Goal: Task Accomplishment & Management: Manage account settings

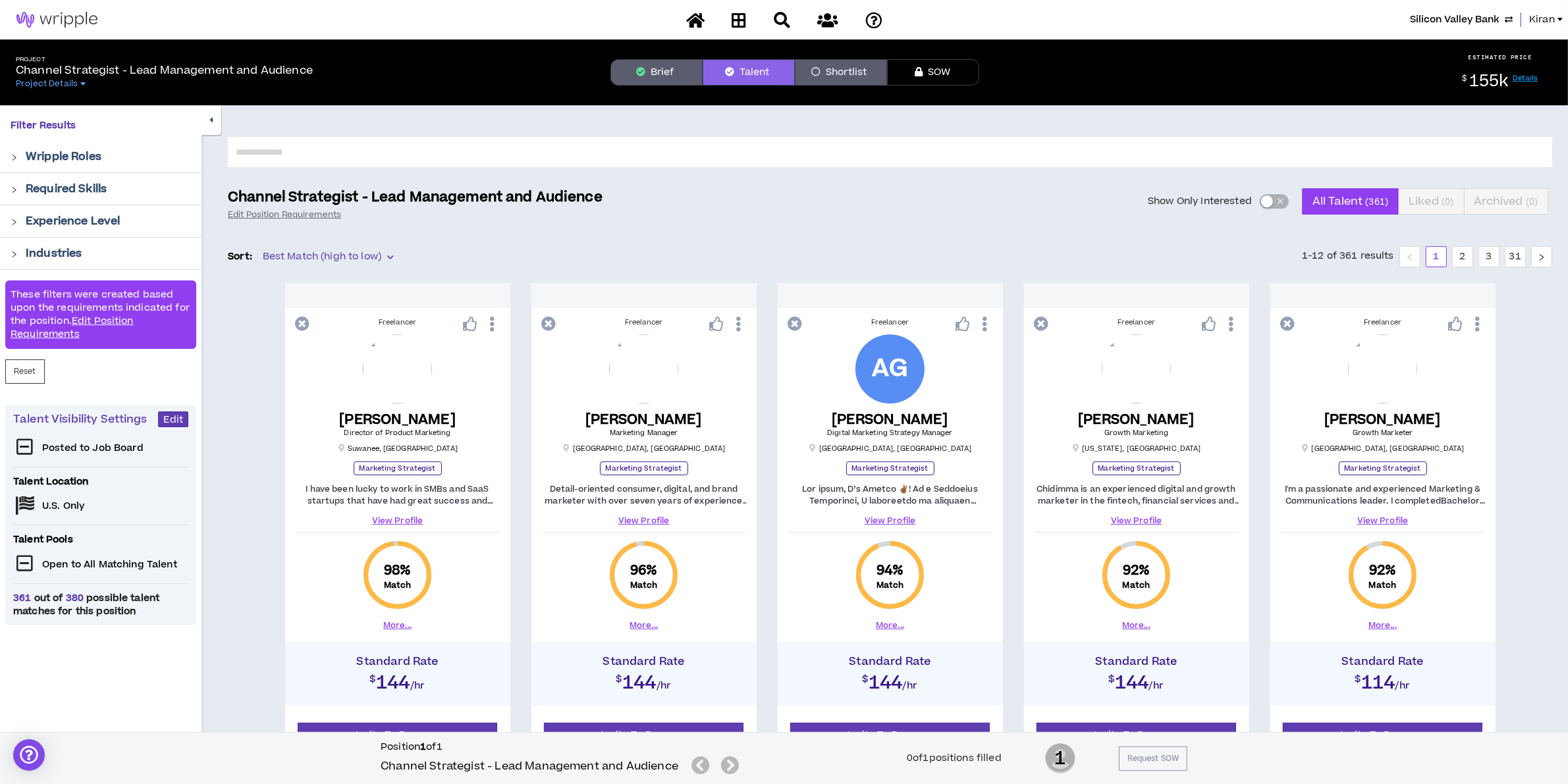
click at [1549, 20] on span "Kiran" at bounding box center [1542, 19] width 26 height 14
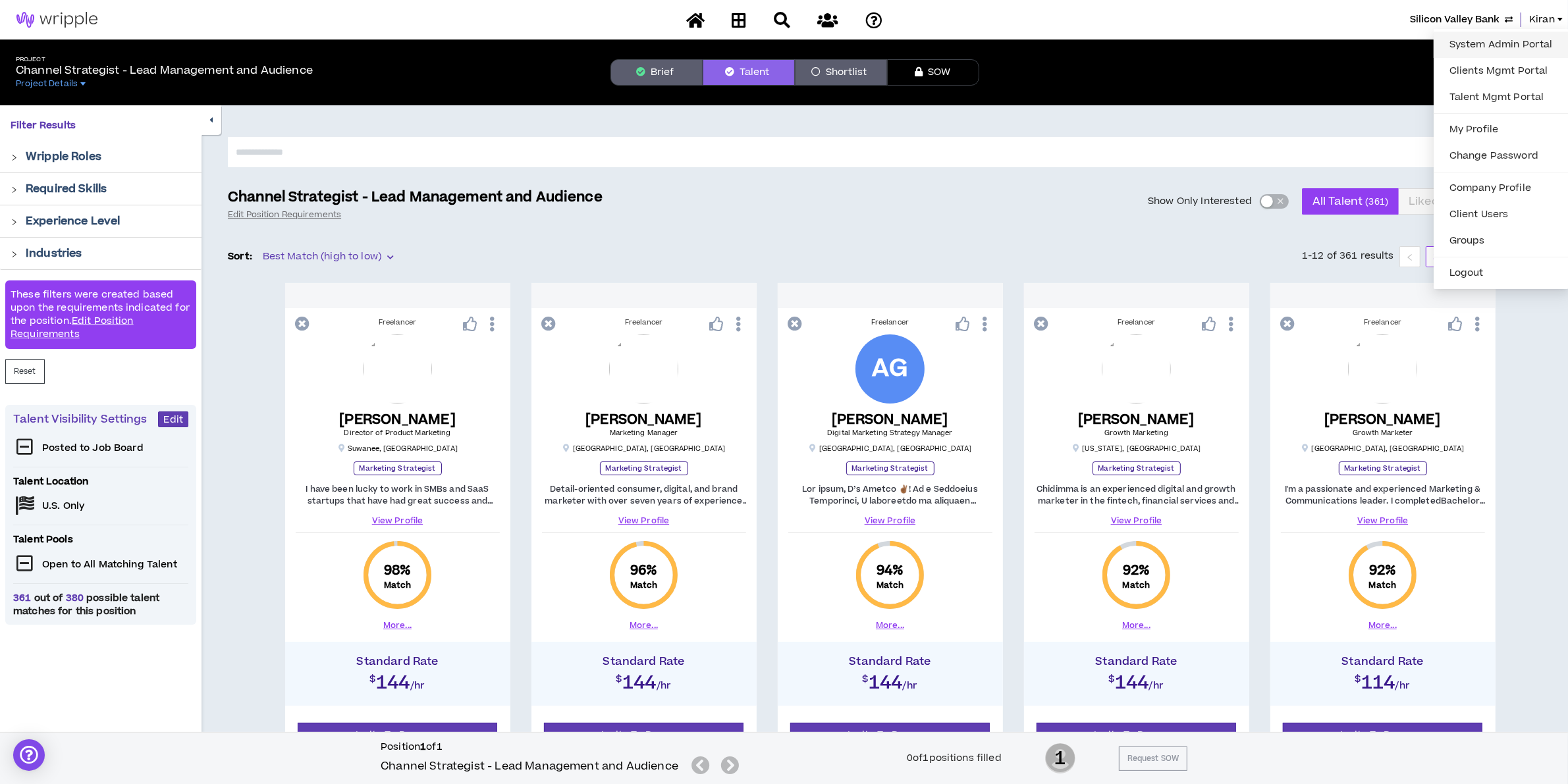
click at [1477, 45] on link "System Admin Portal" at bounding box center [1501, 45] width 119 height 20
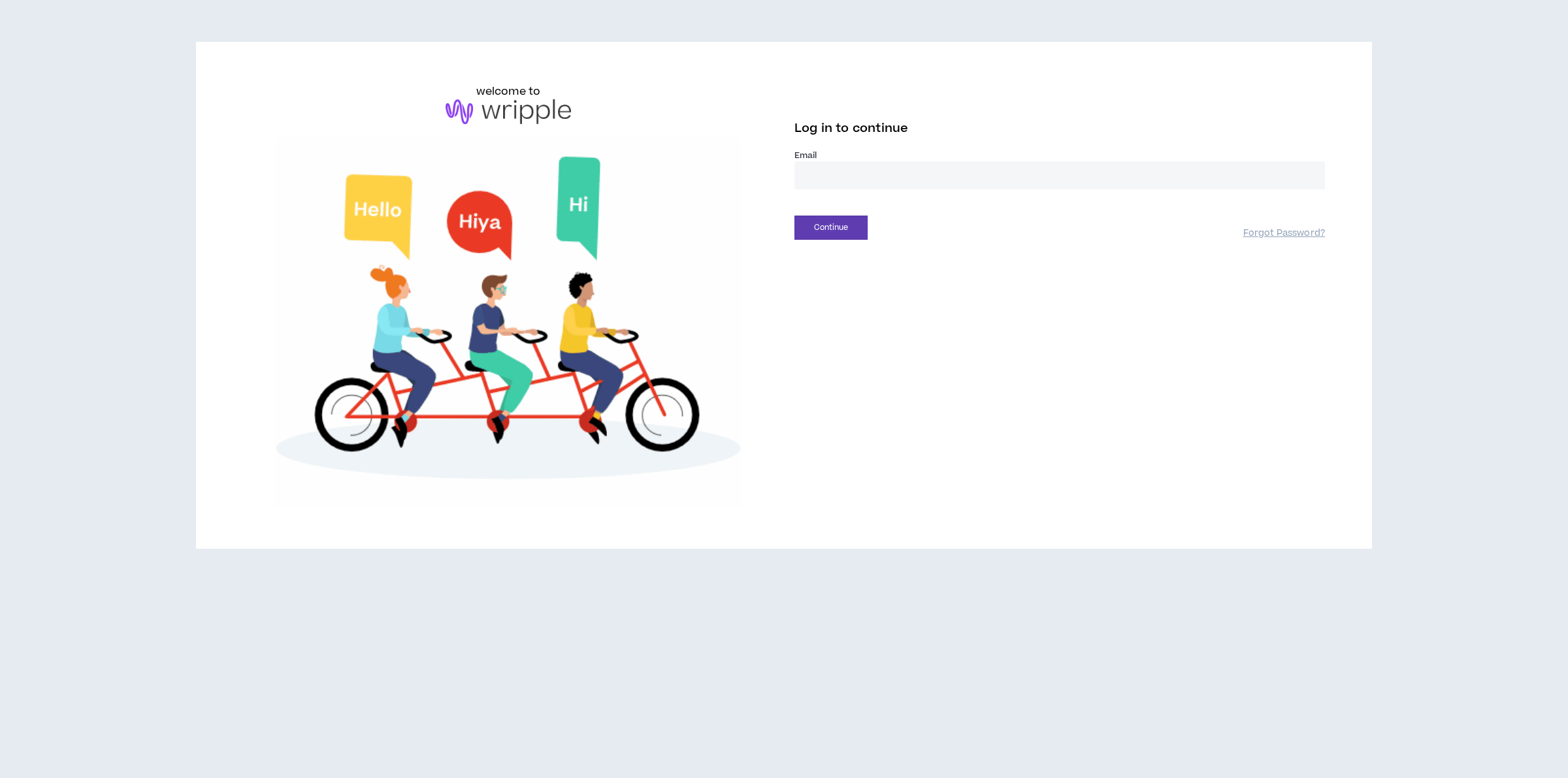
click at [864, 173] on input "email" at bounding box center [1059, 176] width 530 height 28
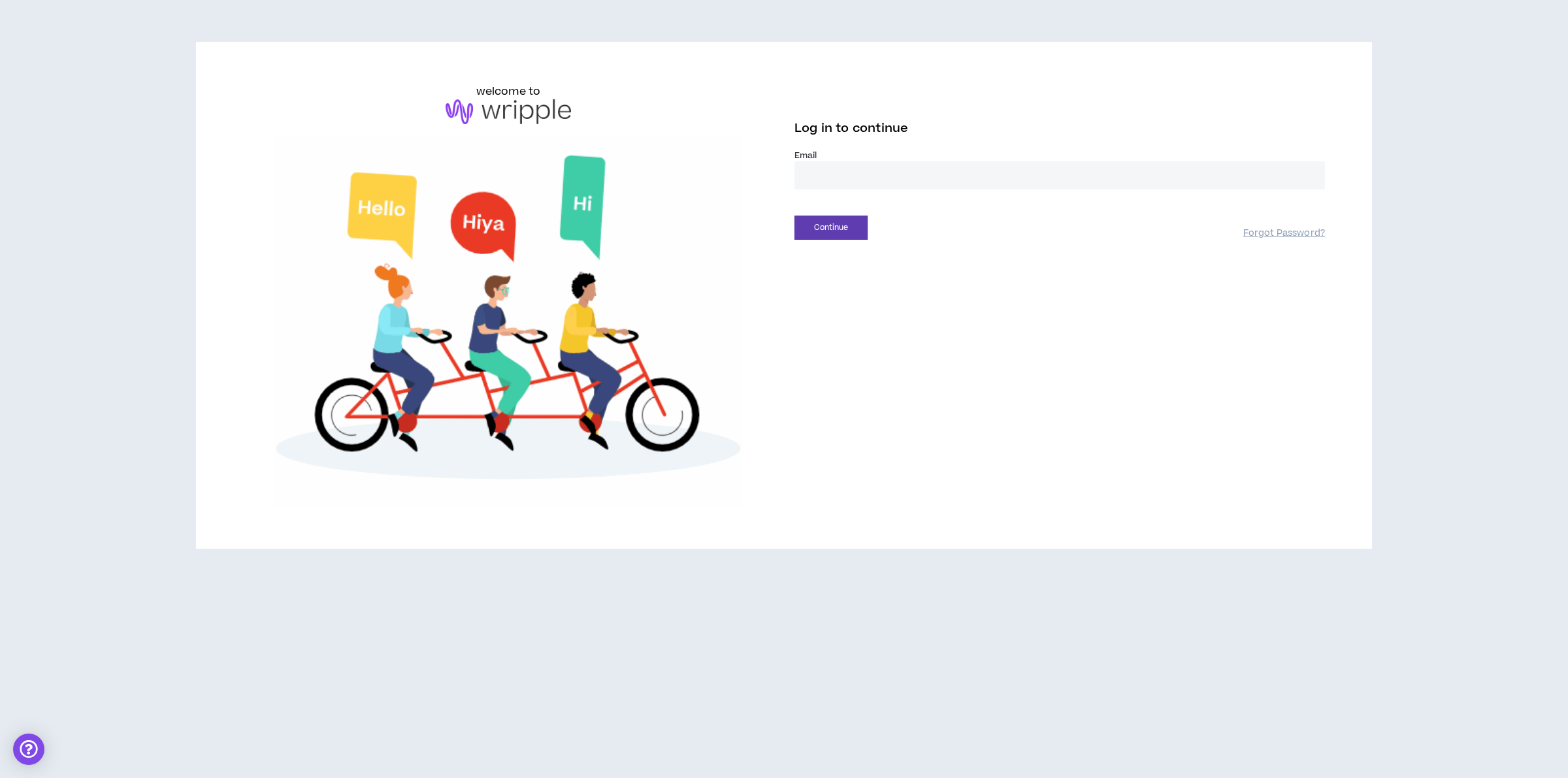
type input "**********"
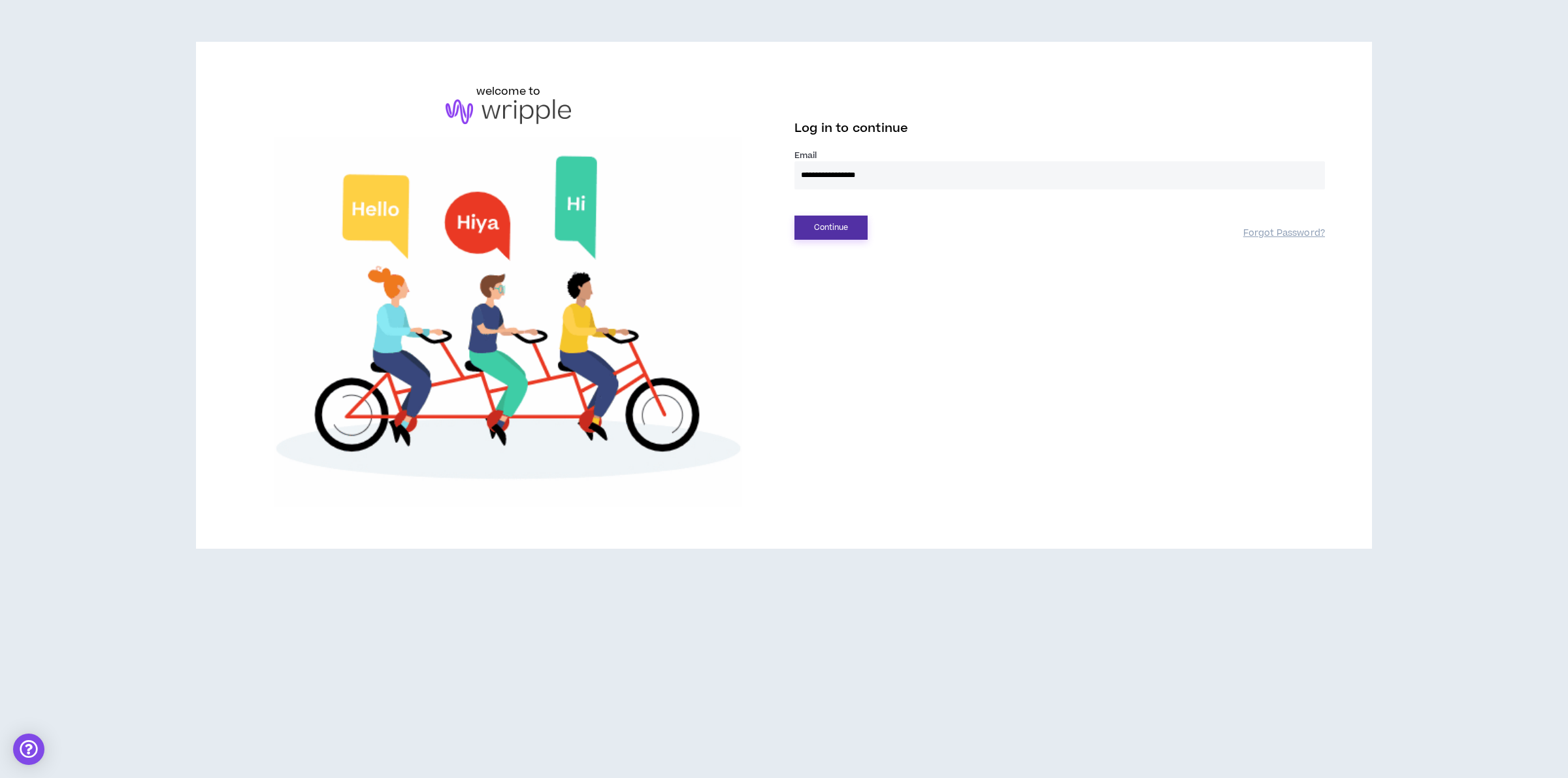
click at [833, 236] on button "Continue" at bounding box center [830, 227] width 73 height 24
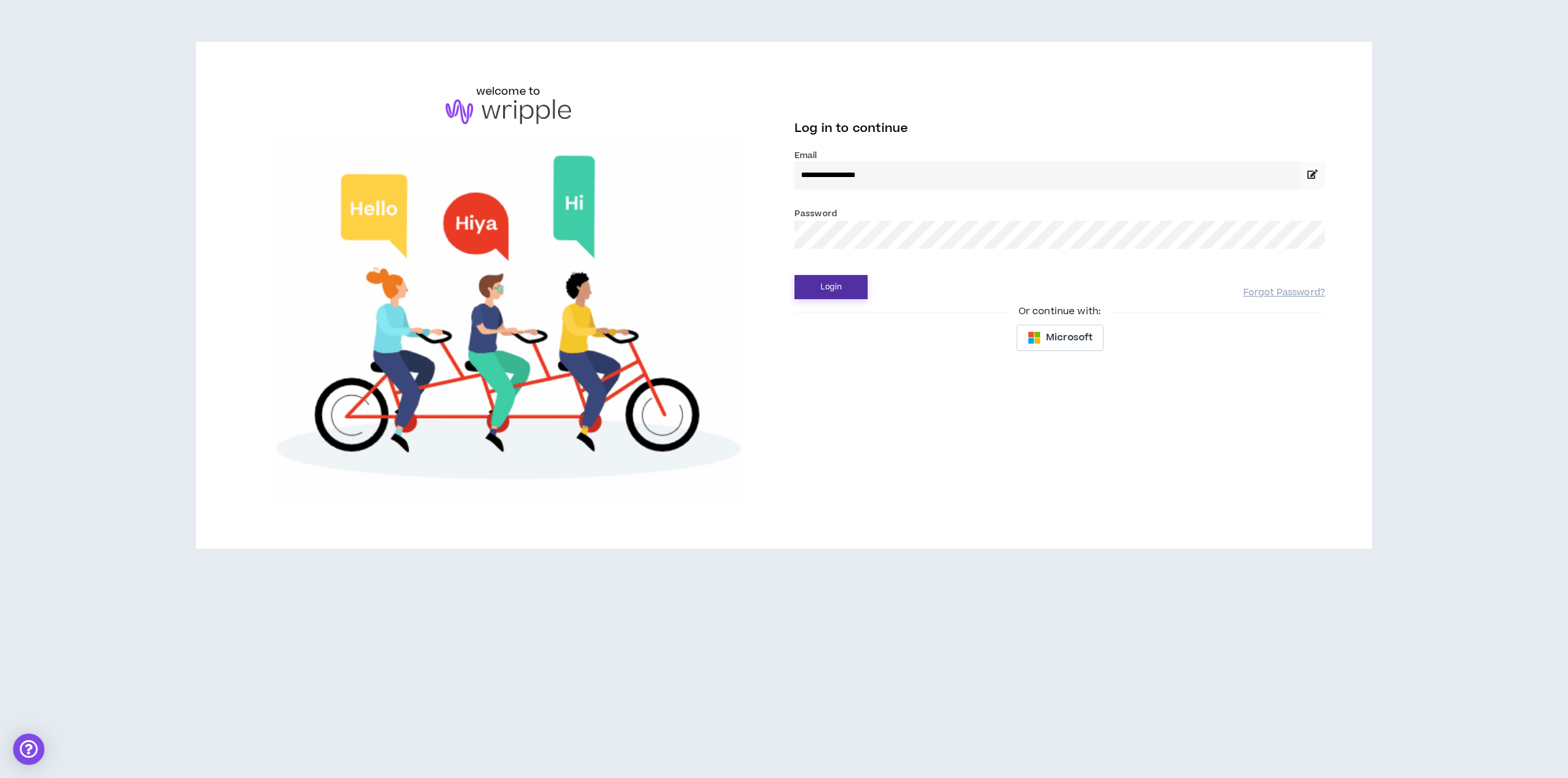
click at [819, 297] on button "Login" at bounding box center [830, 287] width 73 height 24
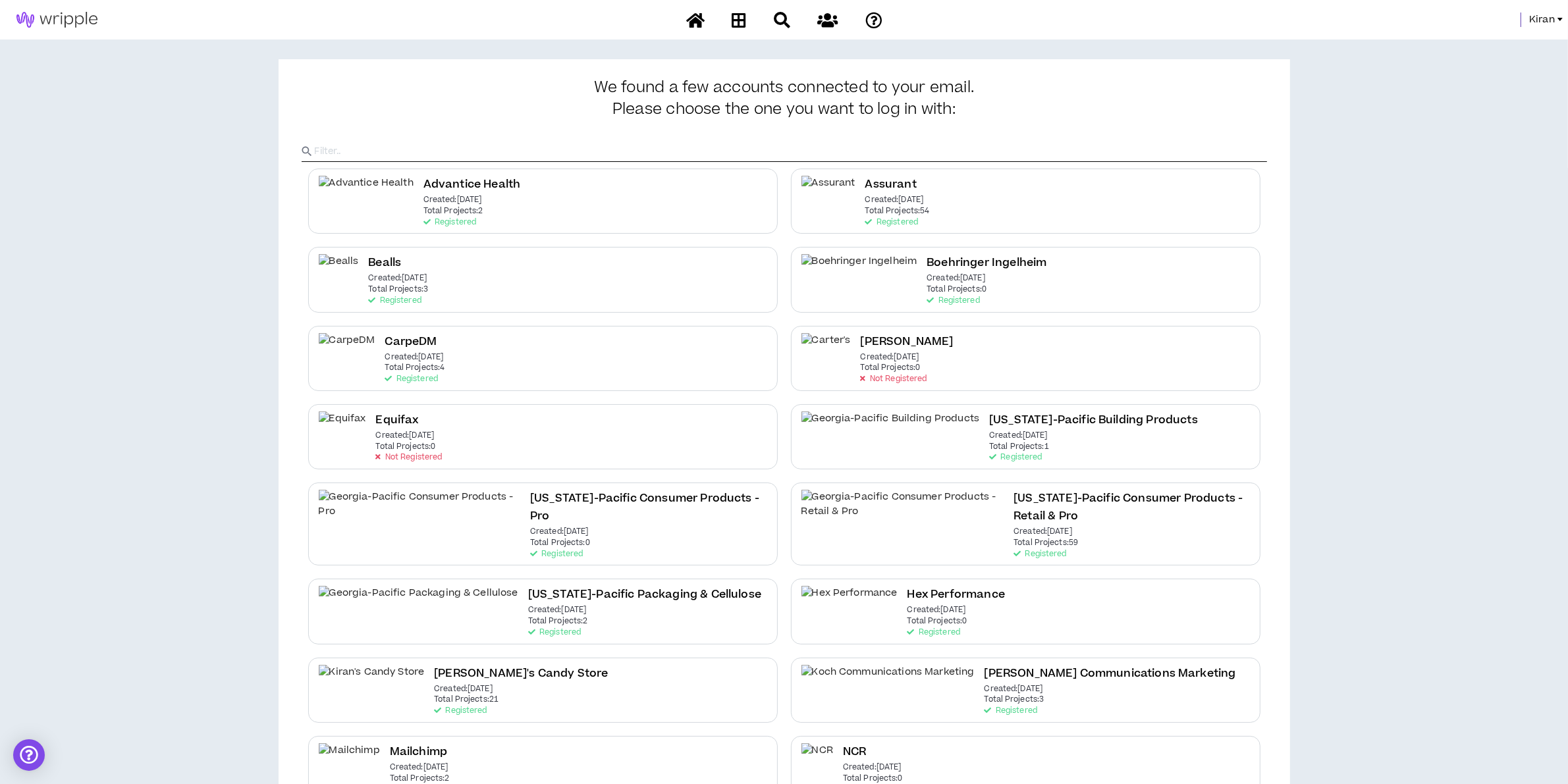
click at [1538, 15] on span "Kiran" at bounding box center [1542, 19] width 26 height 14
click at [1491, 38] on link "System Admin Portal" at bounding box center [1501, 45] width 119 height 20
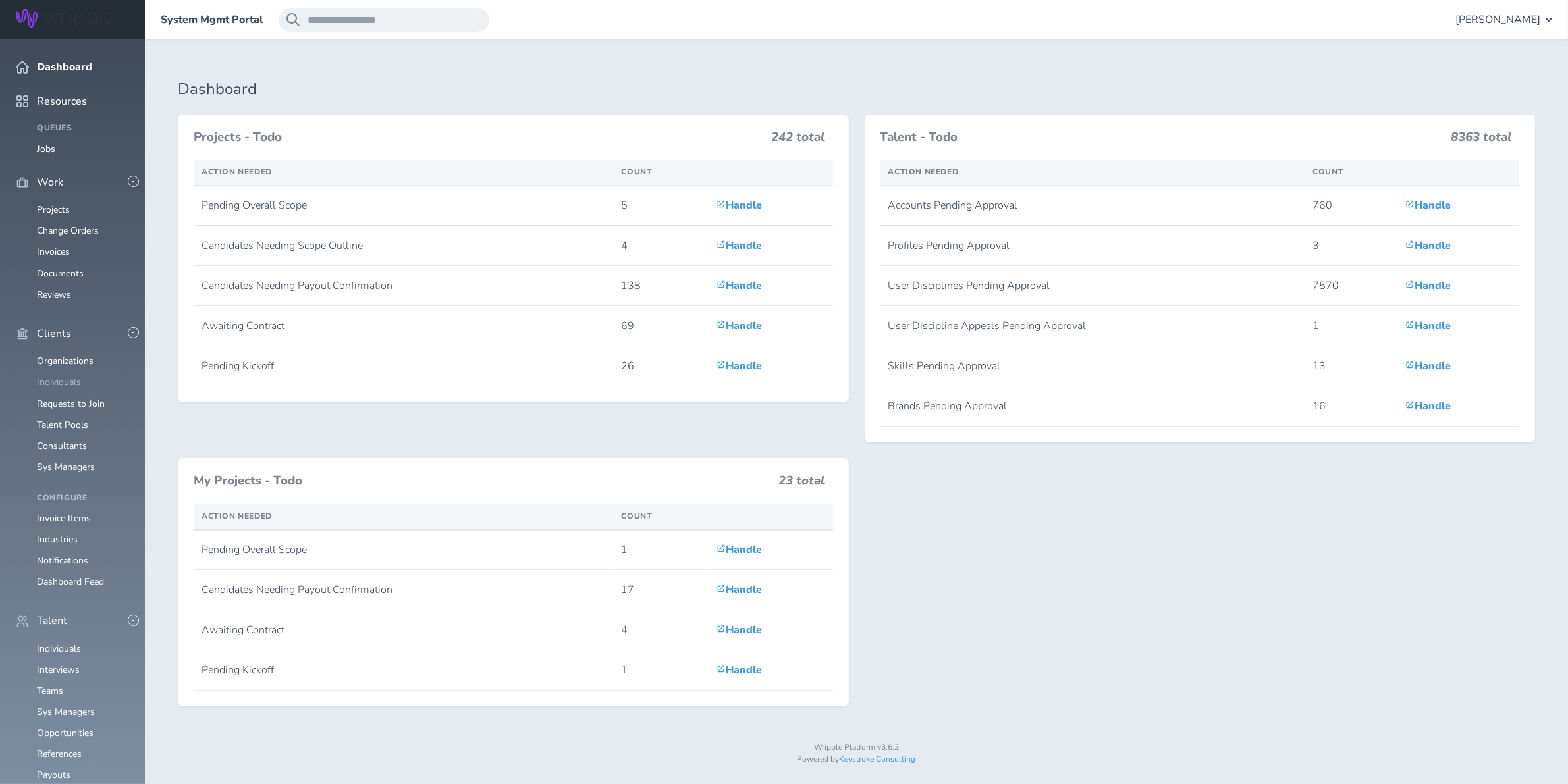
click at [57, 376] on link "Individuals" at bounding box center [59, 382] width 44 height 13
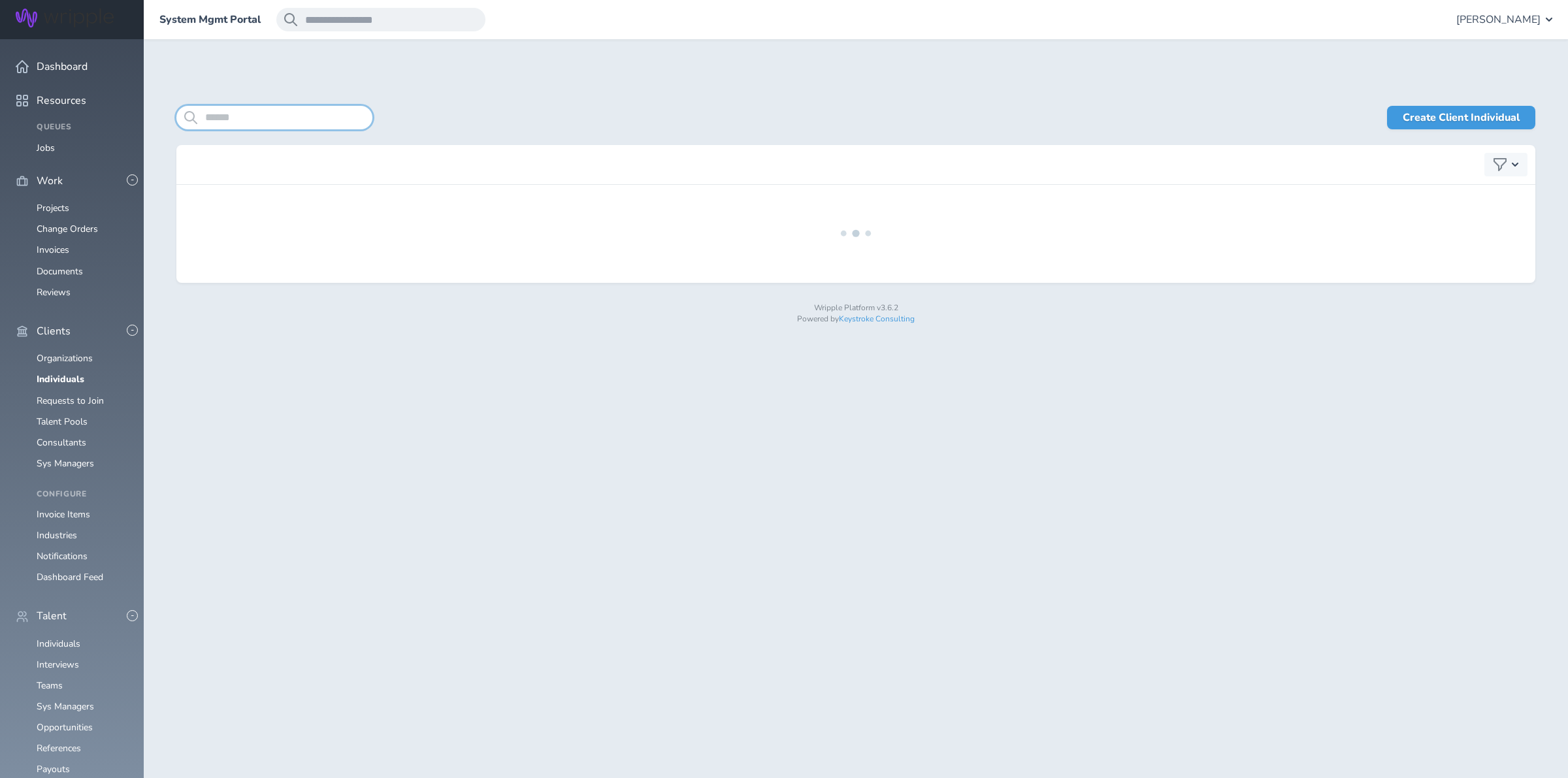
click at [313, 128] on input "search" at bounding box center [274, 118] width 196 height 24
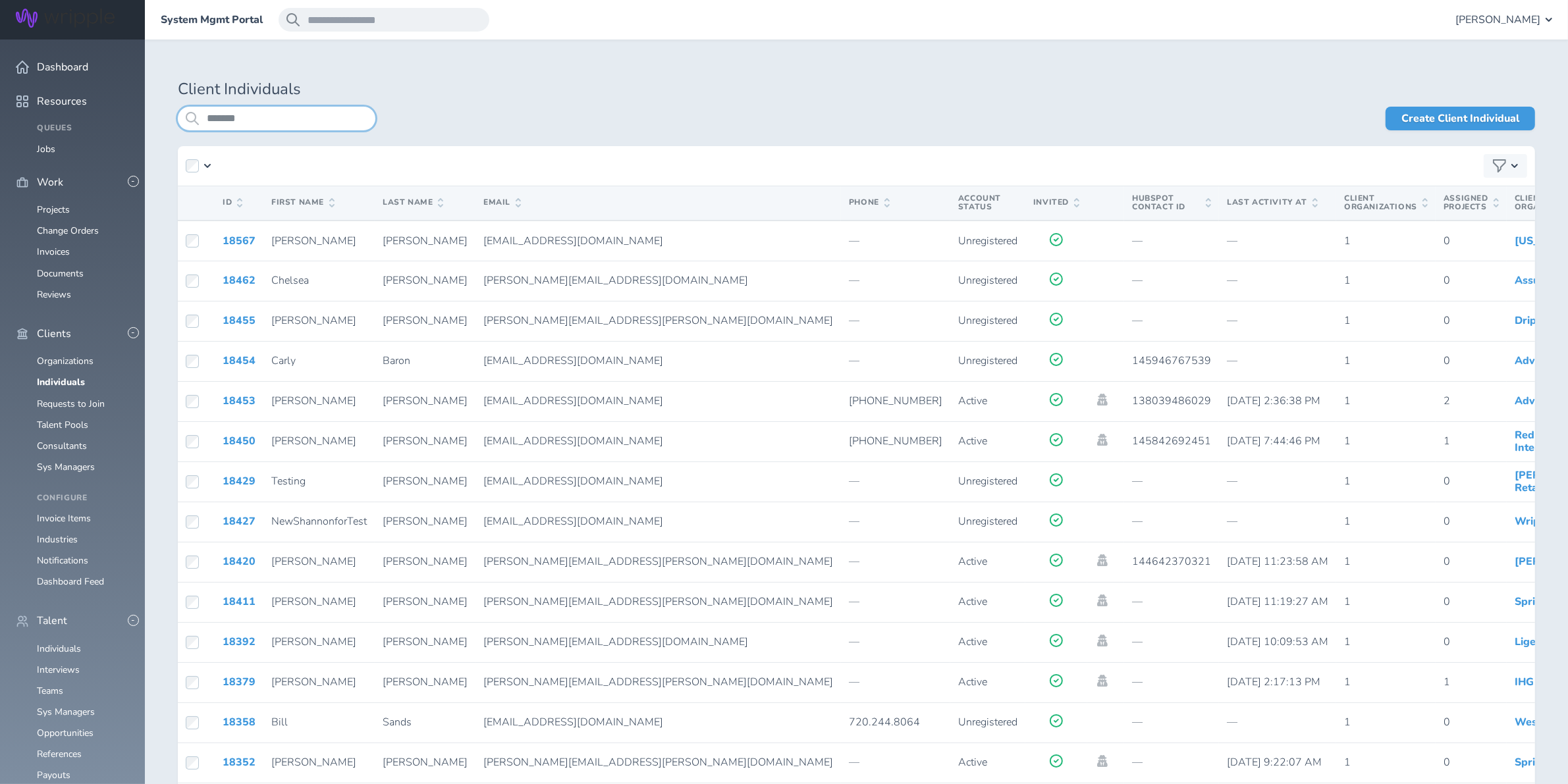
type input "*******"
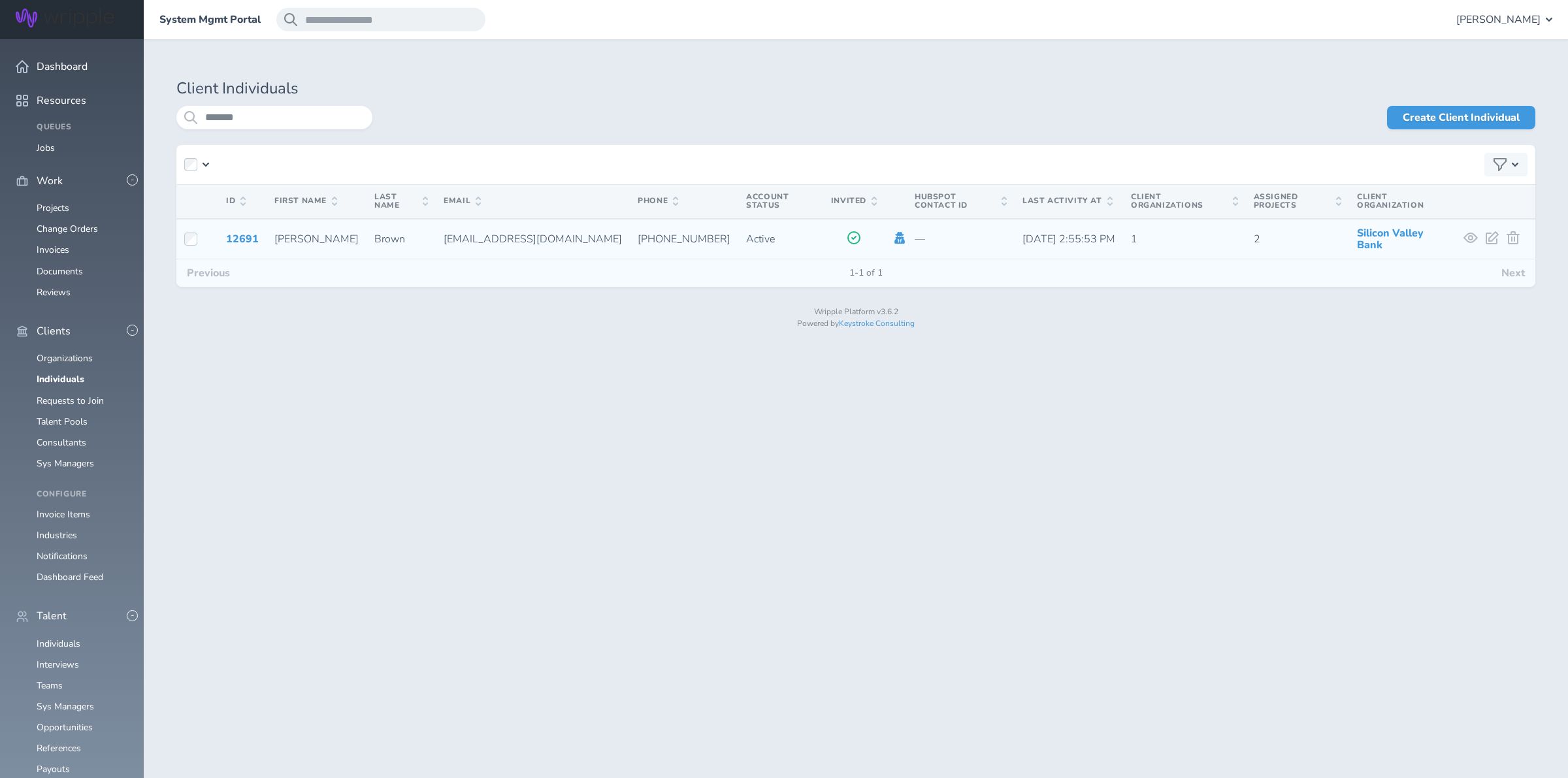
click at [895, 232] on icon at bounding box center [900, 237] width 10 height 12
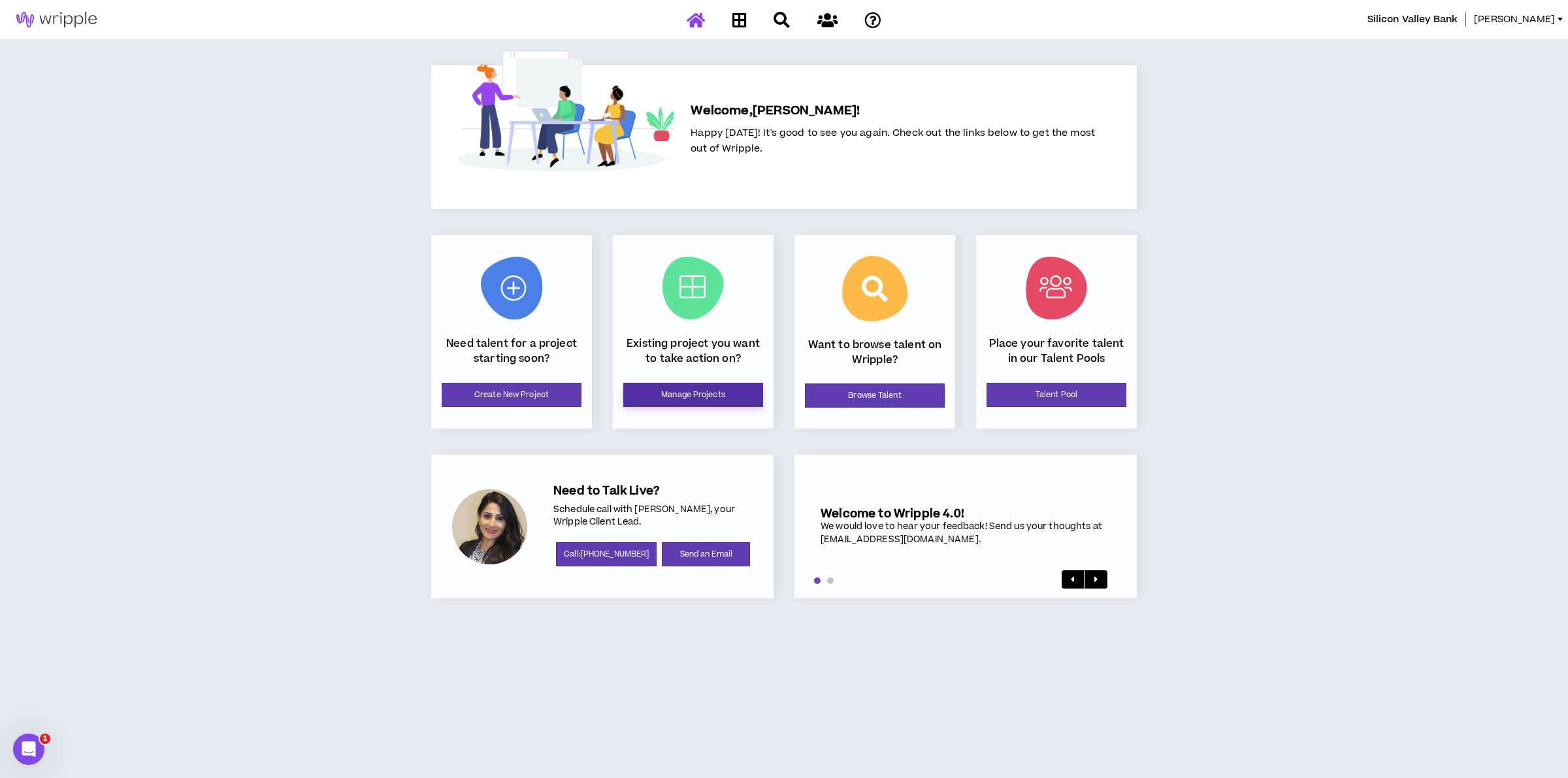
click at [661, 397] on link "Manage Projects" at bounding box center [693, 395] width 140 height 24
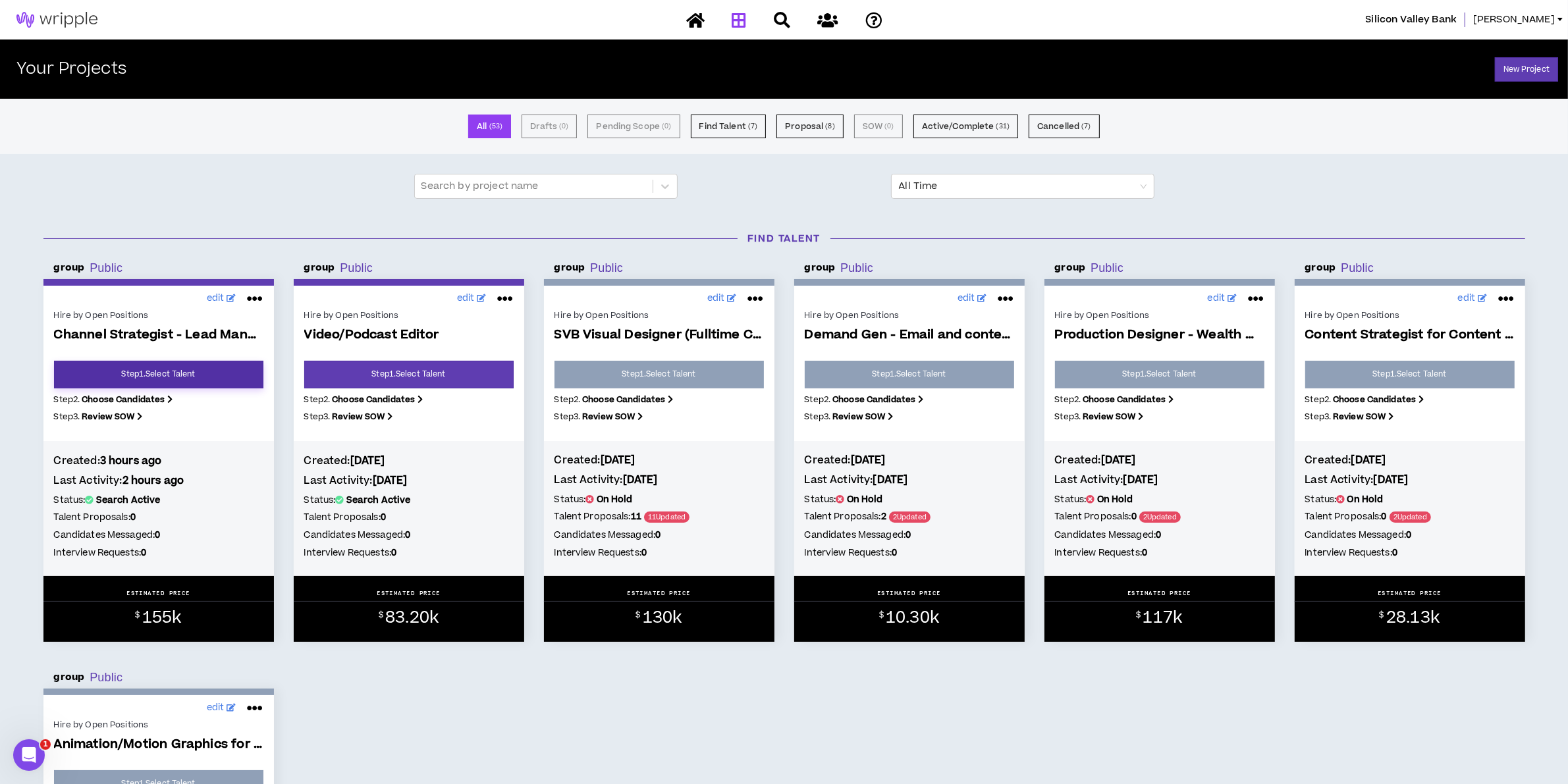
click at [161, 366] on link "Step 1 . Select Talent" at bounding box center [159, 374] width 210 height 27
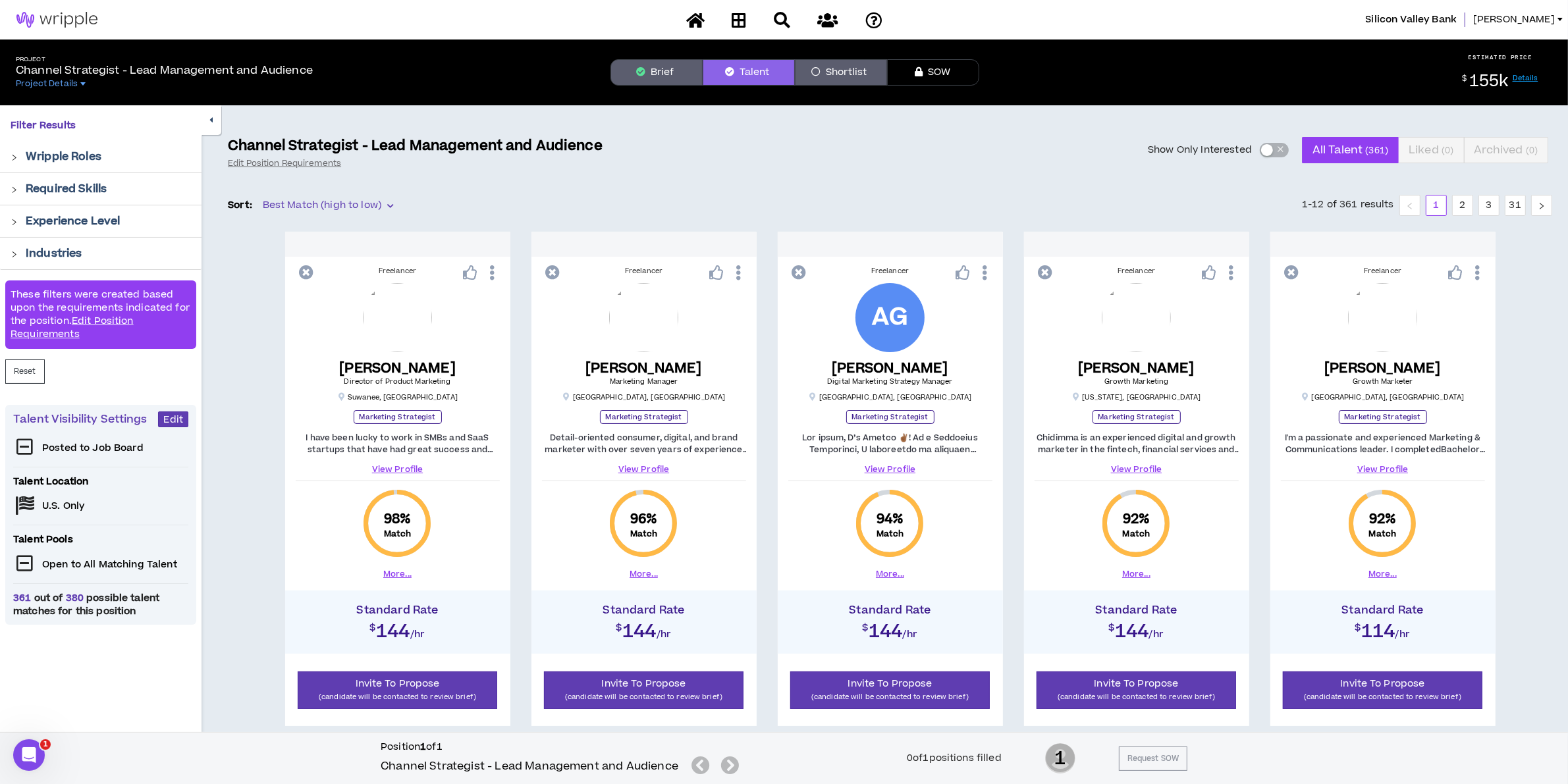
click at [646, 67] on button "Brief" at bounding box center [656, 72] width 92 height 26
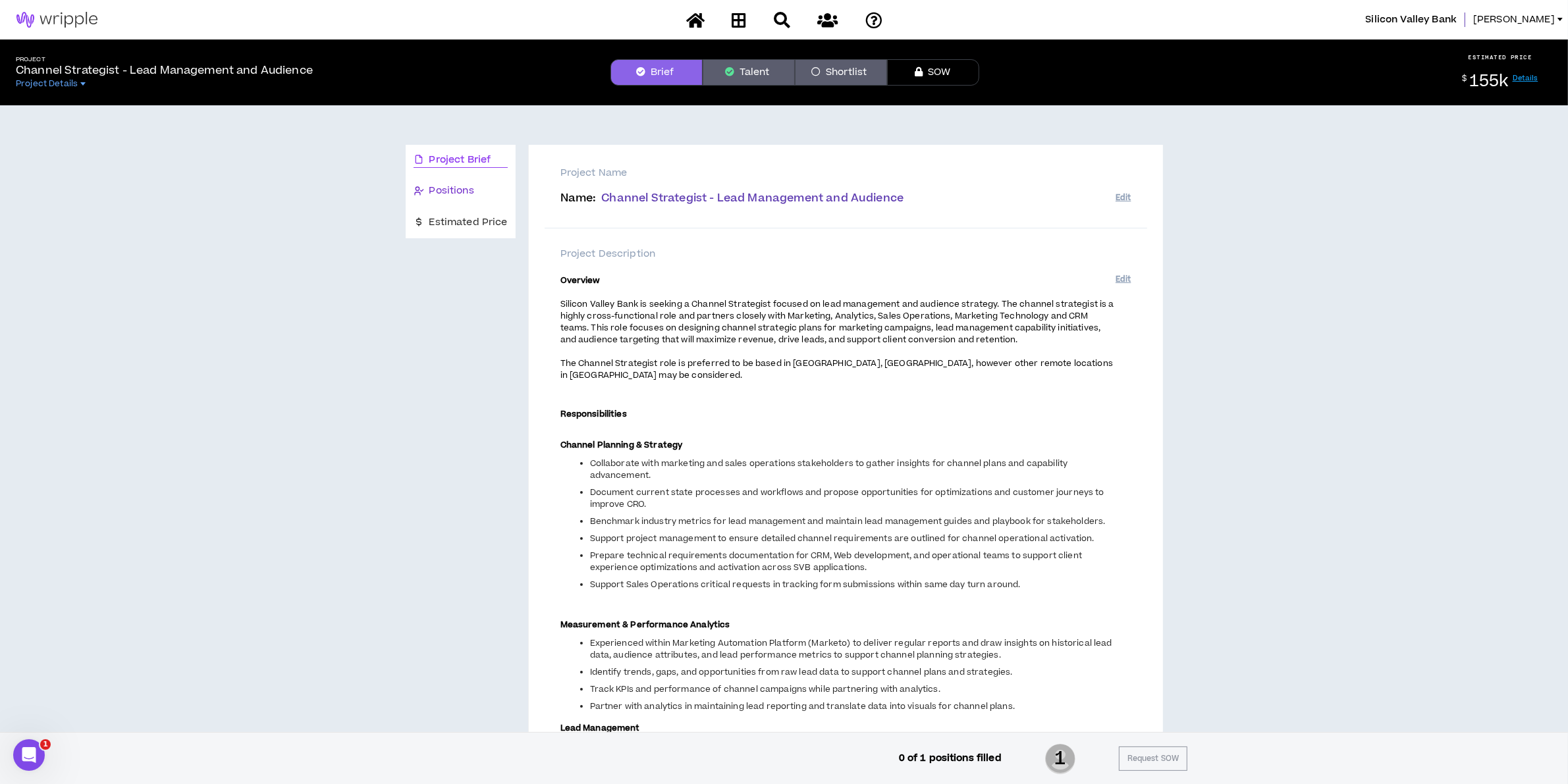
click at [461, 188] on span "Positions" at bounding box center [452, 190] width 45 height 14
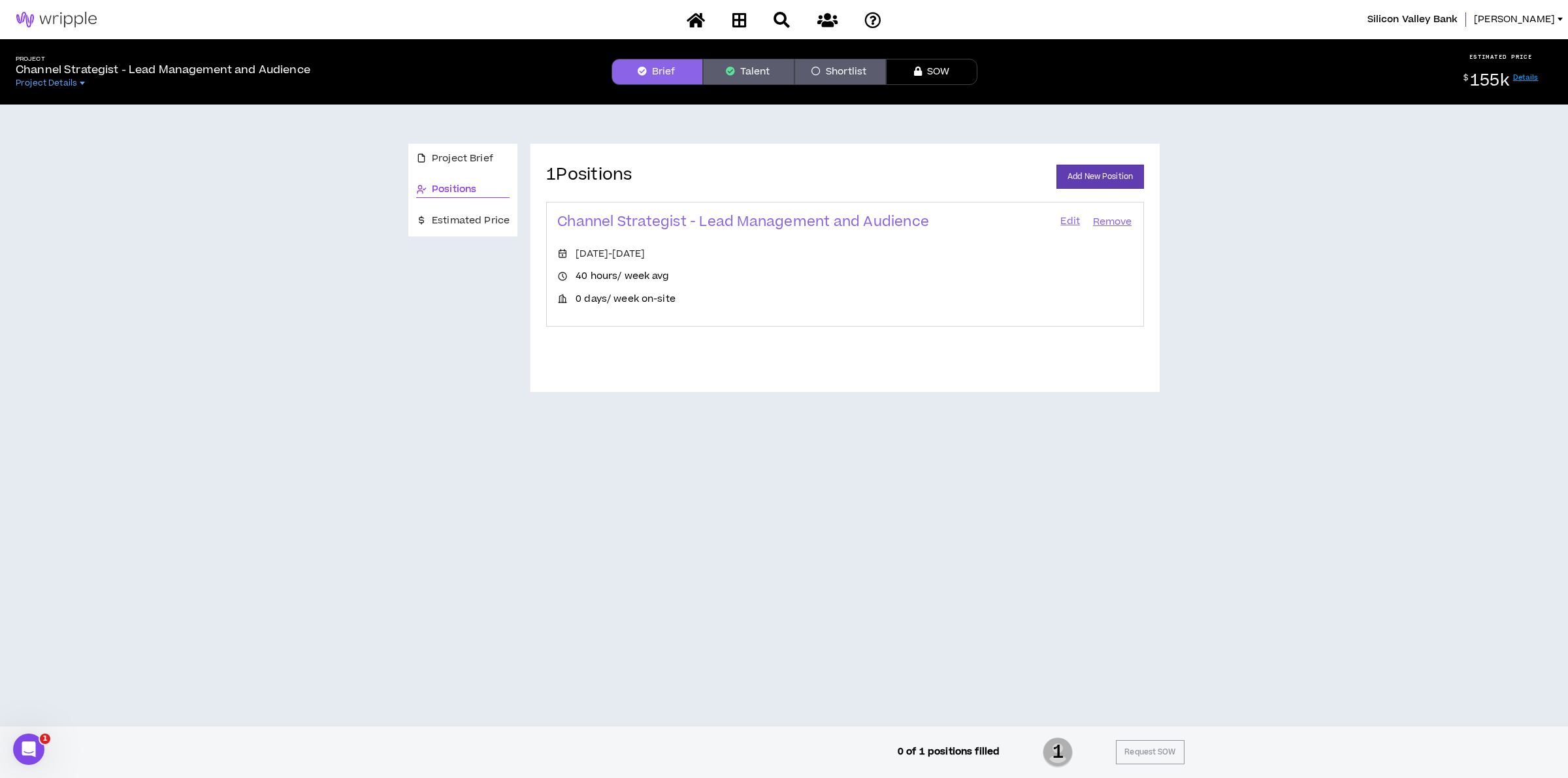
click at [1073, 220] on link "Edit" at bounding box center [1070, 222] width 22 height 18
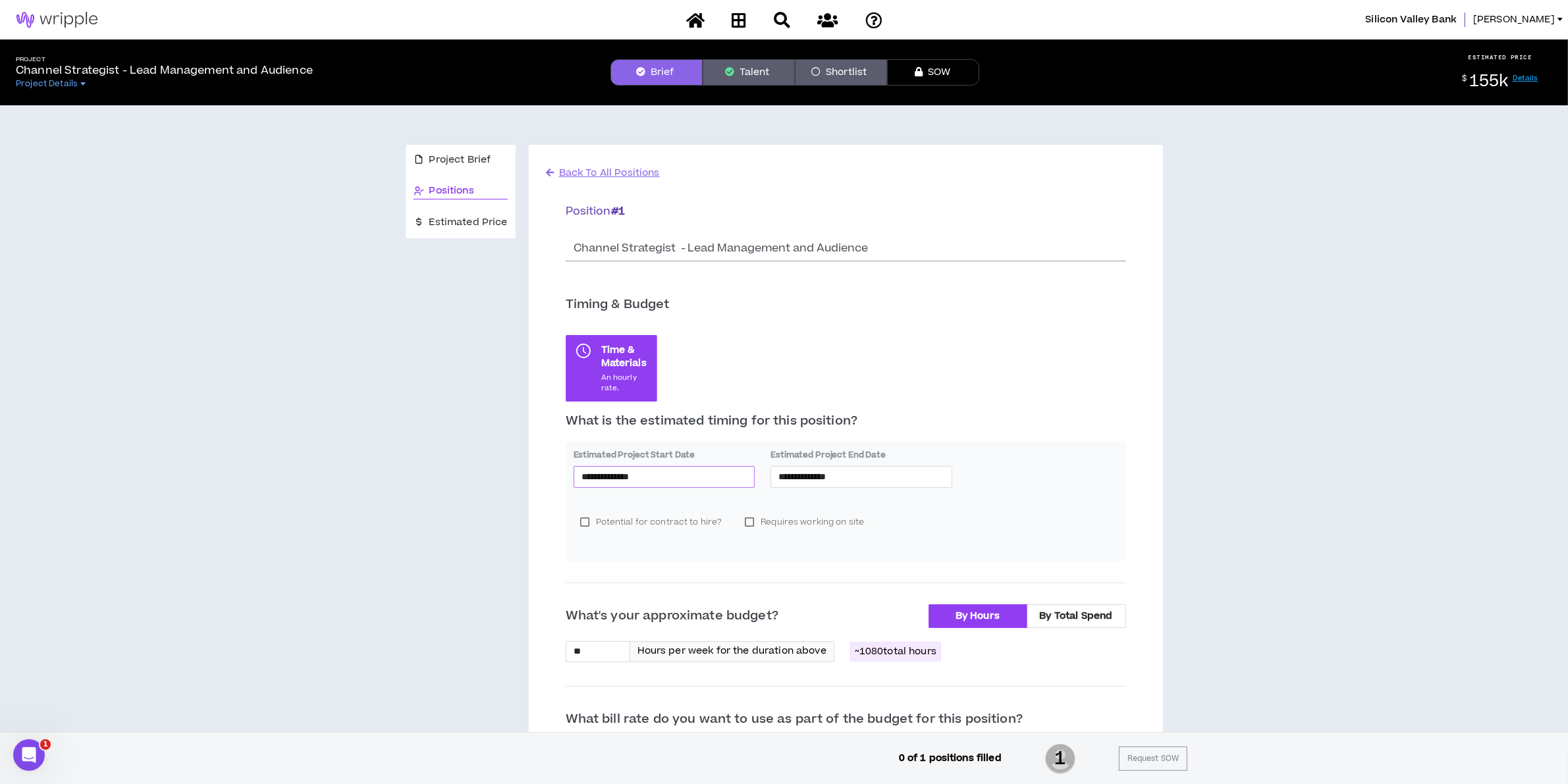
click at [687, 485] on div "**********" at bounding box center [665, 476] width 181 height 21
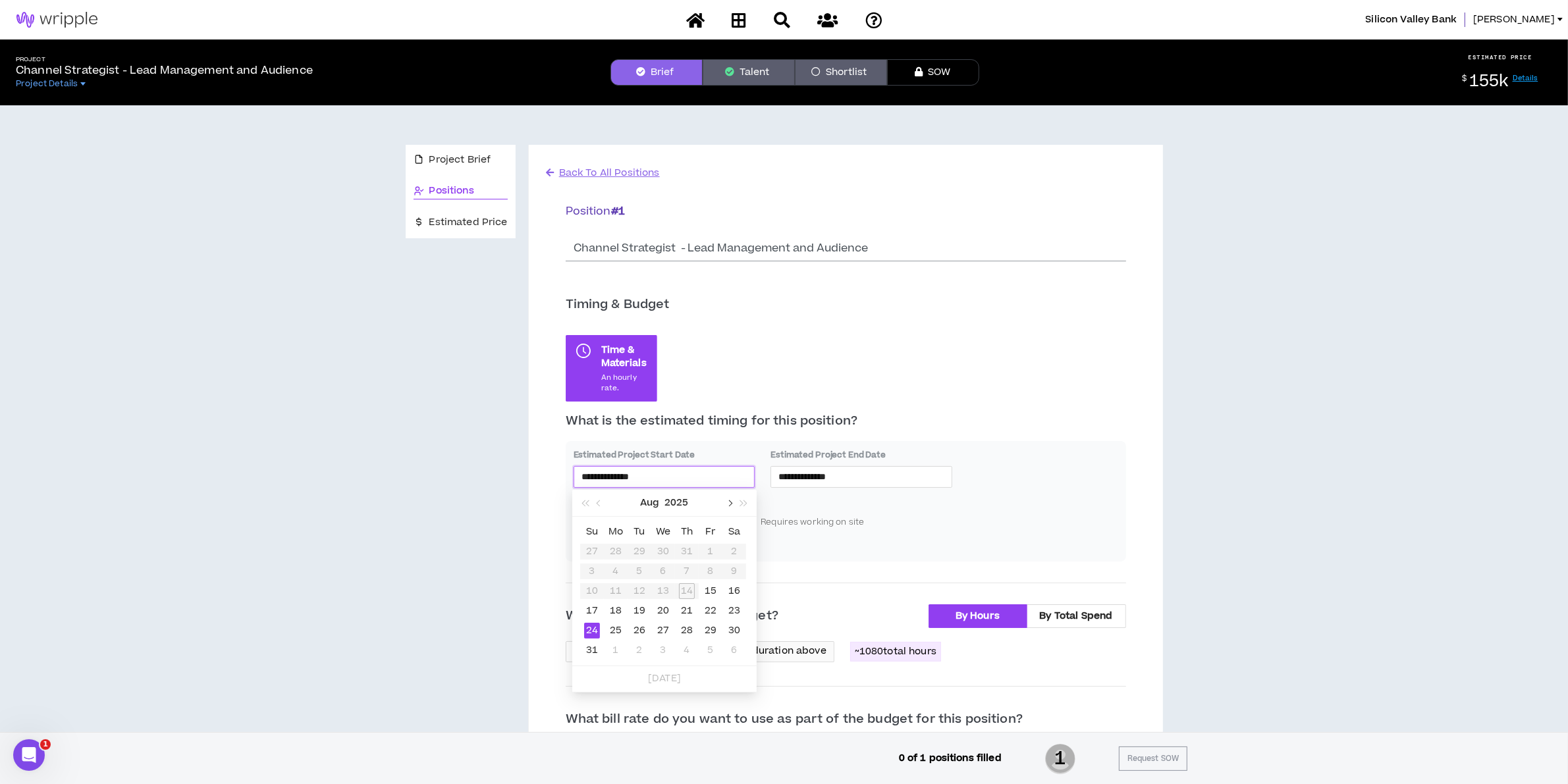
click at [725, 507] on button "button" at bounding box center [729, 502] width 14 height 26
type input "**********"
click at [624, 564] on td "8" at bounding box center [616, 571] width 24 height 20
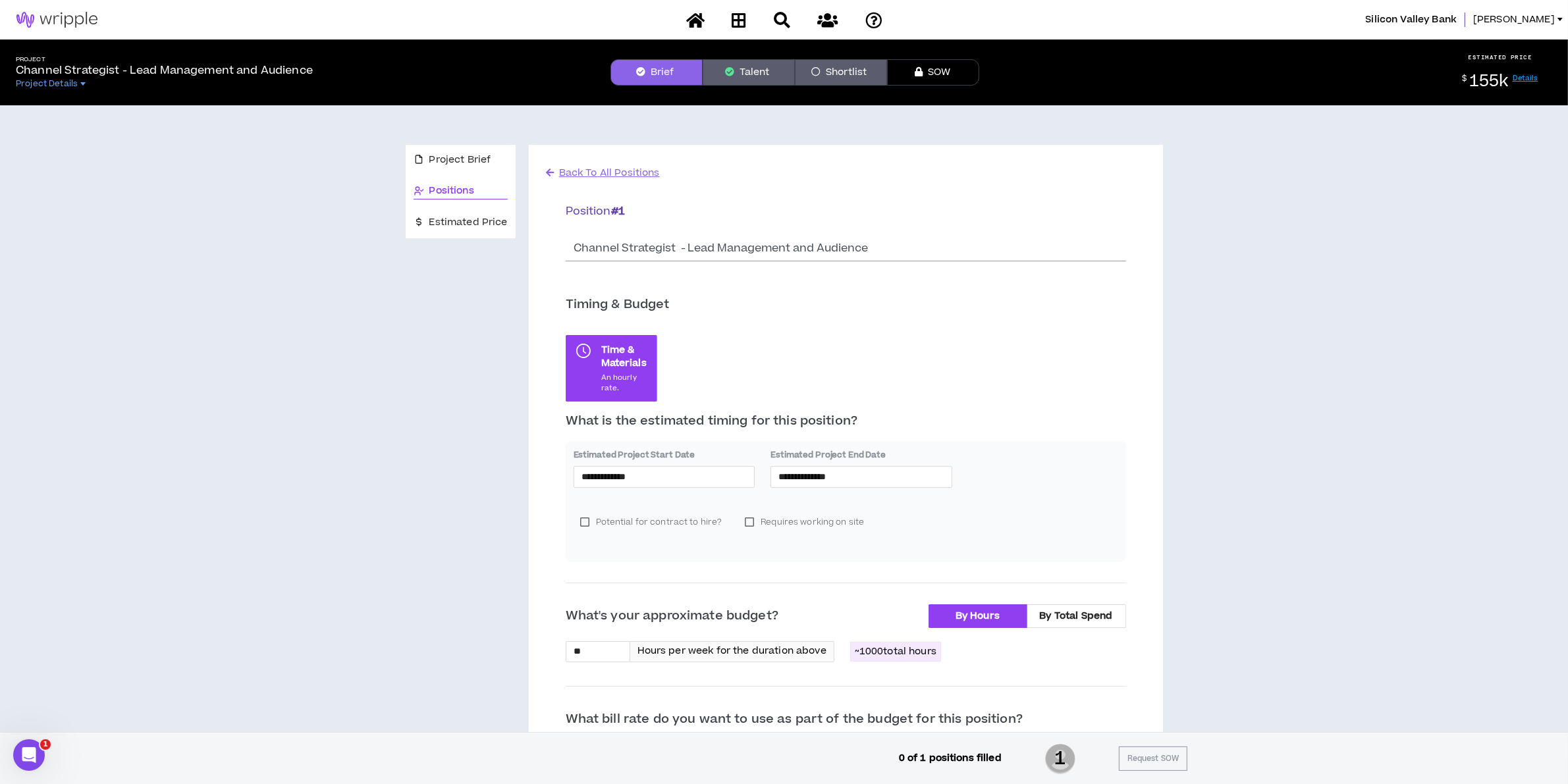
click at [854, 492] on div "**********" at bounding box center [861, 474] width 181 height 51
click at [850, 478] on input "**********" at bounding box center [861, 476] width 166 height 14
click at [924, 498] on button "button" at bounding box center [926, 502] width 14 height 26
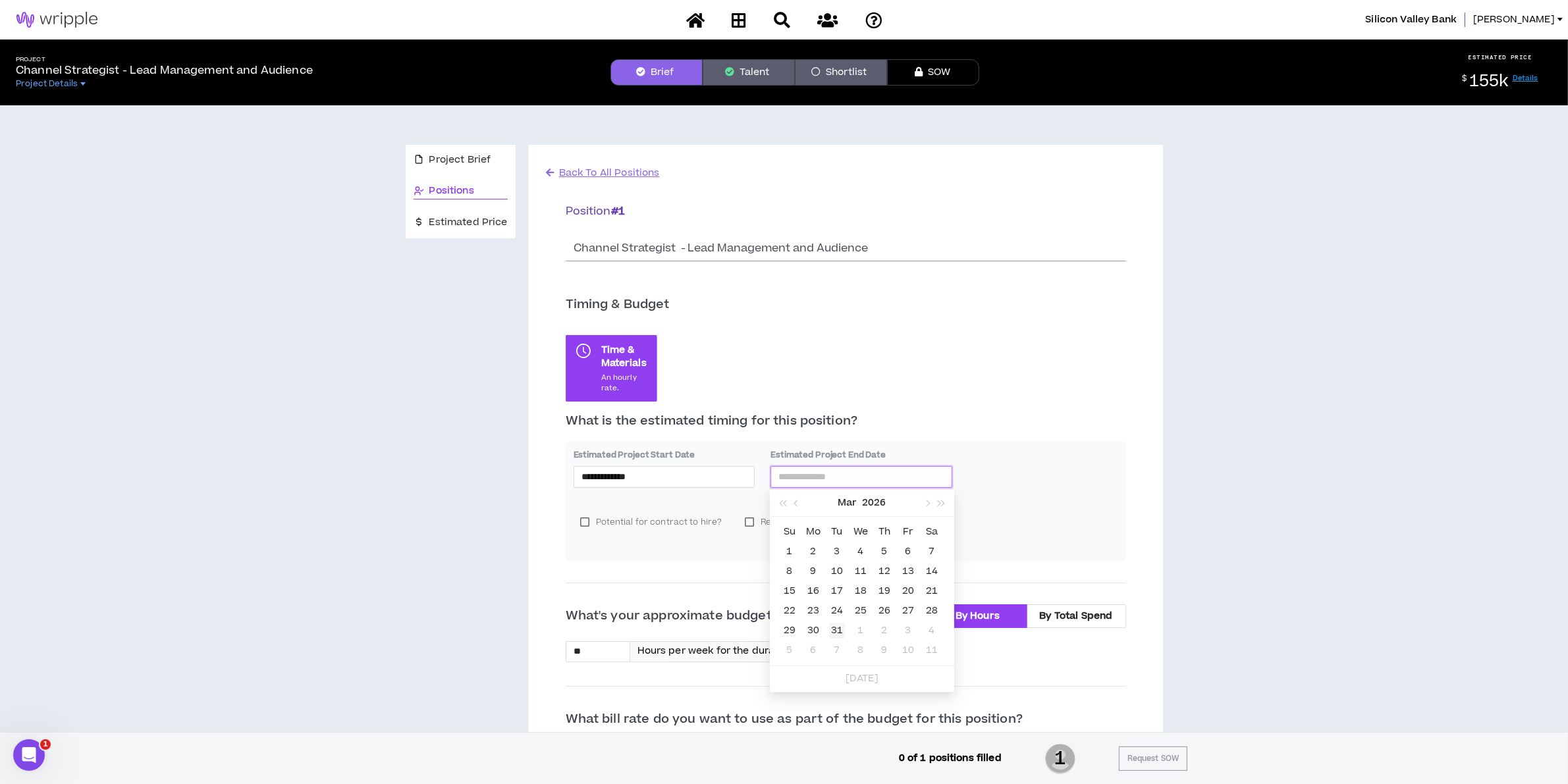
type input "**********"
click at [841, 626] on div "31" at bounding box center [836, 630] width 16 height 16
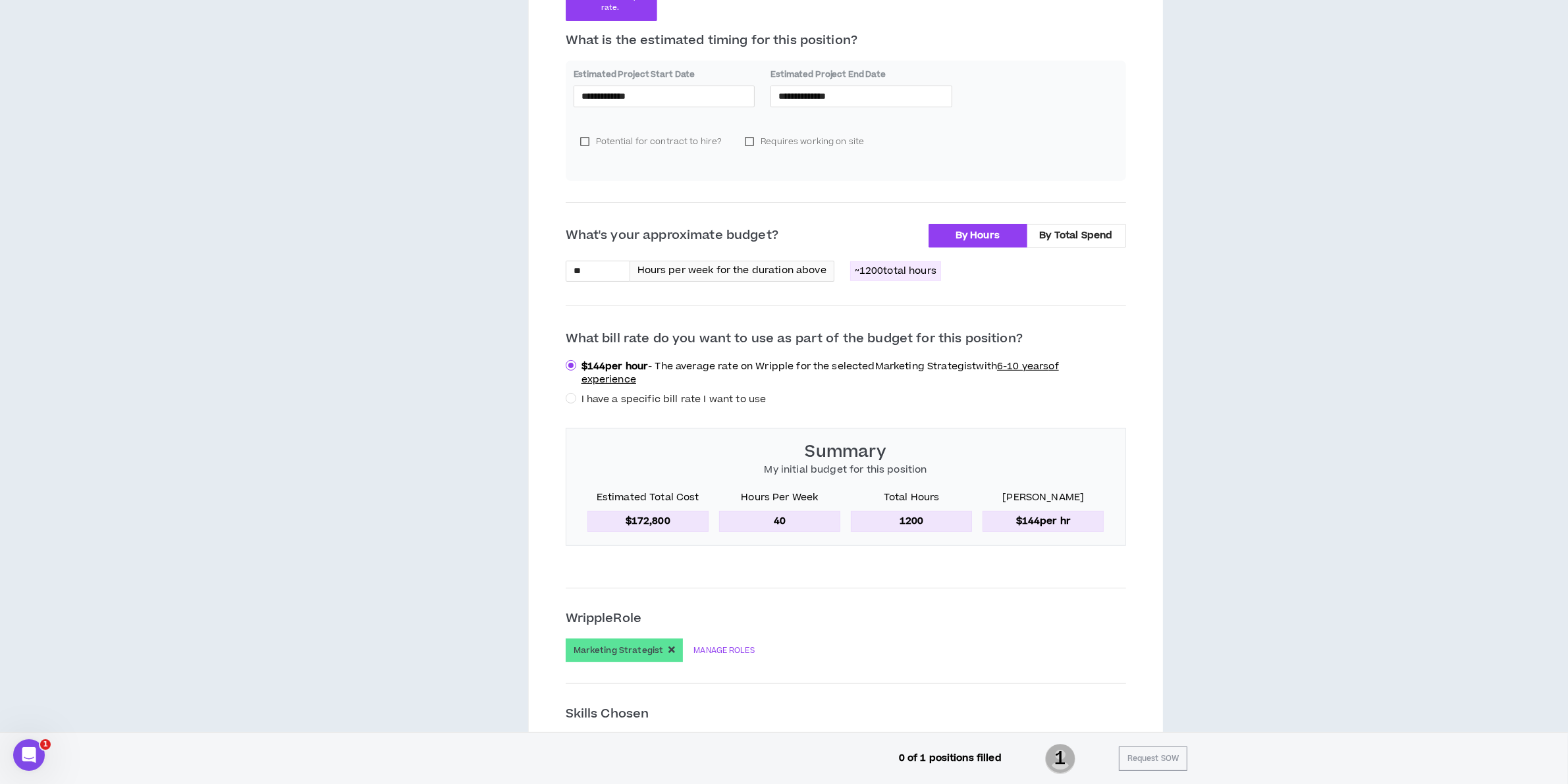
scroll to position [412, 0]
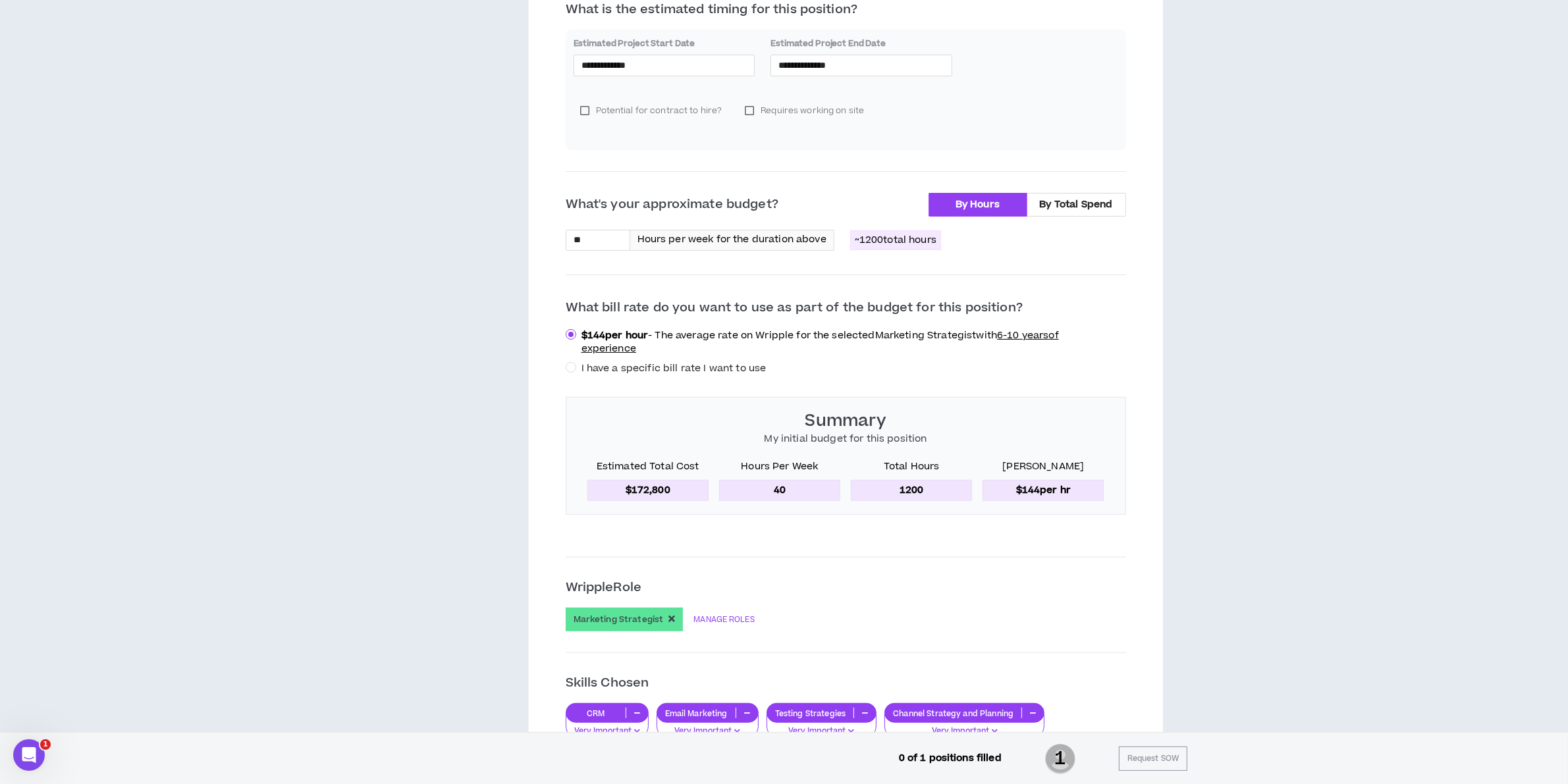
click at [698, 378] on div "What's your approximate budget? By Hours By Total Spend ** Hours per week for t…" at bounding box center [846, 354] width 561 height 323
click at [695, 375] on span "I have a specific bill rate I want to use" at bounding box center [674, 368] width 185 height 14
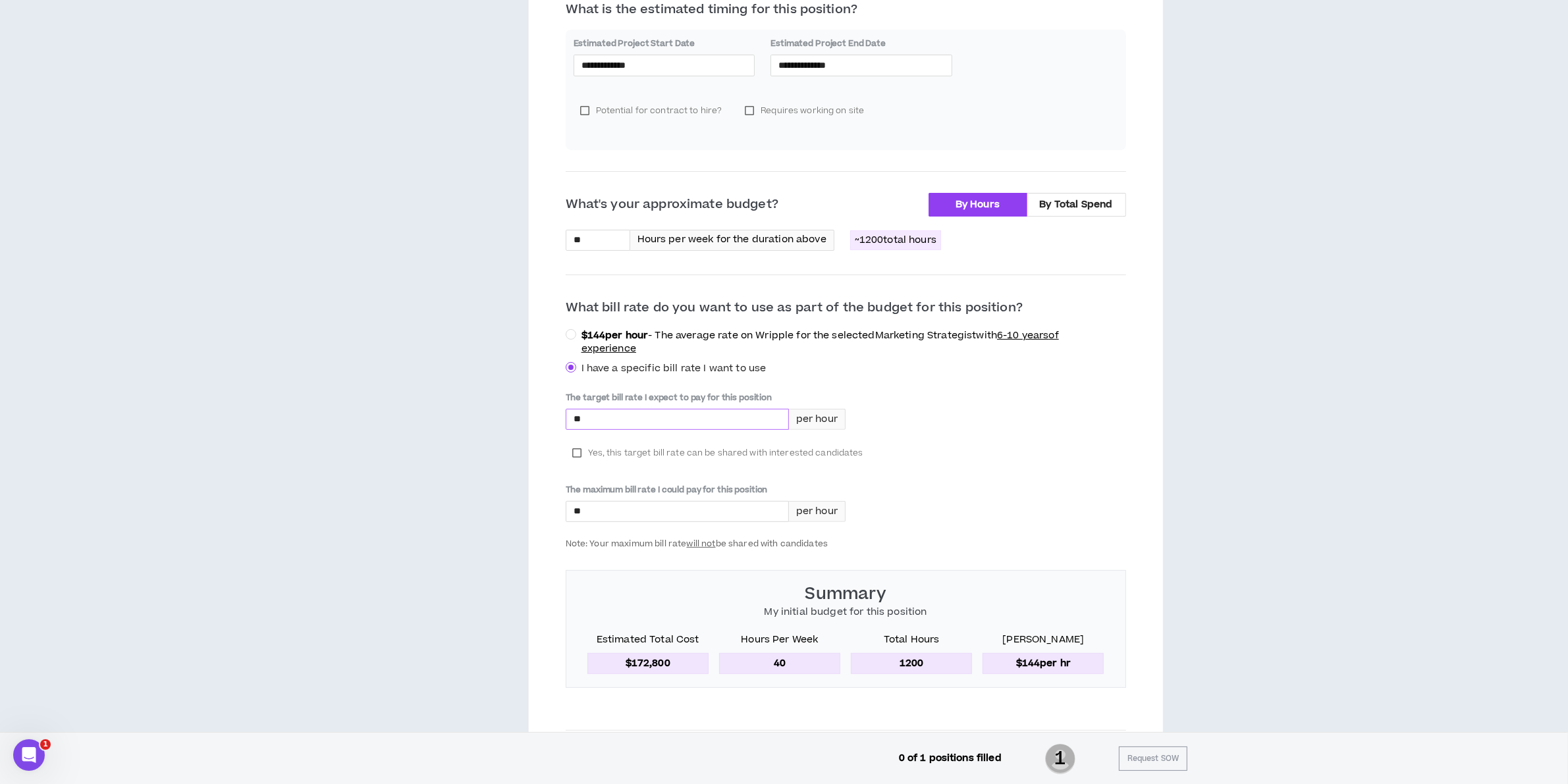
click at [695, 420] on input "*" at bounding box center [677, 419] width 222 height 20
type input "*****"
click at [660, 453] on span "Yes, this target bill rate can be shared with interested candidates" at bounding box center [726, 453] width 275 height 13
click at [629, 521] on input "*" at bounding box center [677, 511] width 222 height 20
type input "*****"
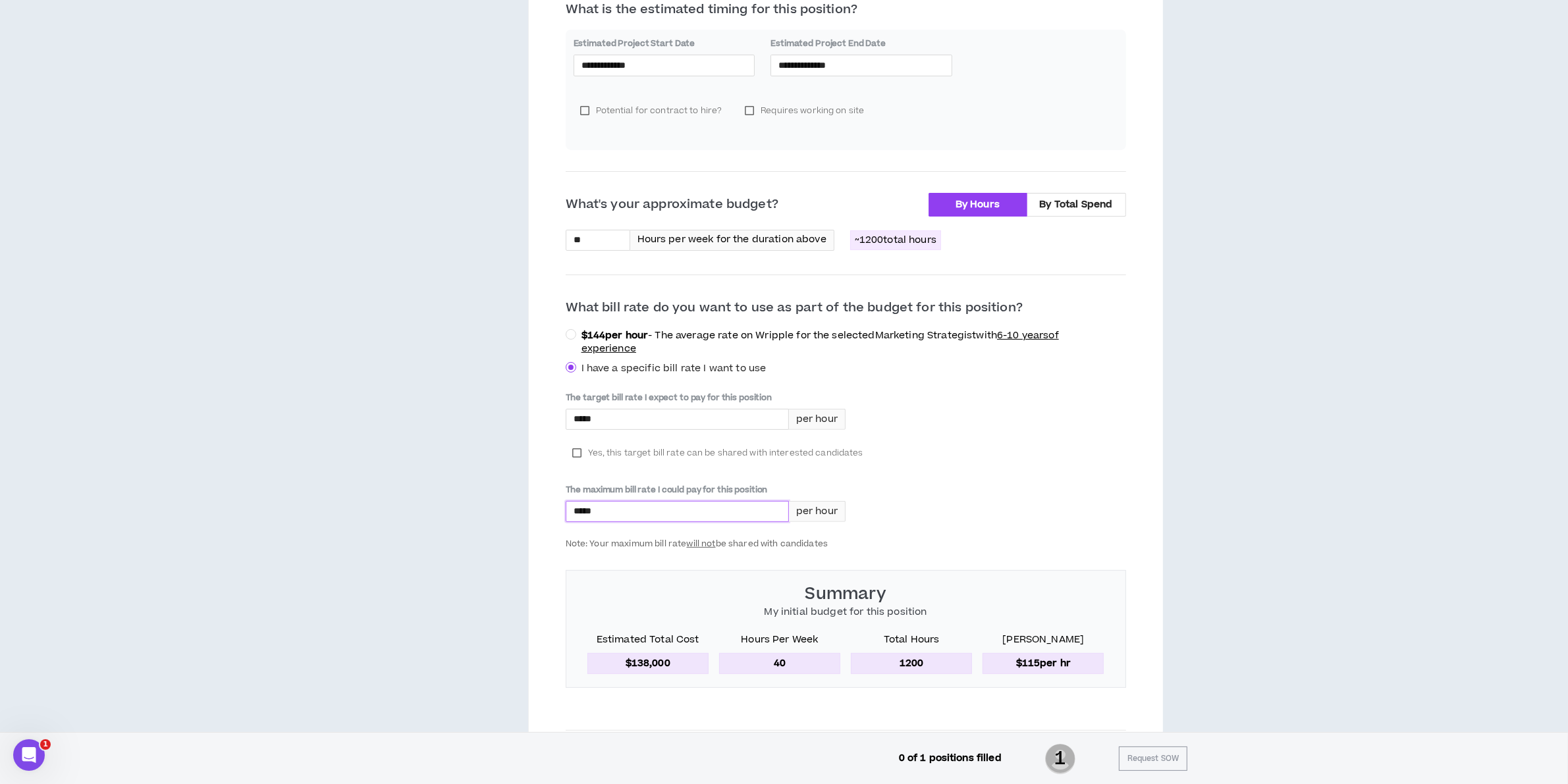
click at [1094, 443] on div "The target bill rate I expect to pay for this position ***** per hour Yes, this…" at bounding box center [846, 470] width 561 height 158
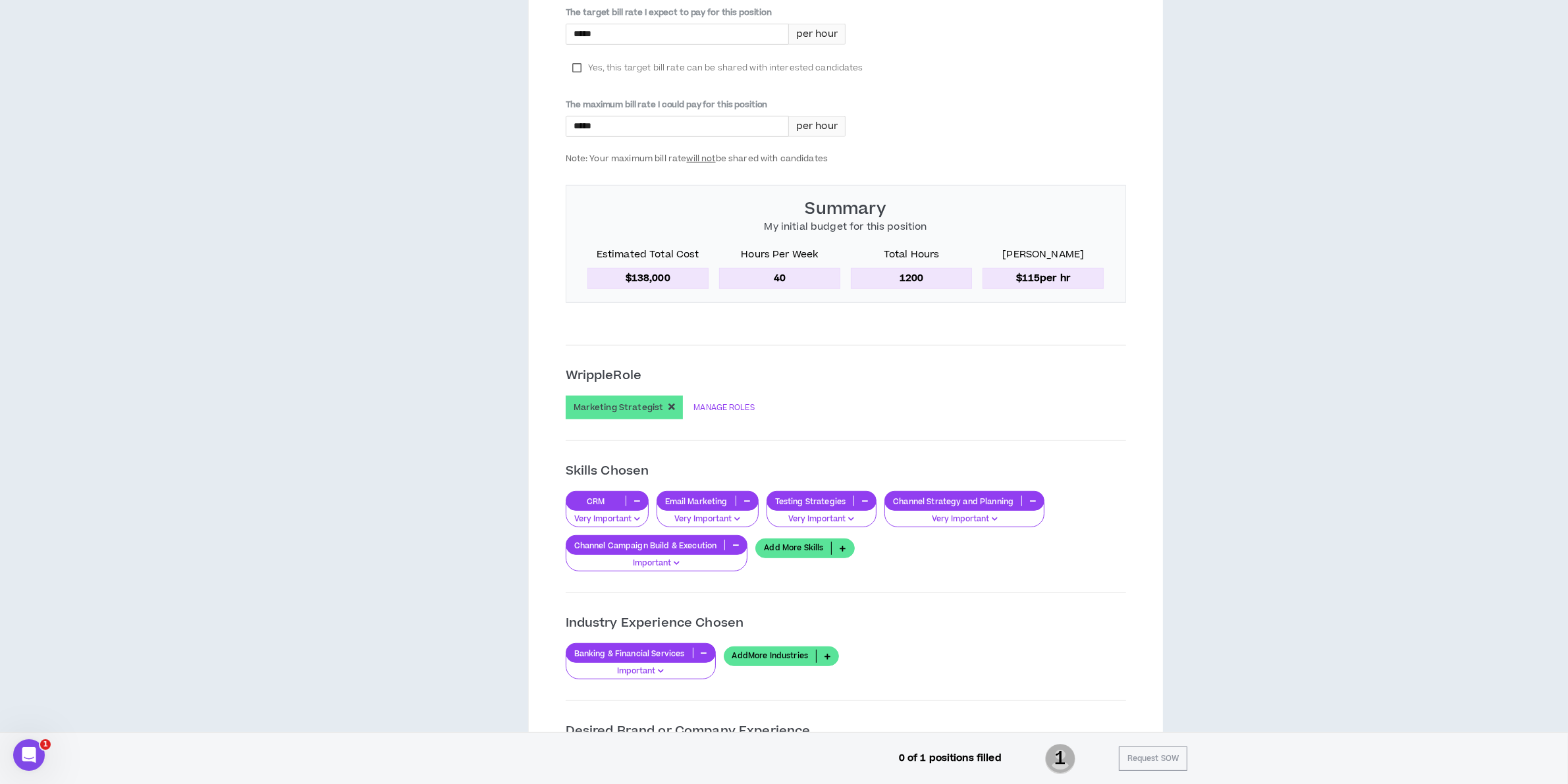
scroll to position [823, 0]
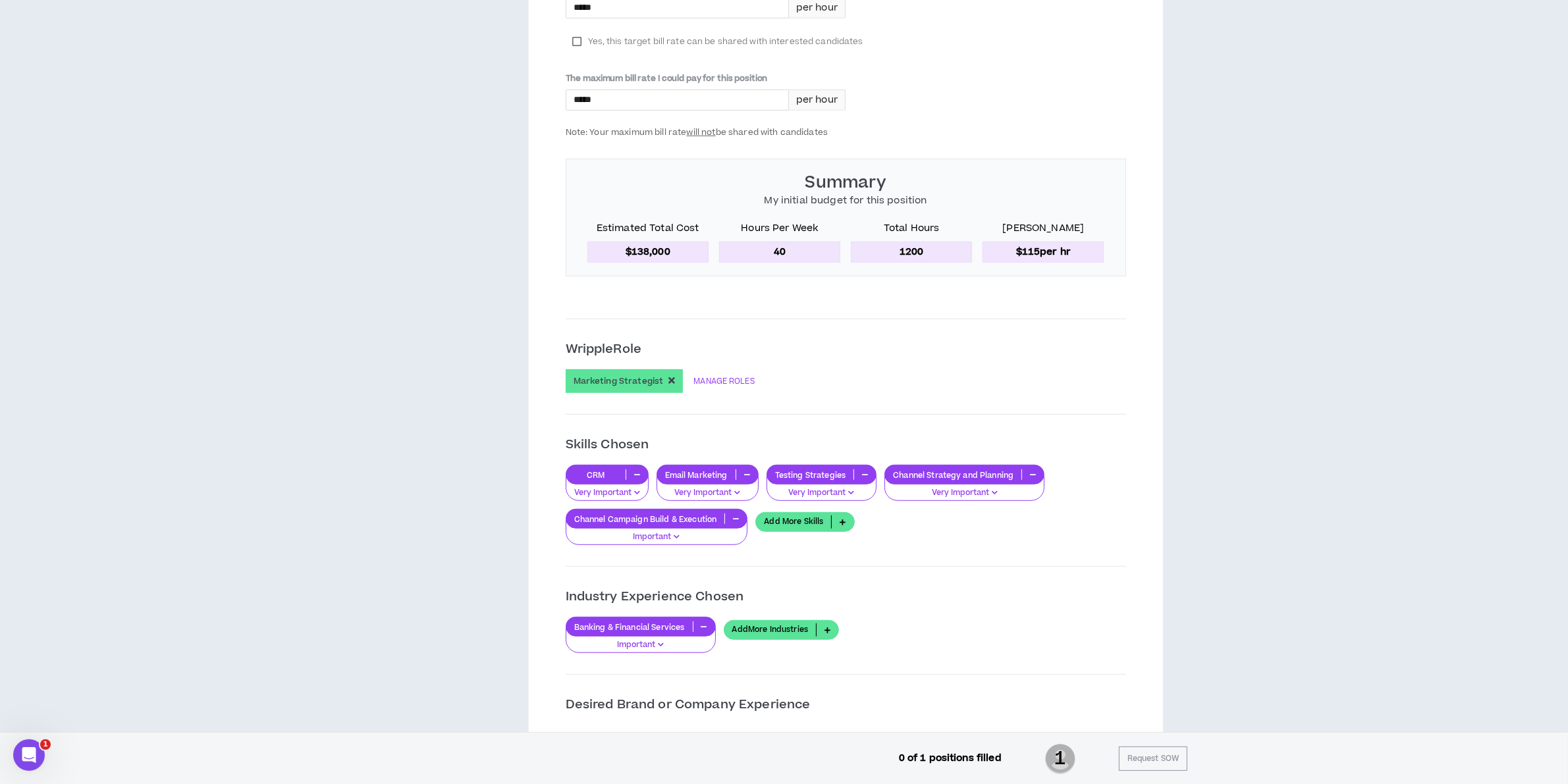
click at [799, 524] on link "Add More Skills" at bounding box center [804, 522] width 99 height 20
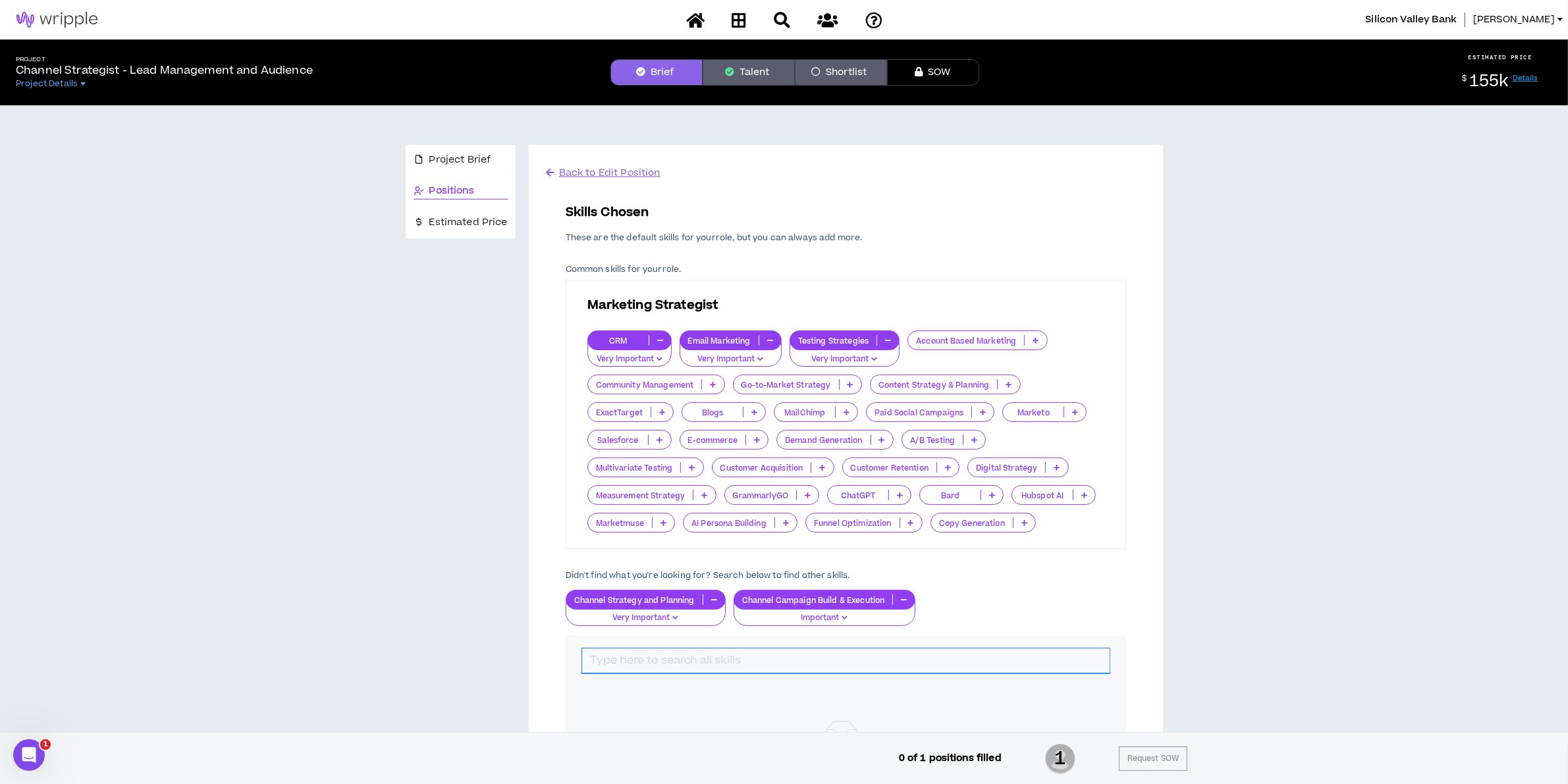
click at [654, 653] on input "text" at bounding box center [846, 661] width 528 height 25
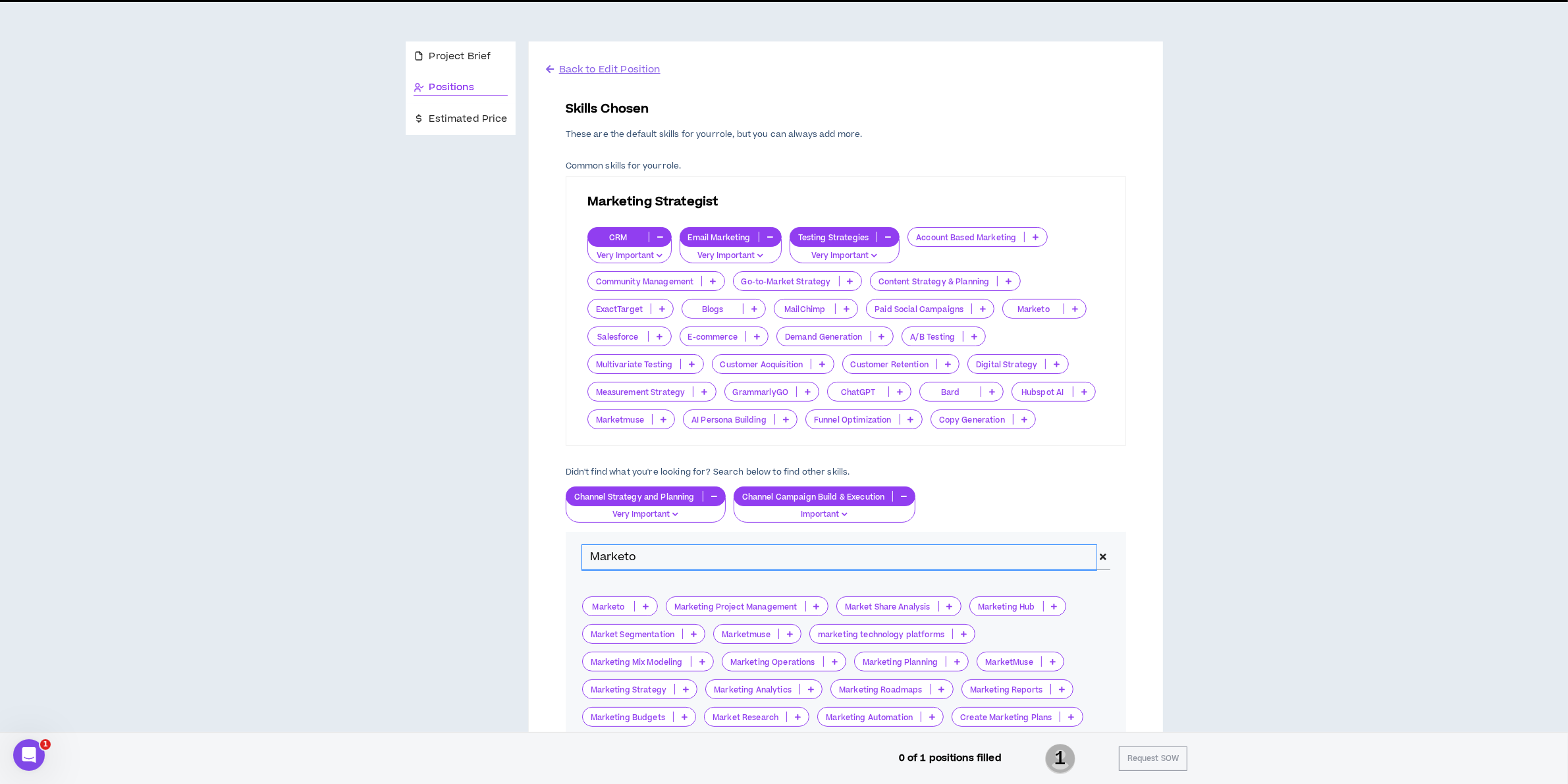
scroll to position [164, 0]
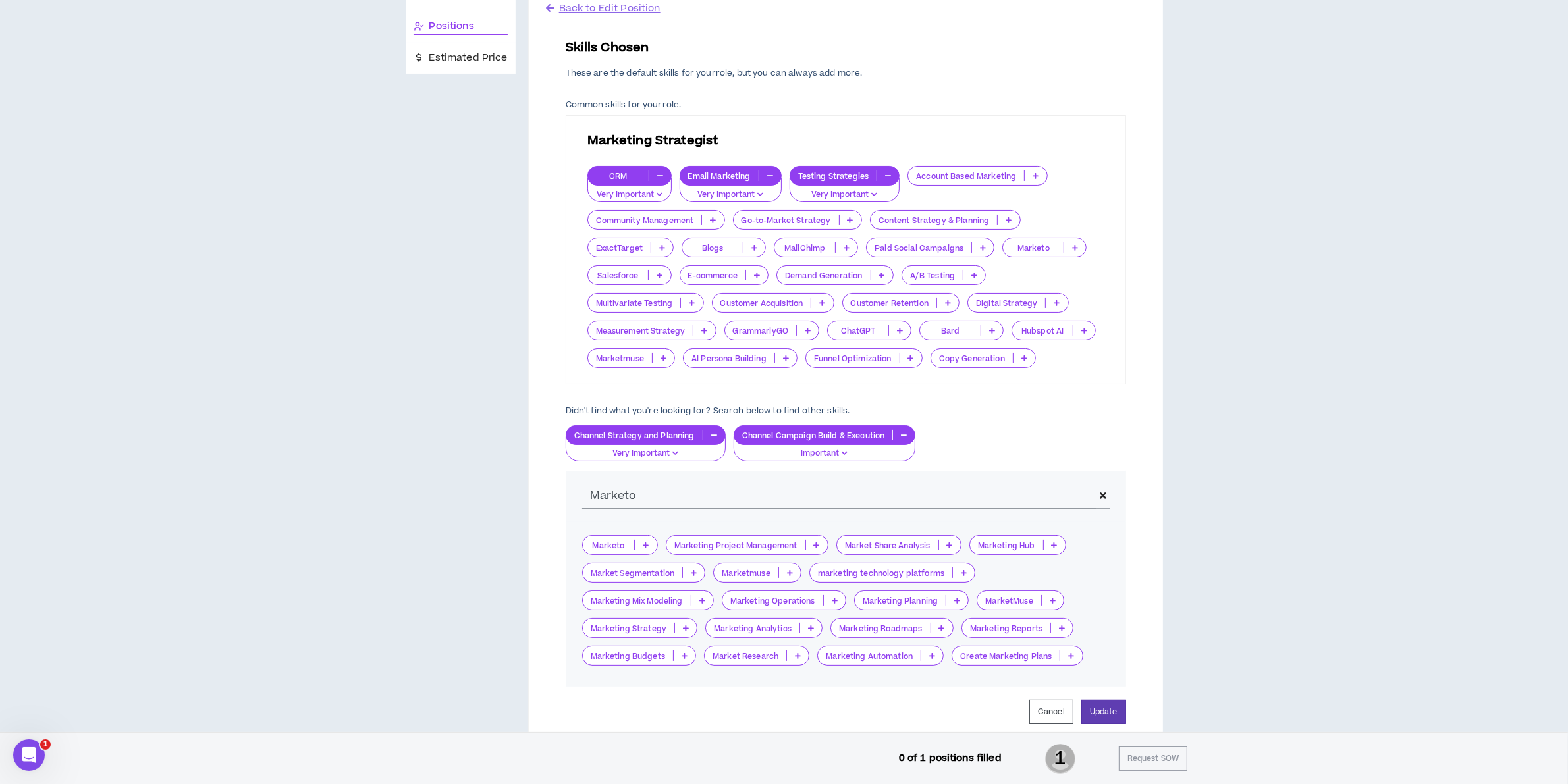
click at [643, 548] on icon at bounding box center [646, 545] width 6 height 7
click at [637, 606] on span "Very Important" at bounding box center [619, 609] width 59 height 14
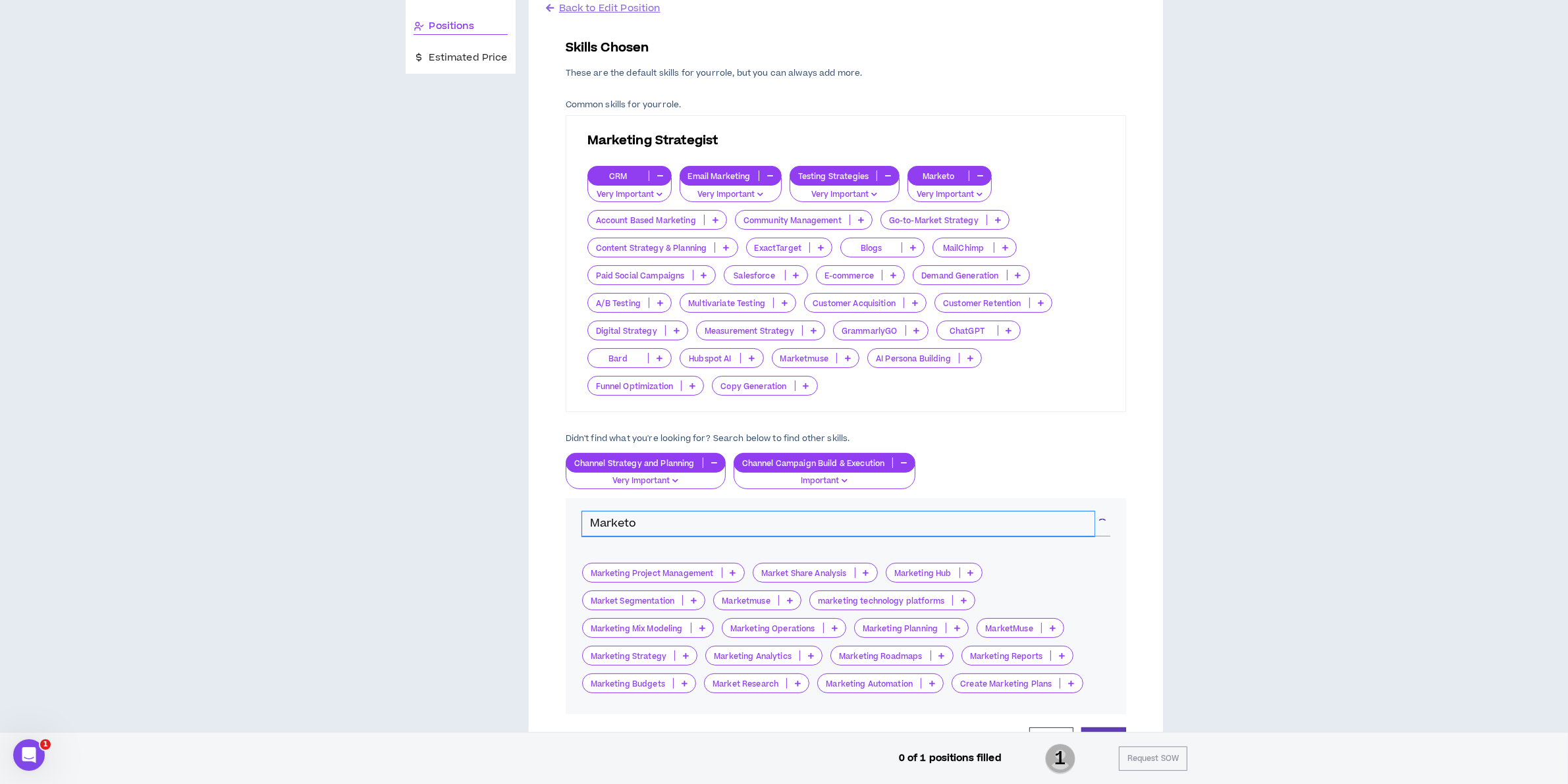
drag, startPoint x: 666, startPoint y: 523, endPoint x: 42, endPoint y: 505, distance: 624.3
click at [201, 521] on div "Project Brief Positions Estimated Price Back to Edit Position Skills Chosen The…" at bounding box center [784, 406] width 1558 height 931
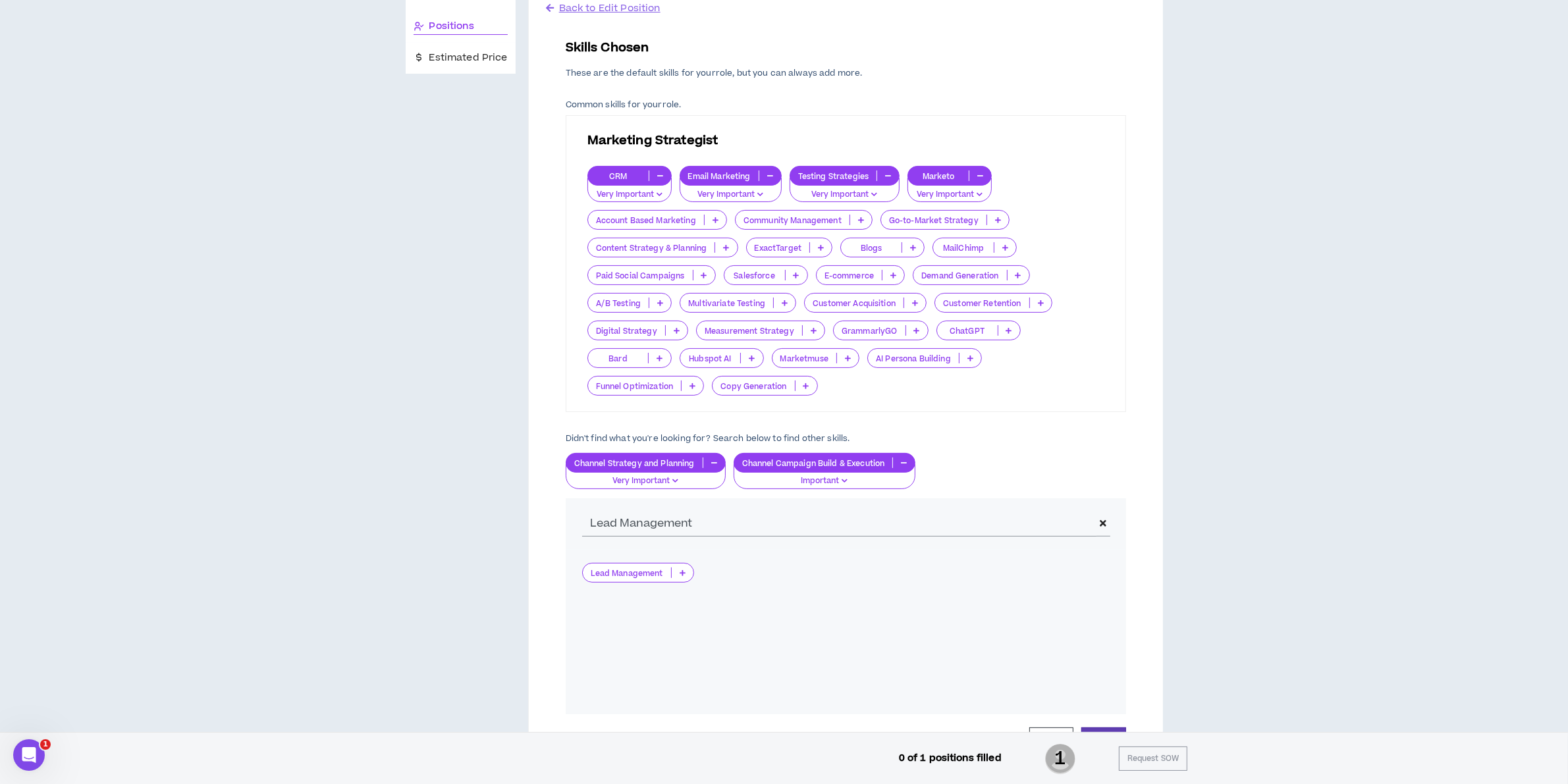
click at [680, 571] on icon at bounding box center [683, 572] width 6 height 7
click at [652, 632] on span "Very Important" at bounding box center [637, 638] width 96 height 14
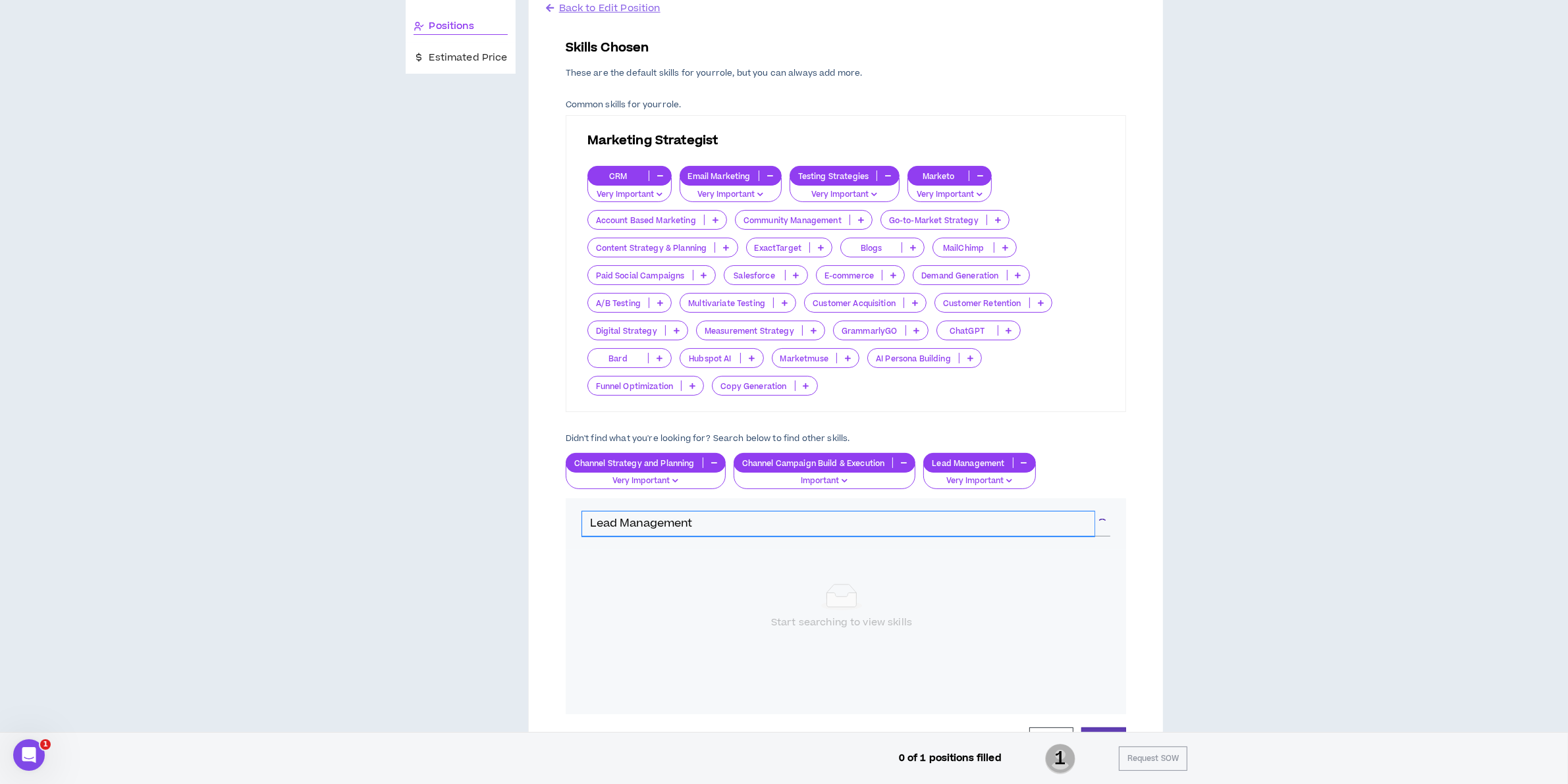
drag, startPoint x: 712, startPoint y: 520, endPoint x: 31, endPoint y: 491, distance: 681.6
click at [31, 491] on div "Project Brief Positions Estimated Price Back to Edit Position Skills Chosen The…" at bounding box center [784, 406] width 1558 height 931
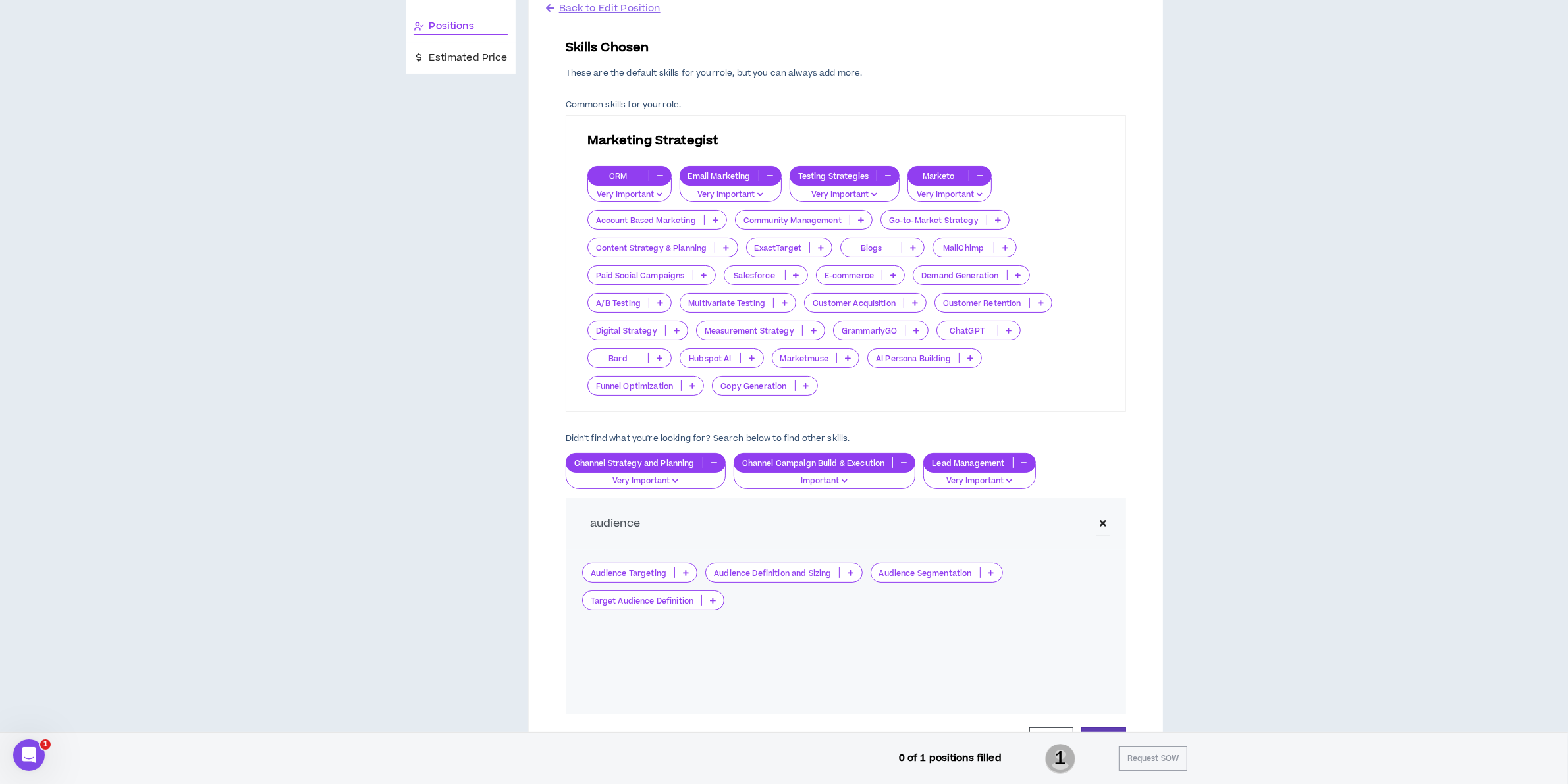
click at [709, 603] on p at bounding box center [712, 600] width 22 height 10
click at [684, 568] on p at bounding box center [685, 573] width 22 height 10
click at [842, 571] on p at bounding box center [850, 573] width 22 height 10
click at [992, 571] on icon at bounding box center [992, 572] width 6 height 7
click at [943, 609] on span "Important" at bounding box center [938, 615] width 117 height 14
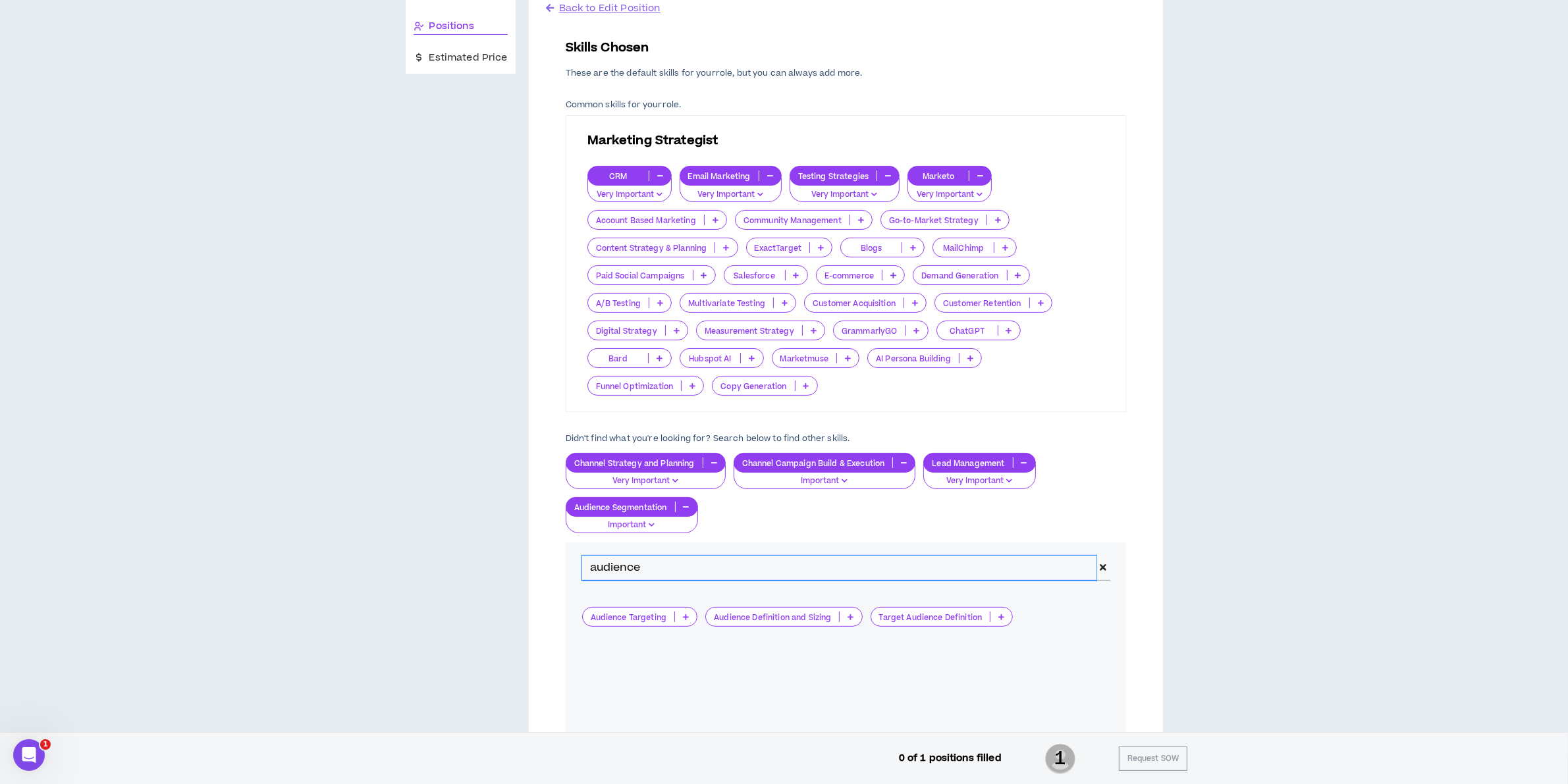
click at [848, 573] on input "audience" at bounding box center [839, 568] width 515 height 25
click at [850, 618] on icon at bounding box center [851, 617] width 6 height 7
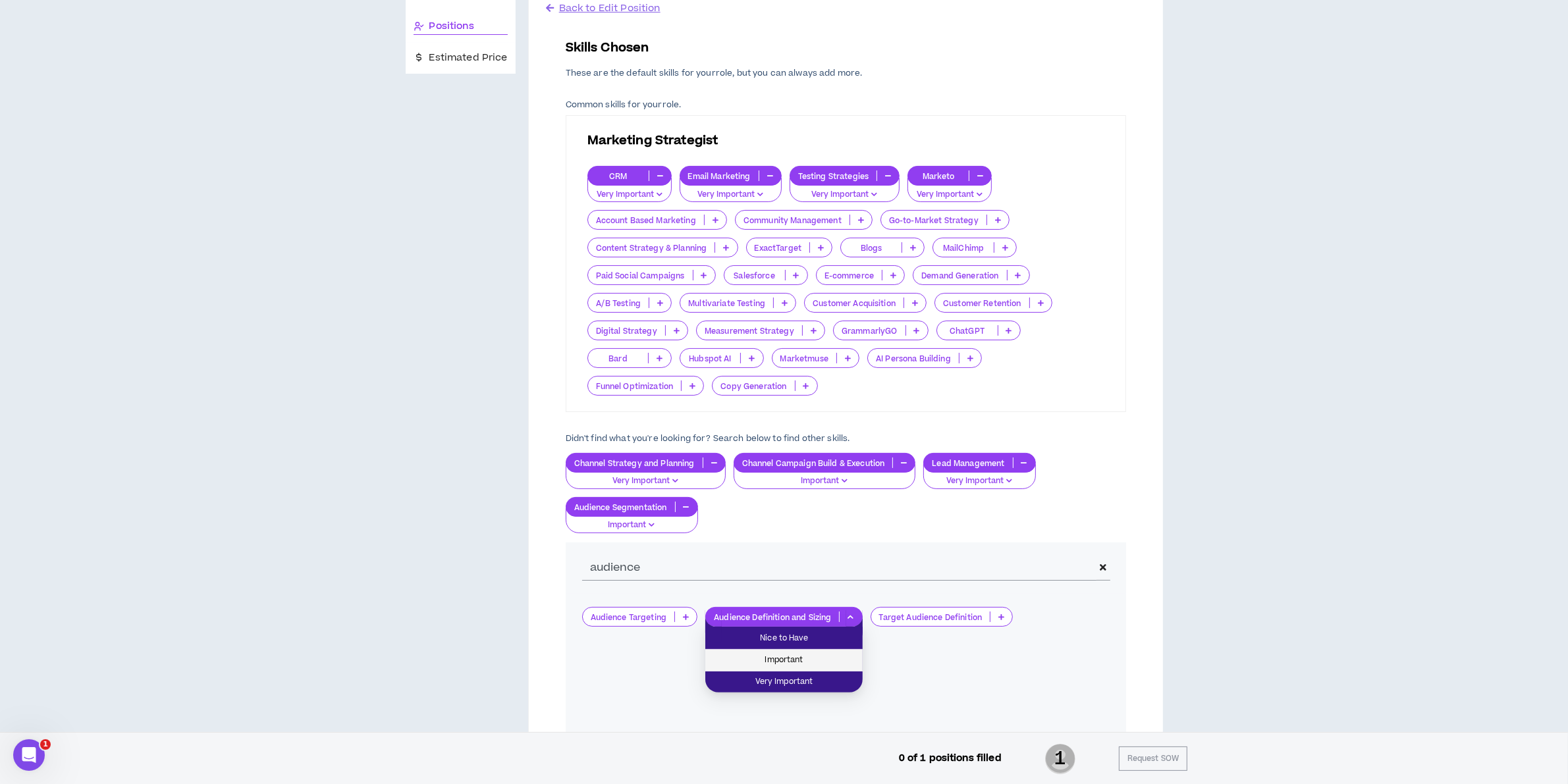
click at [759, 653] on span "Important" at bounding box center [784, 660] width 141 height 14
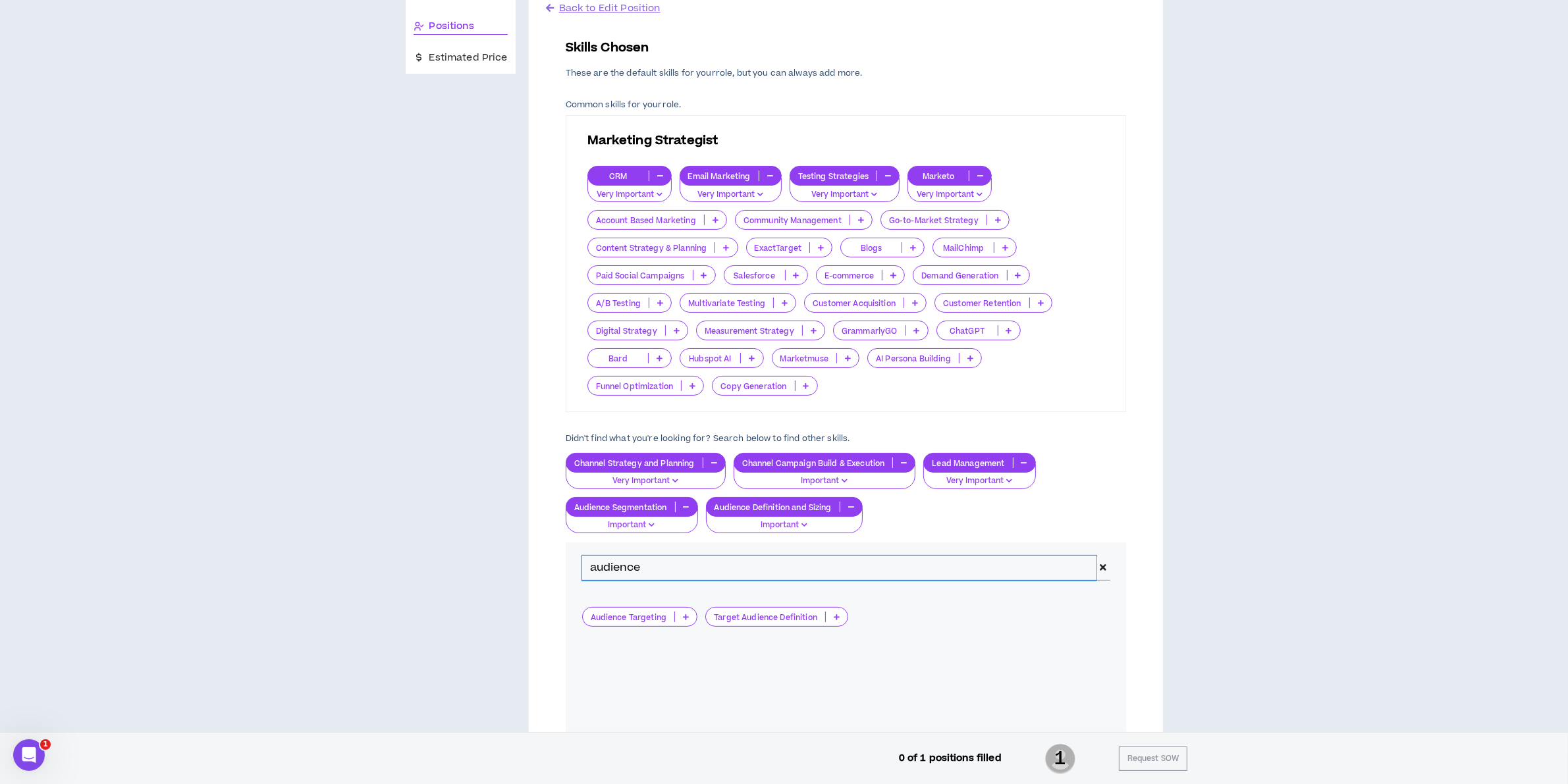
drag, startPoint x: 742, startPoint y: 574, endPoint x: 49, endPoint y: 519, distance: 695.2
click at [141, 532] on div "Project Brief Positions Estimated Price Back to Edit Position Skills Chosen The…" at bounding box center [784, 428] width 1558 height 975
click at [593, 568] on input "technical" at bounding box center [839, 568] width 515 height 25
click at [746, 573] on input "Technical" at bounding box center [839, 568] width 515 height 25
click at [702, 619] on icon at bounding box center [703, 617] width 6 height 7
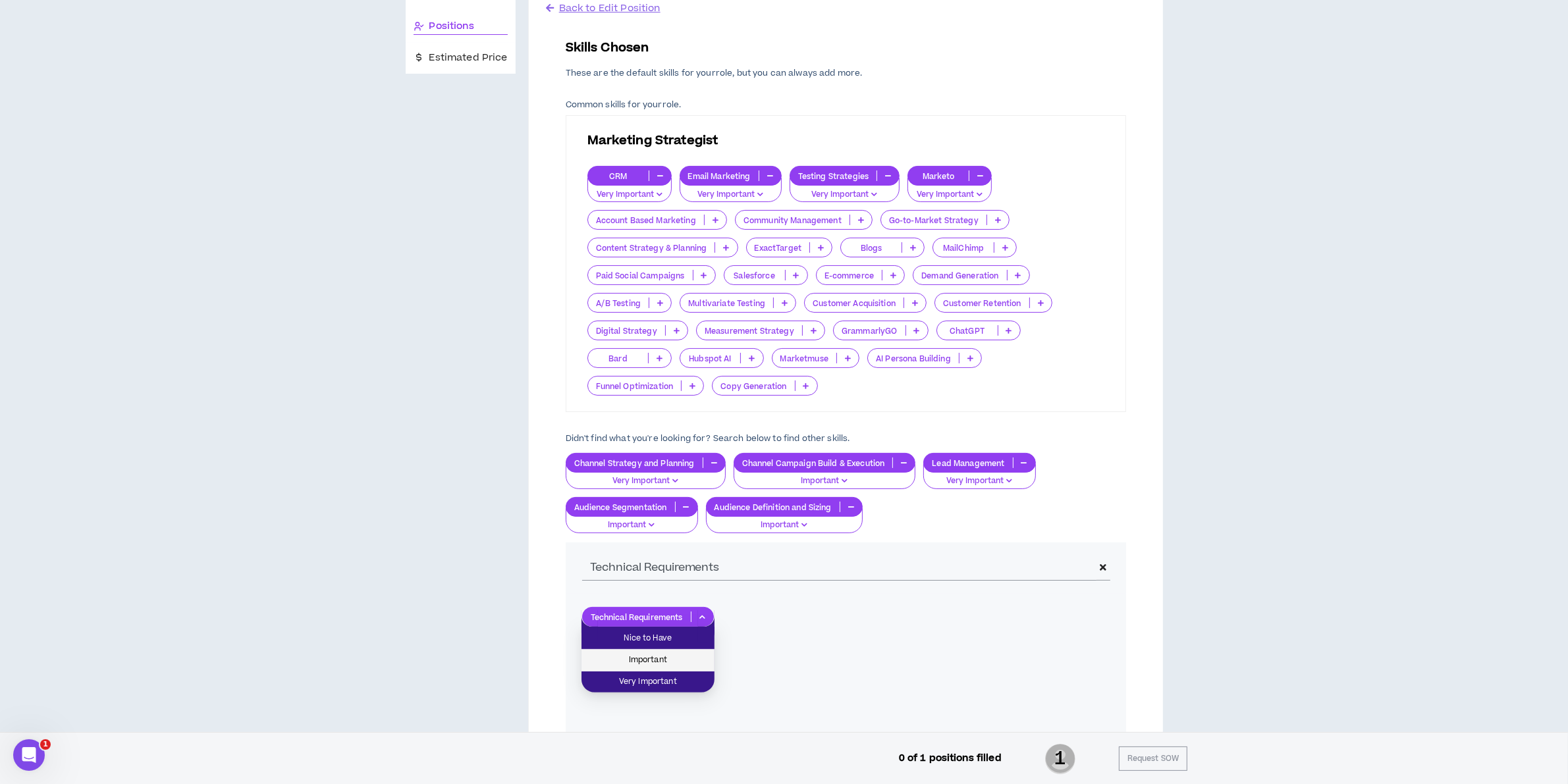
click at [688, 662] on span "Important" at bounding box center [648, 660] width 117 height 14
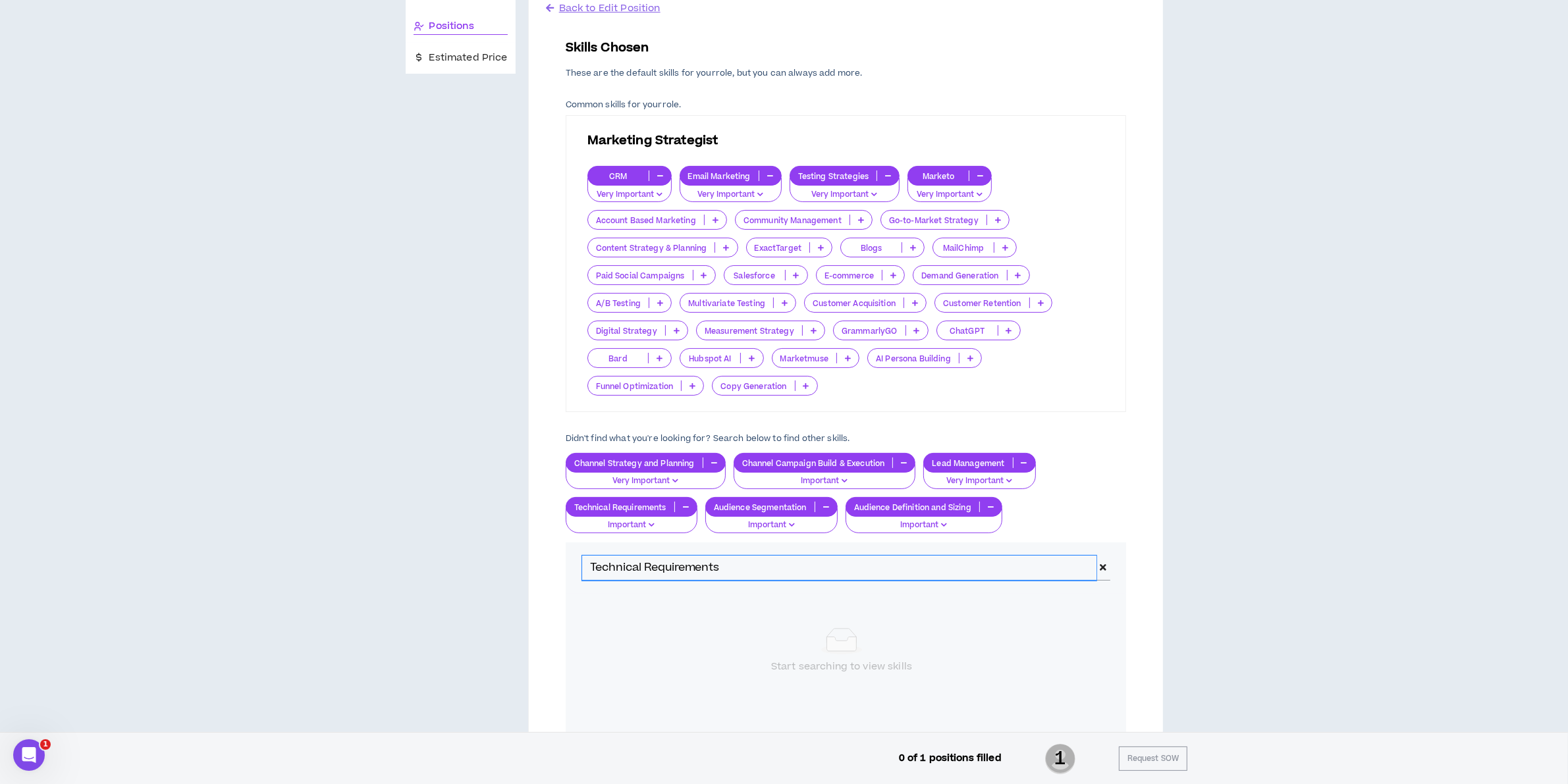
drag, startPoint x: 480, startPoint y: 583, endPoint x: 60, endPoint y: 566, distance: 420.3
click at [60, 566] on div "Project Brief Positions Estimated Price Back to Edit Position Skills Chosen The…" at bounding box center [784, 428] width 1558 height 975
drag, startPoint x: 689, startPoint y: 561, endPoint x: 25, endPoint y: 475, distance: 669.5
click at [242, 512] on div "Project Brief Positions Estimated Price Back to Edit Position Skills Chosen The…" at bounding box center [784, 428] width 1558 height 975
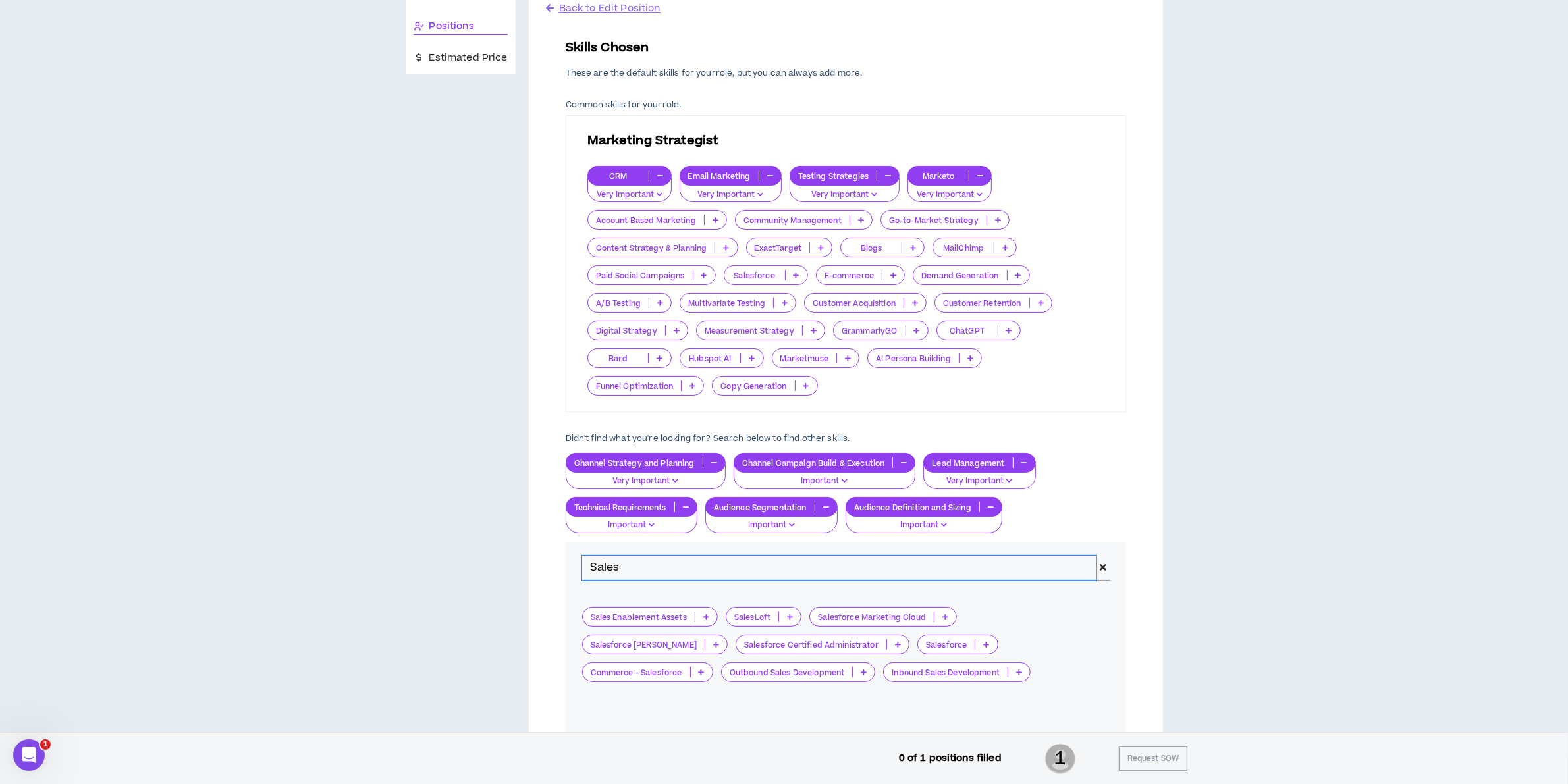
drag, startPoint x: 641, startPoint y: 571, endPoint x: 146, endPoint y: 568, distance: 495.0
click at [435, 571] on div "Project Brief Positions Estimated Price Back to Edit Position Skills Chosen The…" at bounding box center [784, 436] width 758 height 913
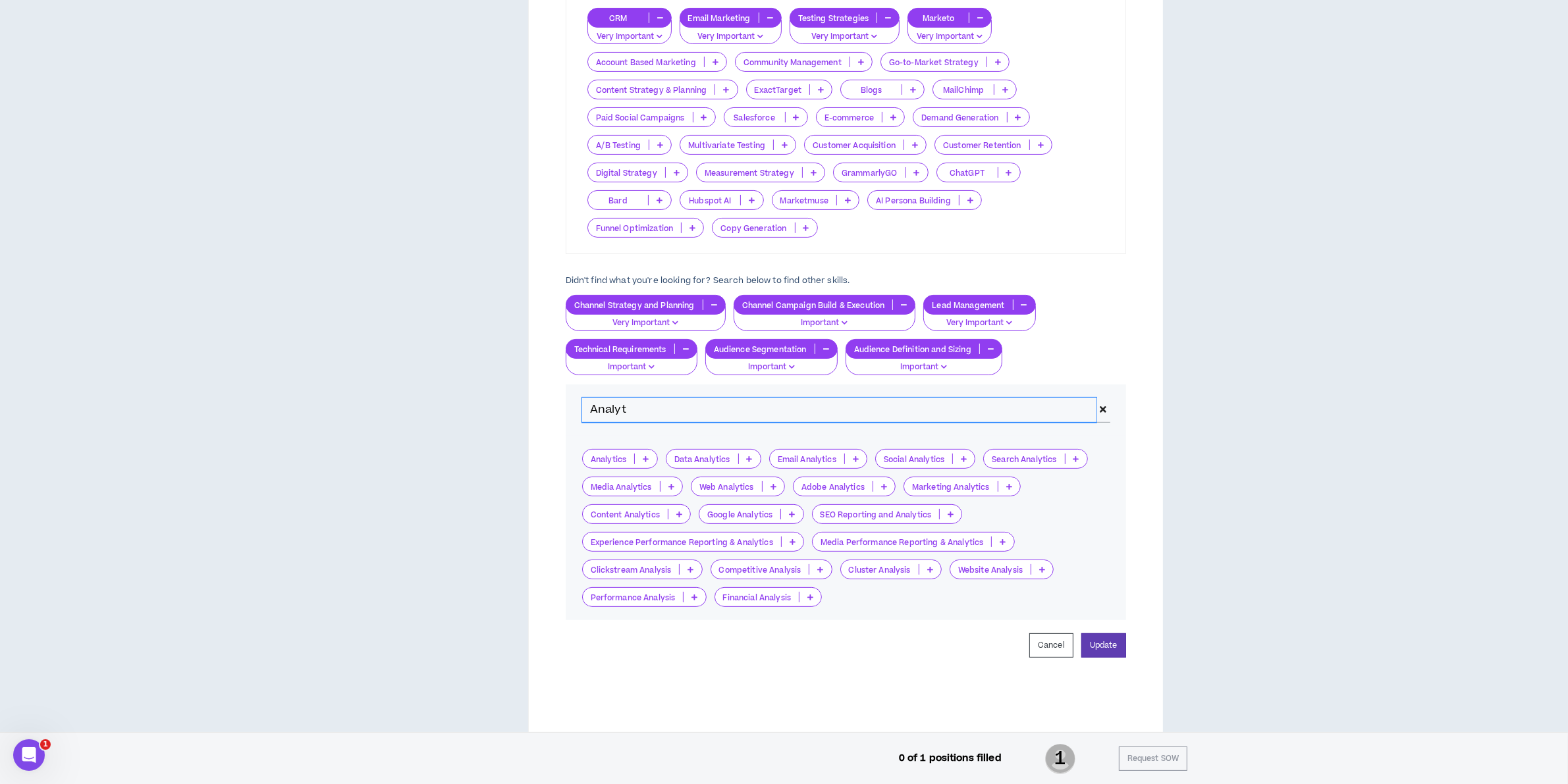
scroll to position [329, 0]
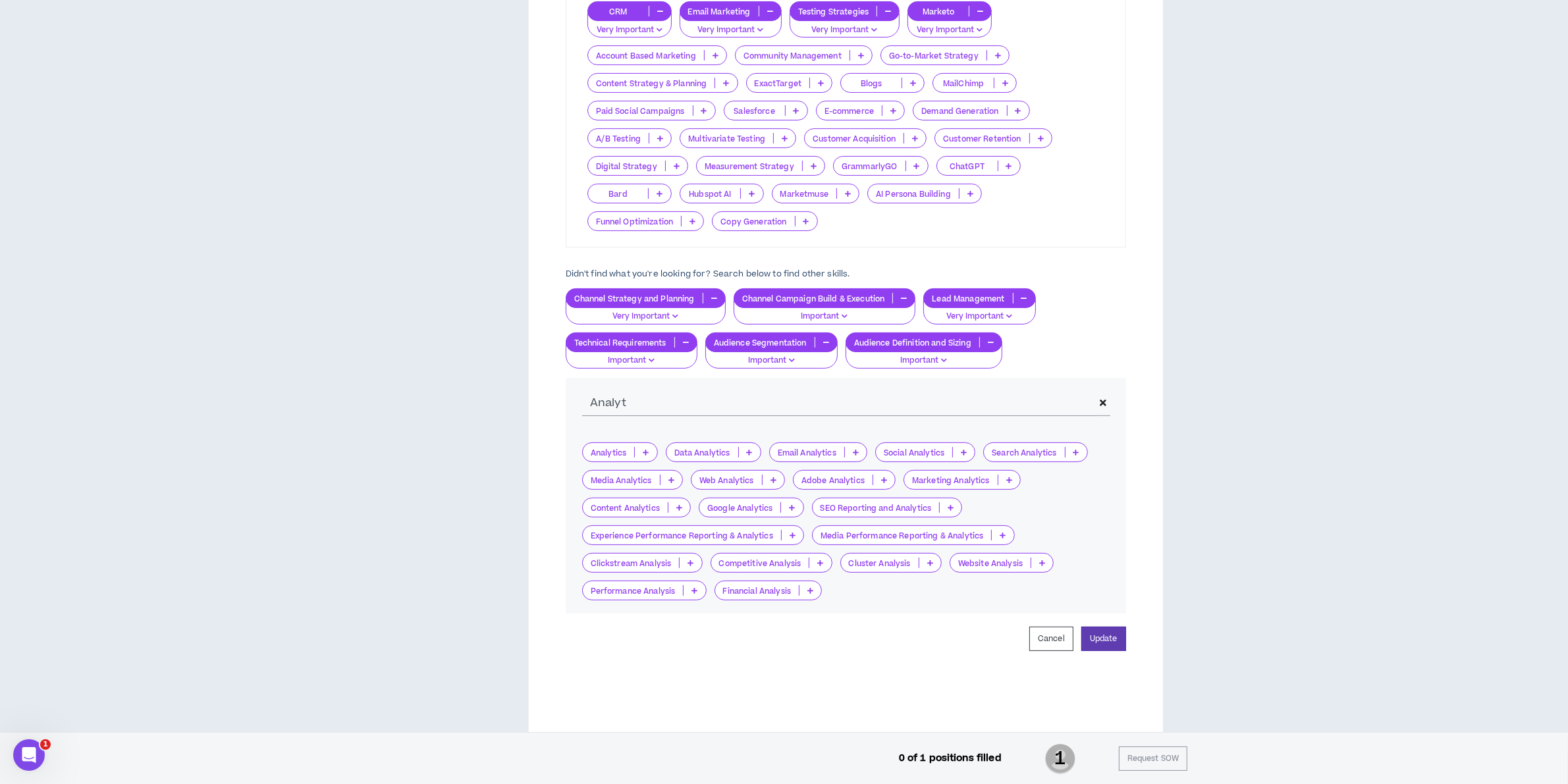
click at [1007, 485] on p at bounding box center [1009, 480] width 22 height 10
click at [993, 538] on span "Very Important" at bounding box center [964, 545] width 101 height 14
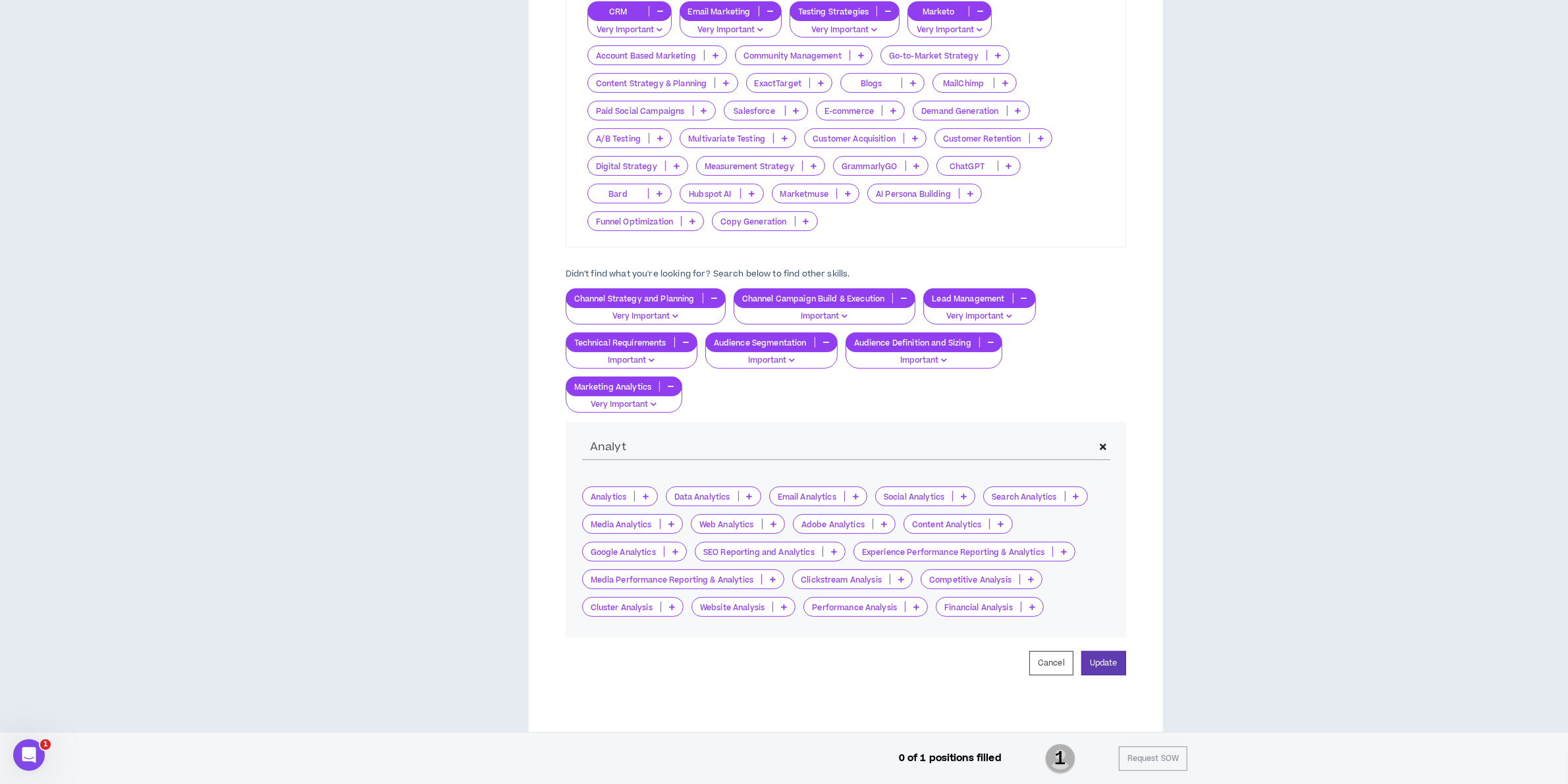
click at [676, 517] on div "Media Analytics" at bounding box center [633, 524] width 101 height 20
click at [643, 485] on div "Analytics Data Analytics Email Analytics Social Analytics Search Analytics Medi…" at bounding box center [846, 555] width 561 height 164
click at [646, 501] on p at bounding box center [645, 496] width 22 height 10
click at [636, 557] on span "Very Important" at bounding box center [619, 561] width 60 height 14
drag, startPoint x: 691, startPoint y: 453, endPoint x: 84, endPoint y: 406, distance: 608.8
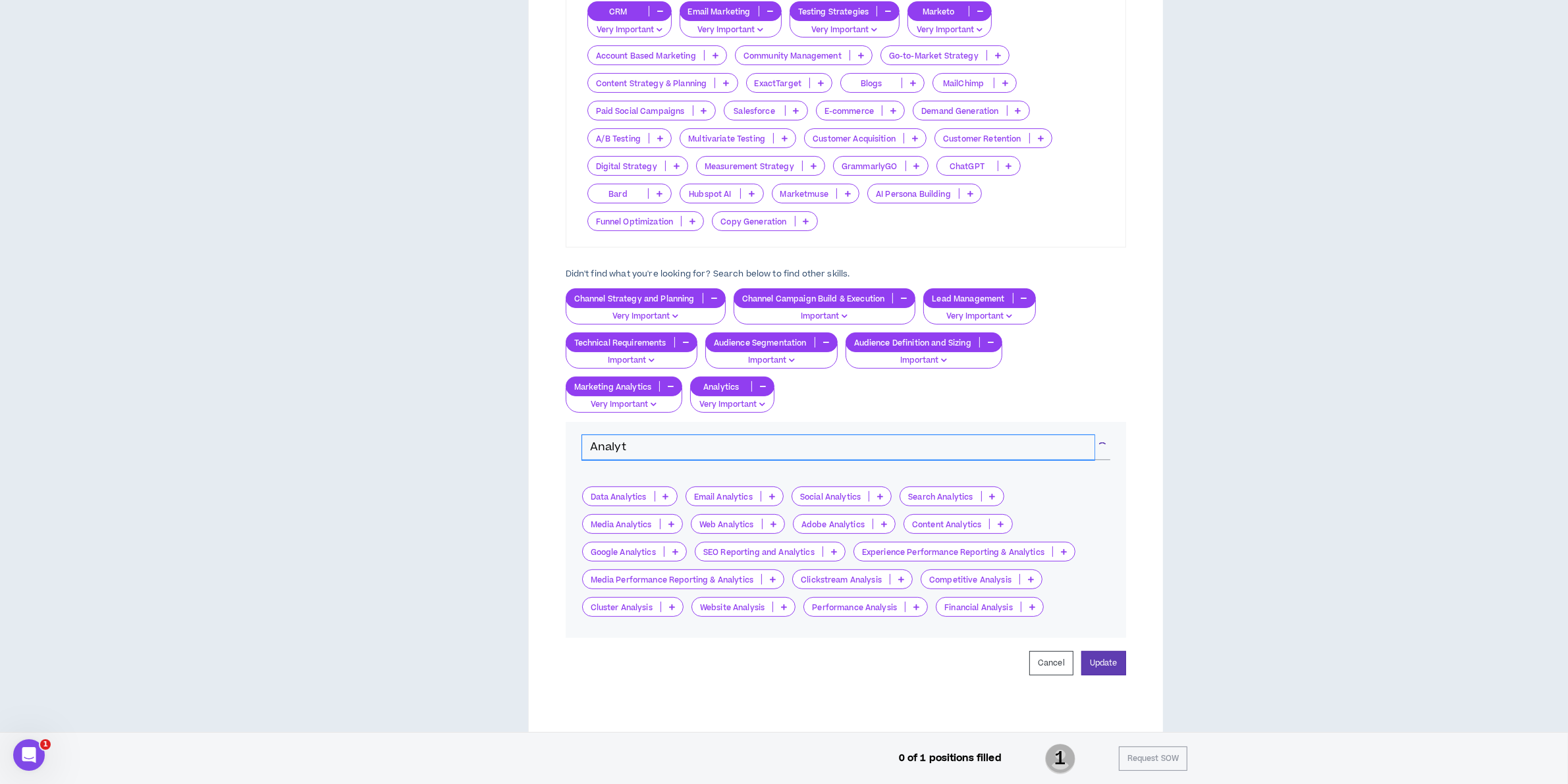
click at [425, 459] on div "Project Brief Positions Estimated Price Back to Edit Position Skills Chosen The…" at bounding box center [784, 294] width 758 height 956
type input "Strategy"
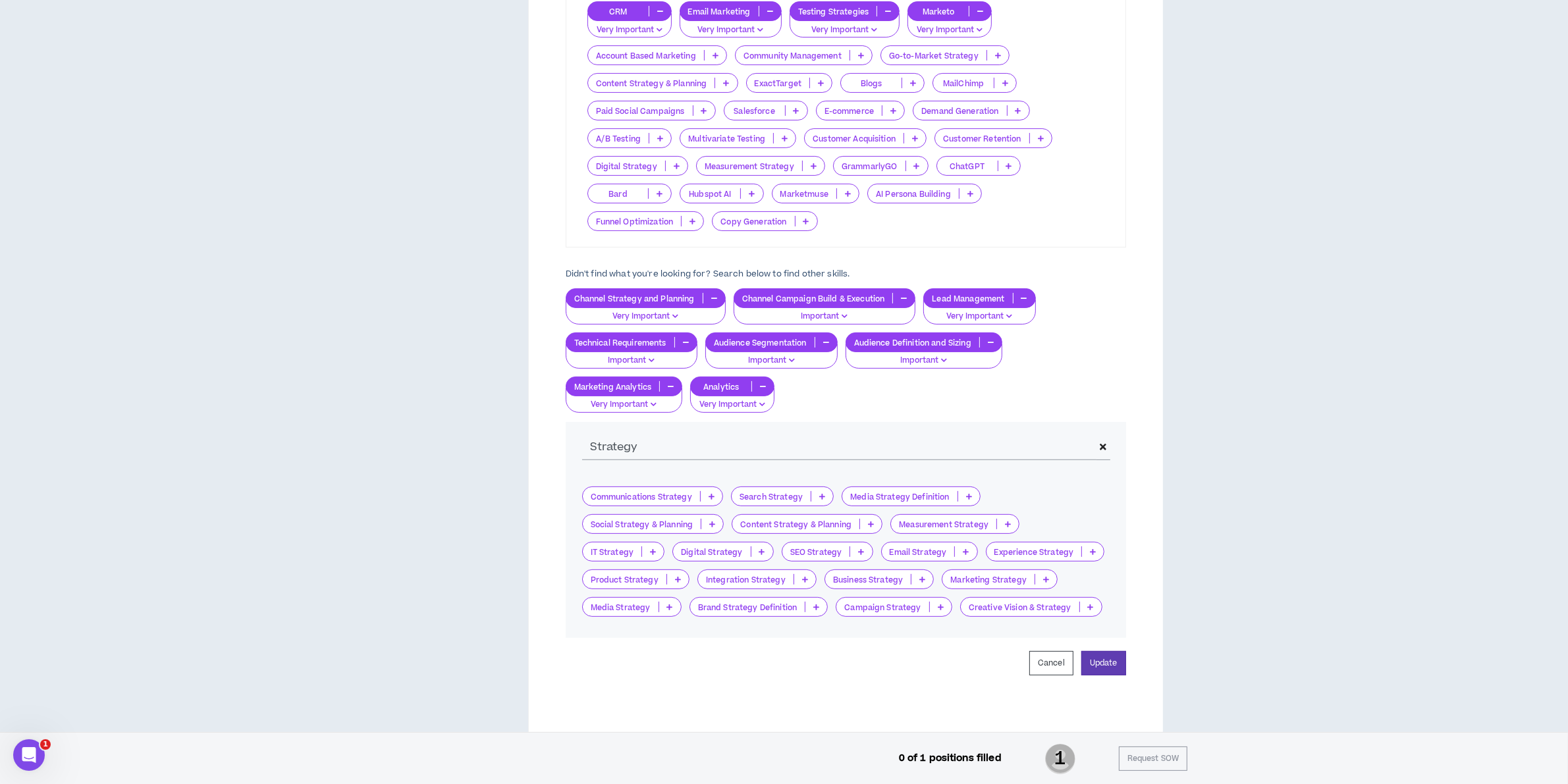
click at [945, 611] on p at bounding box center [941, 607] width 22 height 10
click at [920, 643] on span "Important" at bounding box center [892, 649] width 99 height 14
click at [1124, 670] on div "Skills Chosen These are the default skills for your role , but you can always a…" at bounding box center [846, 285] width 603 height 868
click at [1117, 665] on button "Update" at bounding box center [1104, 663] width 45 height 25
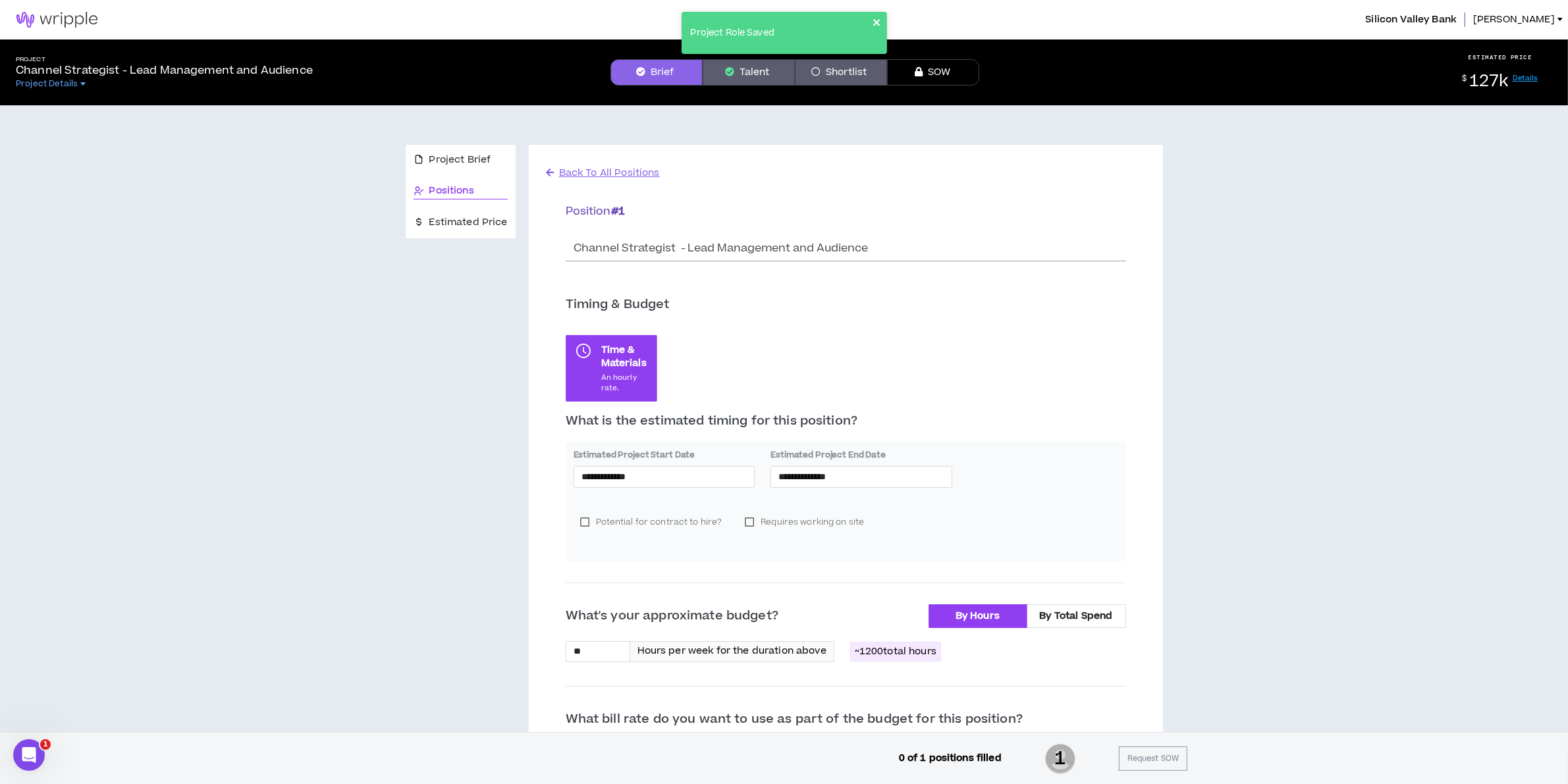
click at [874, 27] on icon "close" at bounding box center [877, 22] width 9 height 10
click at [470, 155] on span "Project Brief" at bounding box center [460, 160] width 62 height 14
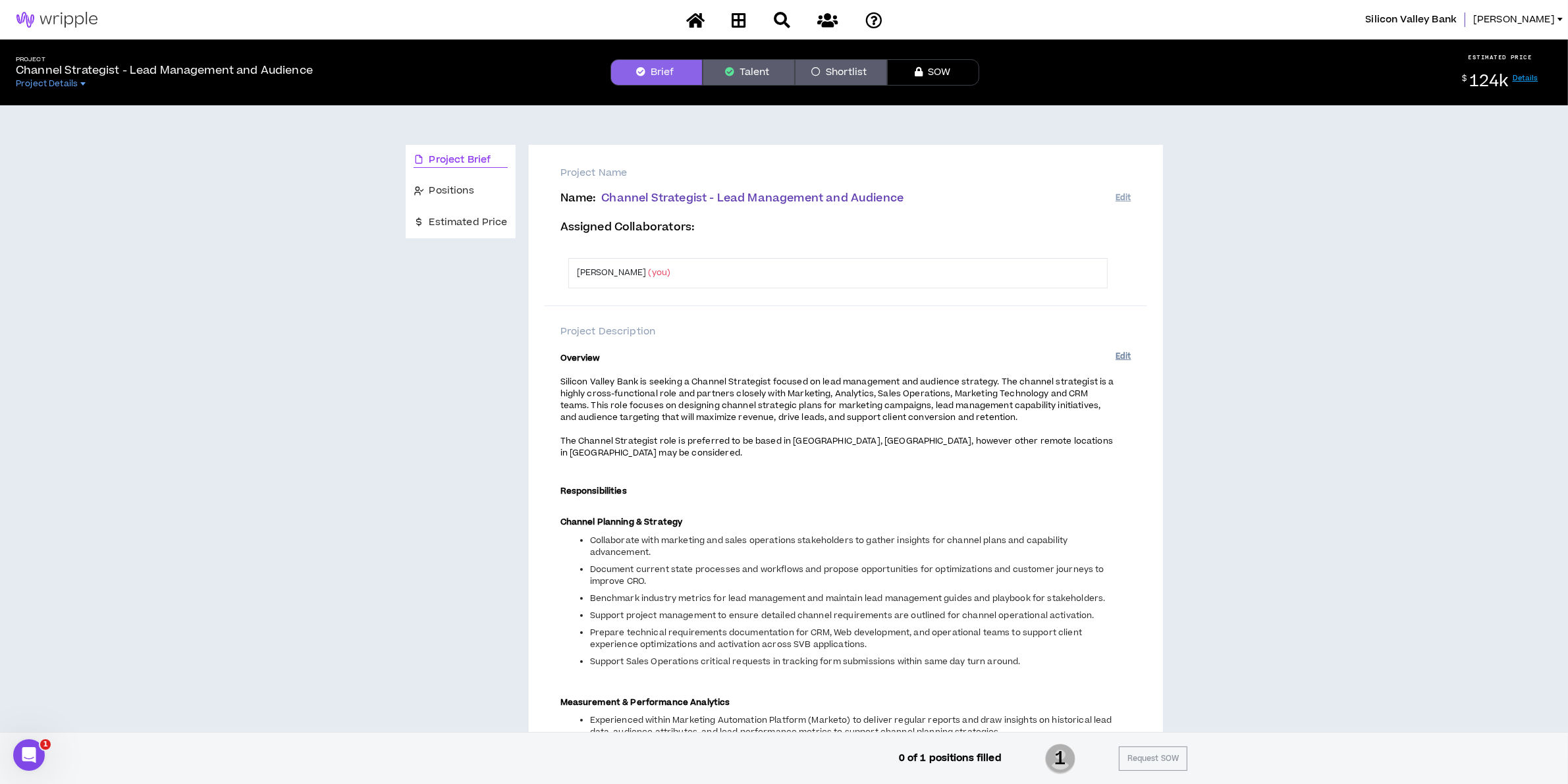
click at [1117, 352] on button "Edit" at bounding box center [1123, 356] width 15 height 22
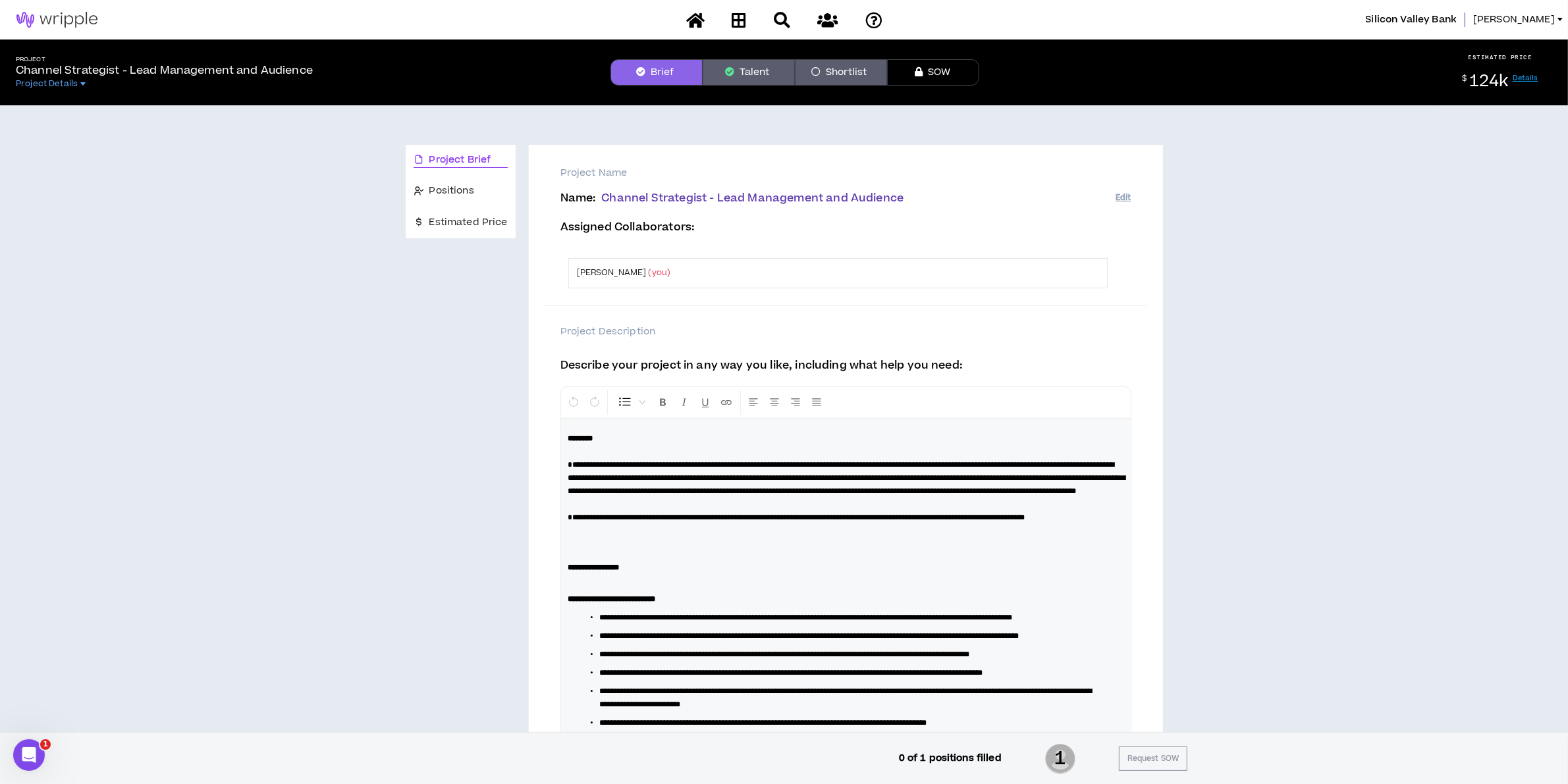
click at [618, 556] on p at bounding box center [846, 542] width 557 height 26
click at [993, 556] on p "**********" at bounding box center [846, 542] width 557 height 26
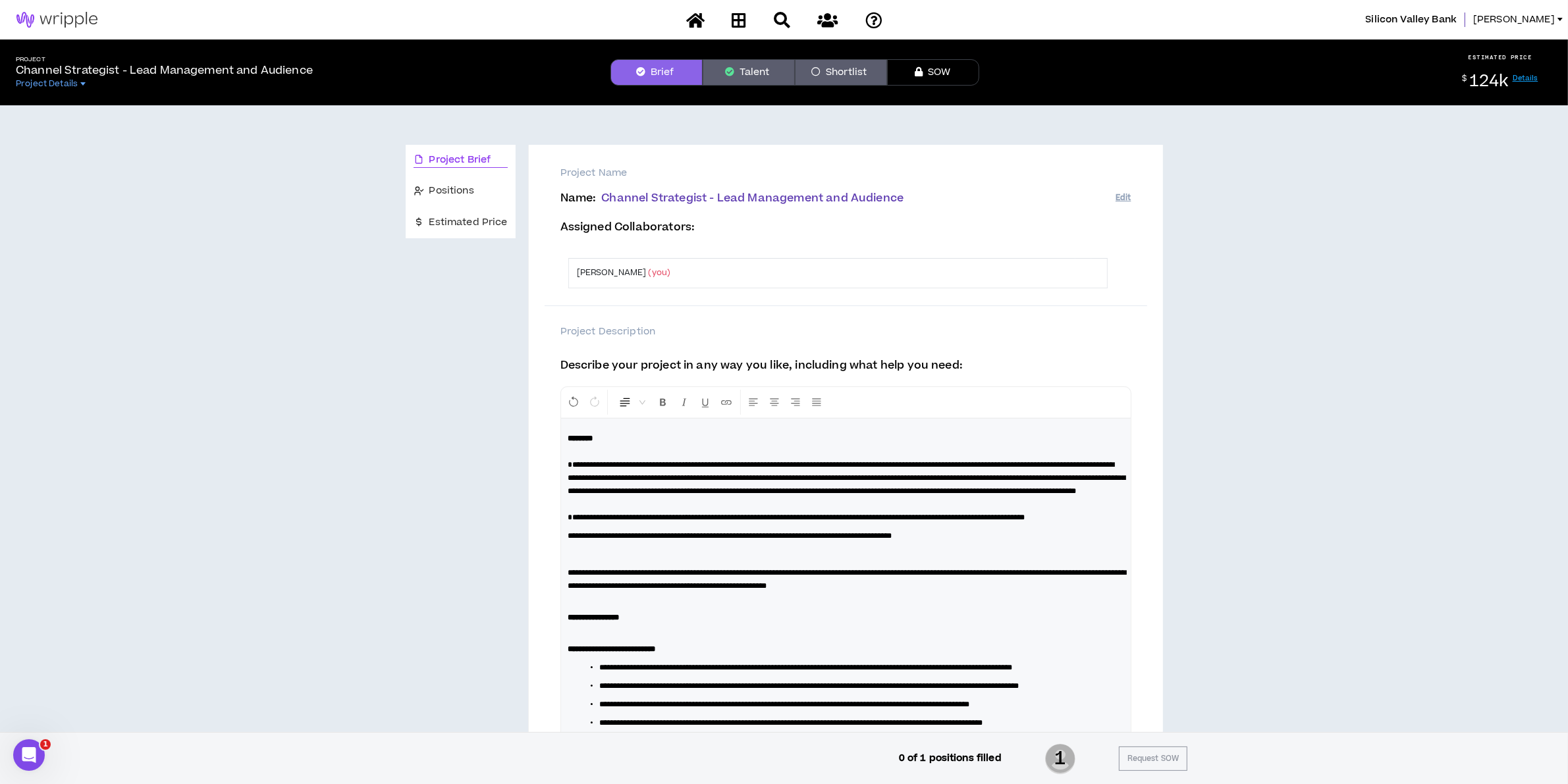
click at [1035, 606] on p "**********" at bounding box center [846, 586] width 557 height 39
click at [672, 590] on span "**********" at bounding box center [848, 579] width 559 height 21
click at [1094, 606] on p "**********" at bounding box center [846, 586] width 557 height 39
drag, startPoint x: 1107, startPoint y: 612, endPoint x: 954, endPoint y: 618, distance: 153.1
click at [954, 606] on p "**********" at bounding box center [846, 586] width 557 height 39
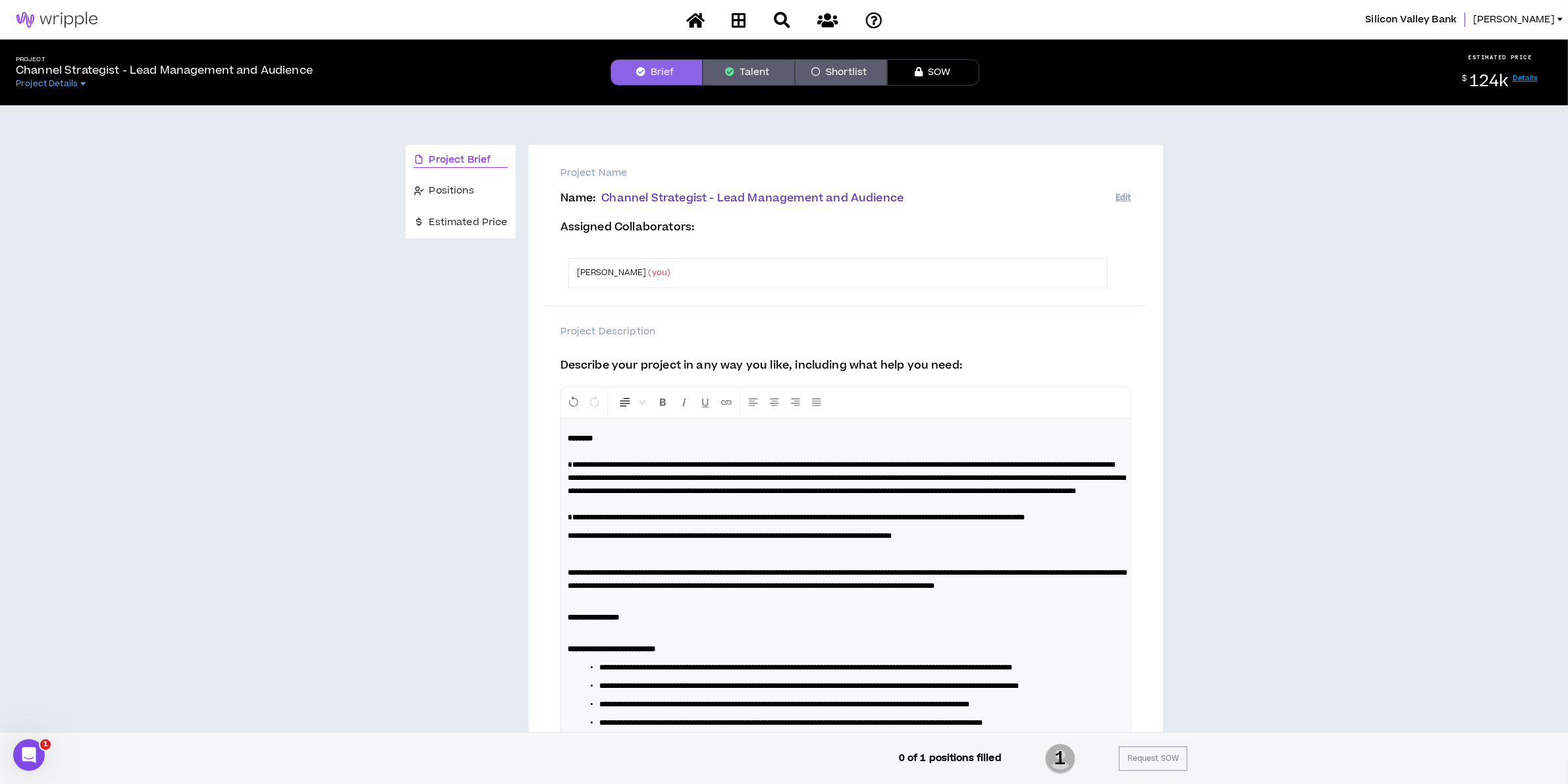
click at [738, 606] on p "**********" at bounding box center [846, 586] width 557 height 39
click at [714, 590] on span "**********" at bounding box center [848, 579] width 559 height 21
click at [715, 590] on span "**********" at bounding box center [848, 579] width 559 height 21
click at [941, 606] on p "**********" at bounding box center [846, 586] width 557 height 39
click at [949, 590] on span "**********" at bounding box center [848, 579] width 559 height 21
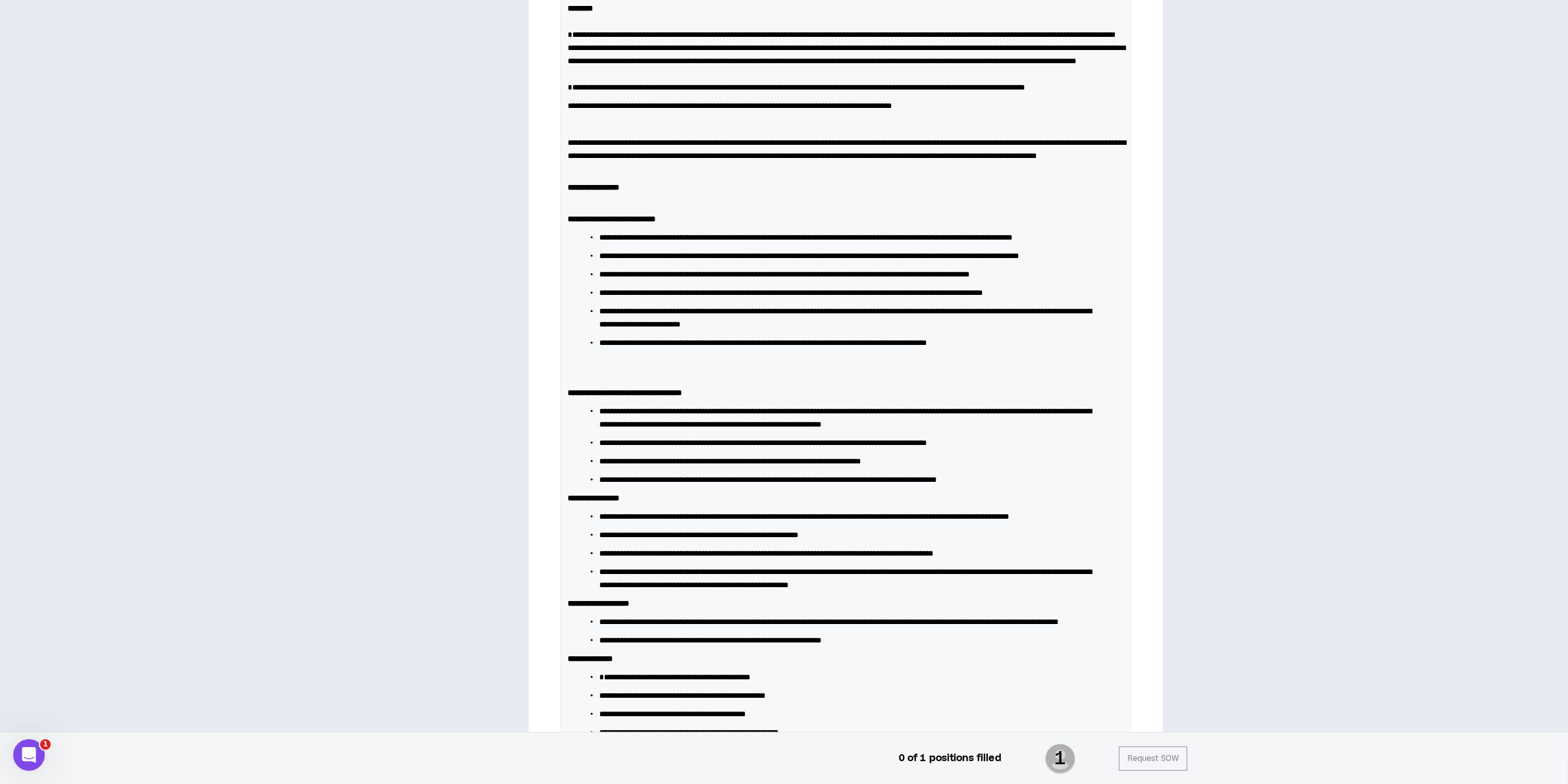
scroll to position [741, 0]
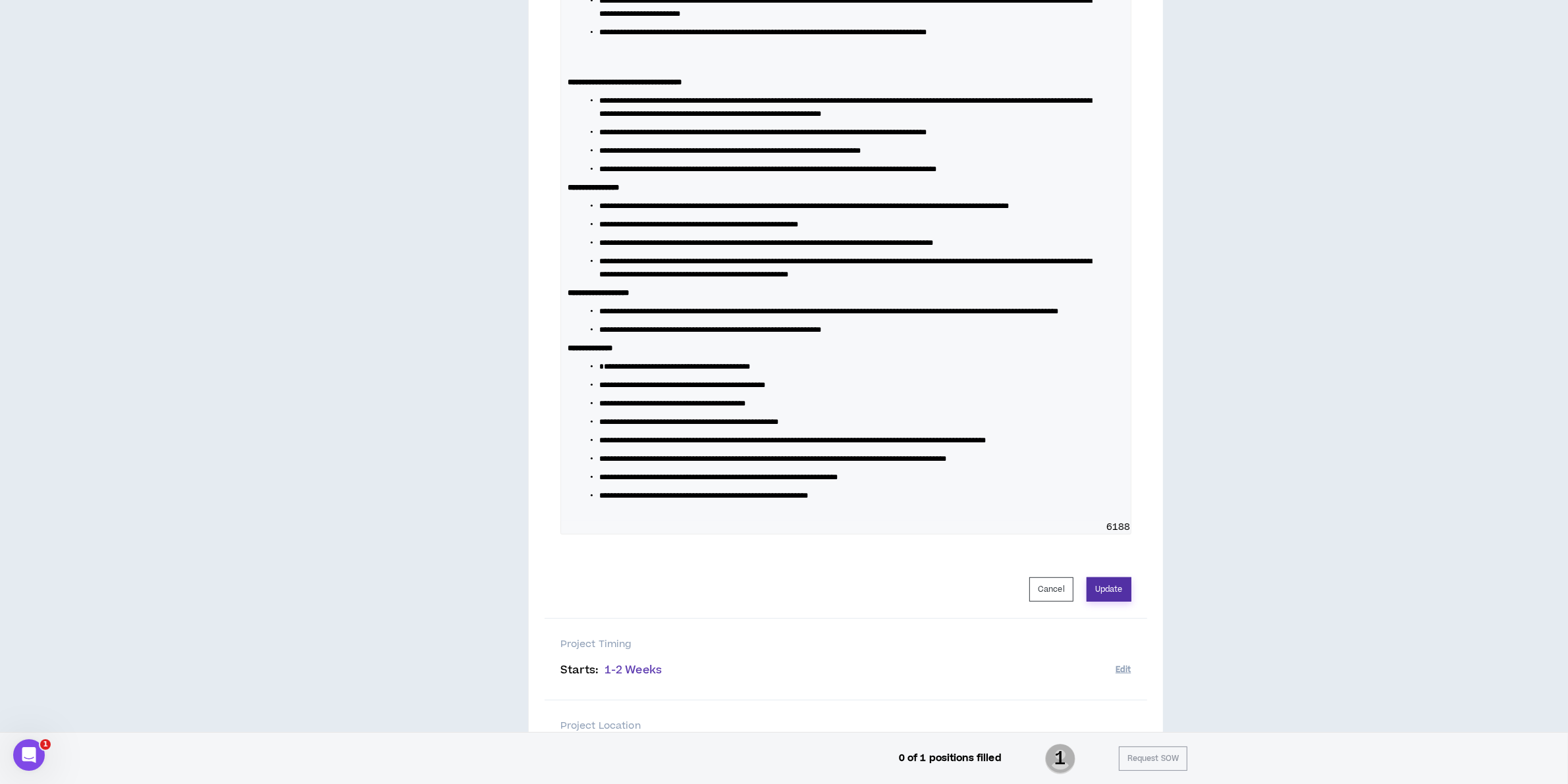
click at [1120, 602] on button "Update" at bounding box center [1109, 589] width 45 height 25
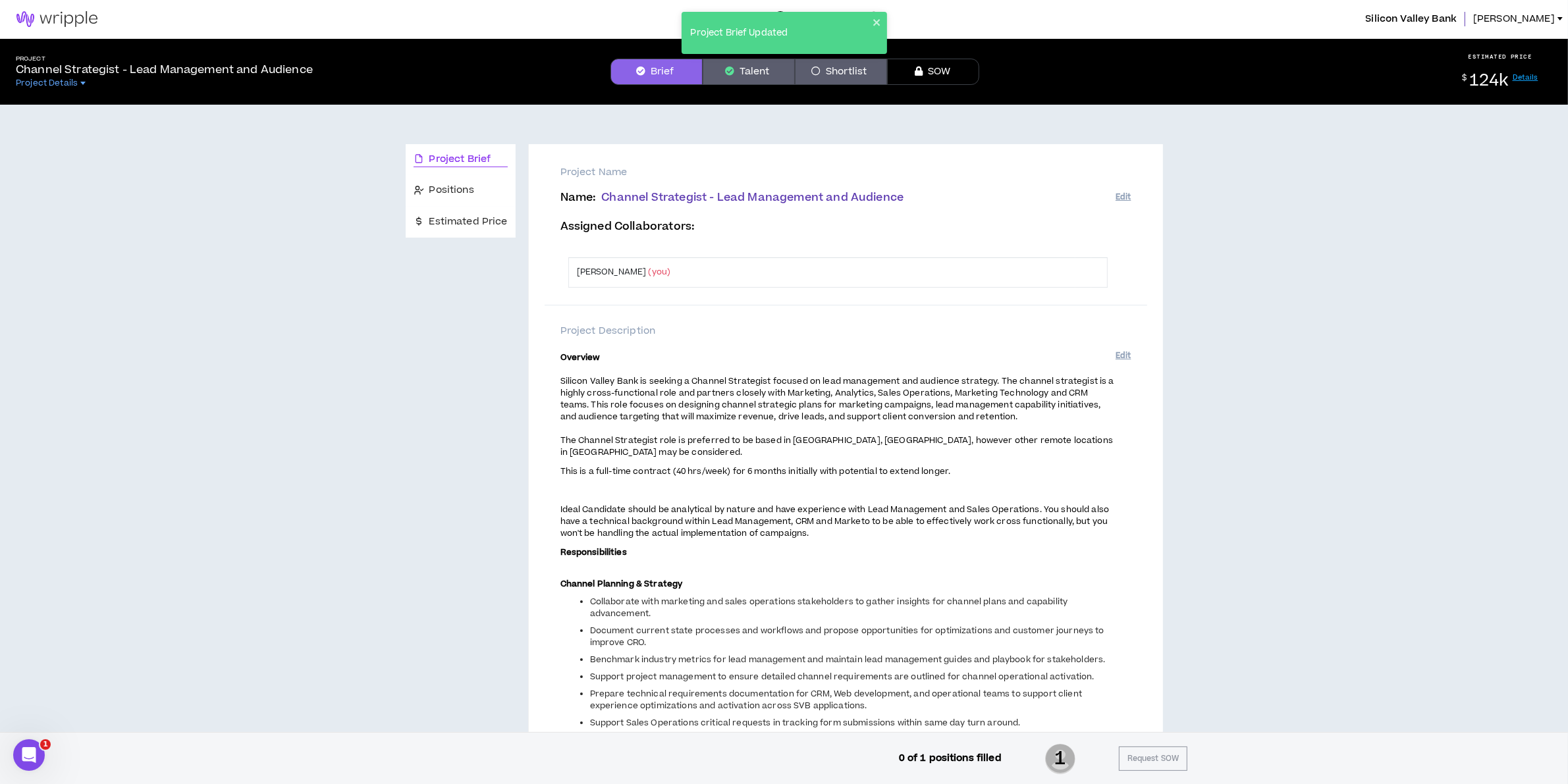
scroll to position [0, 0]
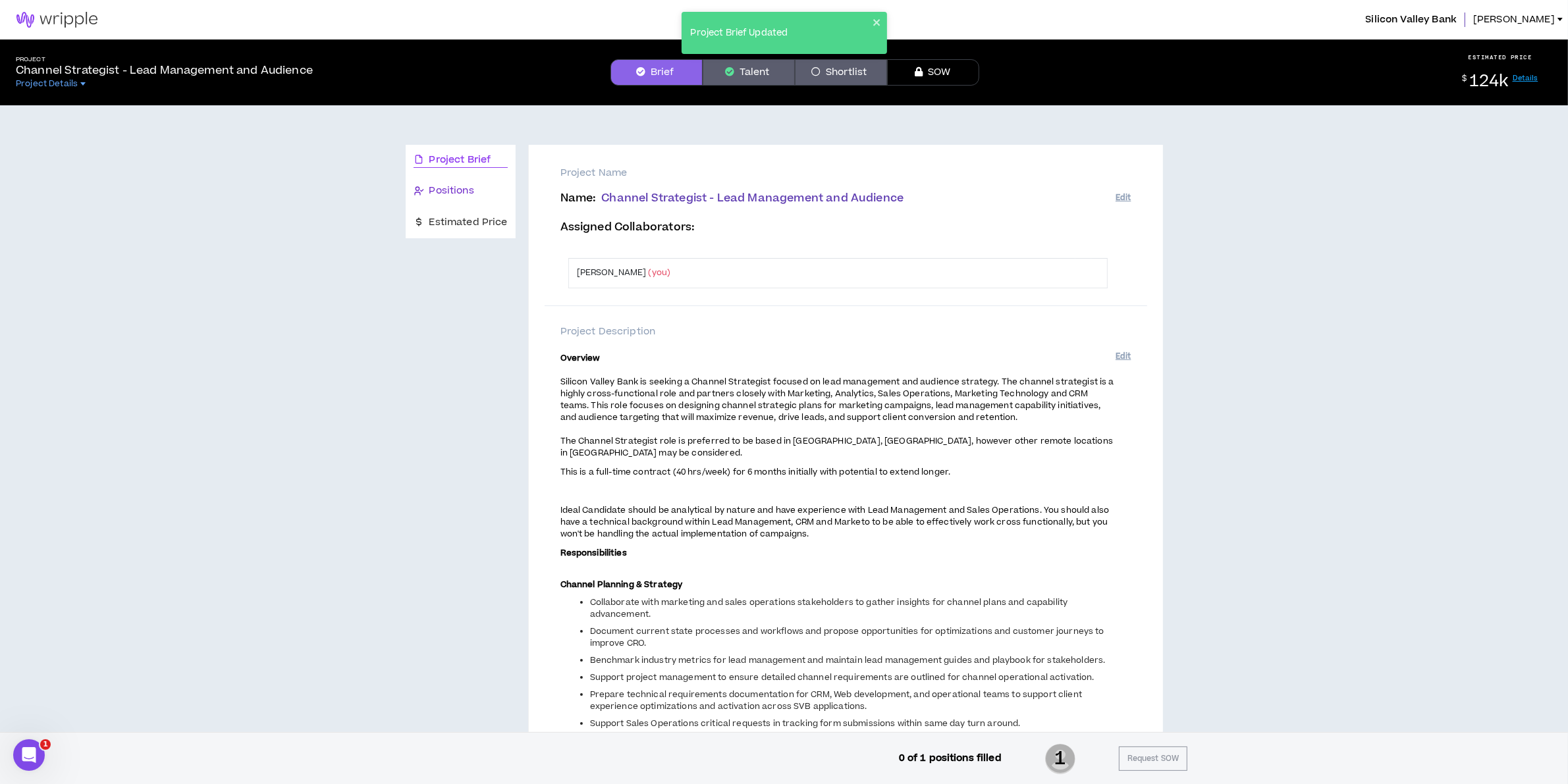
click at [466, 189] on span "Positions" at bounding box center [452, 190] width 45 height 14
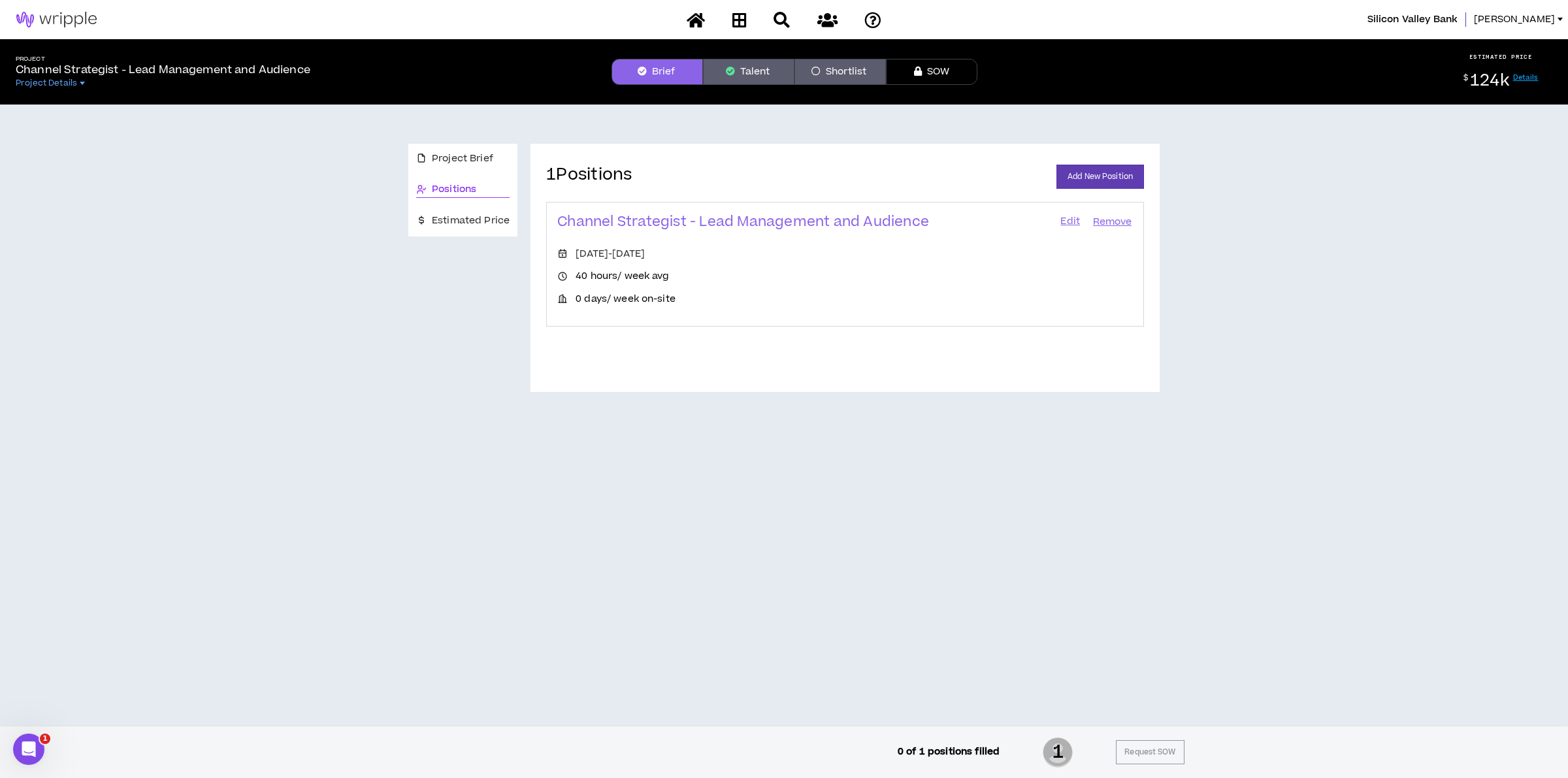
click at [1066, 223] on link "Edit" at bounding box center [1070, 222] width 22 height 18
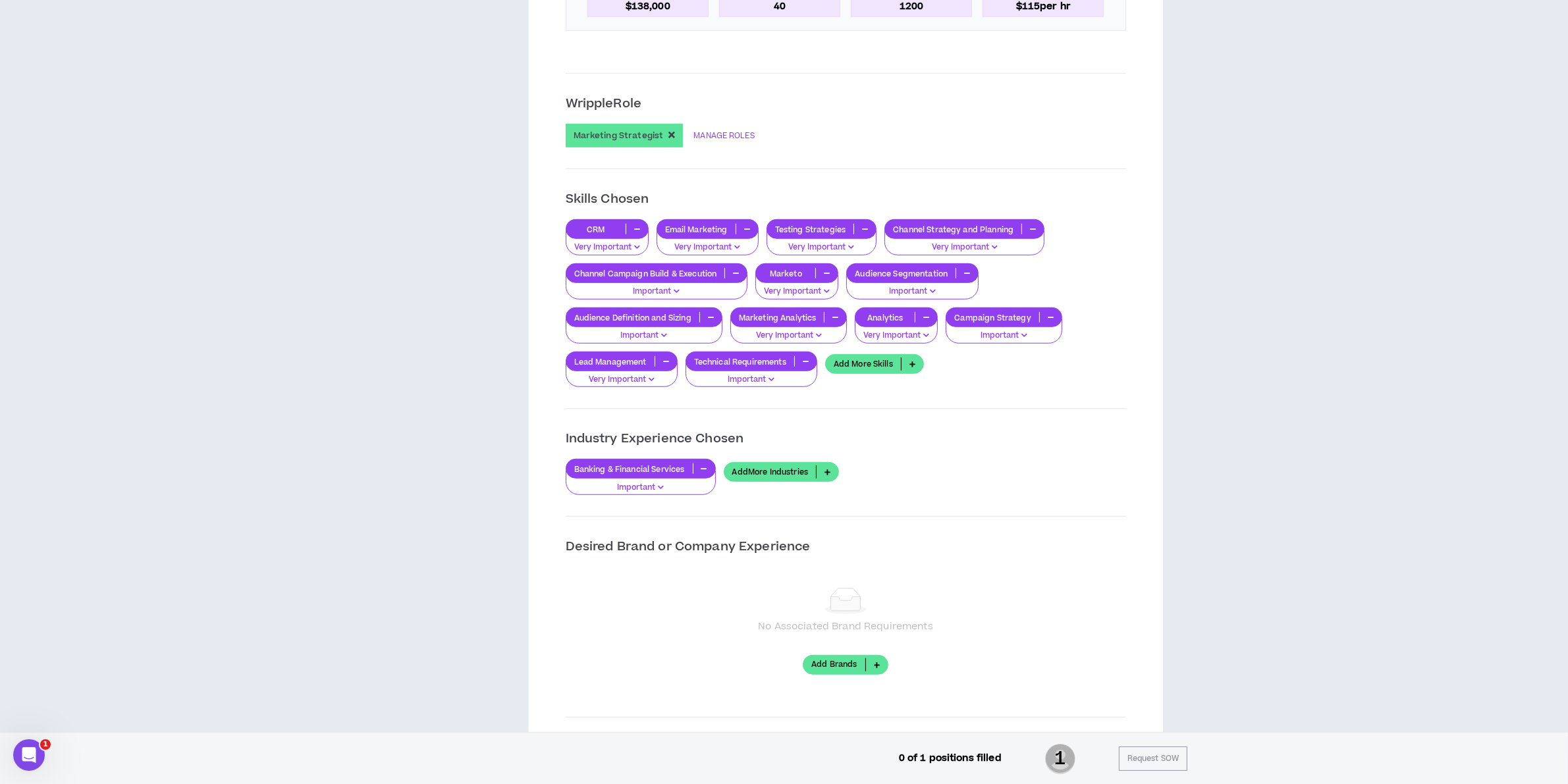
scroll to position [1069, 0]
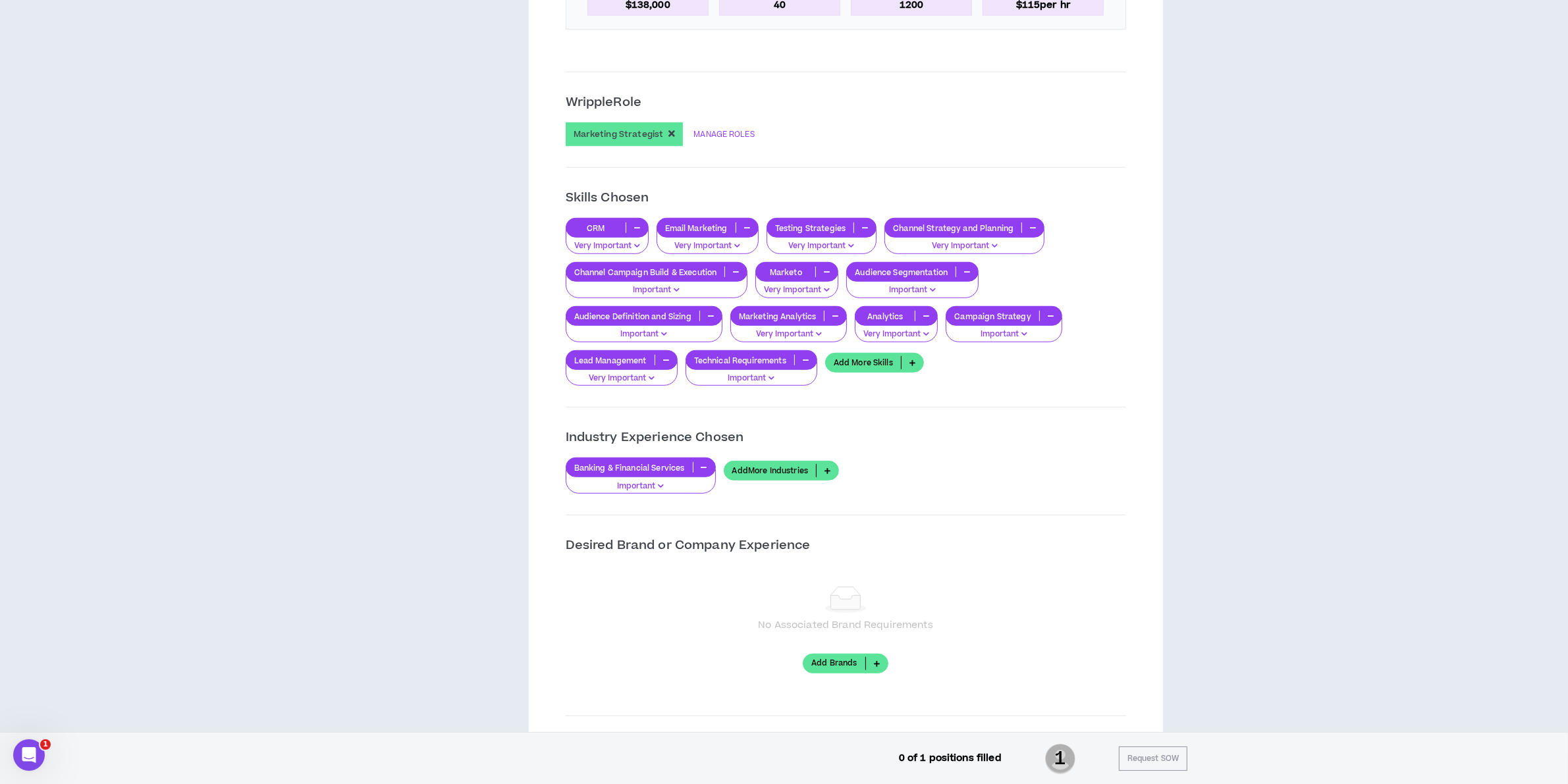
click at [877, 366] on link "Add More Skills" at bounding box center [874, 363] width 99 height 20
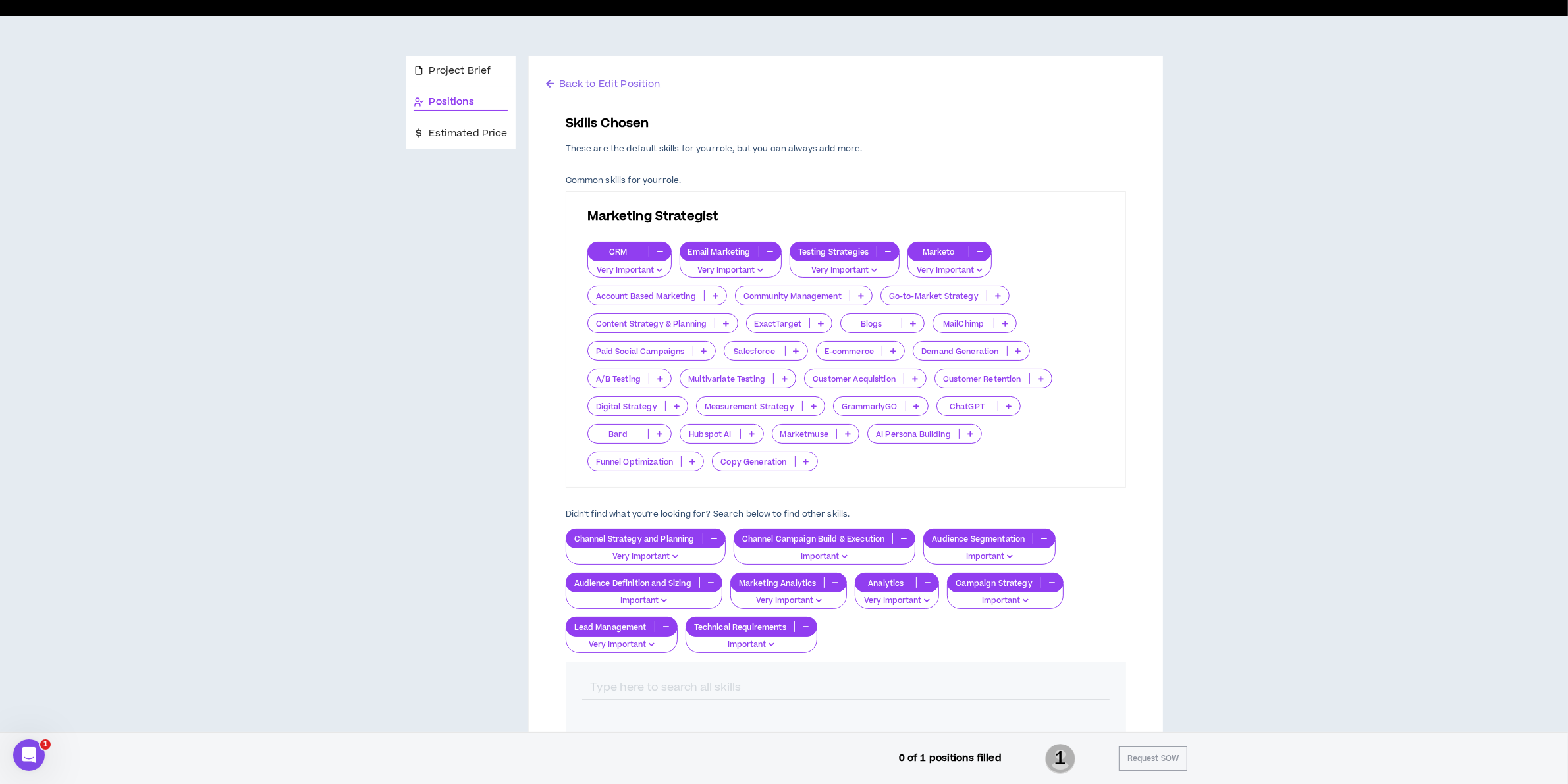
scroll to position [82, 0]
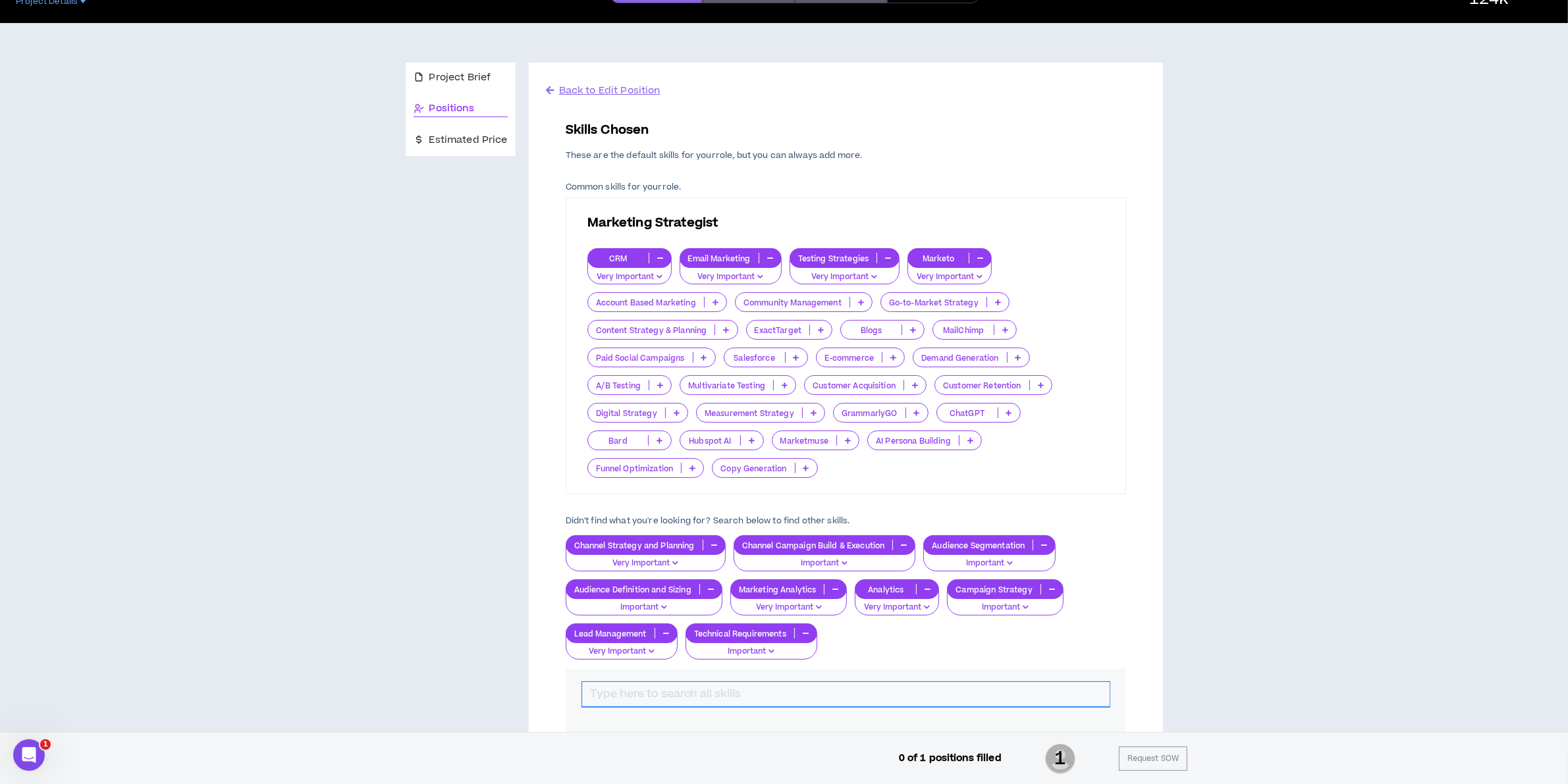
click at [699, 693] on input "text" at bounding box center [846, 695] width 528 height 25
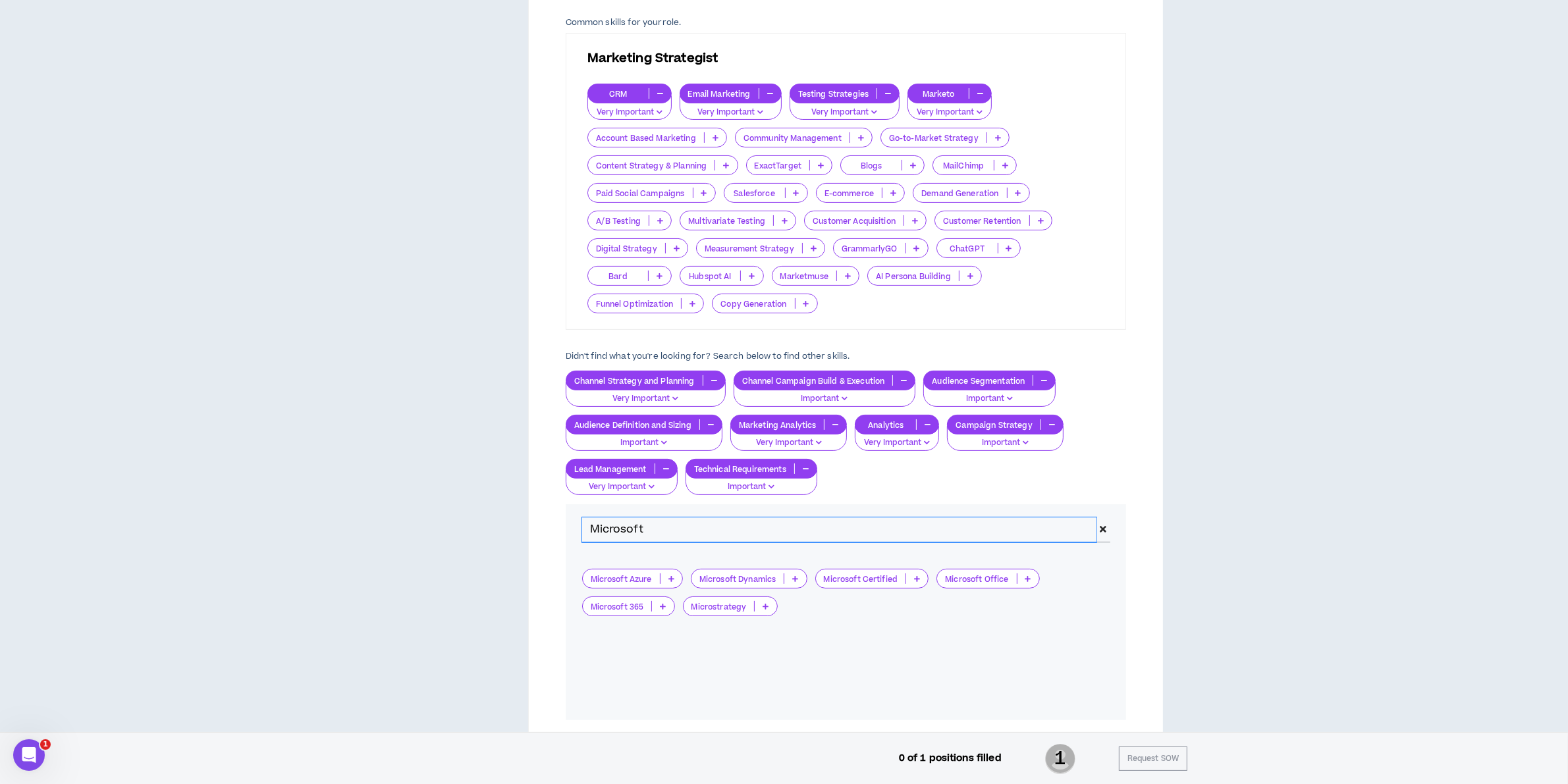
type input "Microsoft"
drag, startPoint x: 795, startPoint y: 578, endPoint x: 790, endPoint y: 585, distance: 8.6
click at [794, 578] on icon at bounding box center [796, 578] width 6 height 7
click at [761, 645] on span "Very Important" at bounding box center [750, 644] width 101 height 14
drag, startPoint x: 687, startPoint y: 528, endPoint x: -303, endPoint y: 554, distance: 990.3
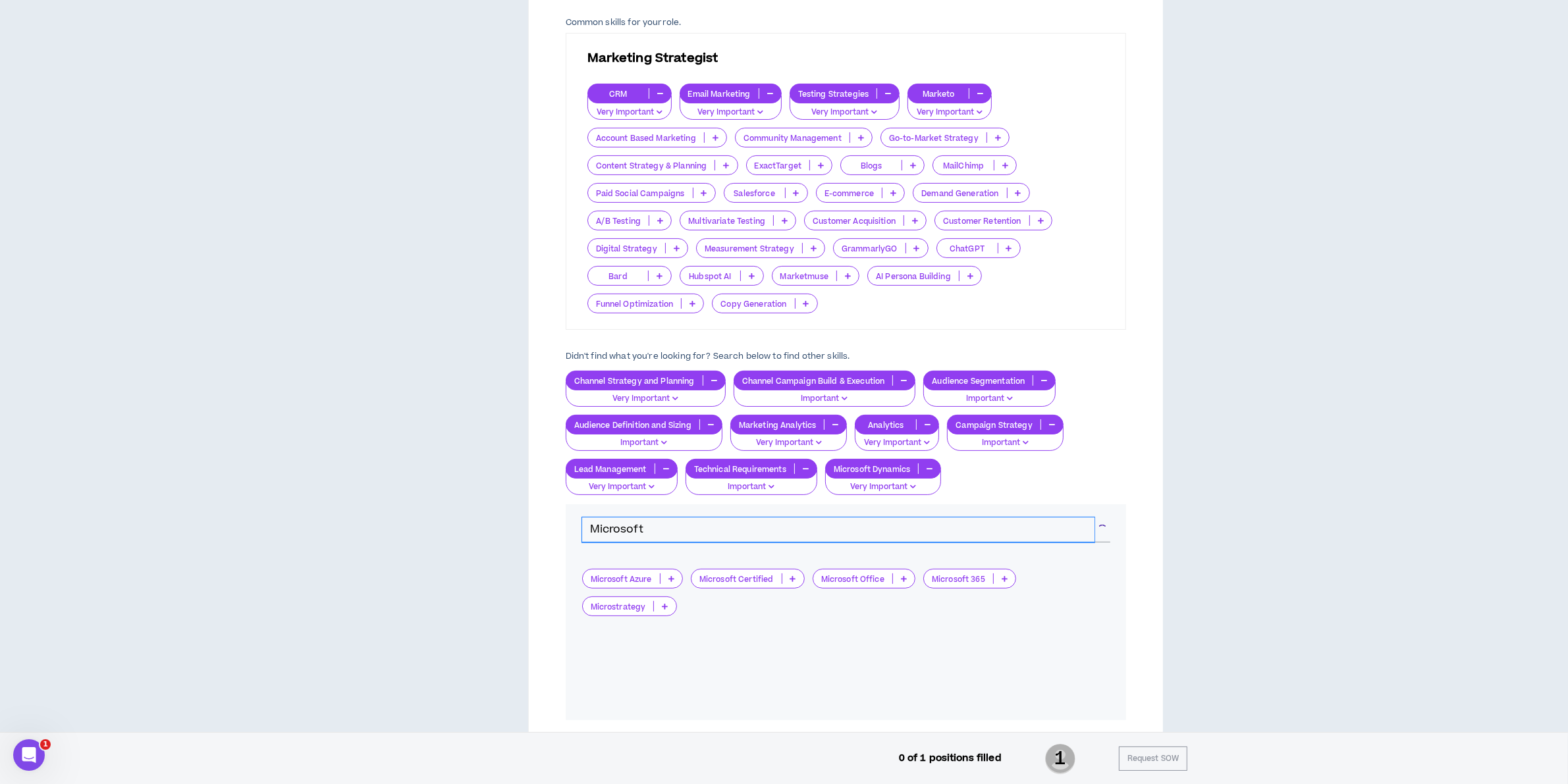
click at [0, 537] on html "Silicon Valley Bank Jeannie Project Channel Strategist - Lead Management and Au…" at bounding box center [784, 145] width 1568 height 784
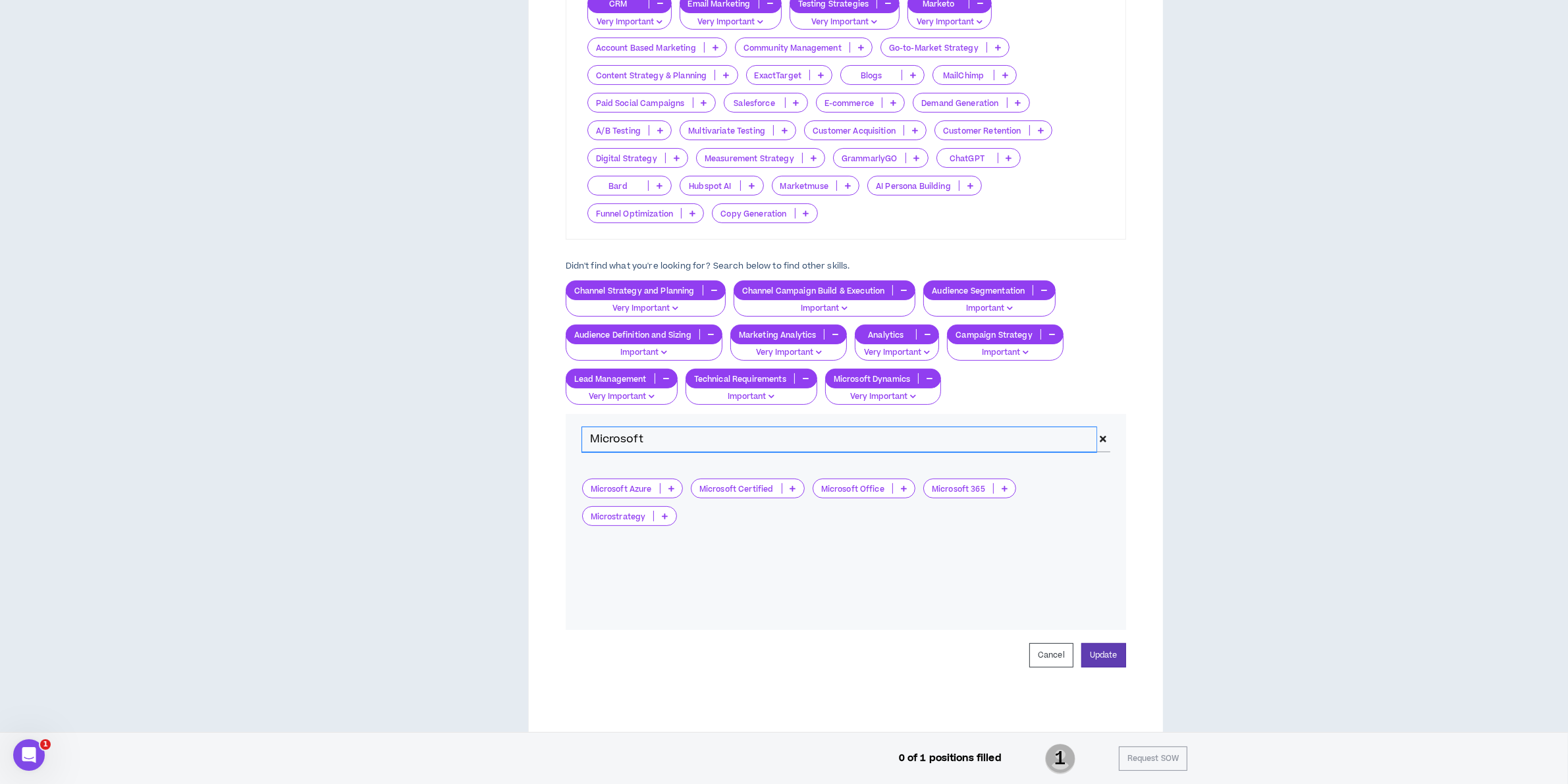
scroll to position [394, 0]
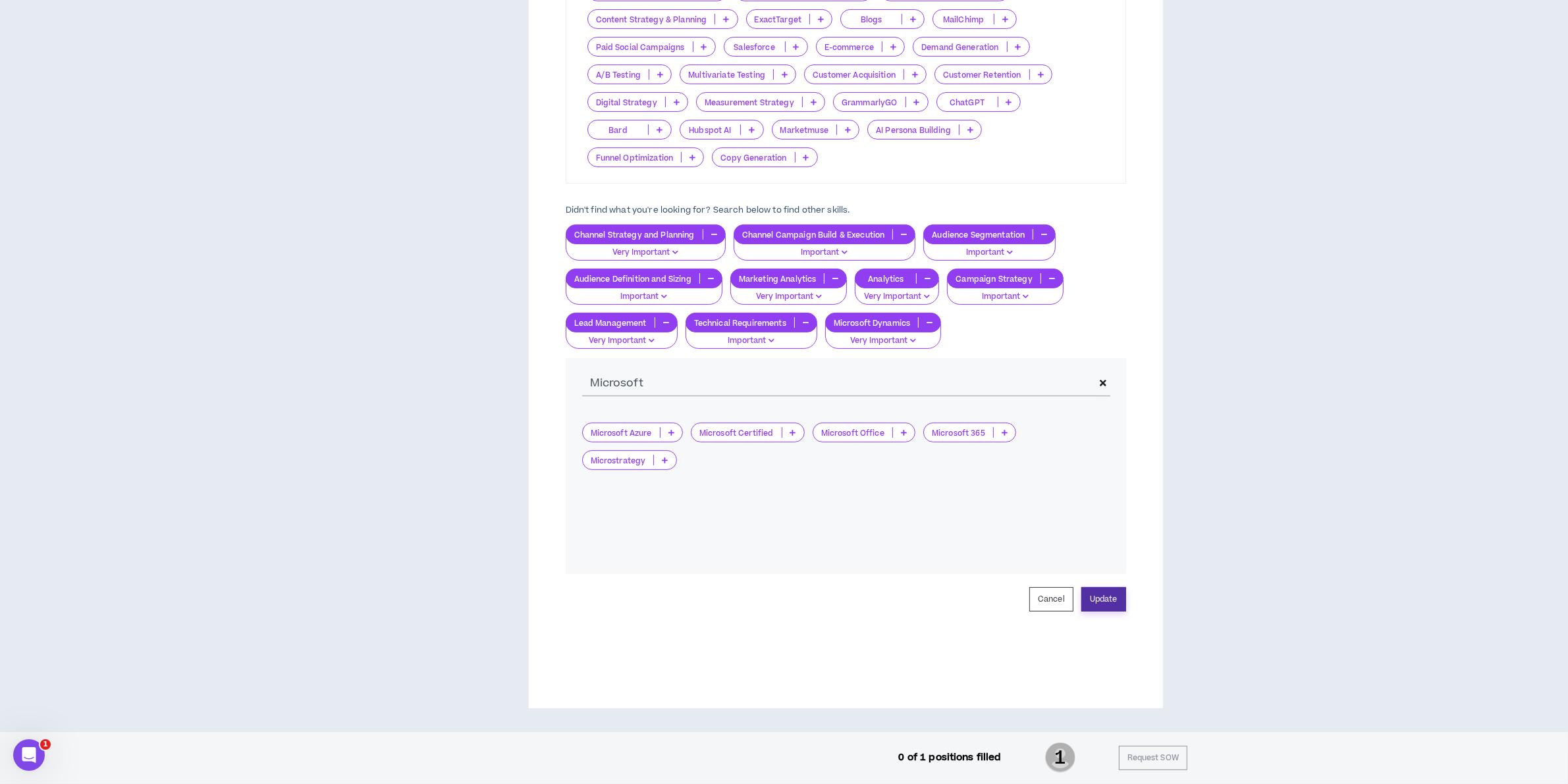
click at [1105, 595] on button "Update" at bounding box center [1104, 599] width 45 height 25
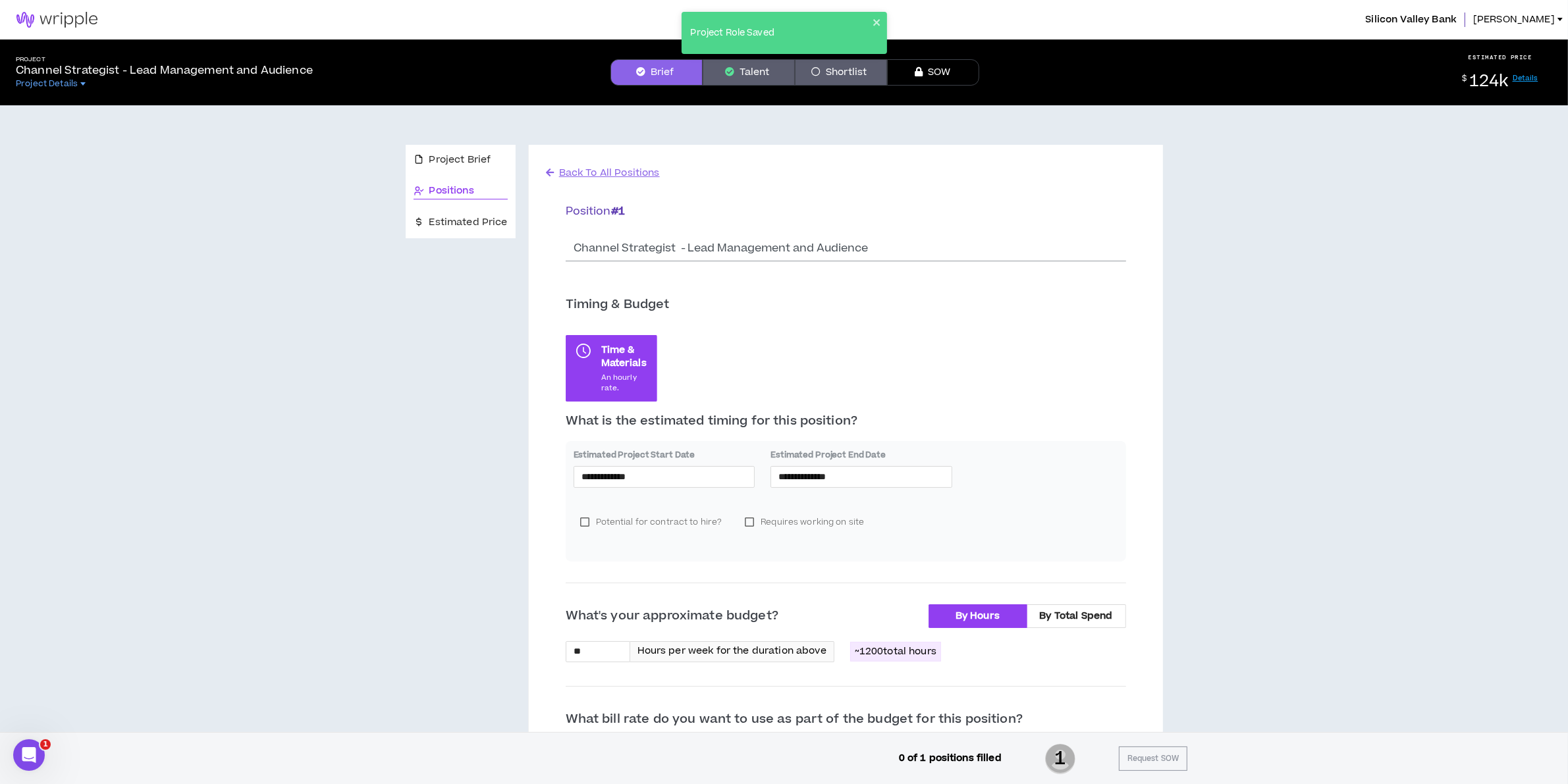
click at [724, 71] on button "Talent" at bounding box center [749, 72] width 92 height 26
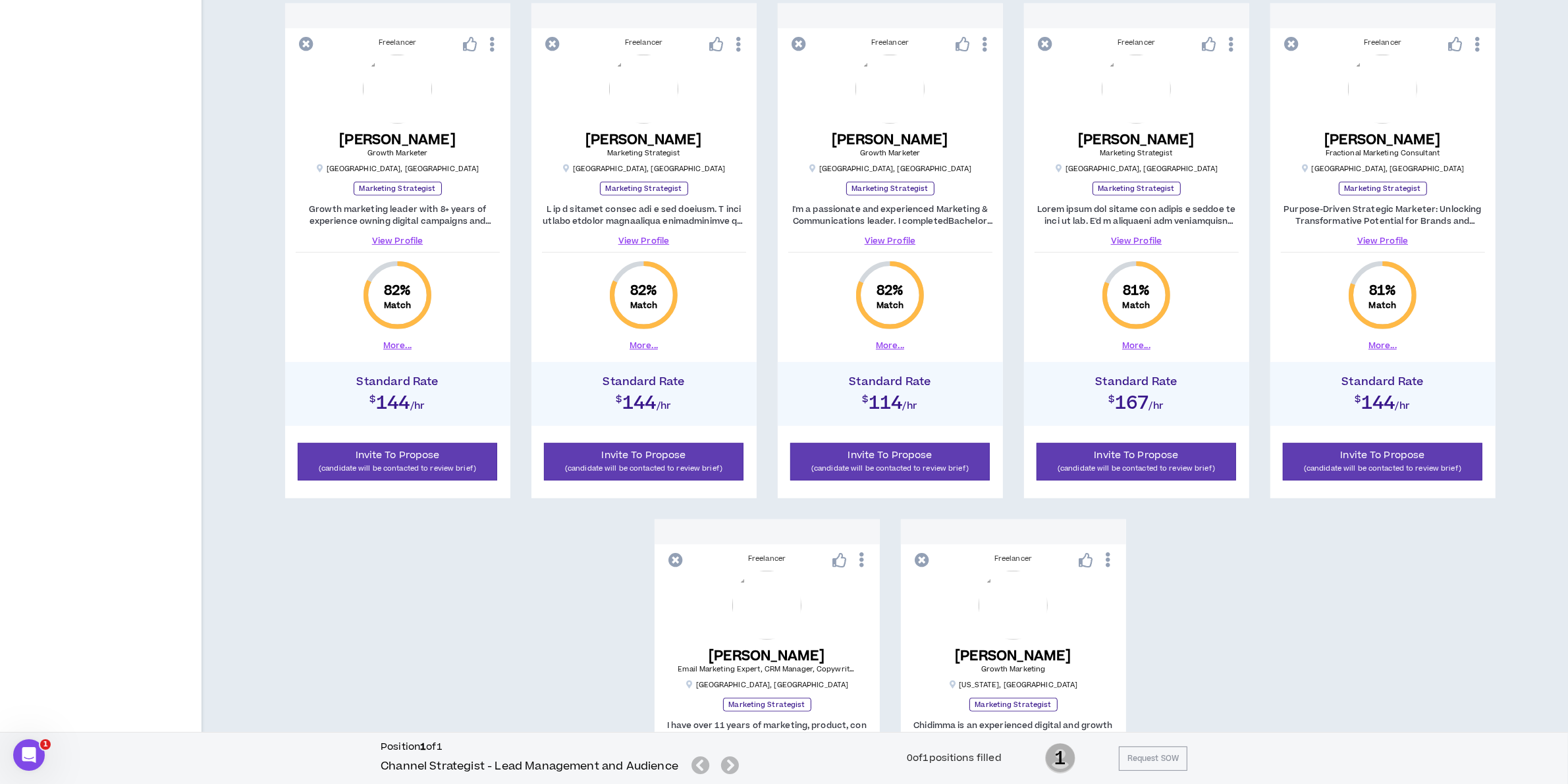
scroll to position [1115, 0]
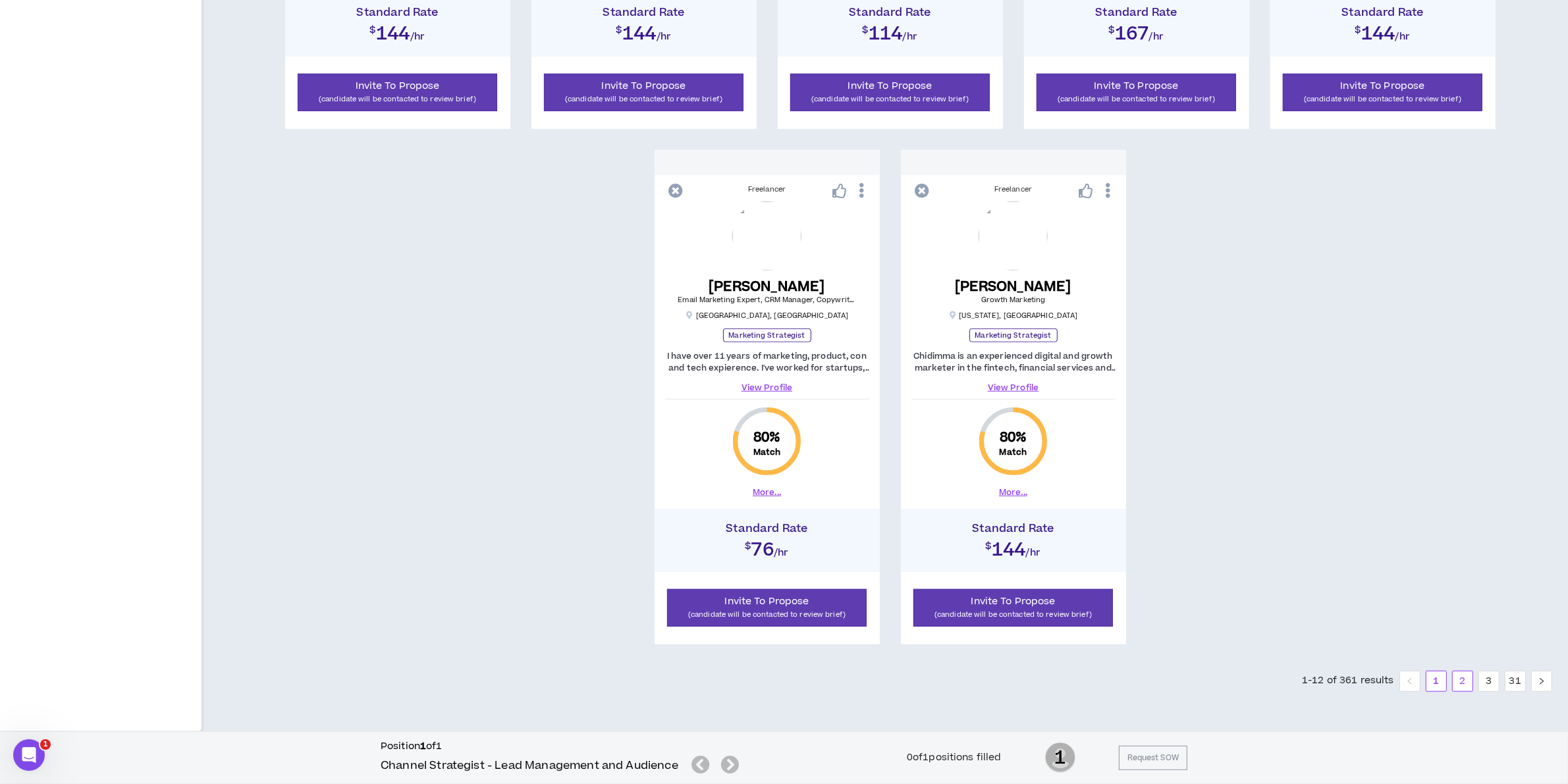
click at [1463, 680] on link "2" at bounding box center [1462, 681] width 20 height 20
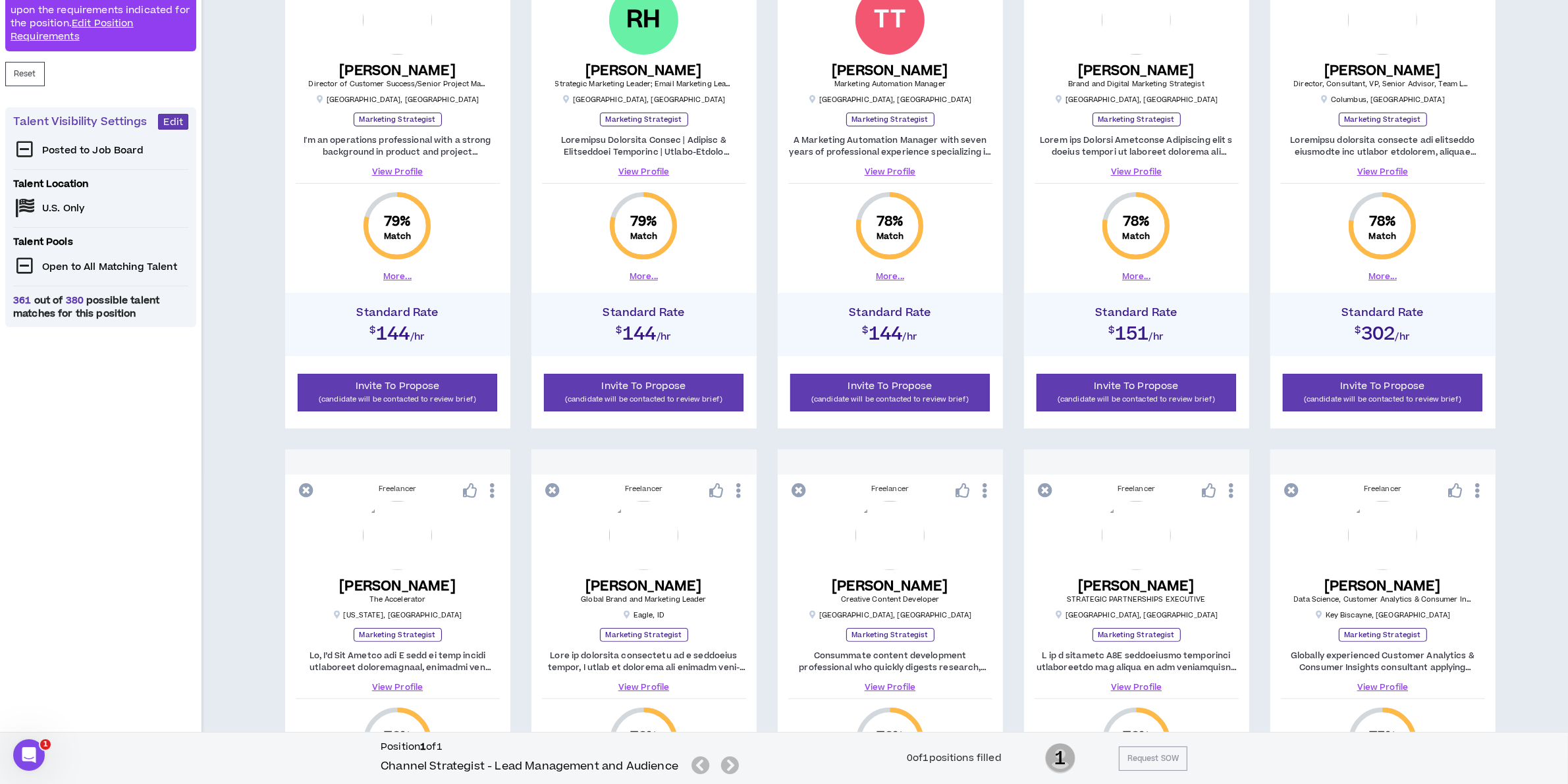
scroll to position [291, 0]
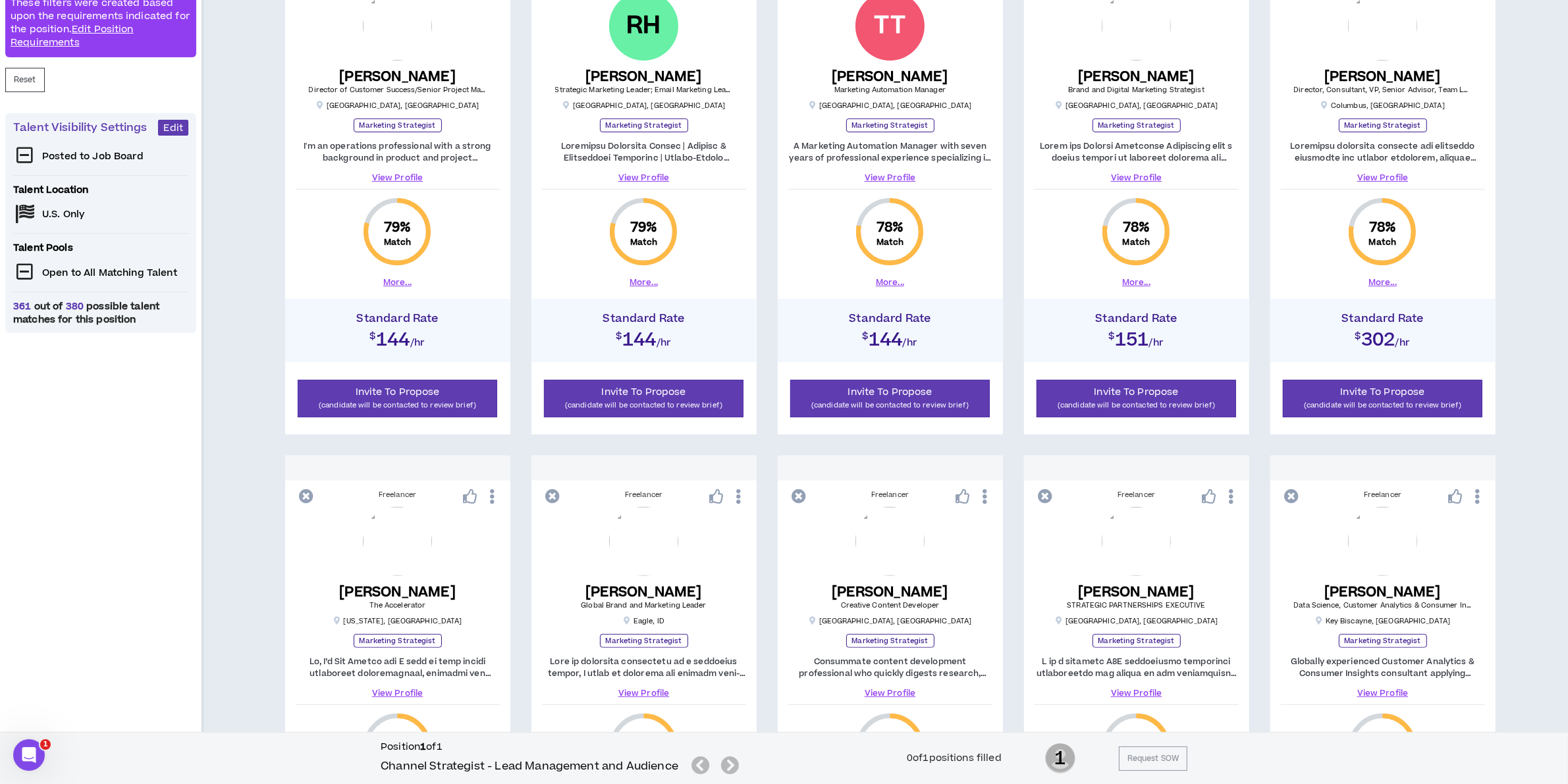
click at [645, 176] on link "View Profile" at bounding box center [644, 178] width 204 height 12
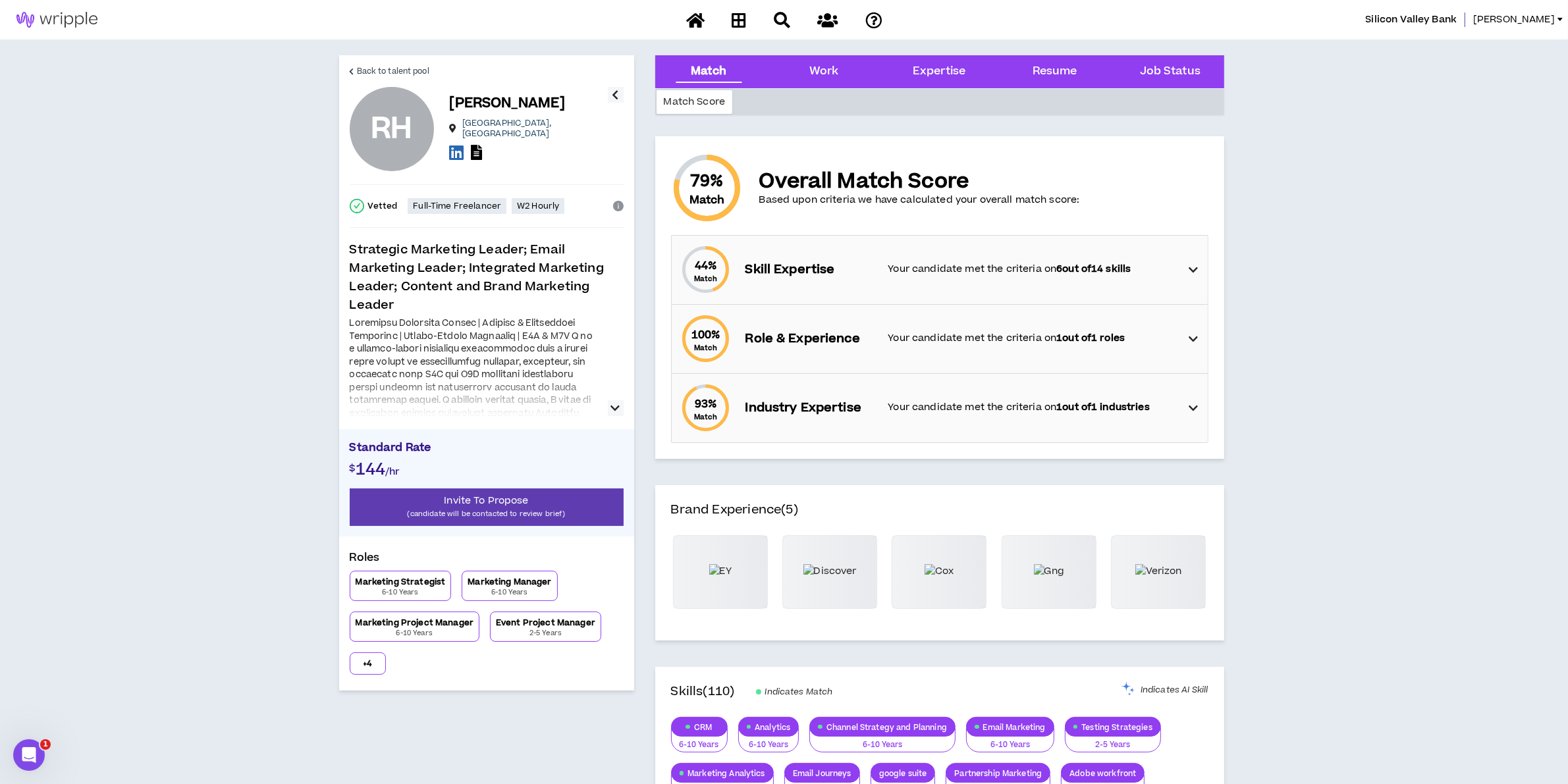
click at [613, 403] on icon "button" at bounding box center [616, 408] width 9 height 16
click at [355, 73] on link "Back to talent pool" at bounding box center [389, 71] width 80 height 32
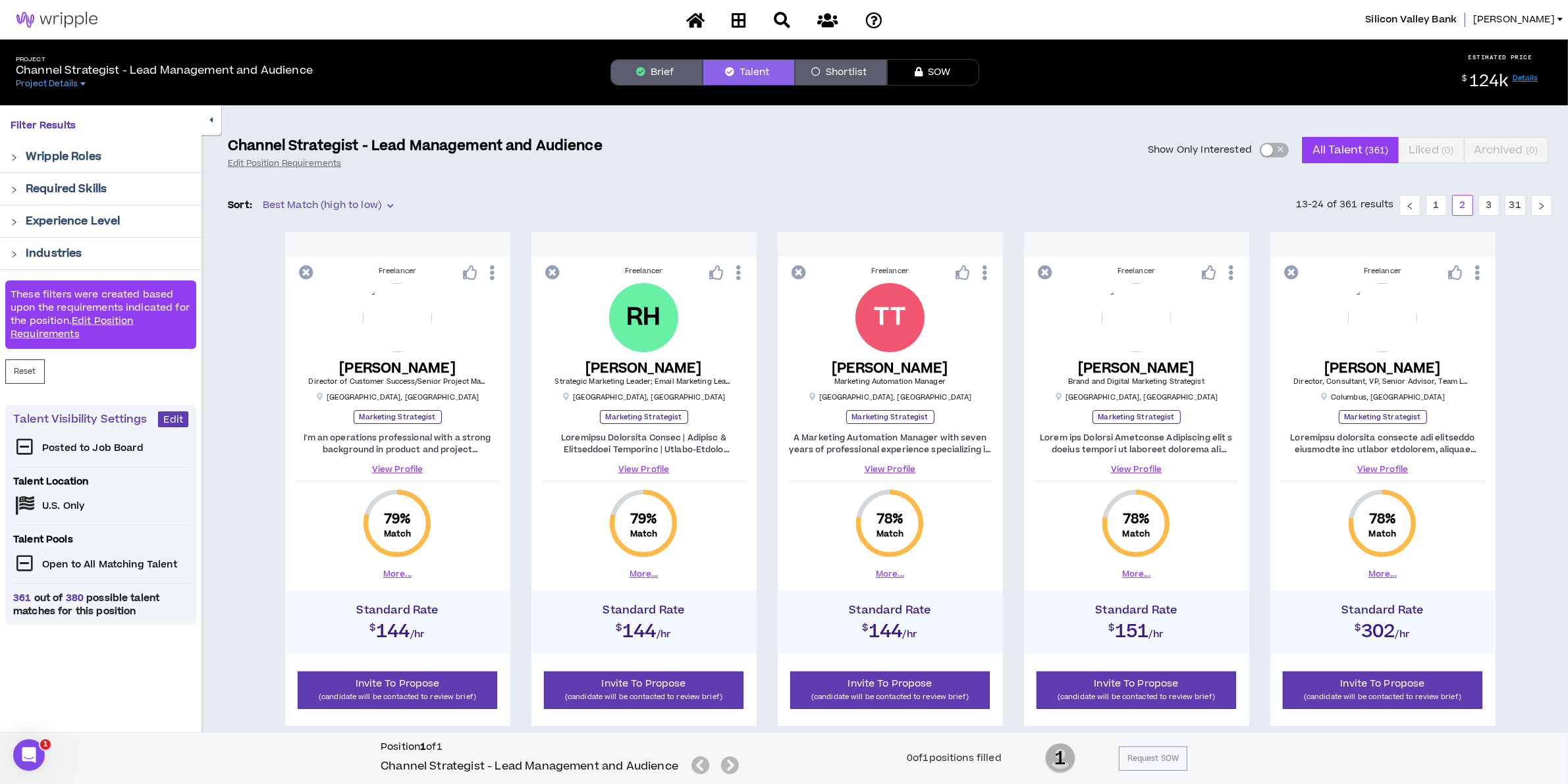
click at [642, 66] on button "Brief" at bounding box center [656, 72] width 92 height 26
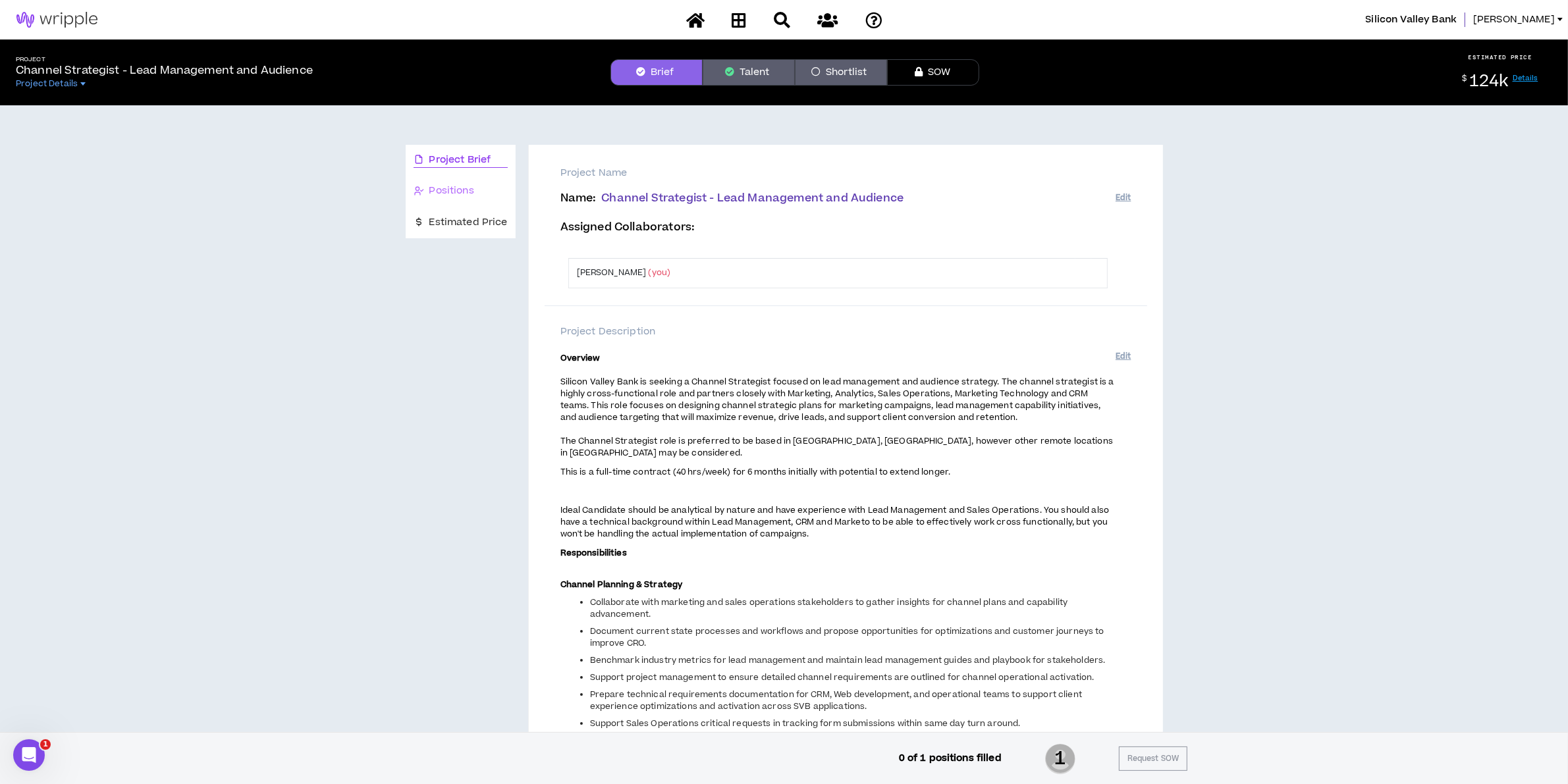
click at [448, 181] on div "Positions" at bounding box center [461, 192] width 110 height 31
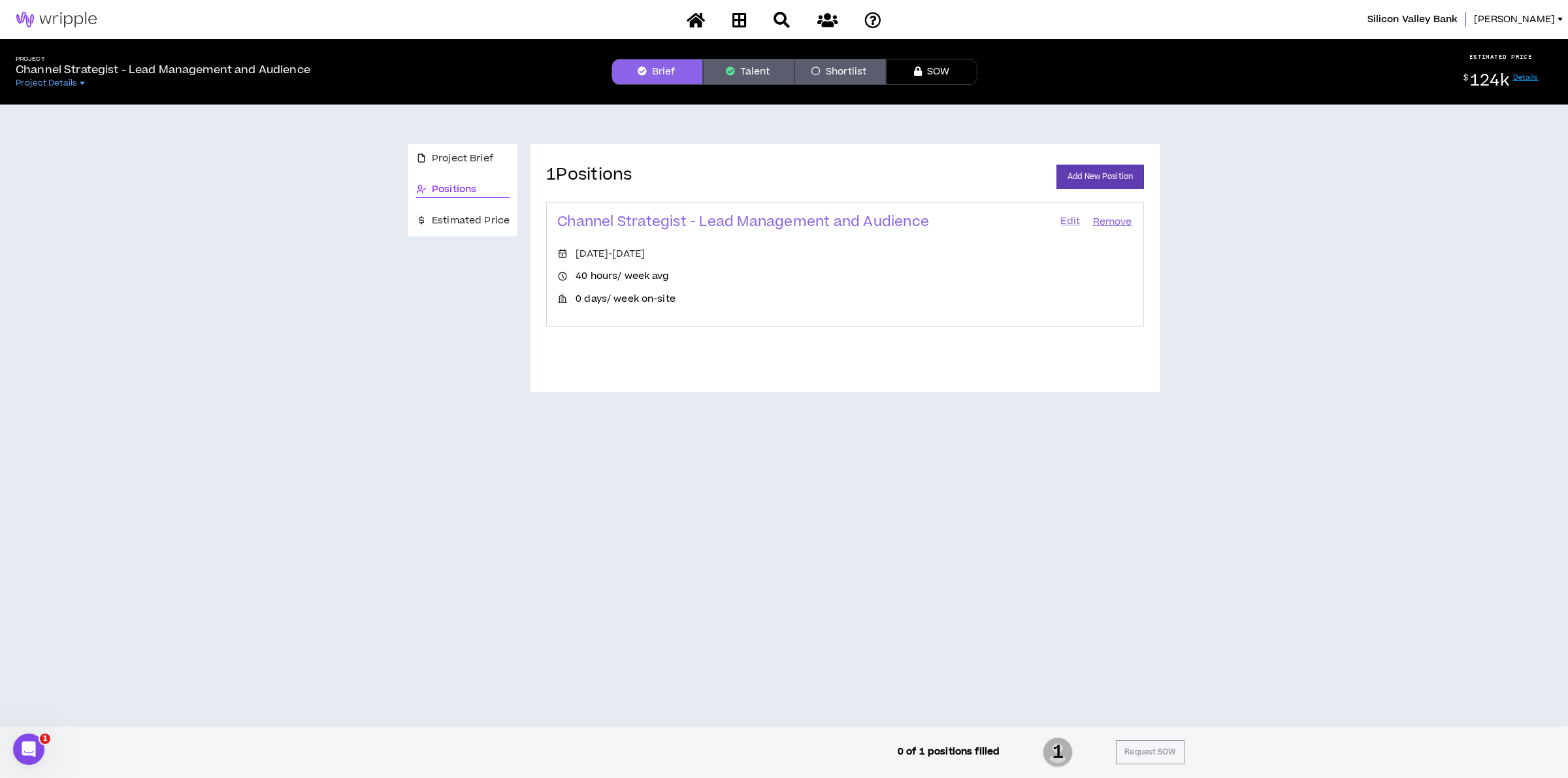
click at [1061, 220] on link "Edit" at bounding box center [1070, 222] width 22 height 18
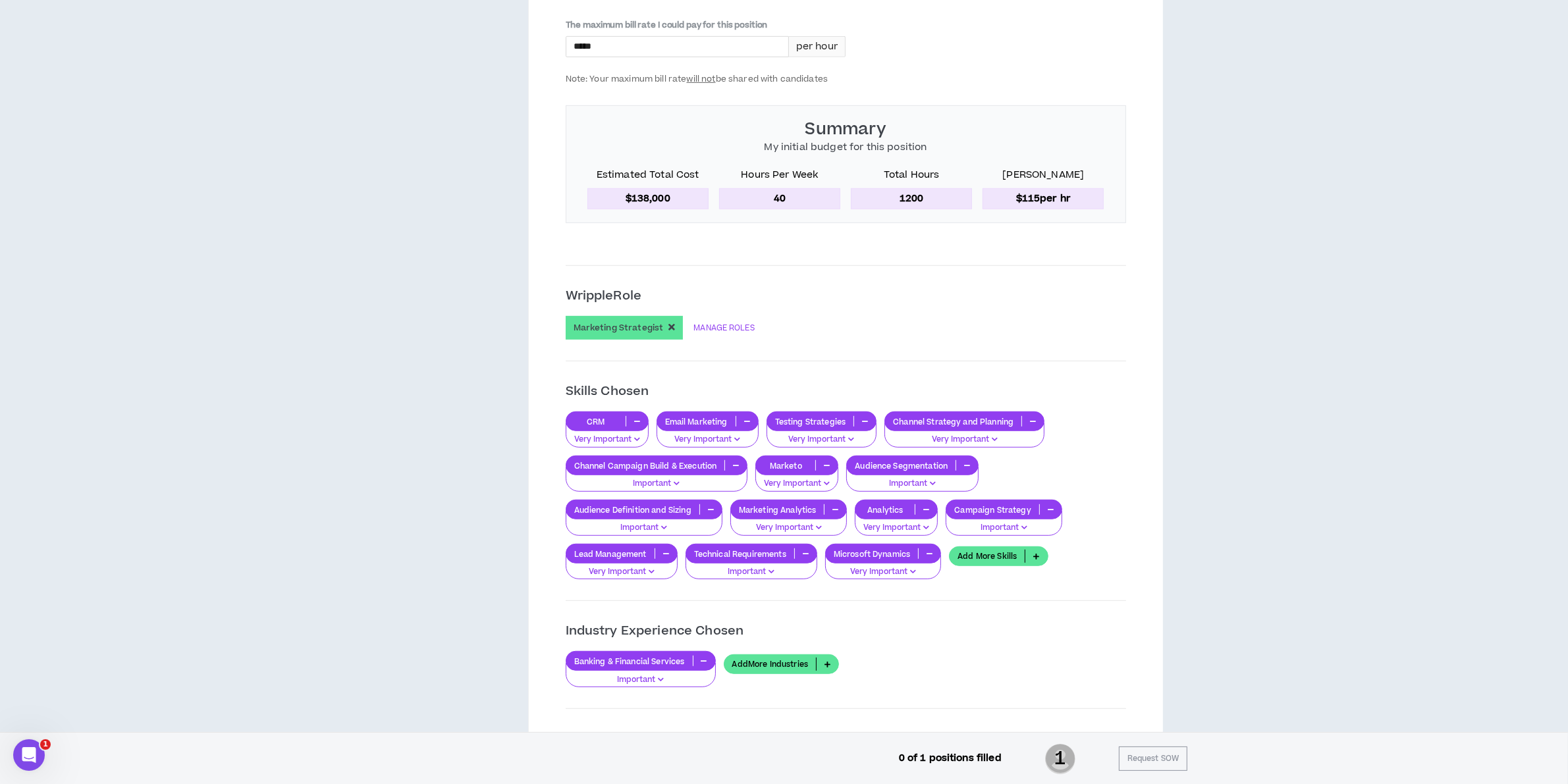
scroll to position [905, 0]
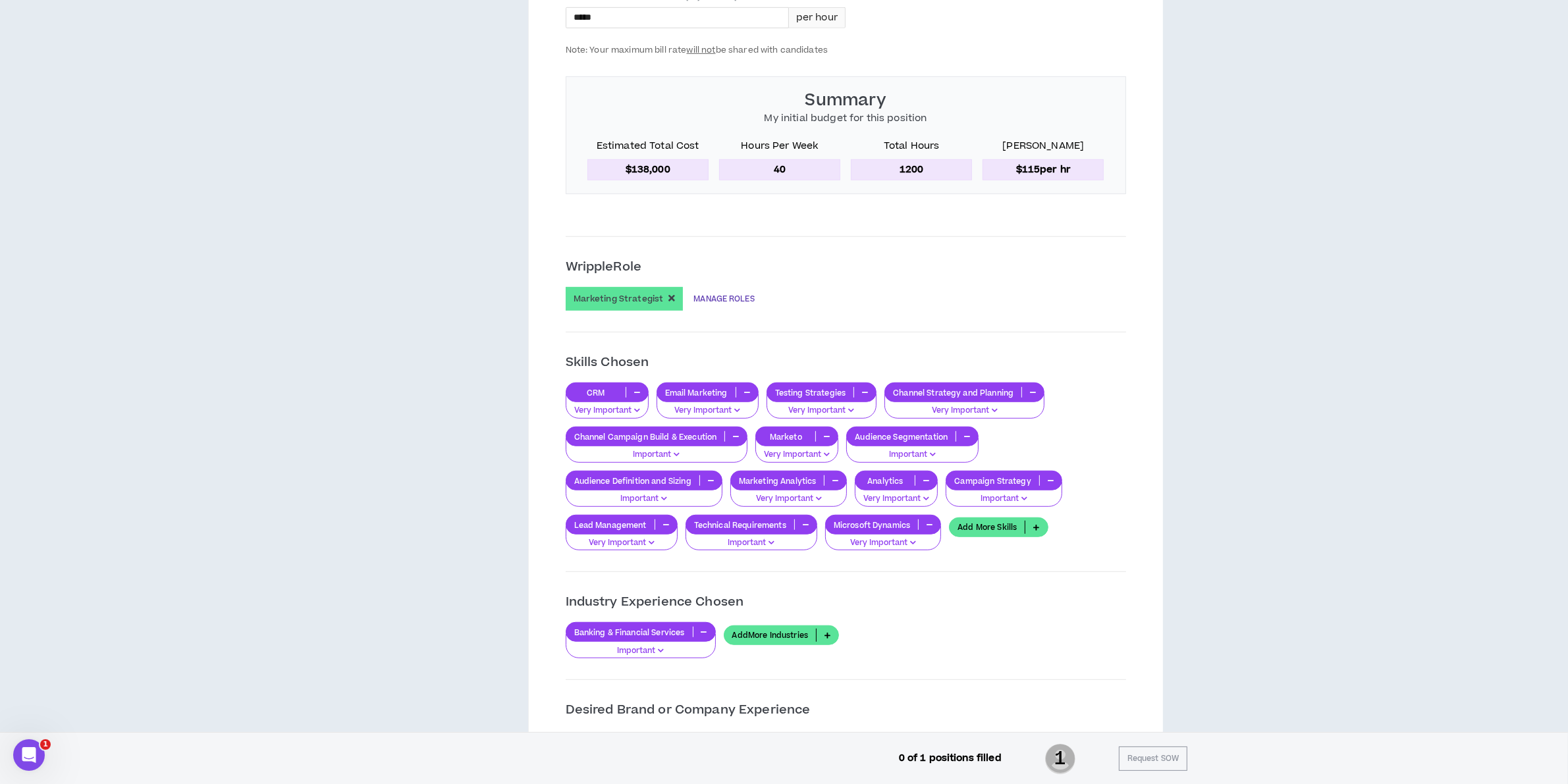
click at [731, 294] on link "MANAGE ROLES" at bounding box center [723, 299] width 60 height 24
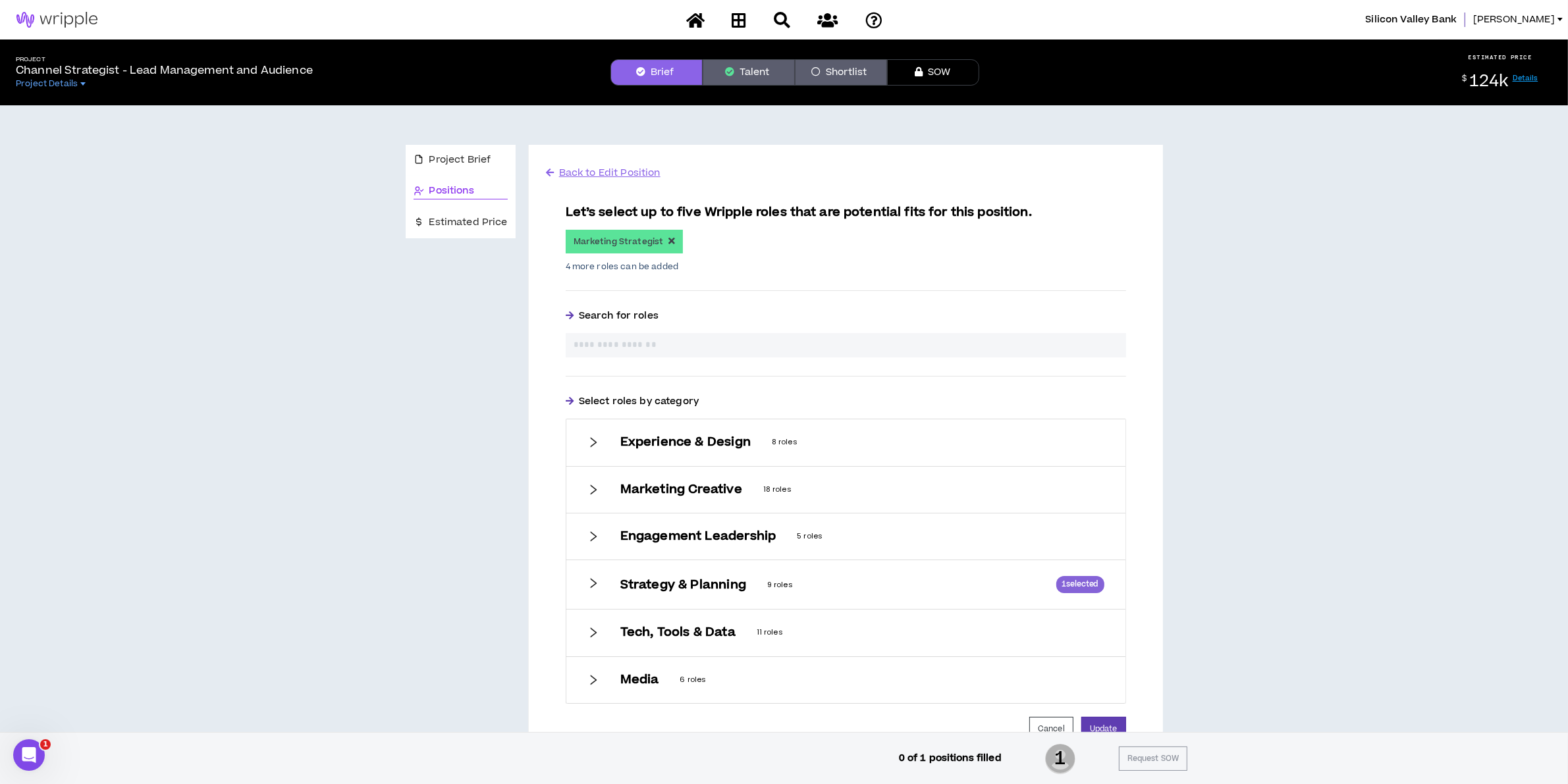
click at [794, 446] on p "8 roles" at bounding box center [938, 442] width 332 height 12
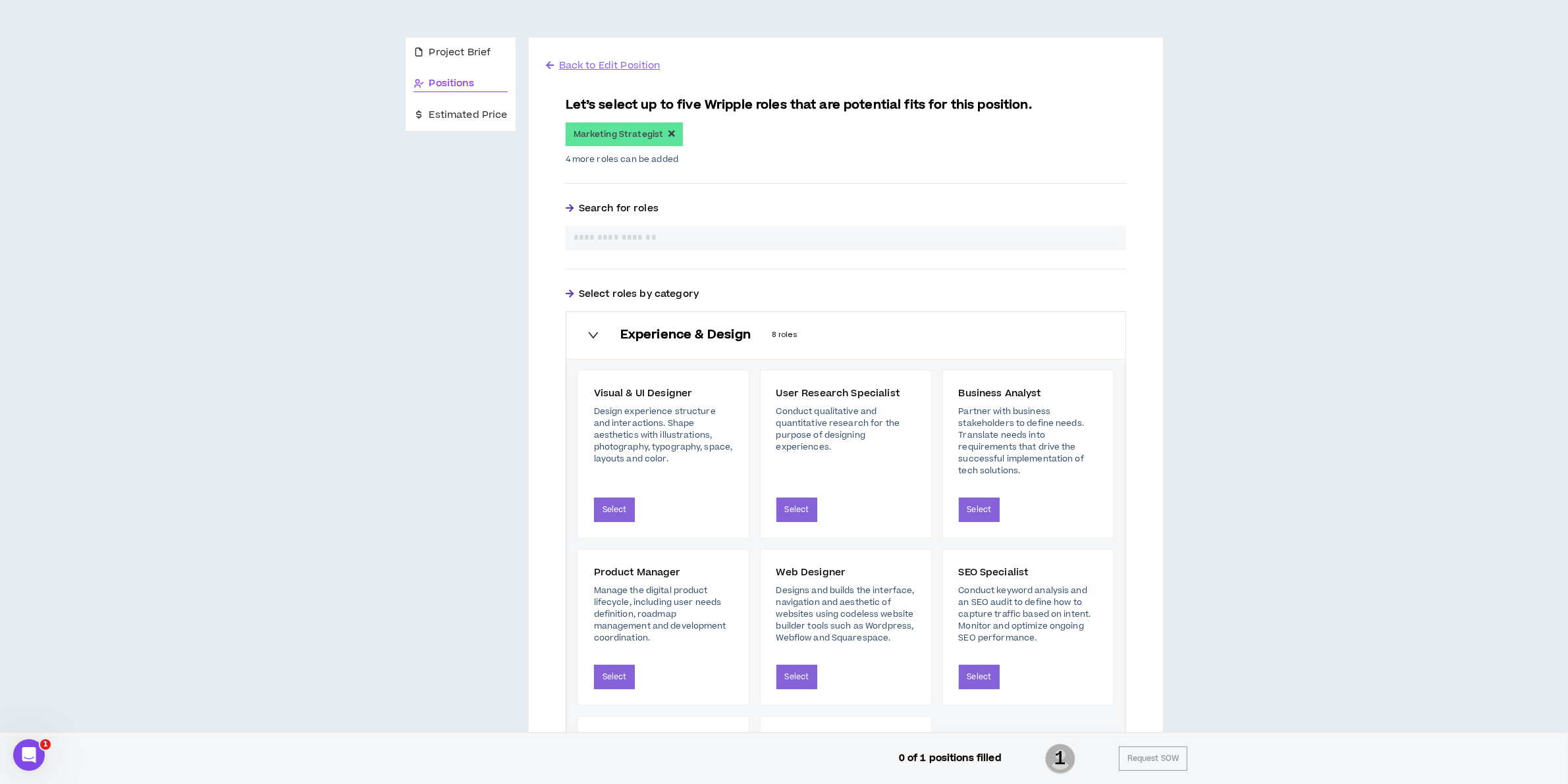
scroll to position [247, 0]
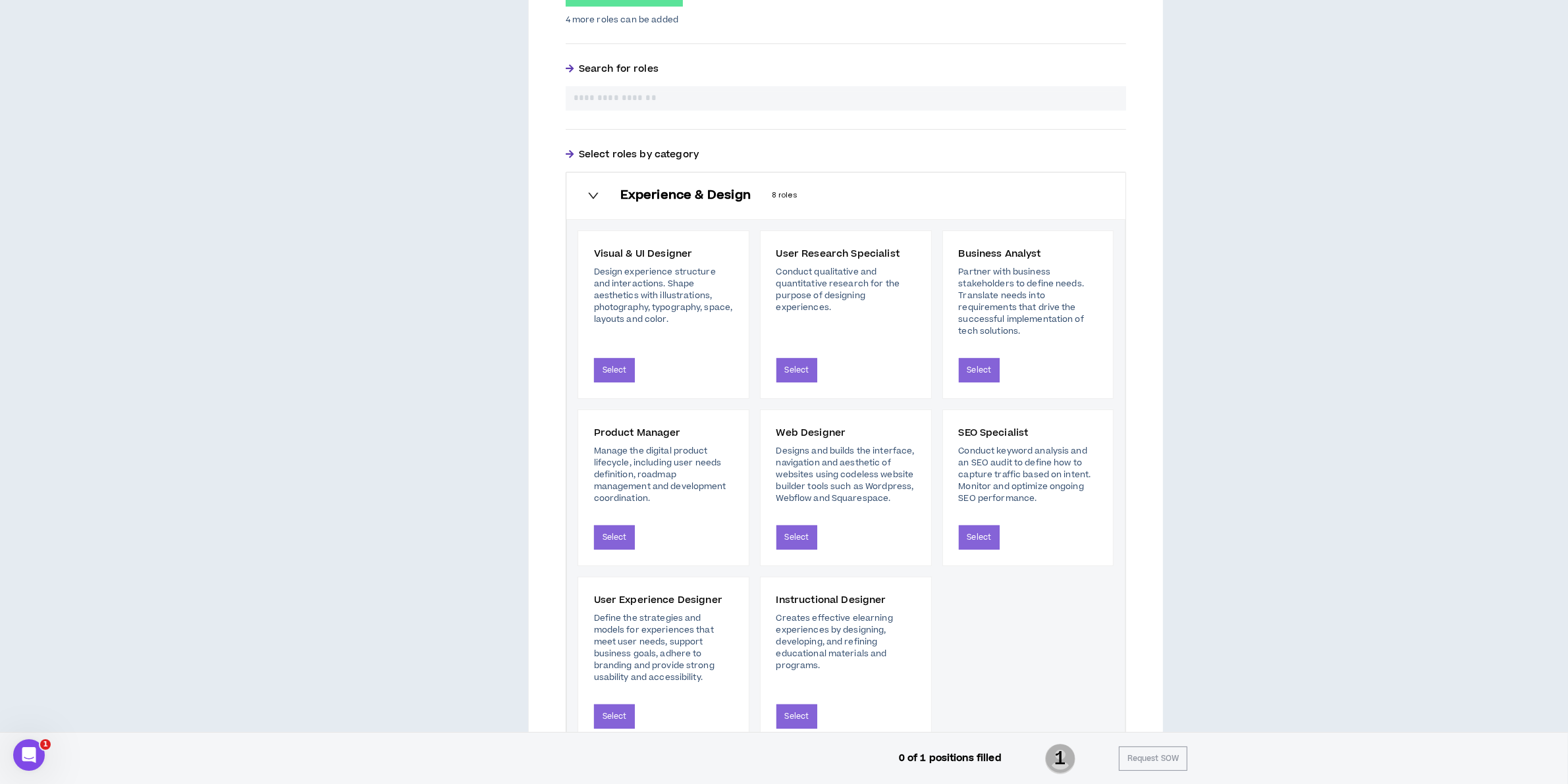
click at [701, 192] on h6 "Experience & Design" at bounding box center [685, 195] width 130 height 14
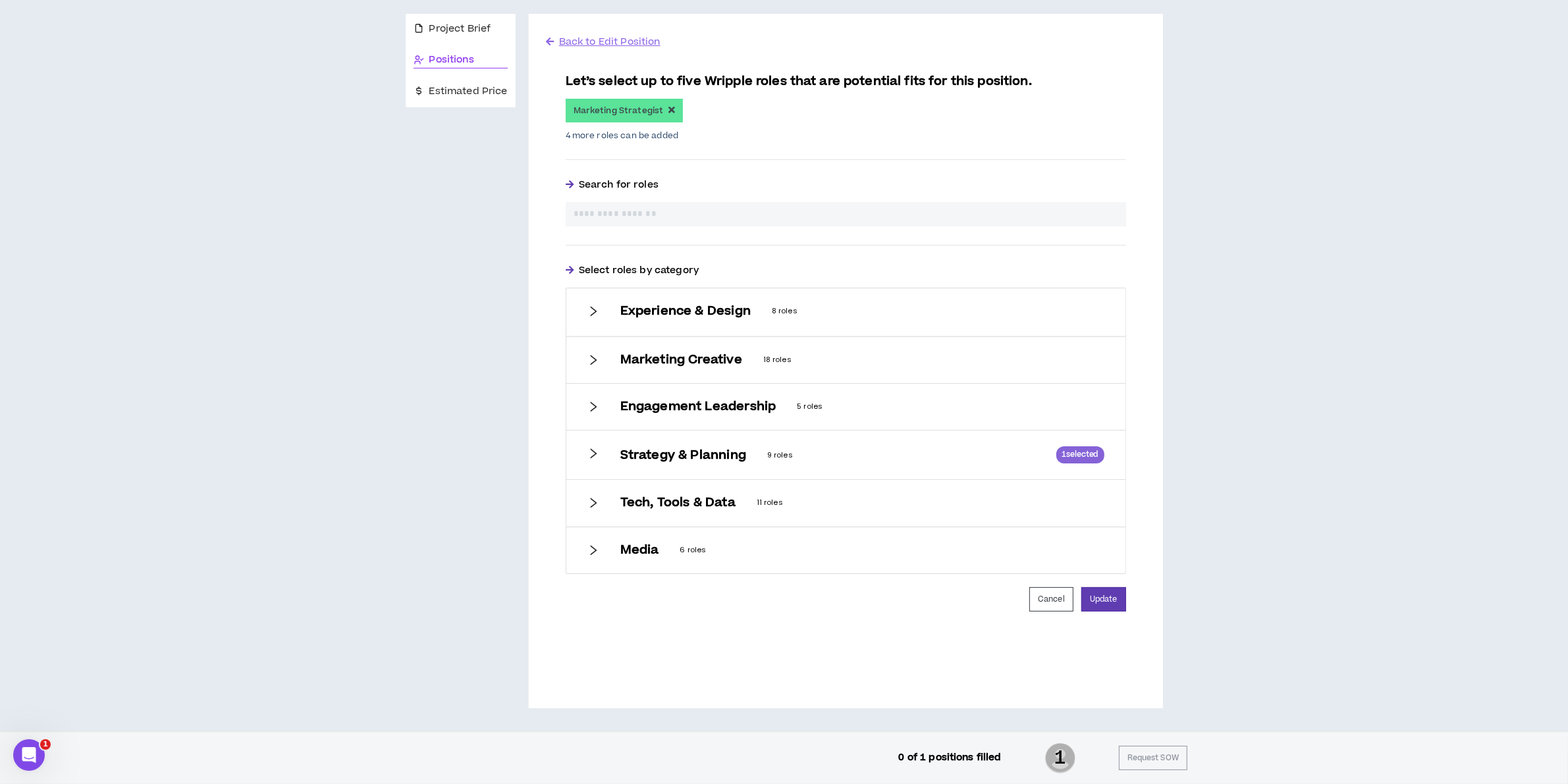
scroll to position [130, 0]
click at [718, 354] on h6 "Marketing Creative" at bounding box center [681, 360] width 122 height 14
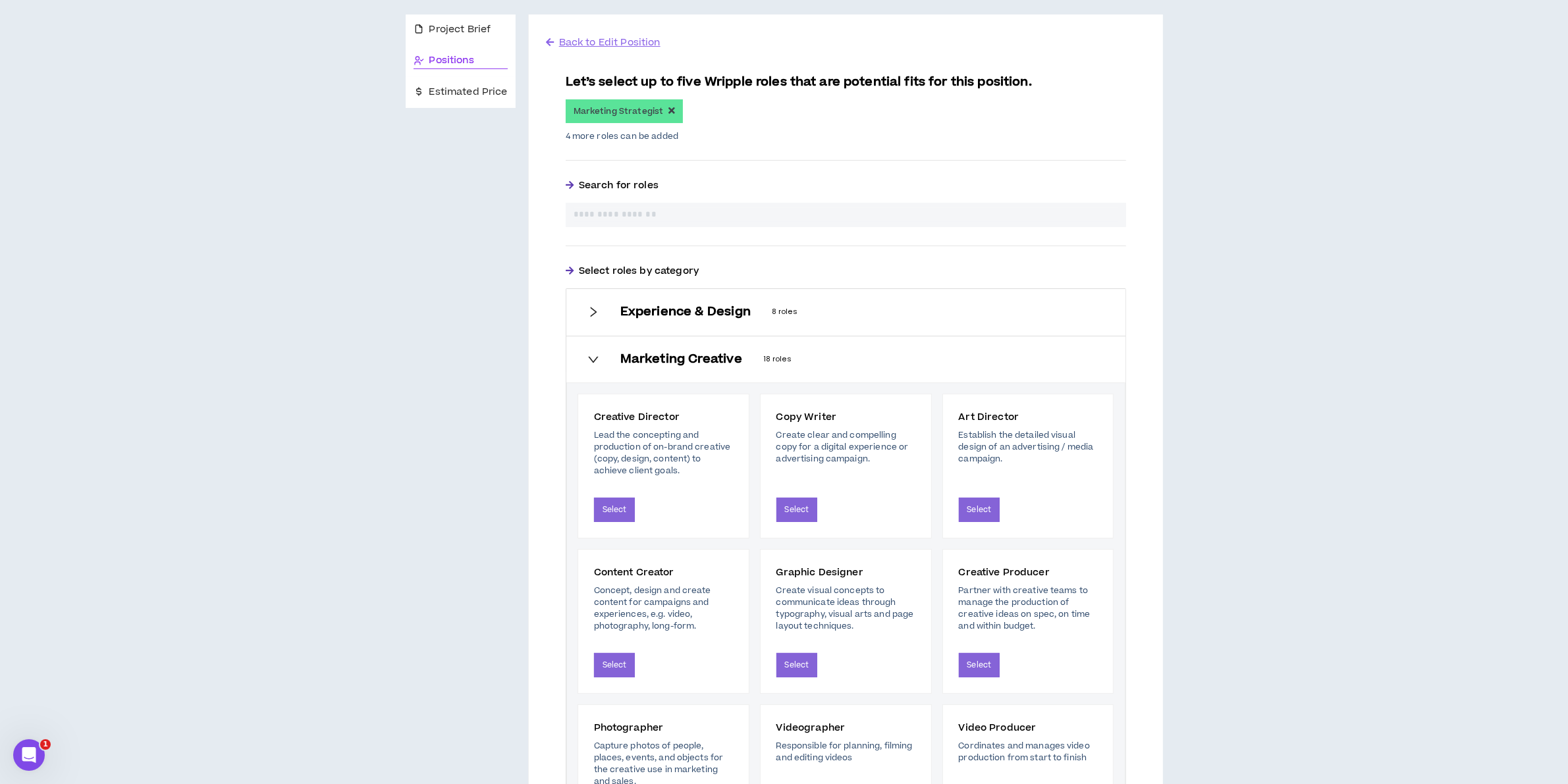
click at [720, 363] on h6 "Marketing Creative" at bounding box center [681, 359] width 122 height 14
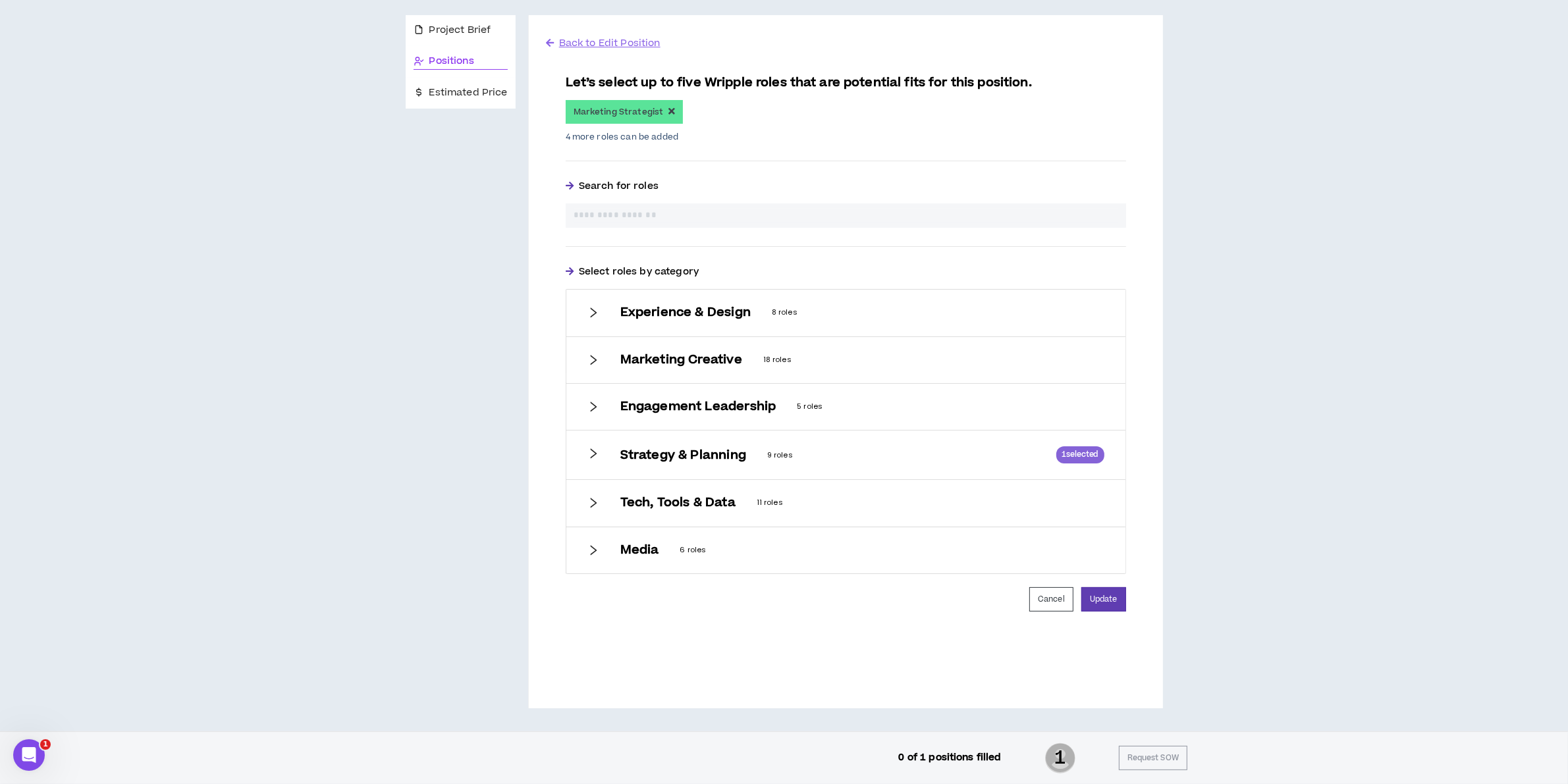
click at [740, 453] on h6 "Strategy & Planning" at bounding box center [683, 455] width 126 height 14
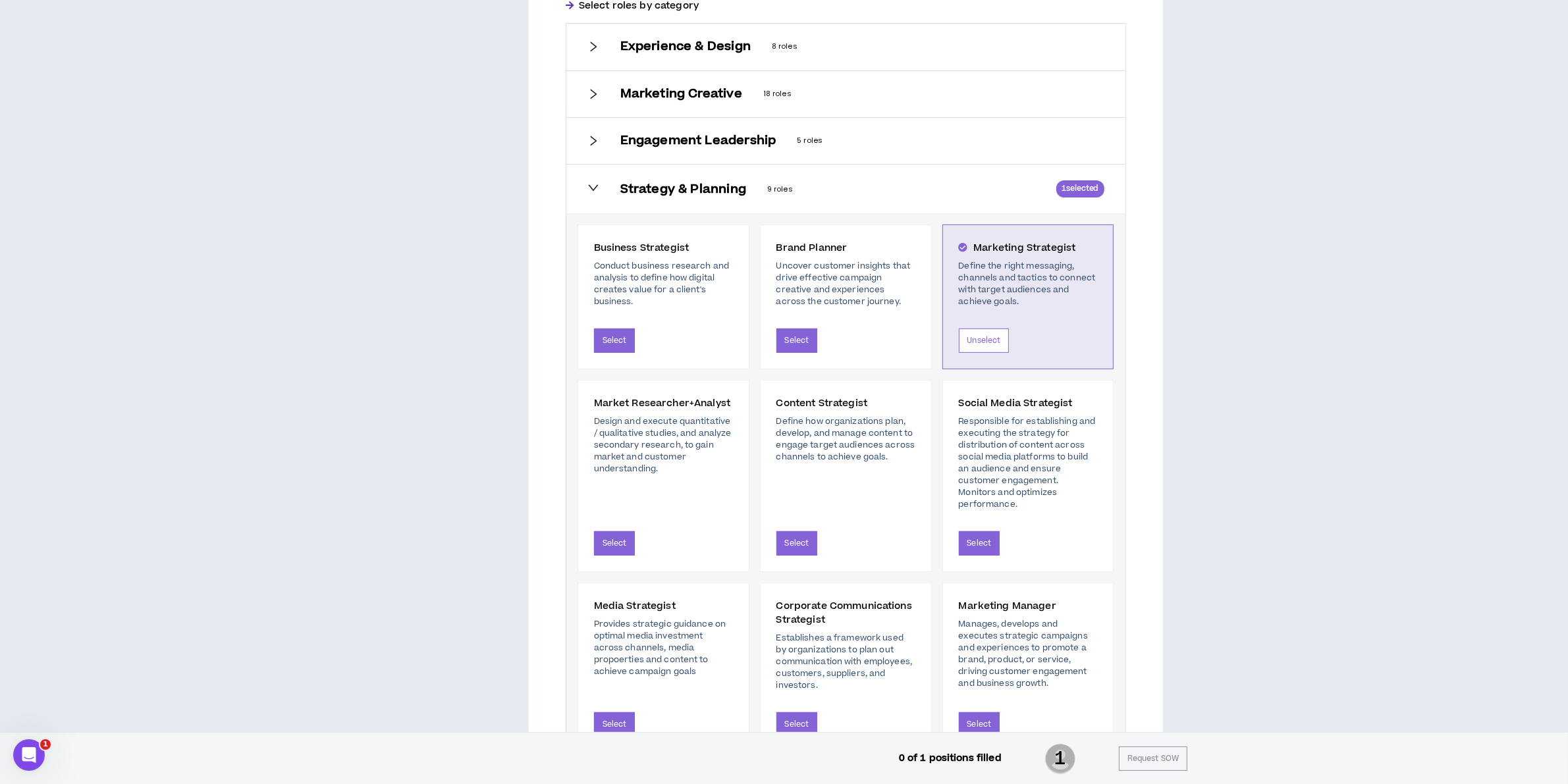
scroll to position [459, 0]
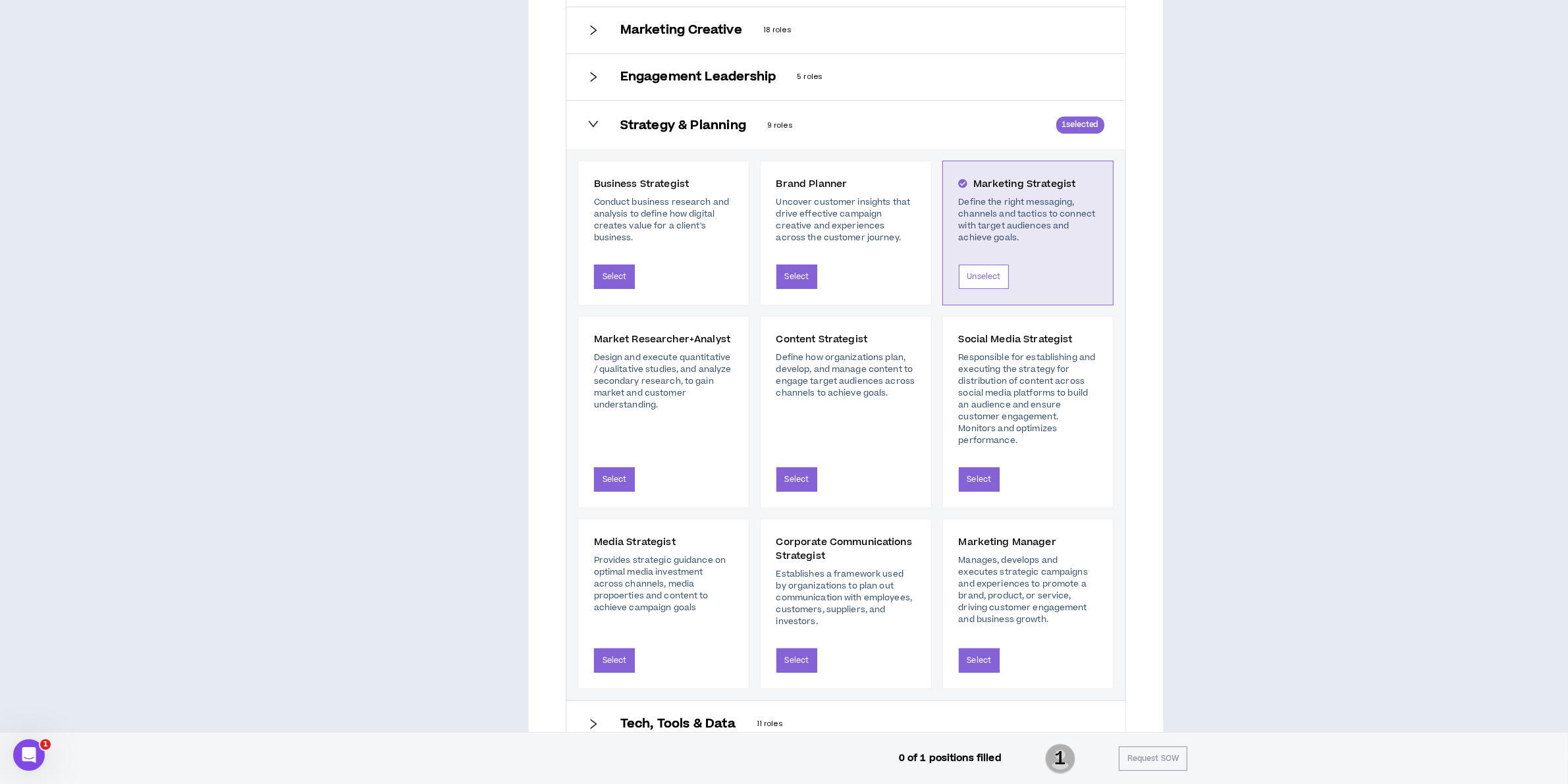
click at [668, 135] on div "Strategy & Planning 9 roles 1 selected" at bounding box center [846, 126] width 559 height 49
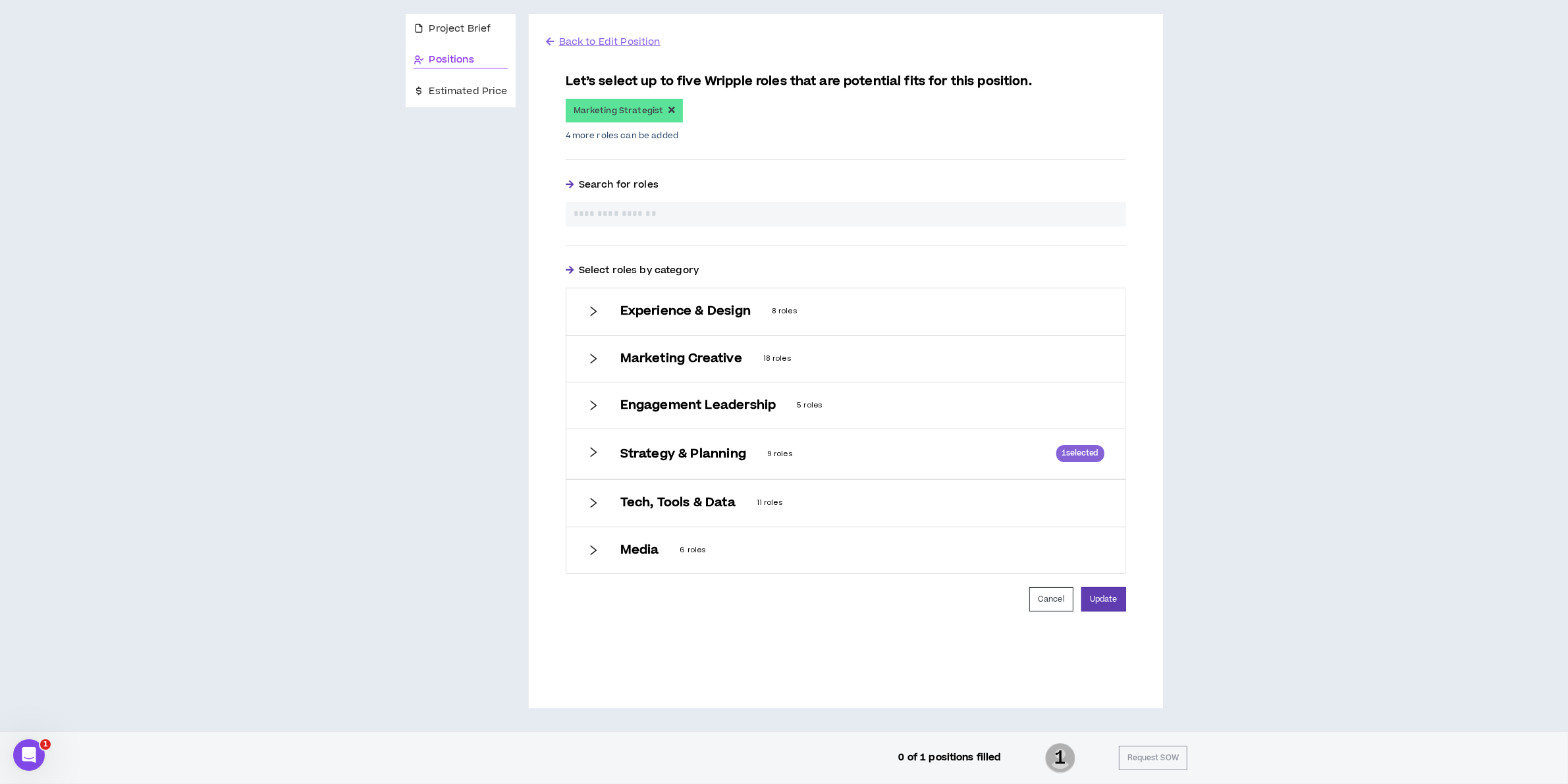
scroll to position [130, 0]
click at [740, 493] on div "Tech, Tools & Data 11 roles" at bounding box center [846, 503] width 559 height 46
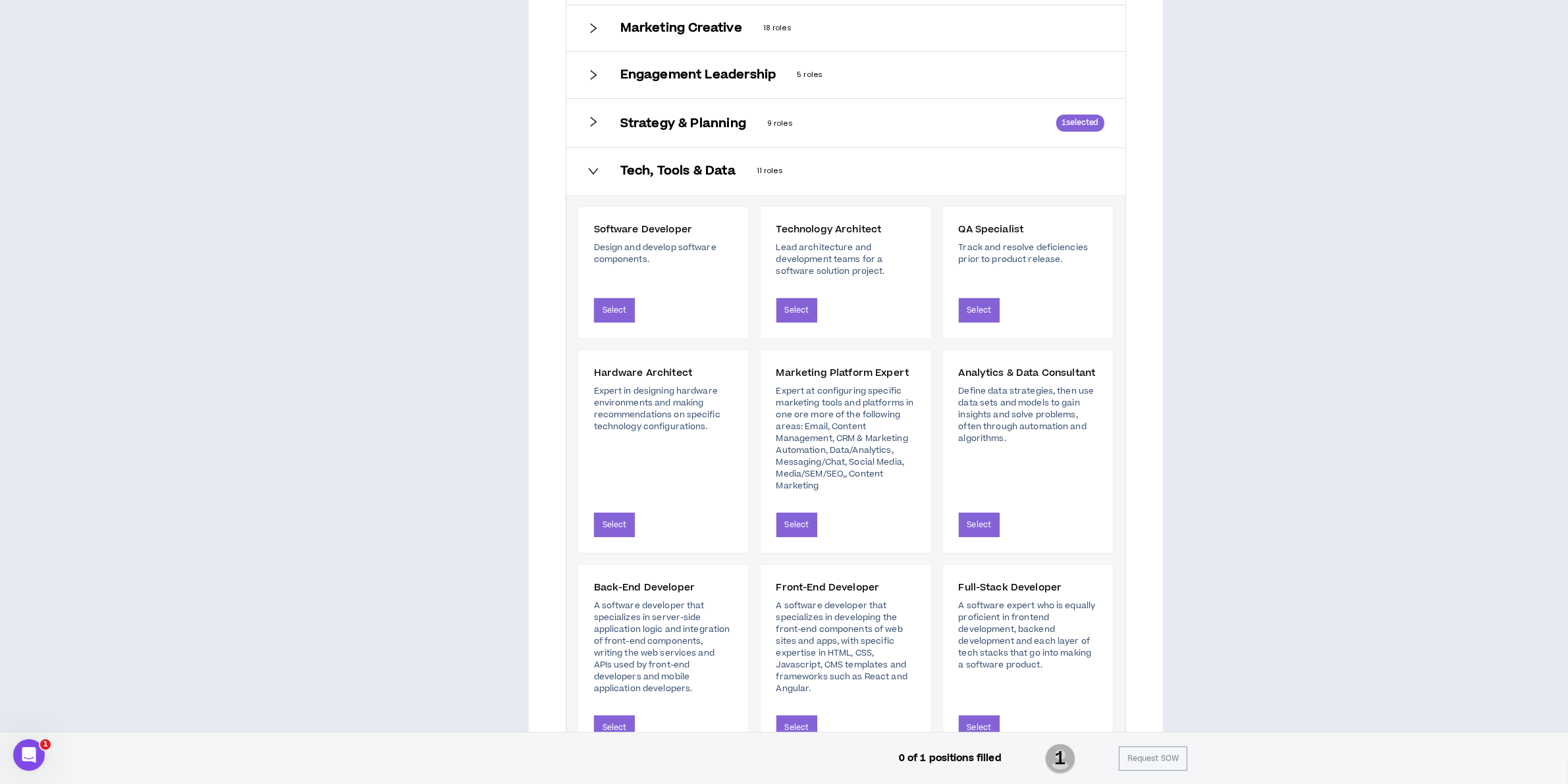
scroll to position [459, 0]
click at [629, 171] on h6 "Tech, Tools & Data" at bounding box center [677, 172] width 115 height 14
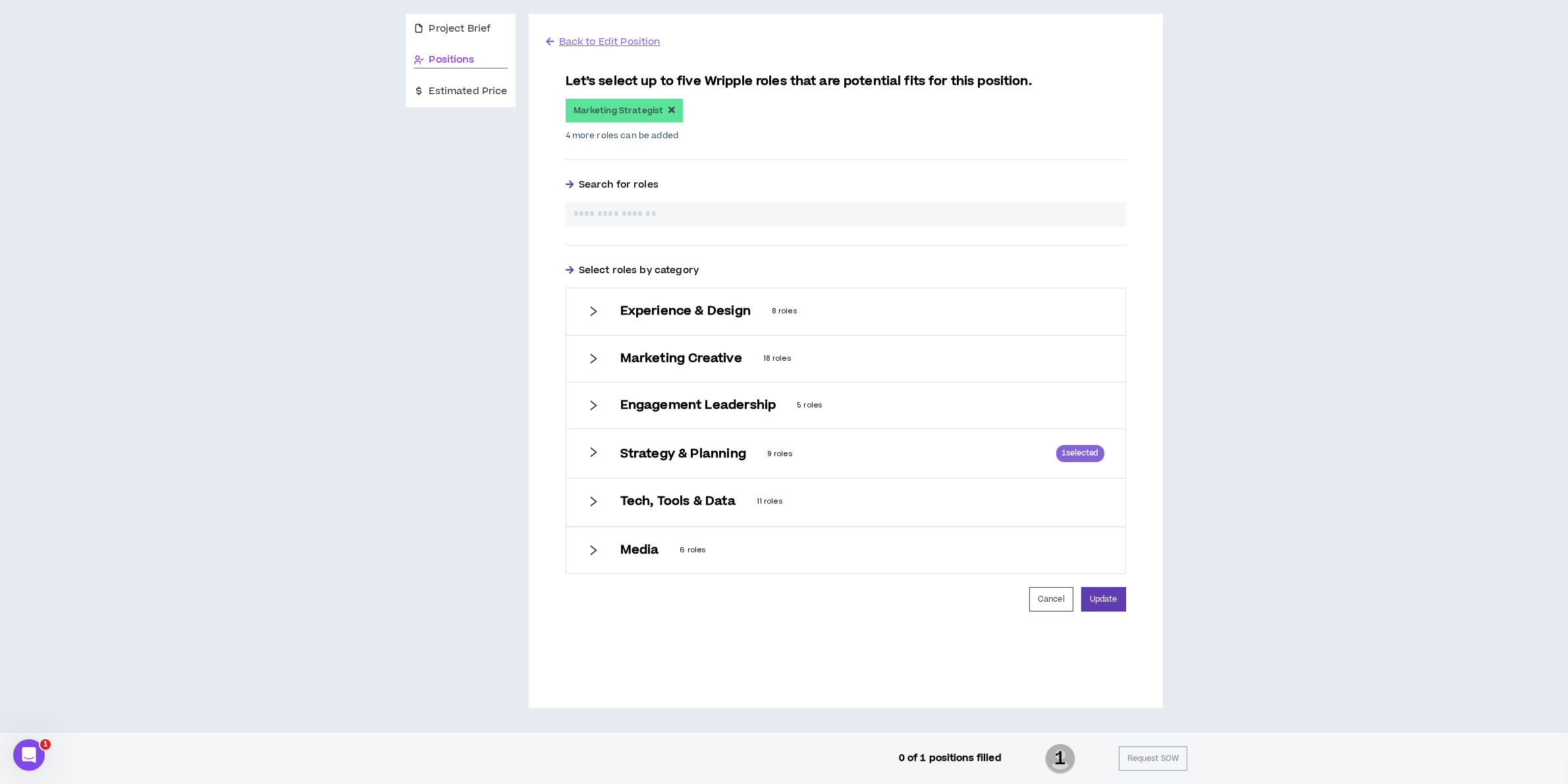
scroll to position [130, 0]
click at [731, 545] on p "6 roles" at bounding box center [892, 551] width 424 height 12
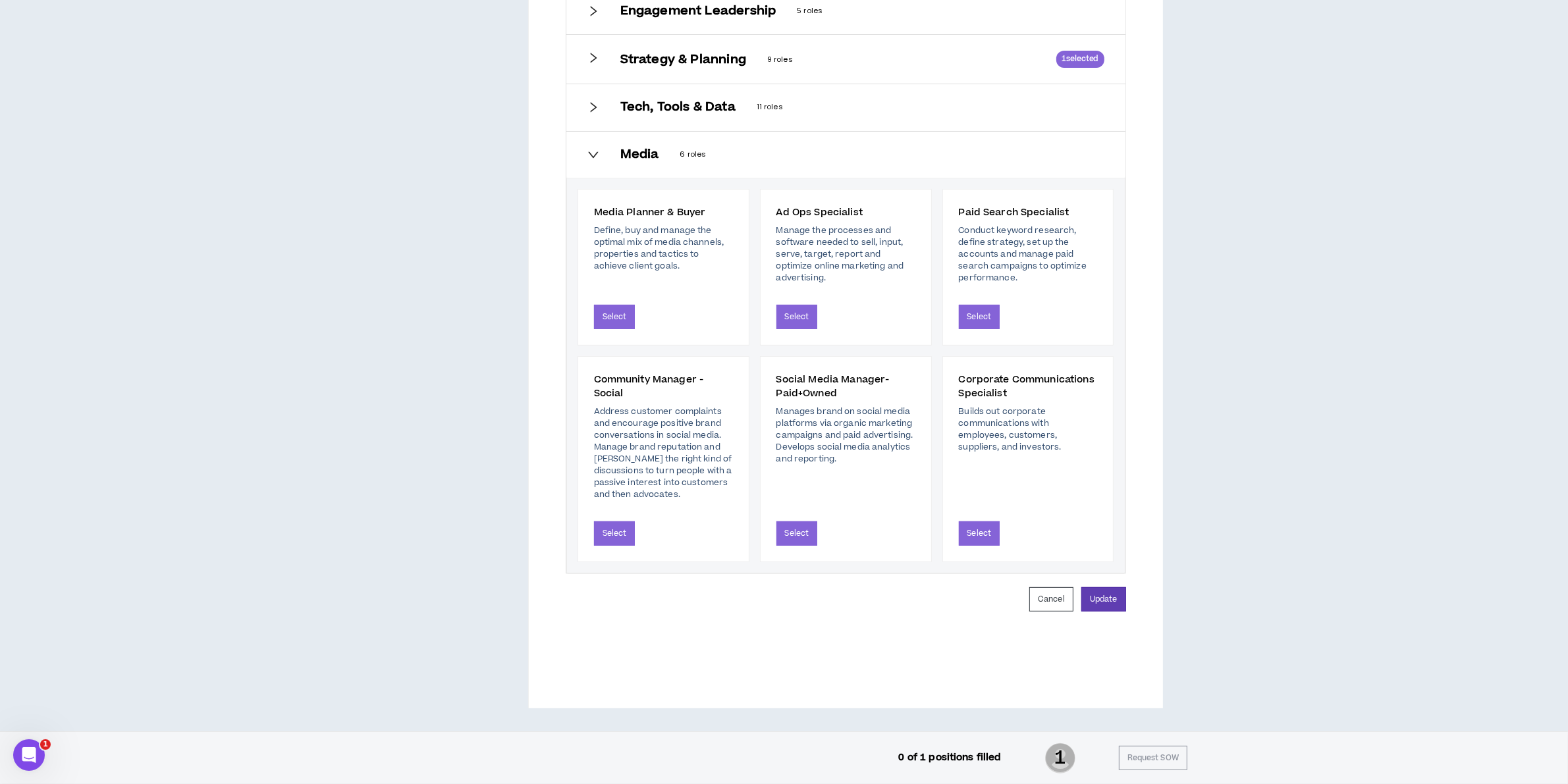
scroll to position [528, 0]
click at [618, 150] on div "Media 6 roles" at bounding box center [846, 155] width 559 height 46
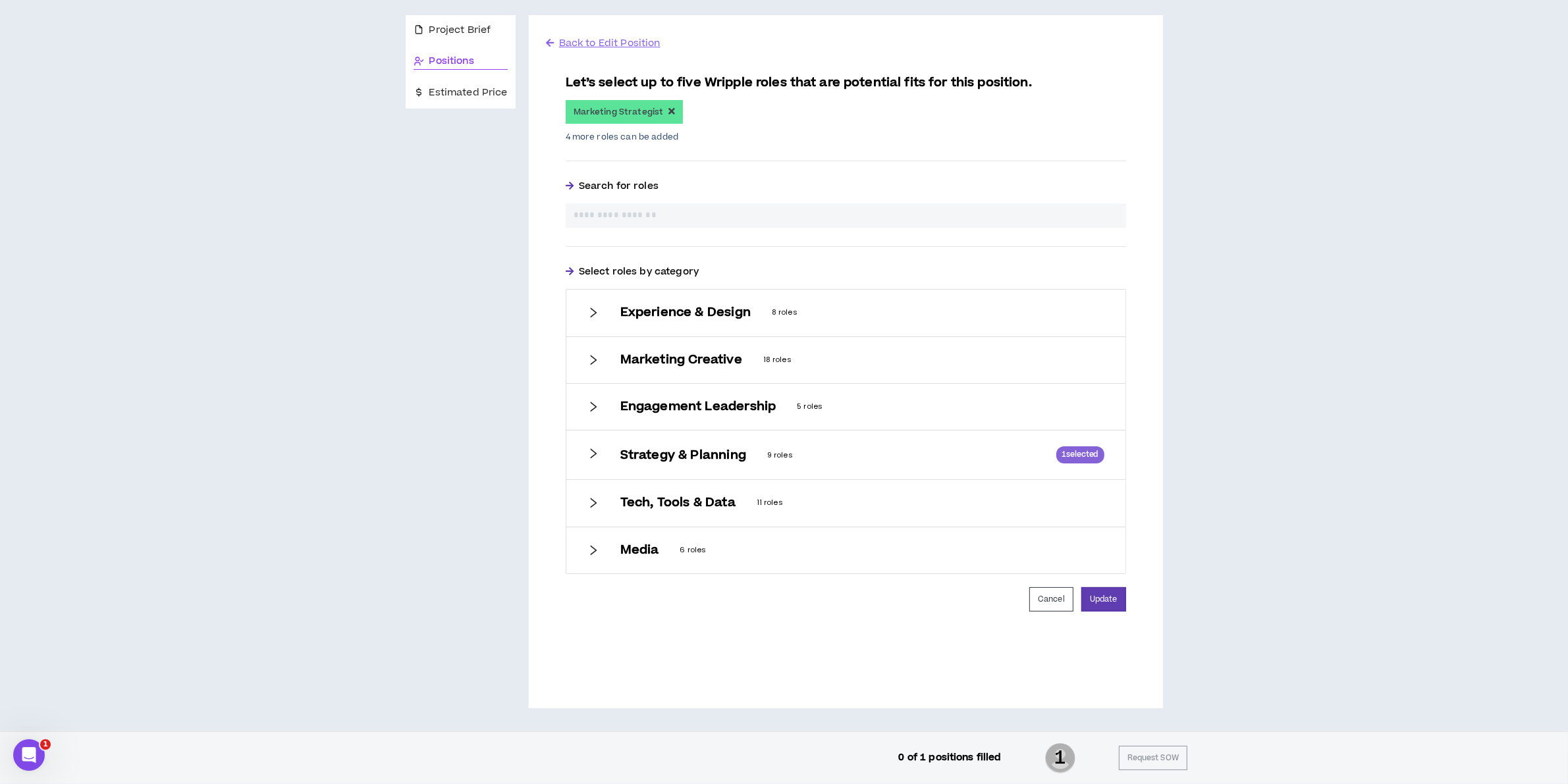
scroll to position [130, 0]
click at [621, 499] on h6 "Tech, Tools & Data" at bounding box center [677, 502] width 115 height 14
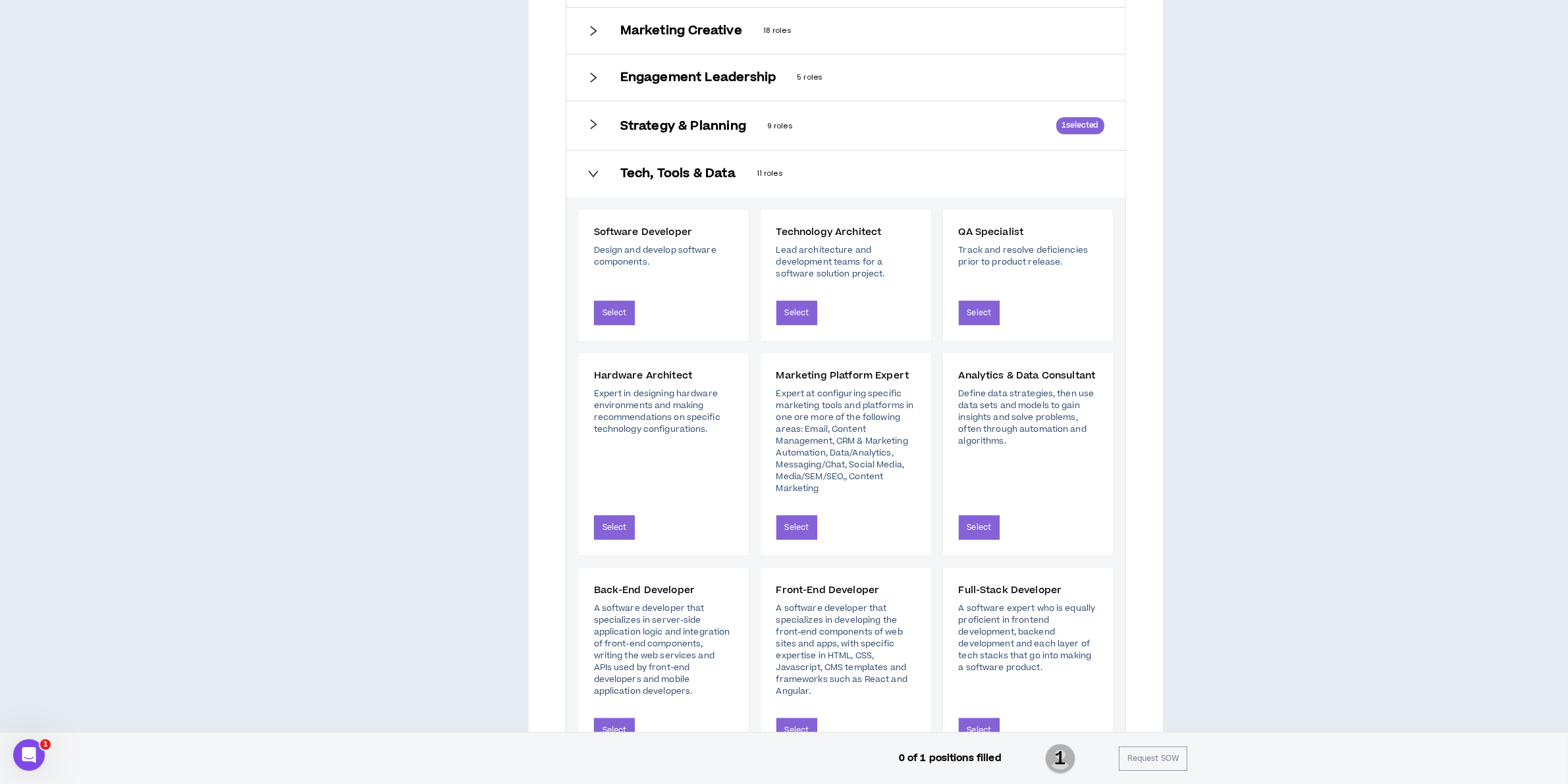
scroll to position [459, 0]
click at [793, 535] on button "Select" at bounding box center [797, 527] width 42 height 25
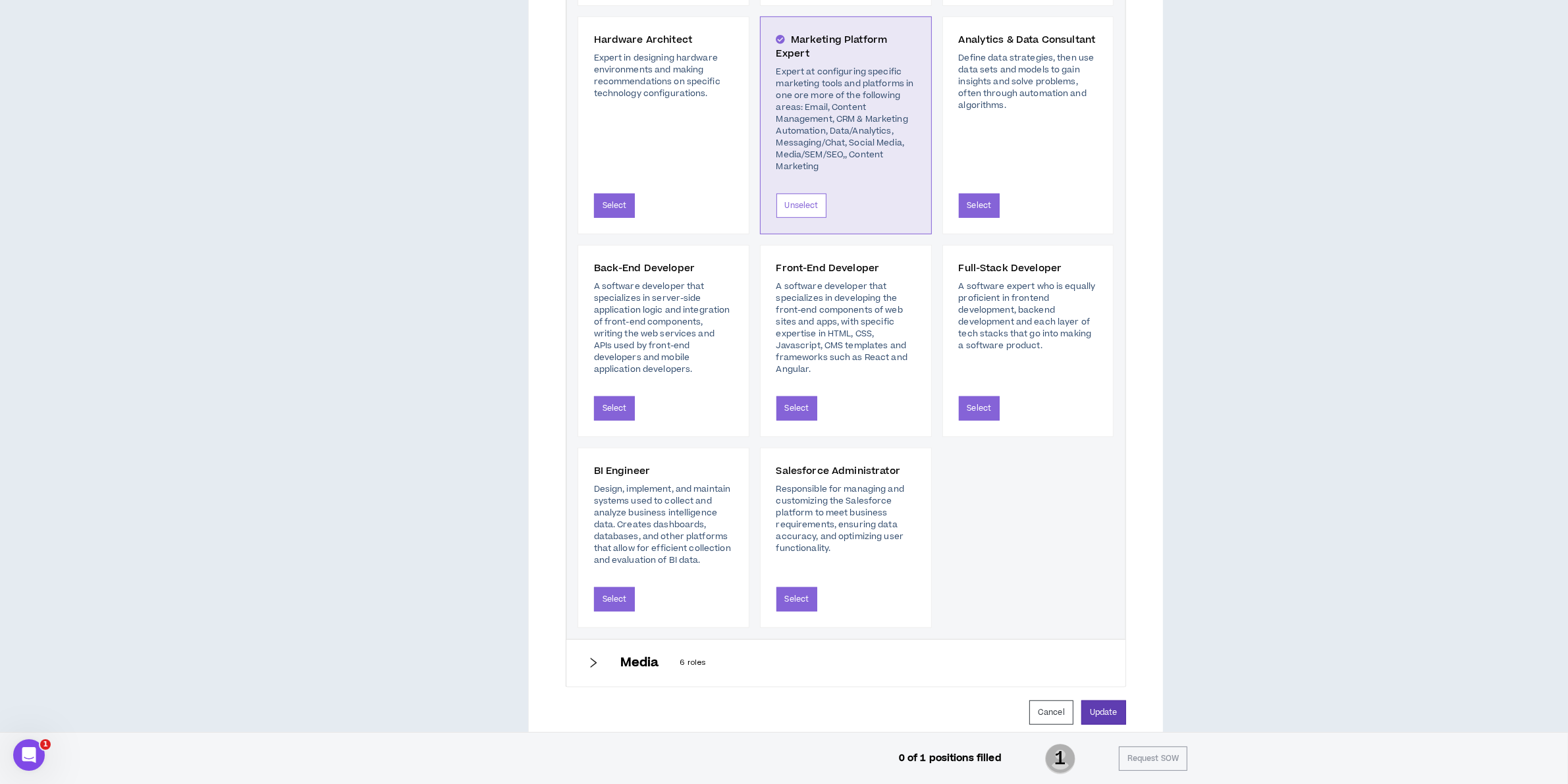
scroll to position [871, 0]
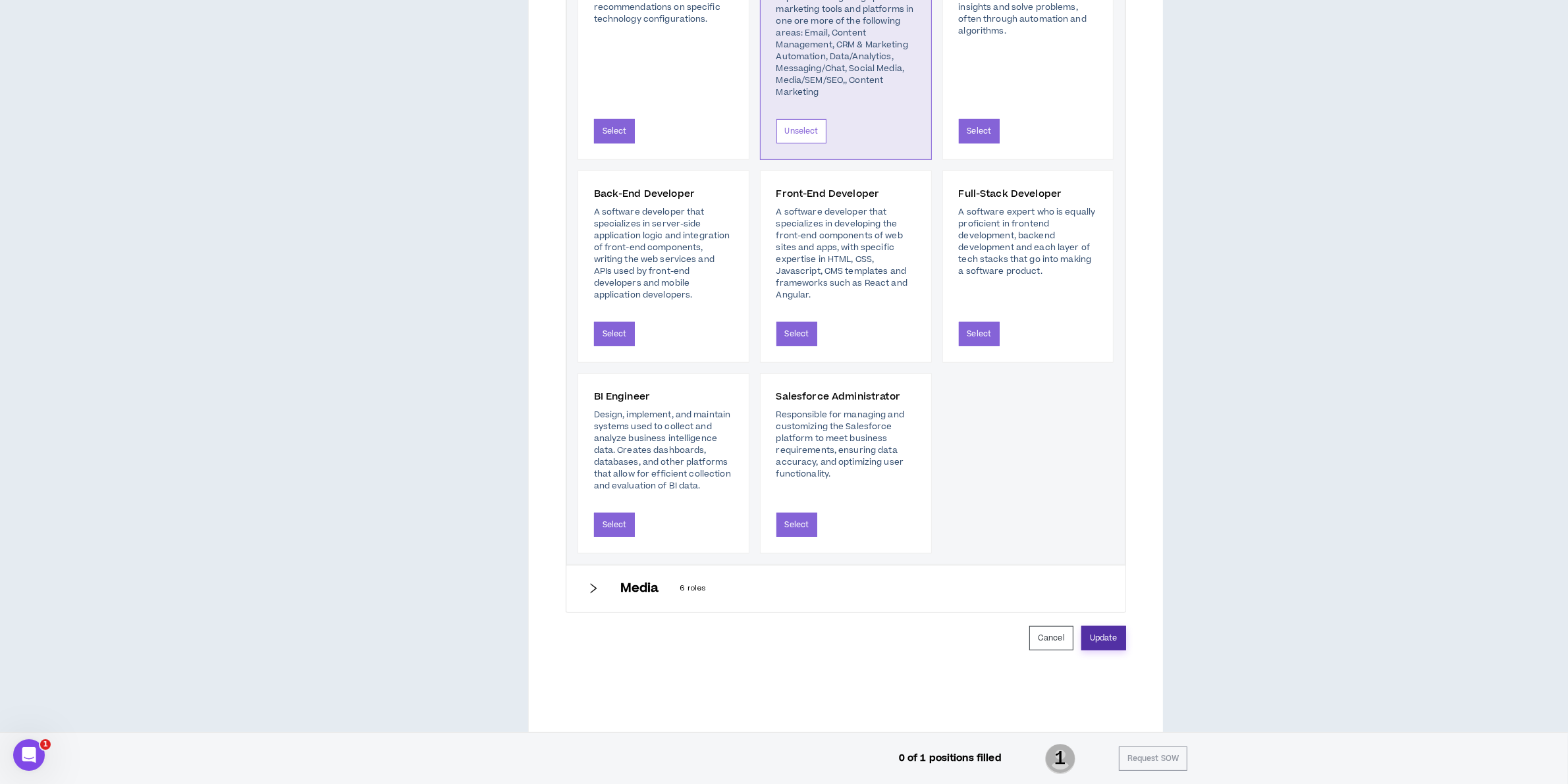
click at [1104, 643] on button "Update" at bounding box center [1104, 638] width 45 height 25
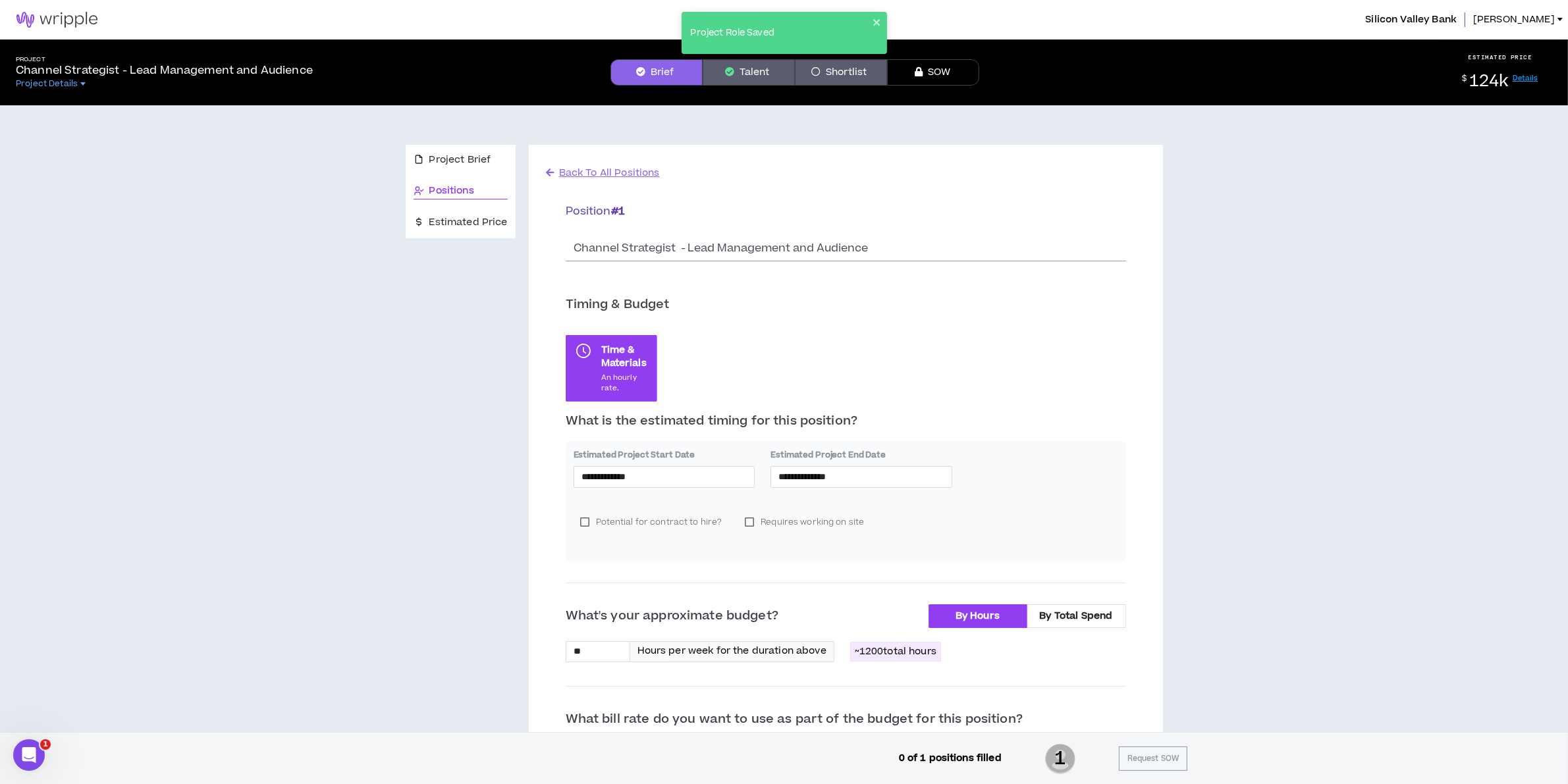
click at [874, 27] on div "Project Role Saved" at bounding box center [784, 33] width 205 height 42
click at [762, 66] on button "Talent" at bounding box center [749, 72] width 92 height 26
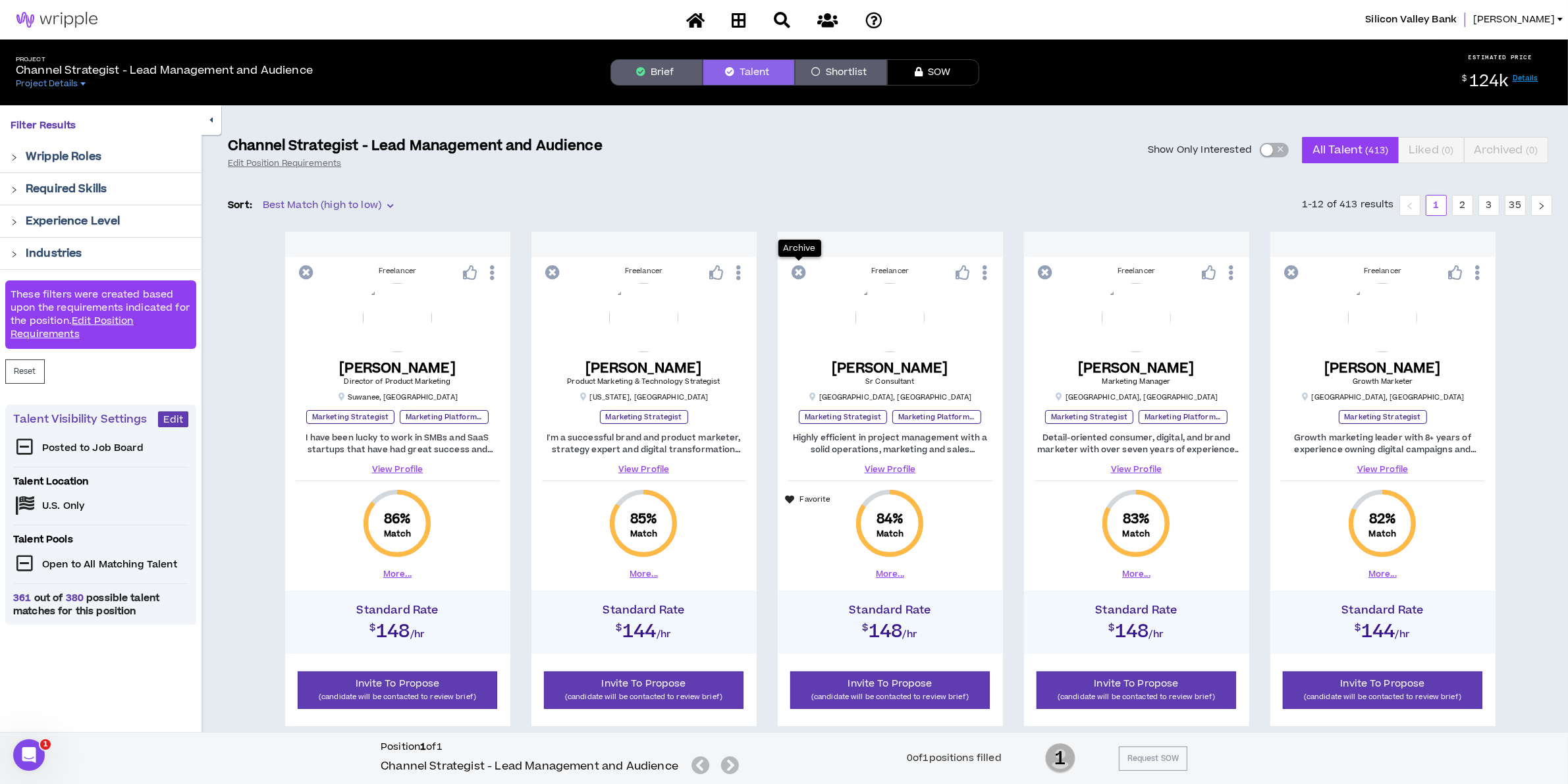
click at [793, 275] on icon at bounding box center [799, 272] width 14 height 14
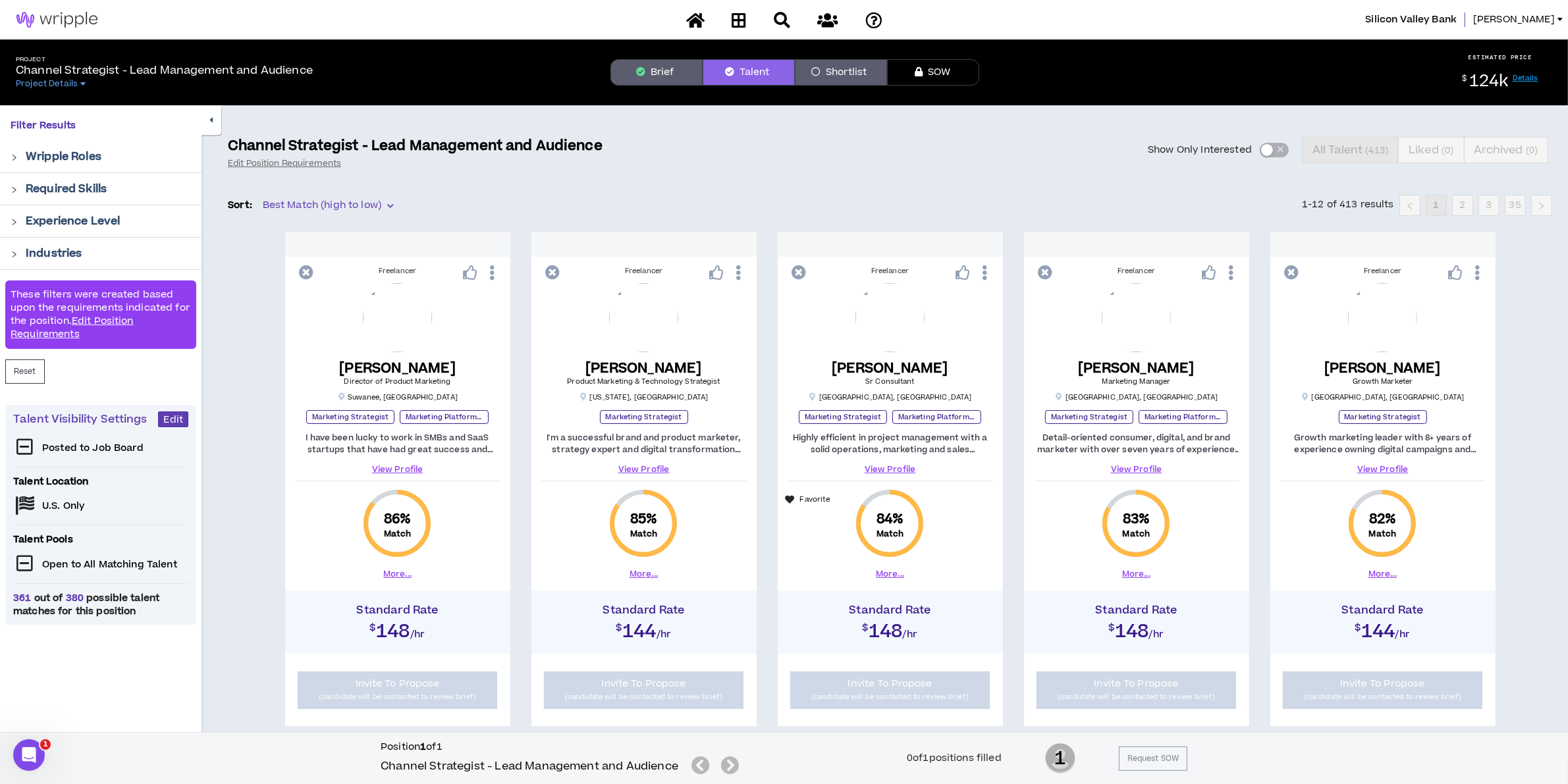
click at [671, 66] on button "Brief" at bounding box center [656, 72] width 92 height 26
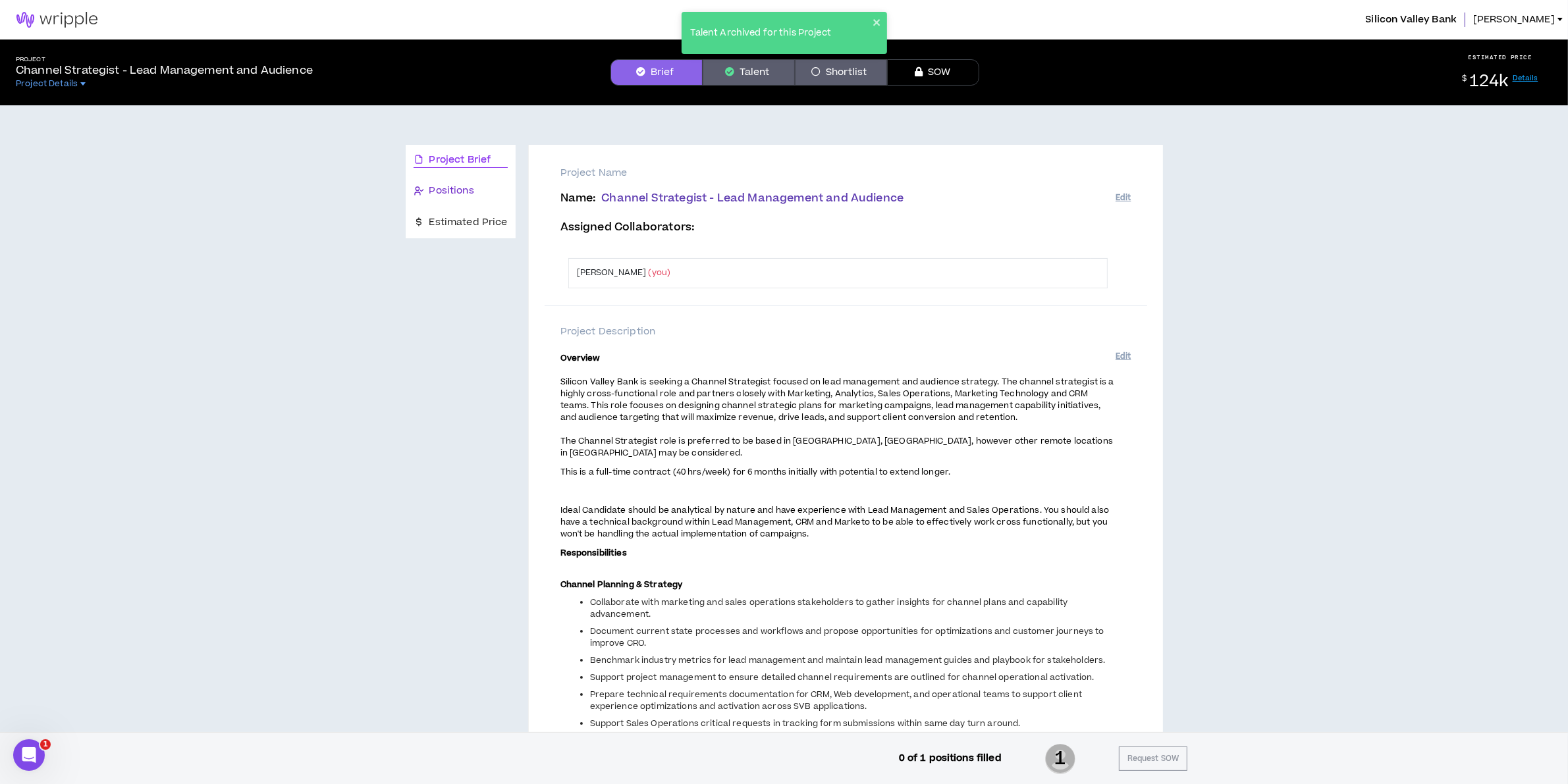
click at [456, 191] on span "Positions" at bounding box center [452, 190] width 45 height 14
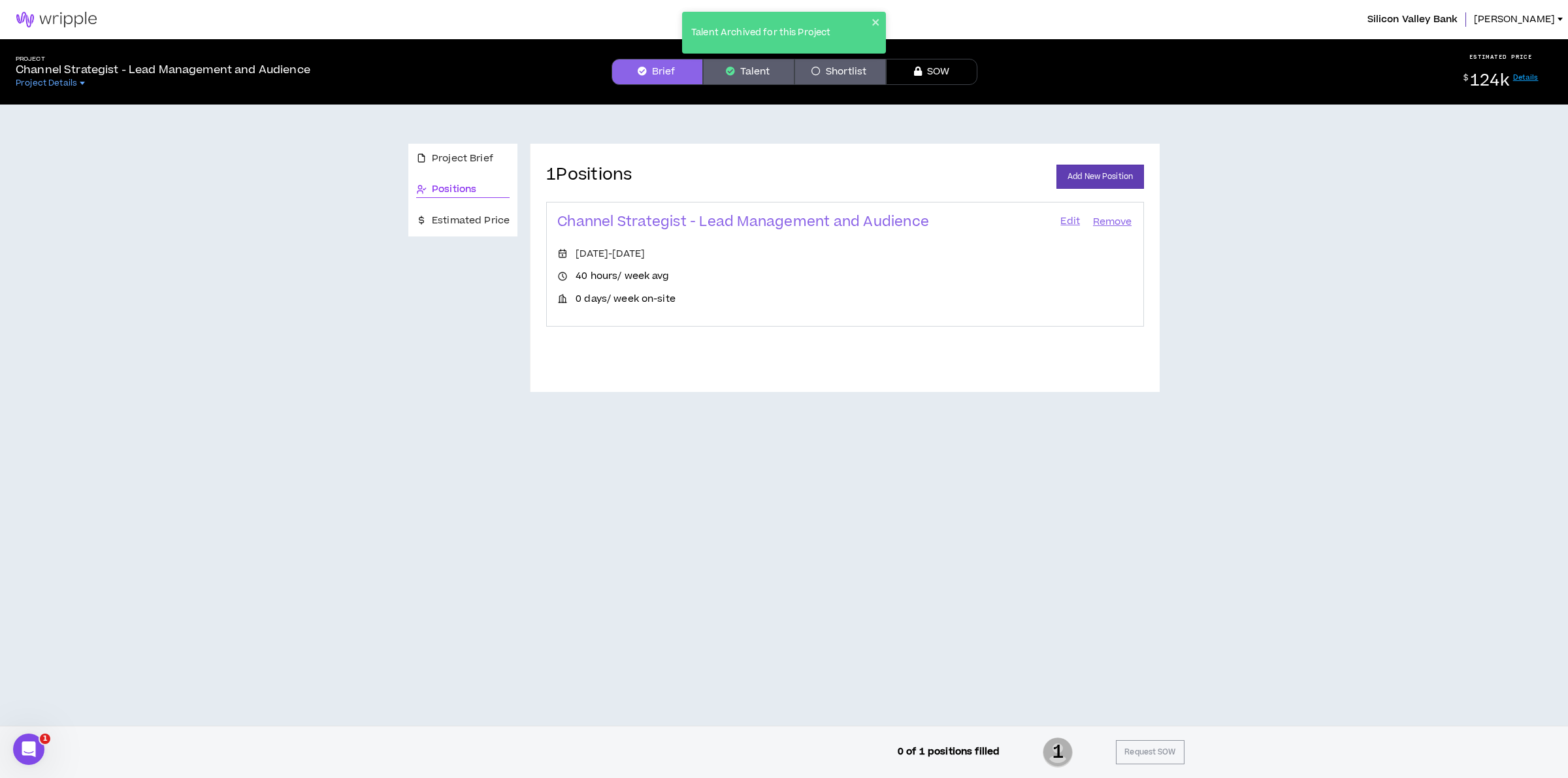
click at [1062, 212] on div "Channel Strategist - Lead Management and Audience Edit Remove Sep 8, 2025 - Mar…" at bounding box center [845, 264] width 598 height 125
click at [1065, 223] on link "Edit" at bounding box center [1070, 222] width 22 height 18
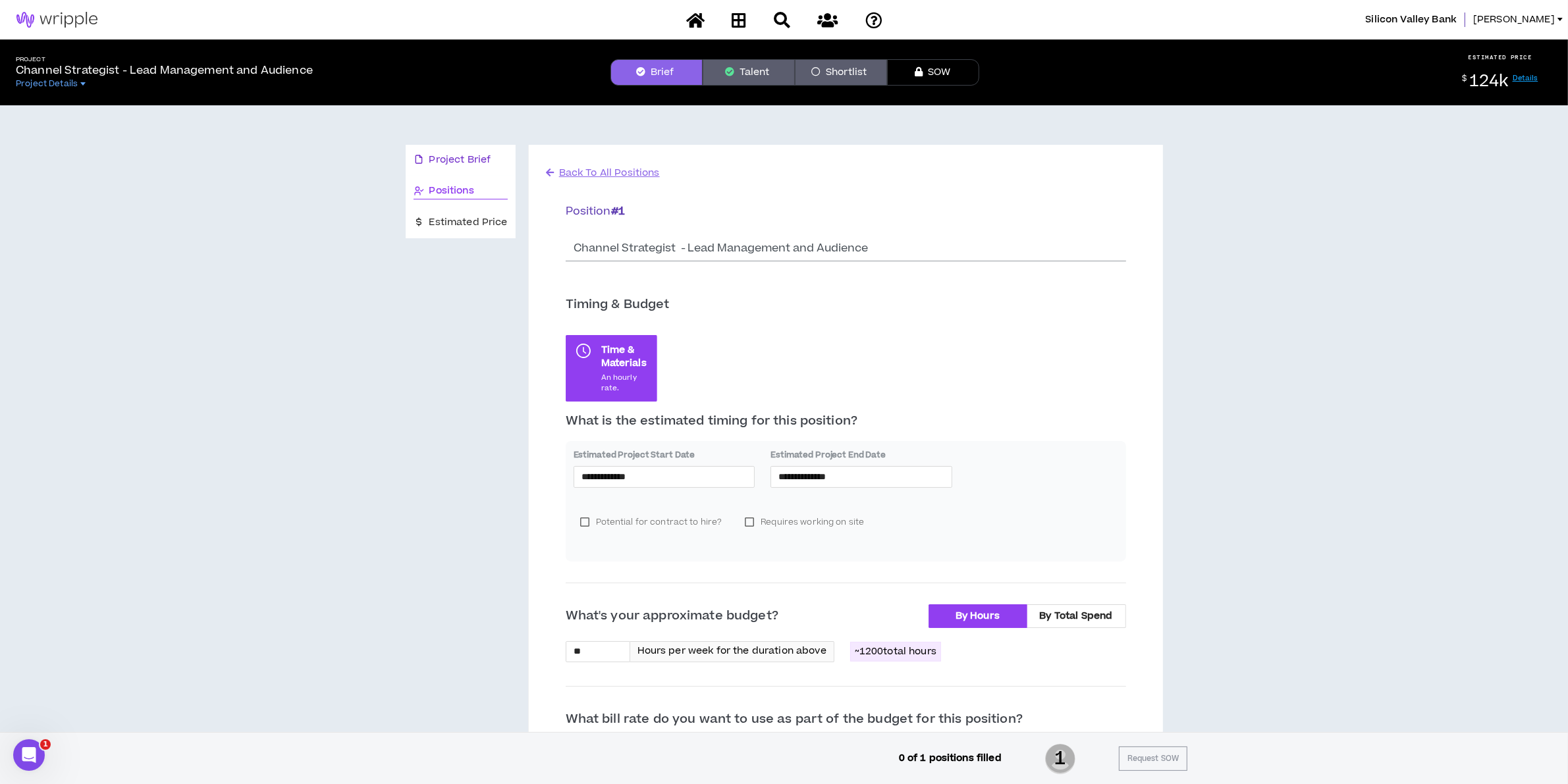
click at [468, 158] on span "Project Brief" at bounding box center [460, 160] width 62 height 14
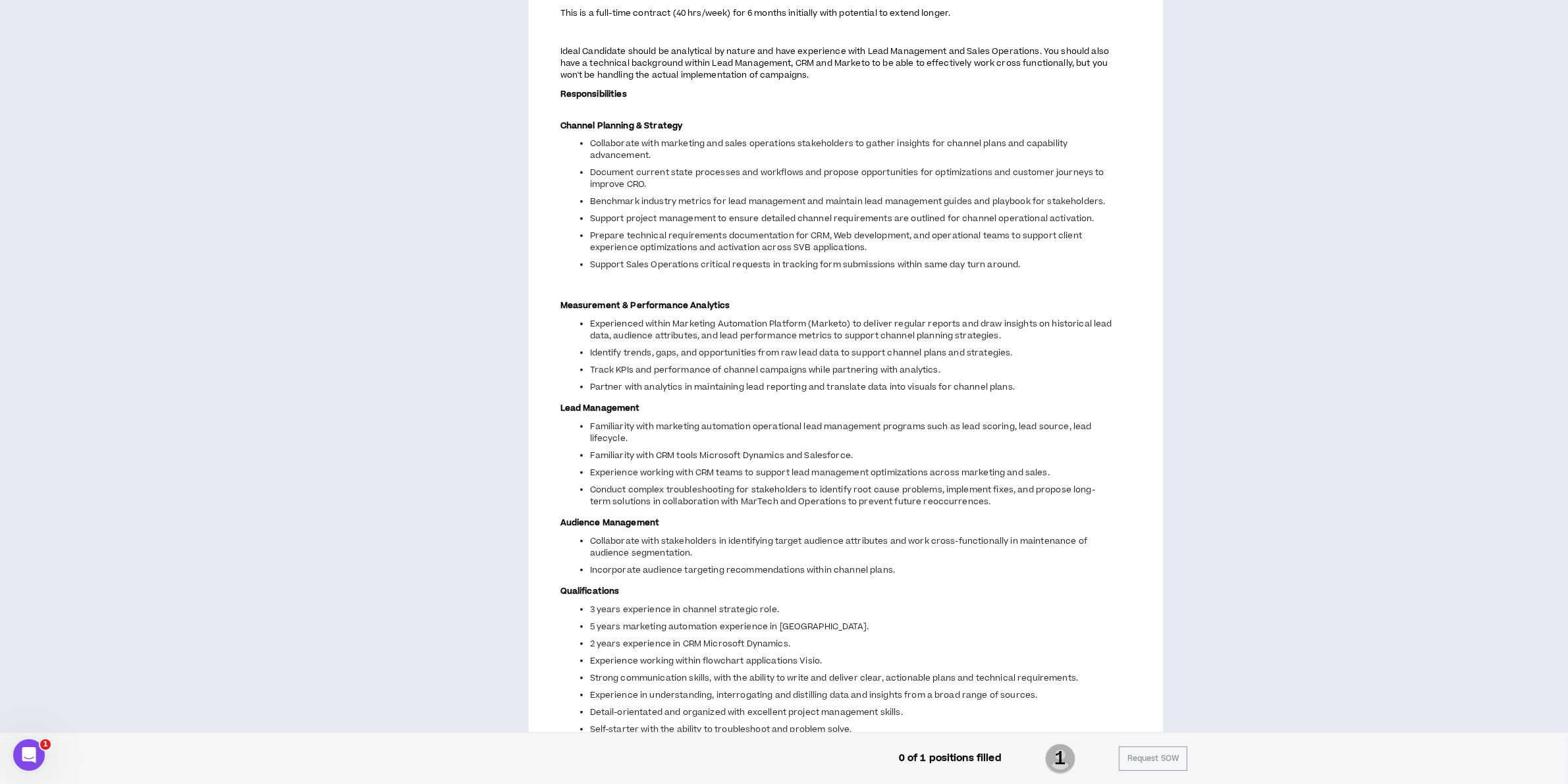
scroll to position [856, 0]
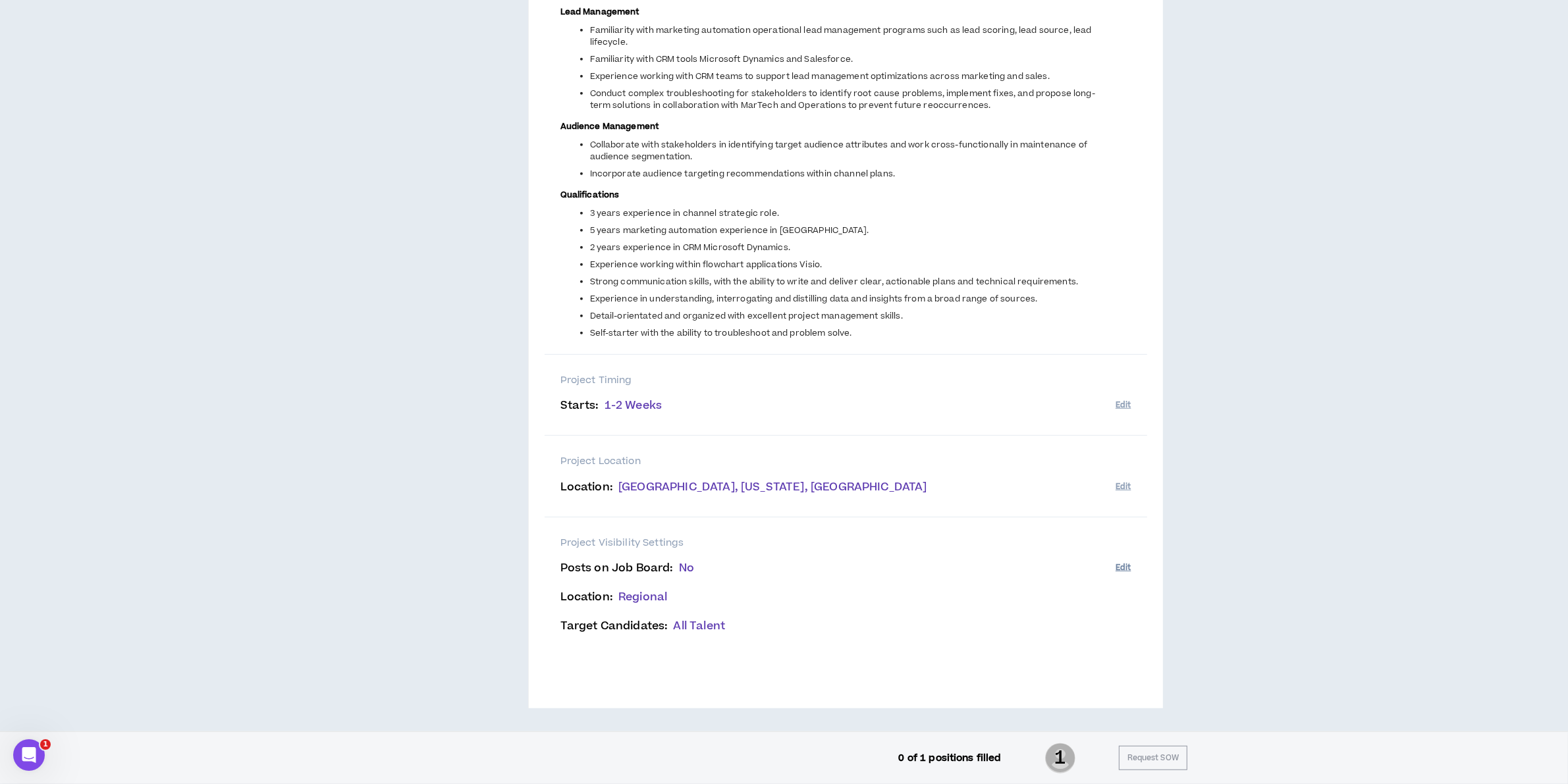
click at [1123, 565] on button "Edit" at bounding box center [1123, 567] width 15 height 22
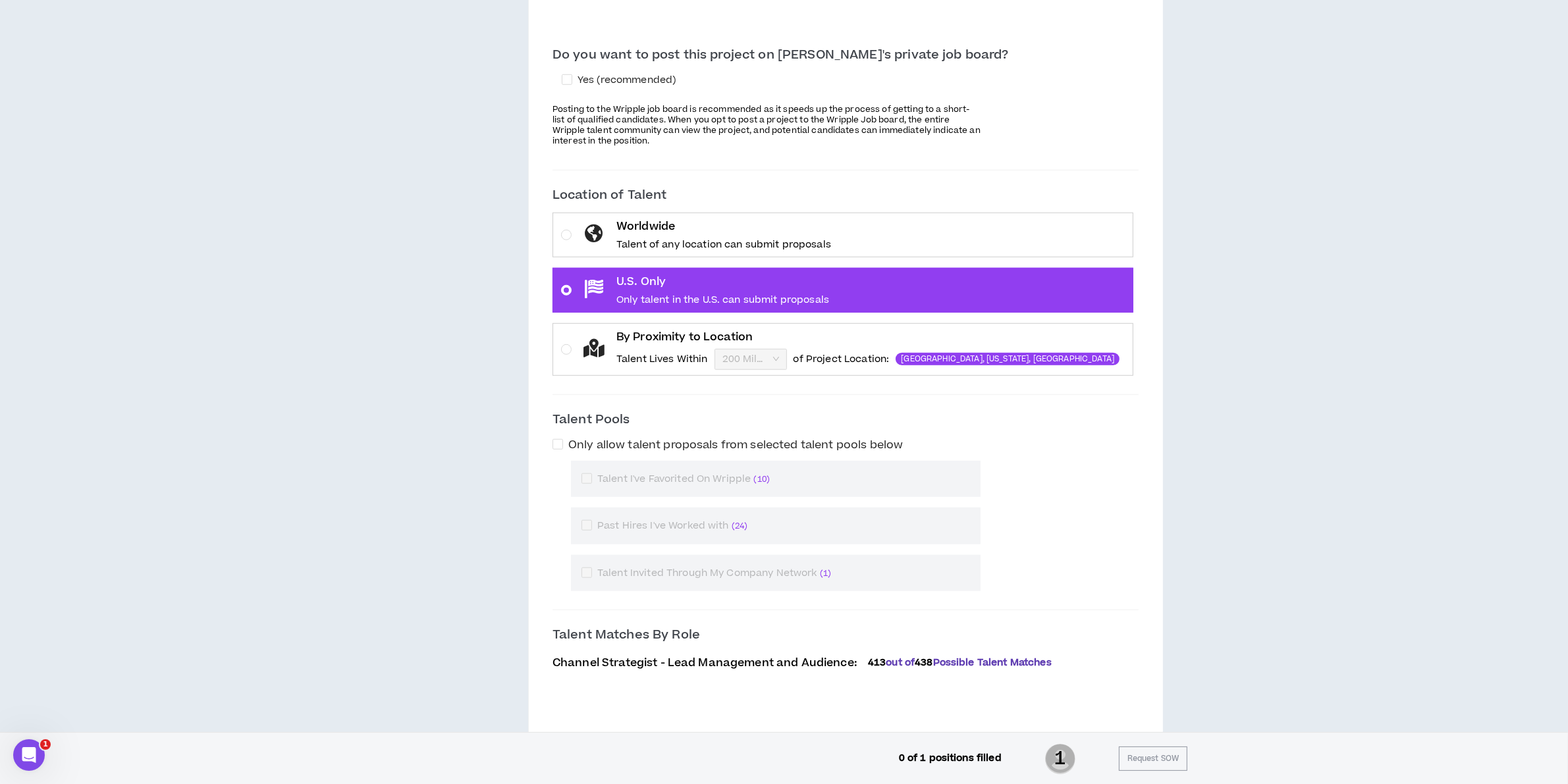
scroll to position [1416, 0]
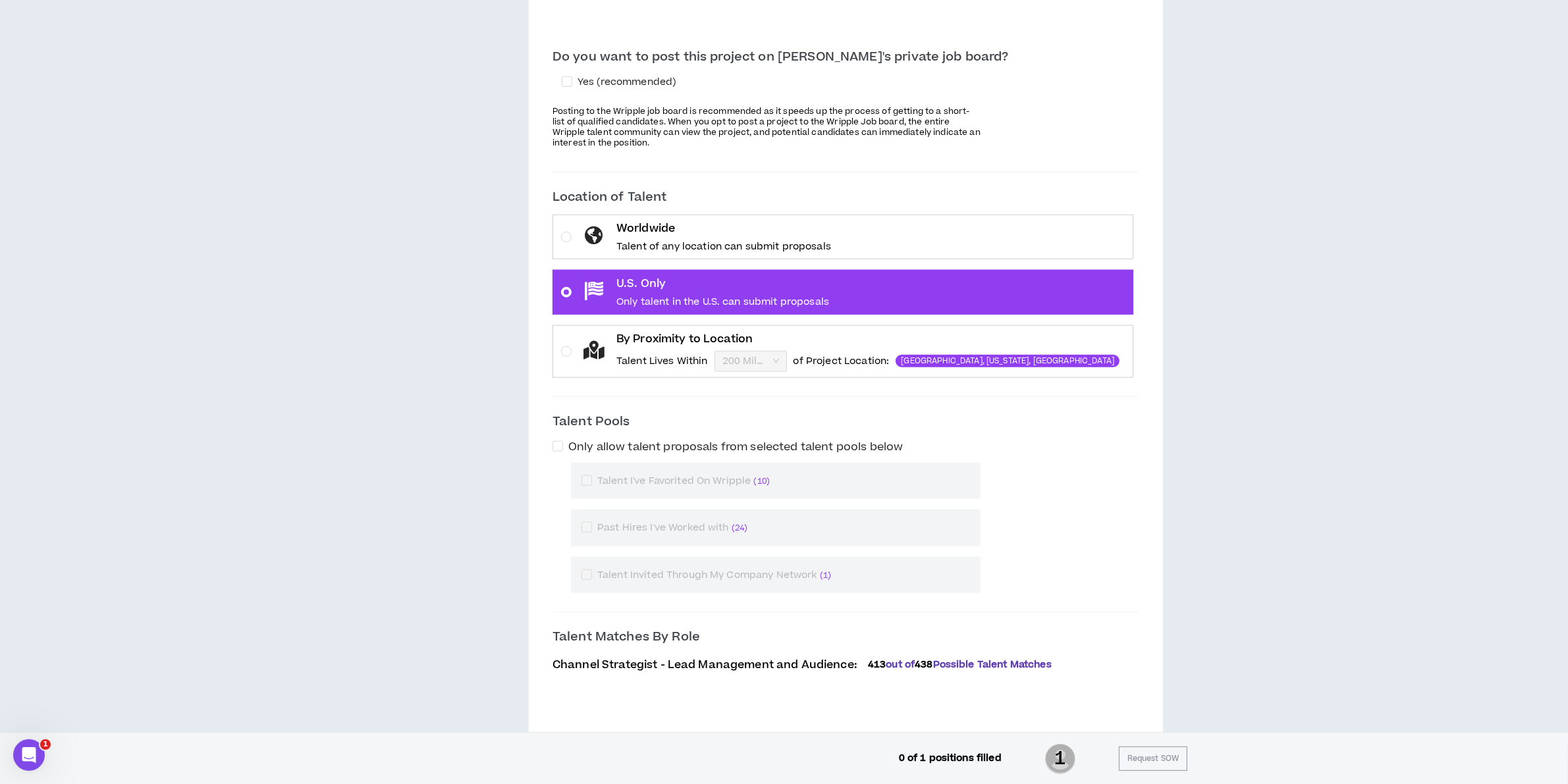
click at [620, 94] on div "Yes (recommended)" at bounding box center [845, 87] width 586 height 26
click at [620, 84] on span "Yes (recommended)" at bounding box center [627, 82] width 109 height 14
checkbox input "****"
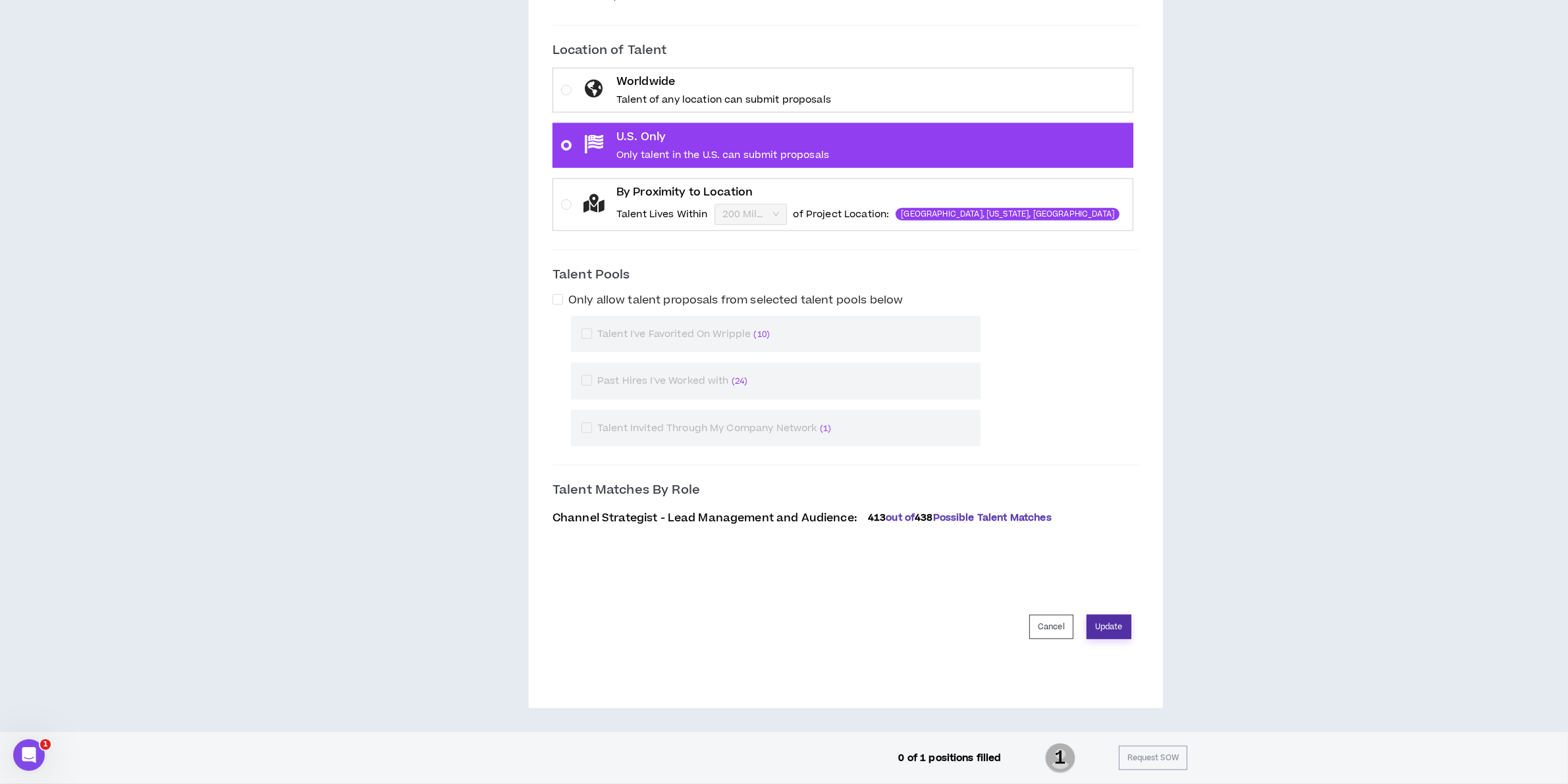
click at [1105, 632] on button "Update" at bounding box center [1109, 626] width 45 height 25
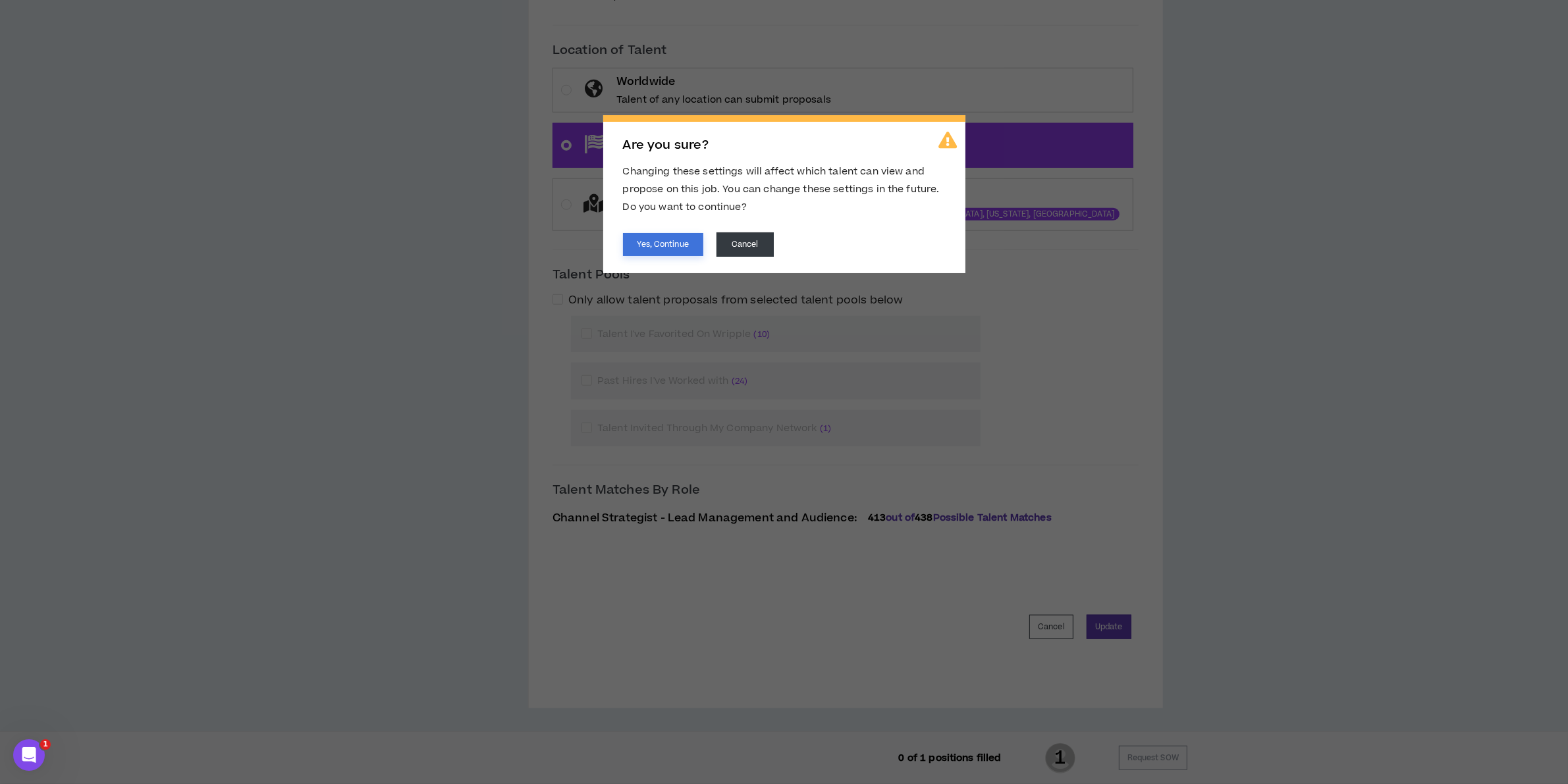
click at [659, 242] on button "Yes, Continue" at bounding box center [663, 244] width 80 height 23
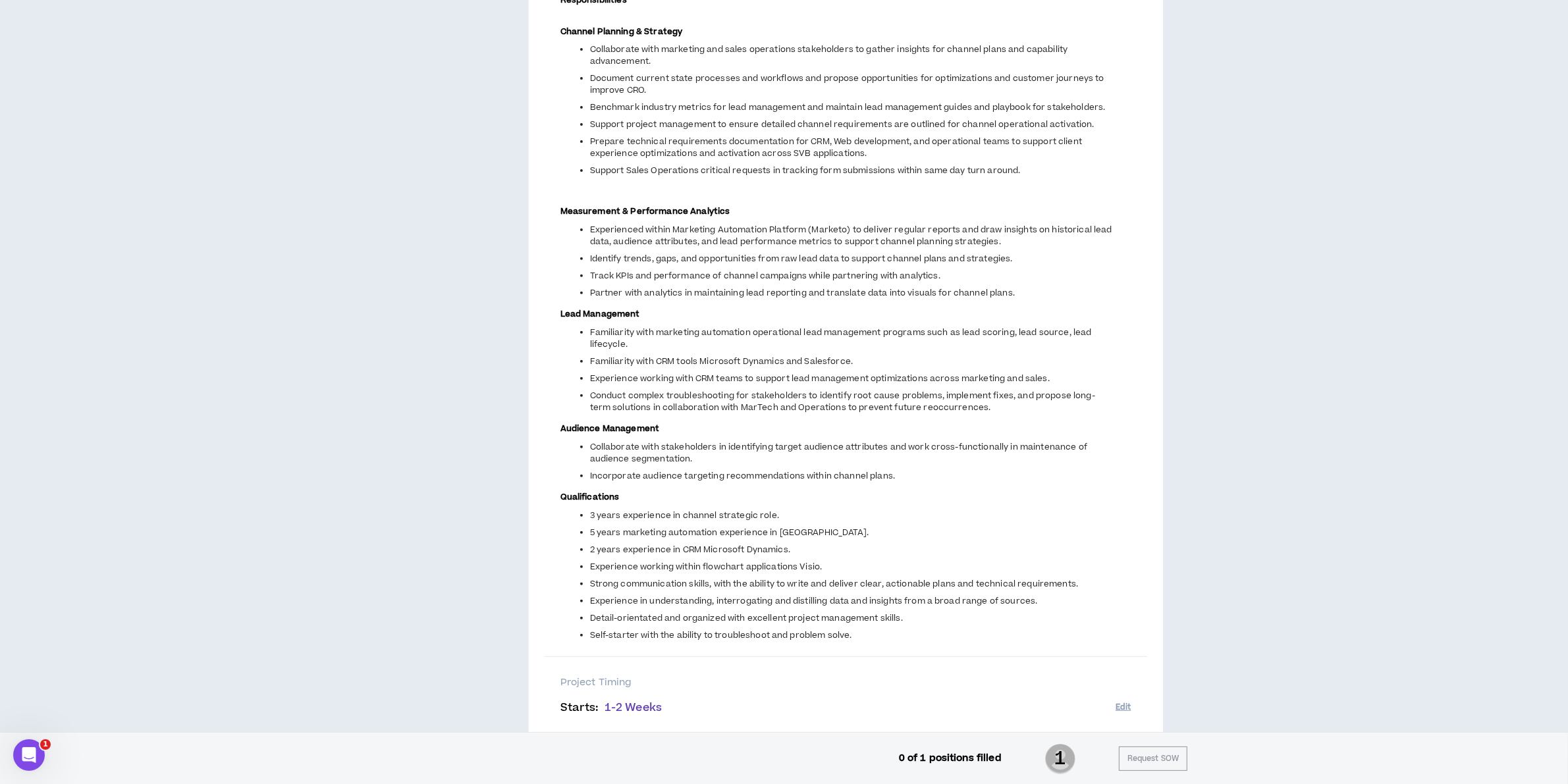
scroll to position [0, 0]
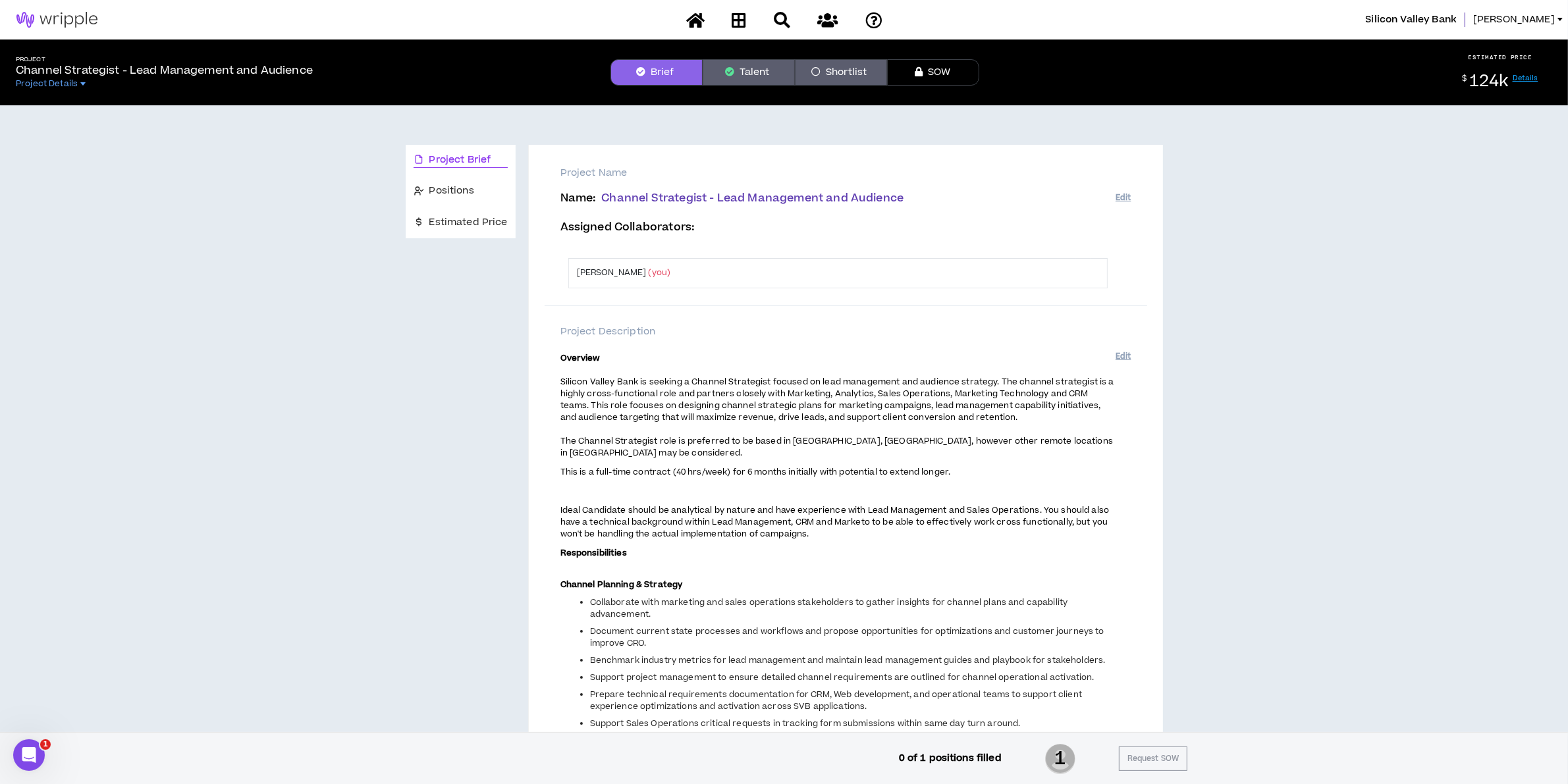
click at [1457, 19] on span "Silicon Valley Bank" at bounding box center [1411, 19] width 91 height 14
click at [1449, 23] on span "Silicon Valley Bank" at bounding box center [1411, 19] width 91 height 14
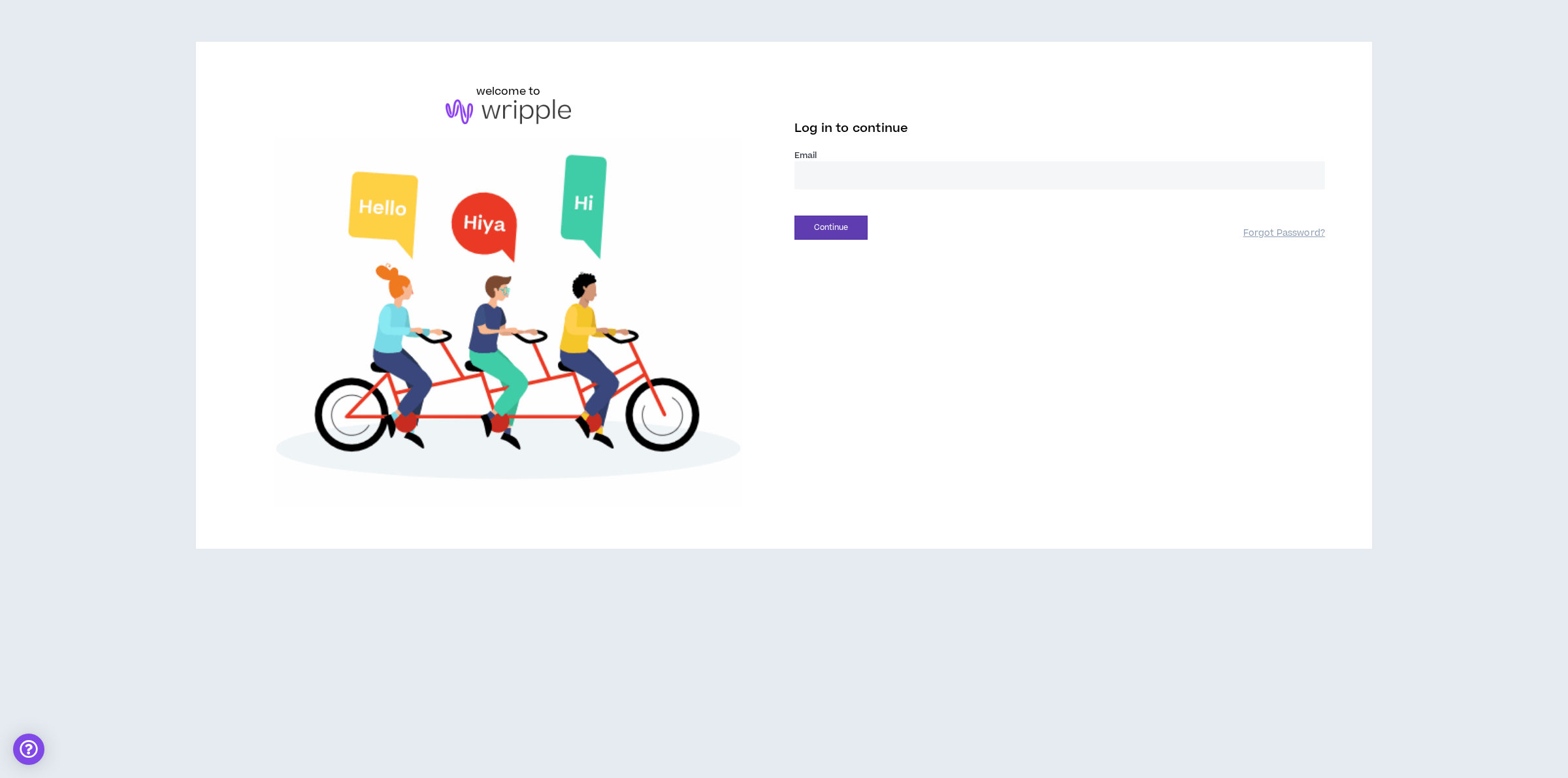
click at [1049, 180] on input "email" at bounding box center [1059, 176] width 530 height 28
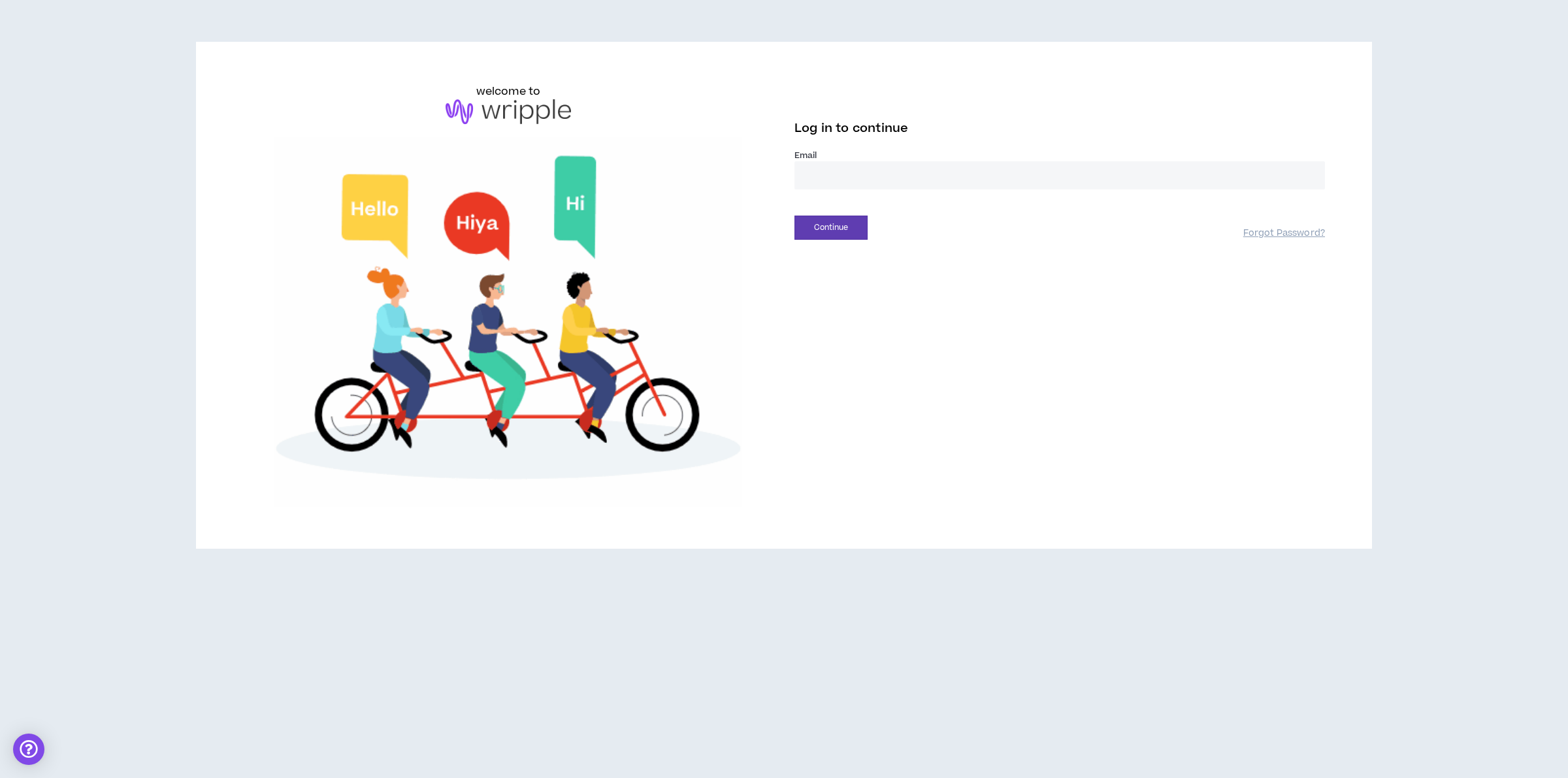
type input "**********"
click at [844, 234] on button "Continue" at bounding box center [830, 227] width 73 height 24
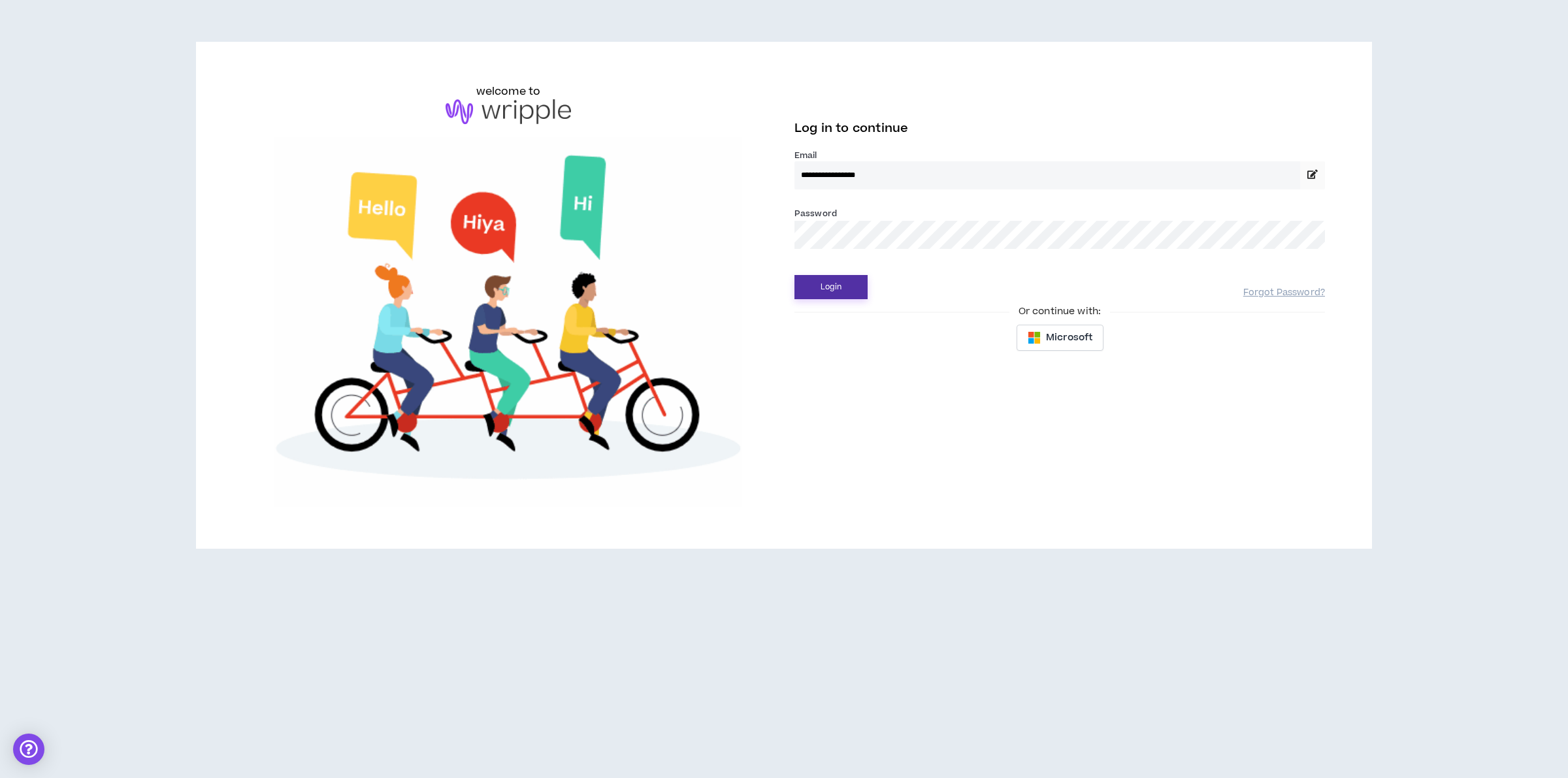
click at [824, 289] on button "Login" at bounding box center [830, 287] width 73 height 24
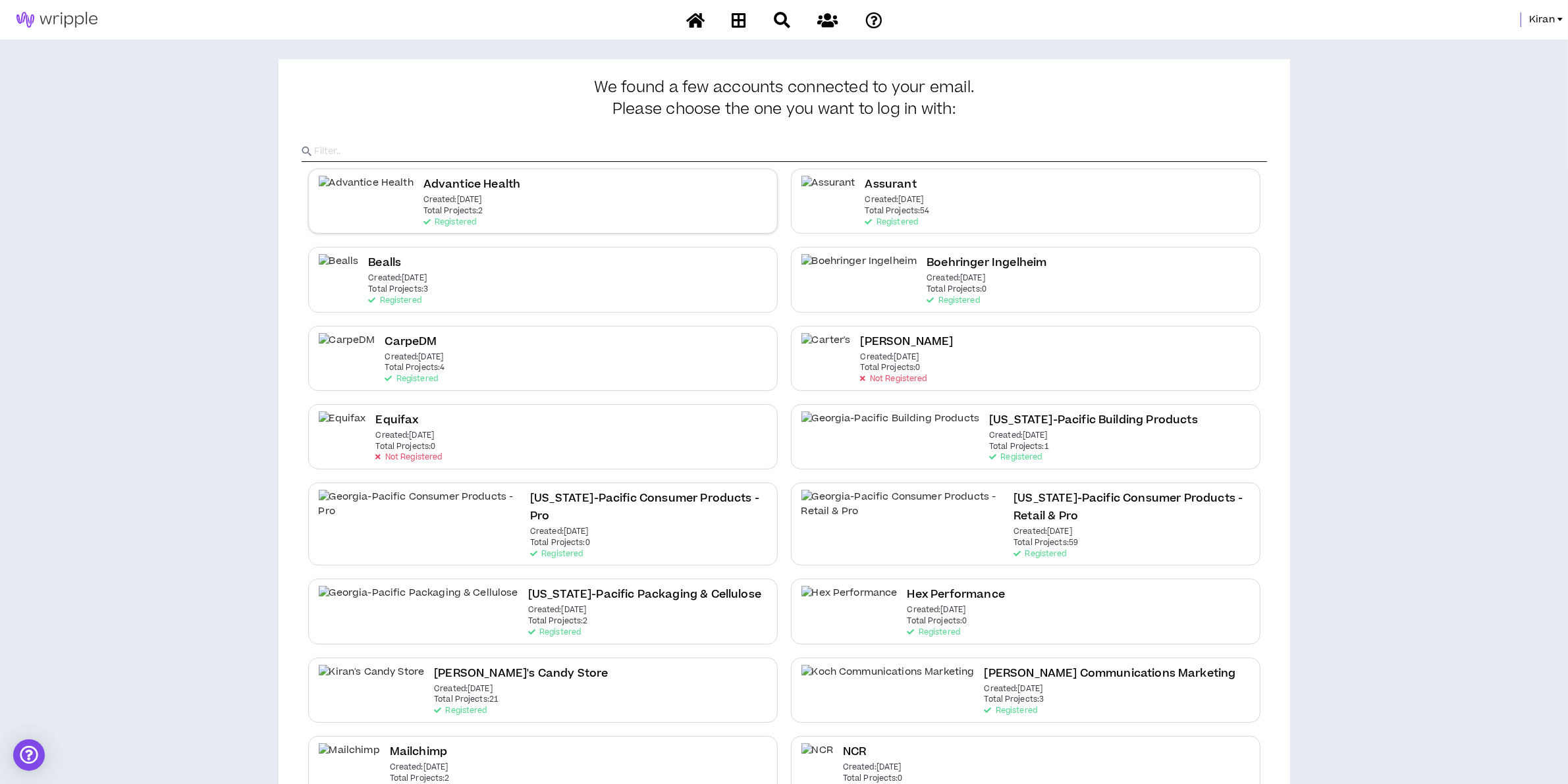
click at [549, 215] on div "Advantice Health Created: [DATE] Total Projects: 2 Registered" at bounding box center [543, 201] width 470 height 65
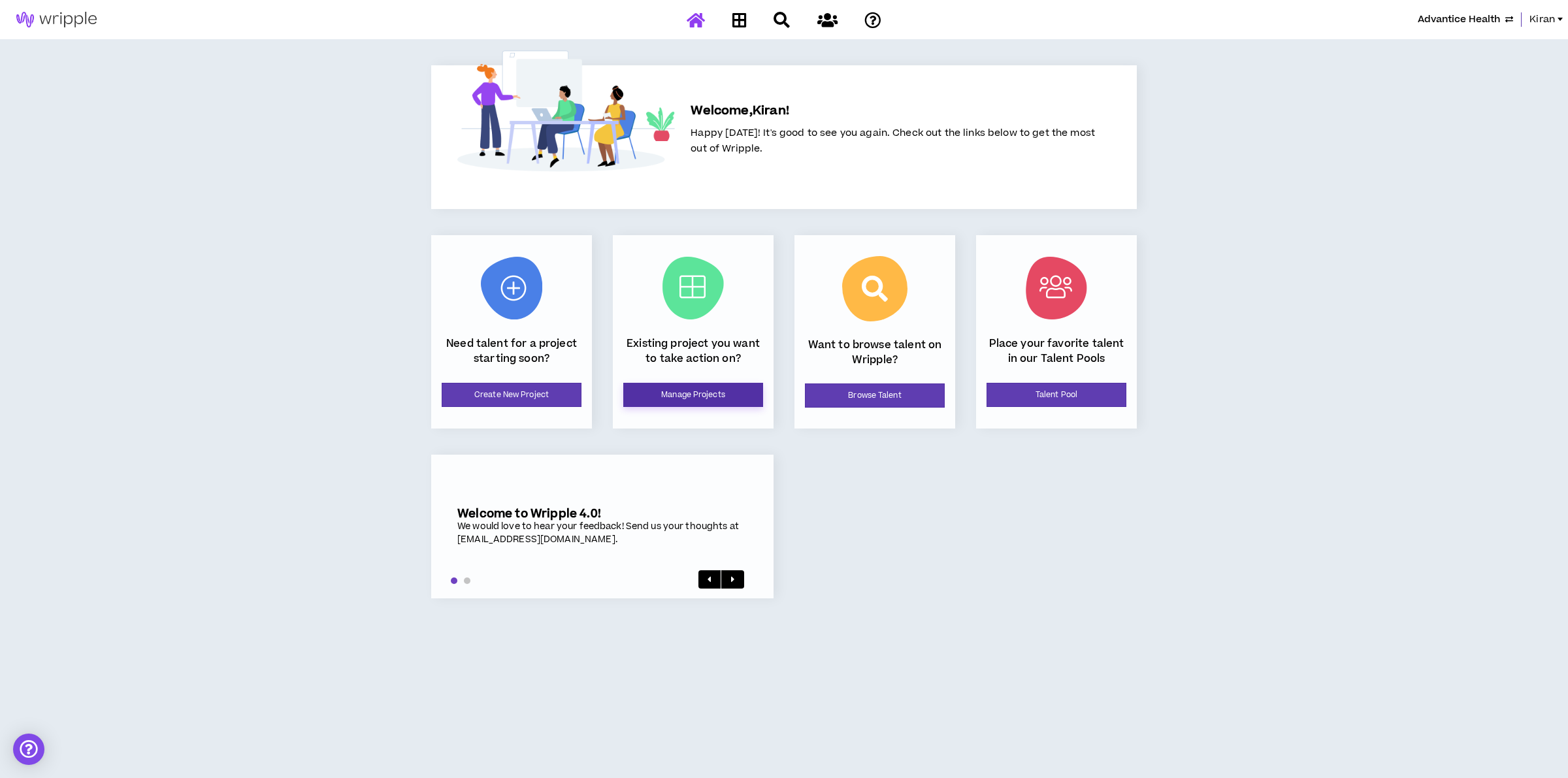
click at [676, 391] on link "Manage Projects" at bounding box center [693, 395] width 140 height 24
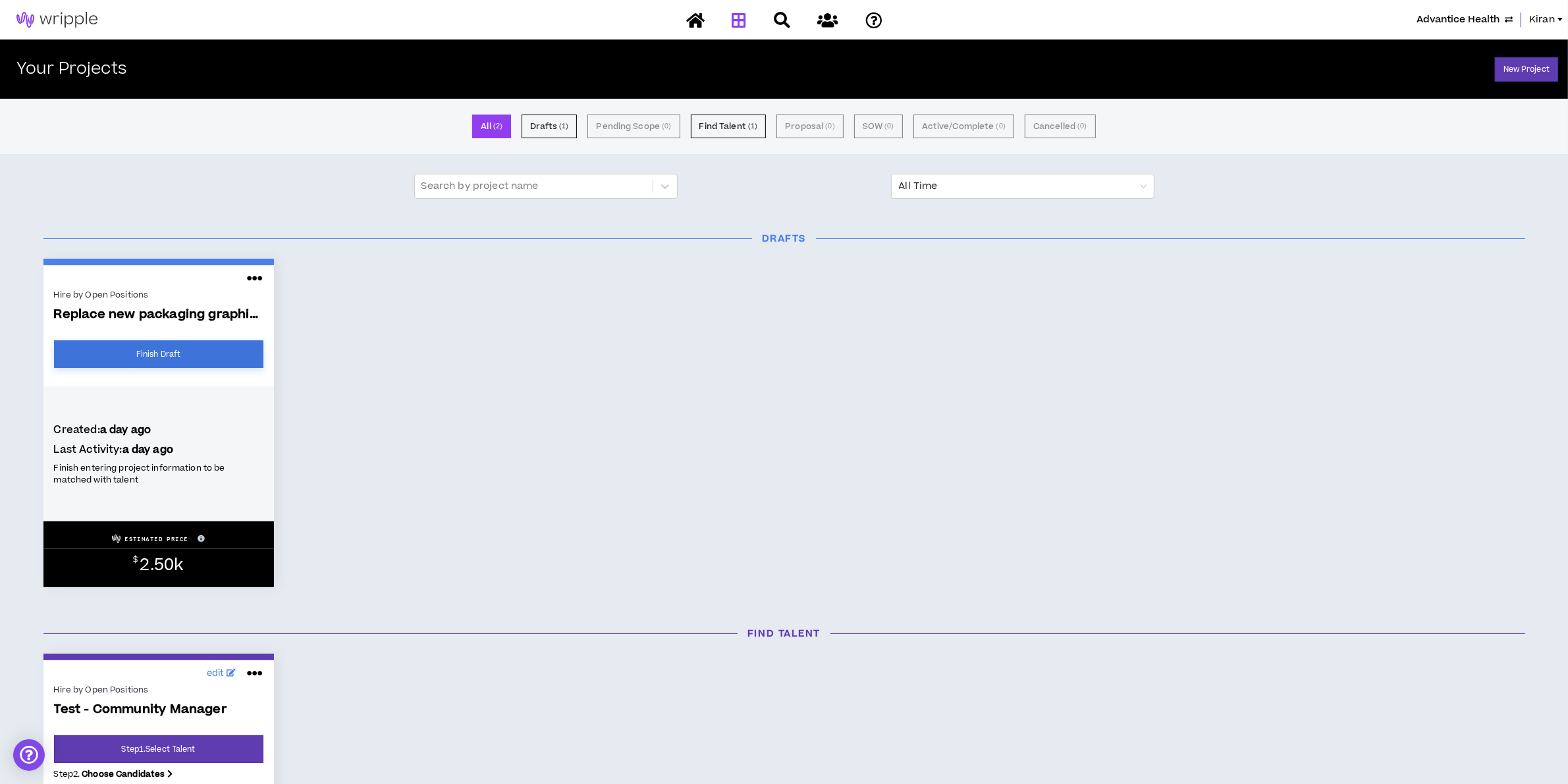
click at [164, 346] on link "Finish Draft" at bounding box center [159, 354] width 210 height 27
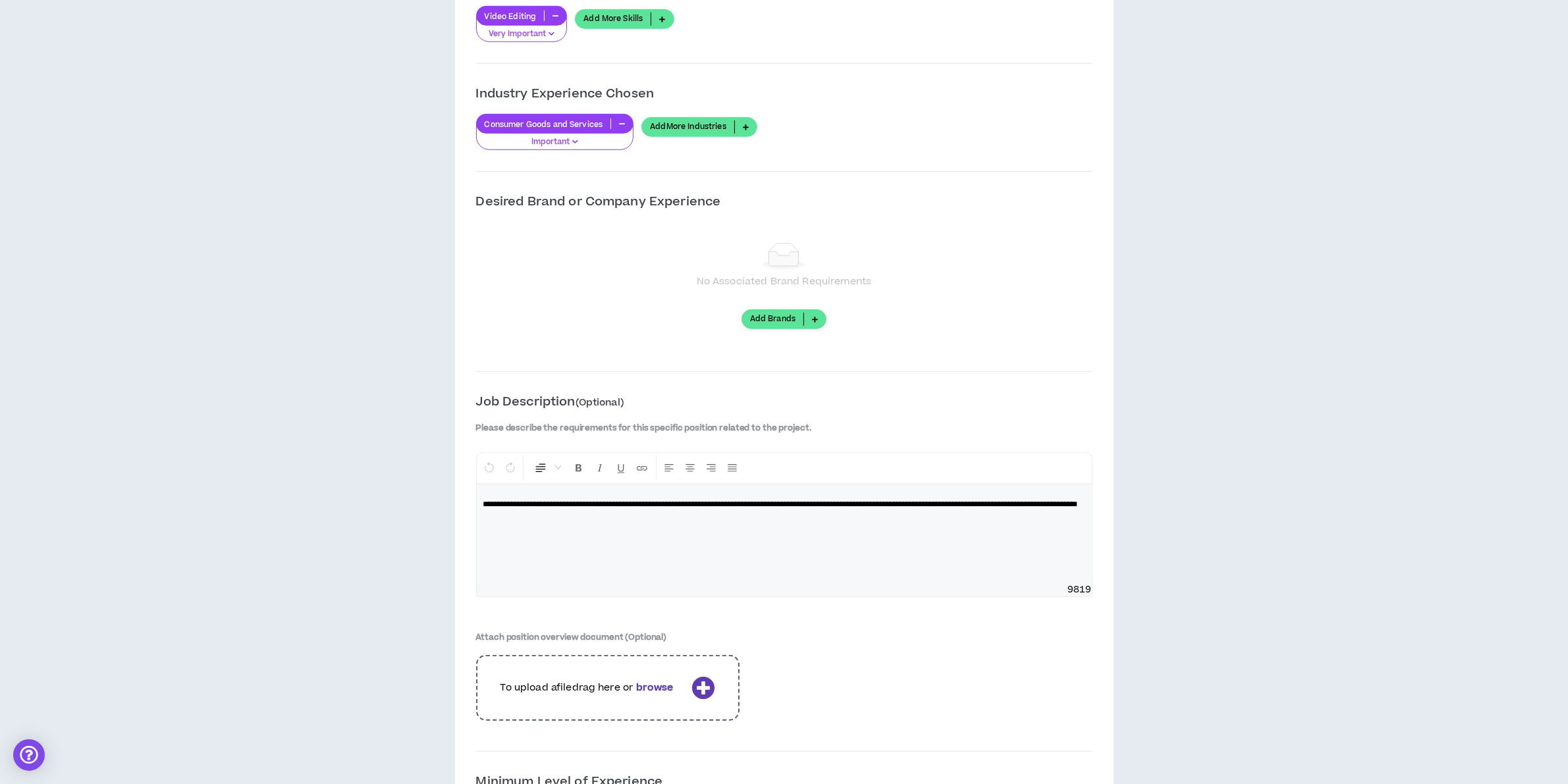
scroll to position [1366, 0]
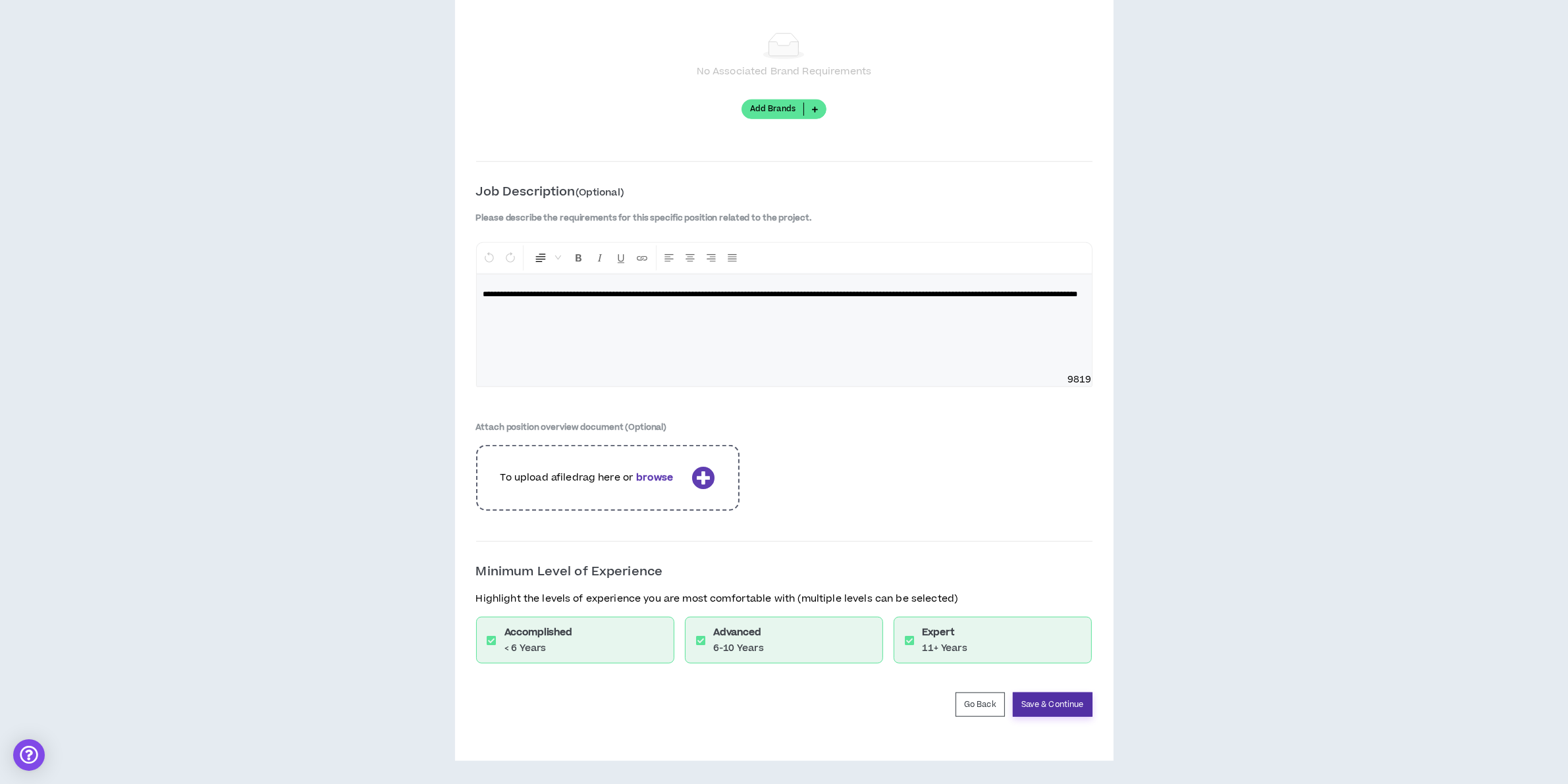
click at [1035, 707] on button "Save & Continue" at bounding box center [1052, 704] width 80 height 25
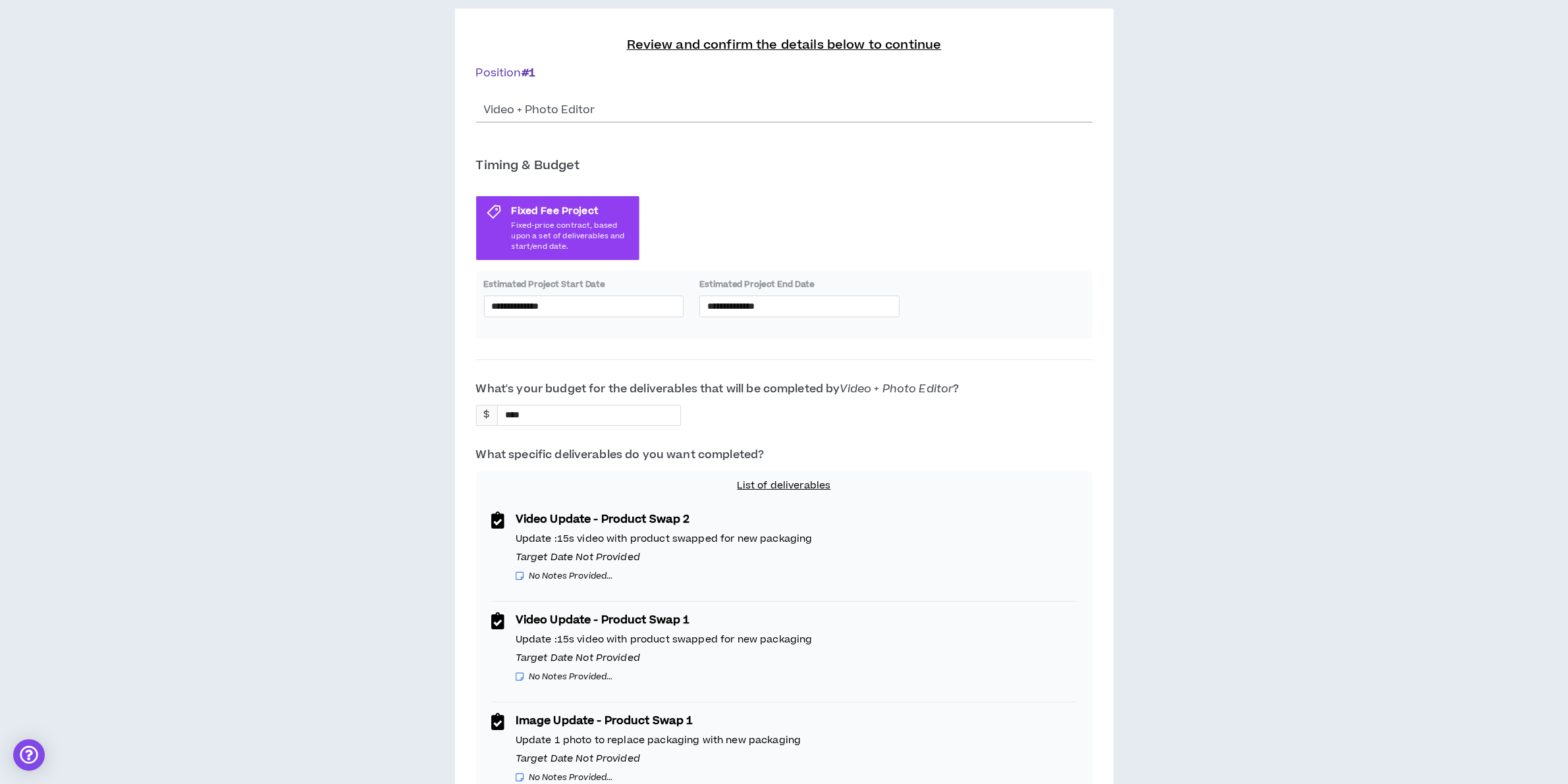
scroll to position [252, 0]
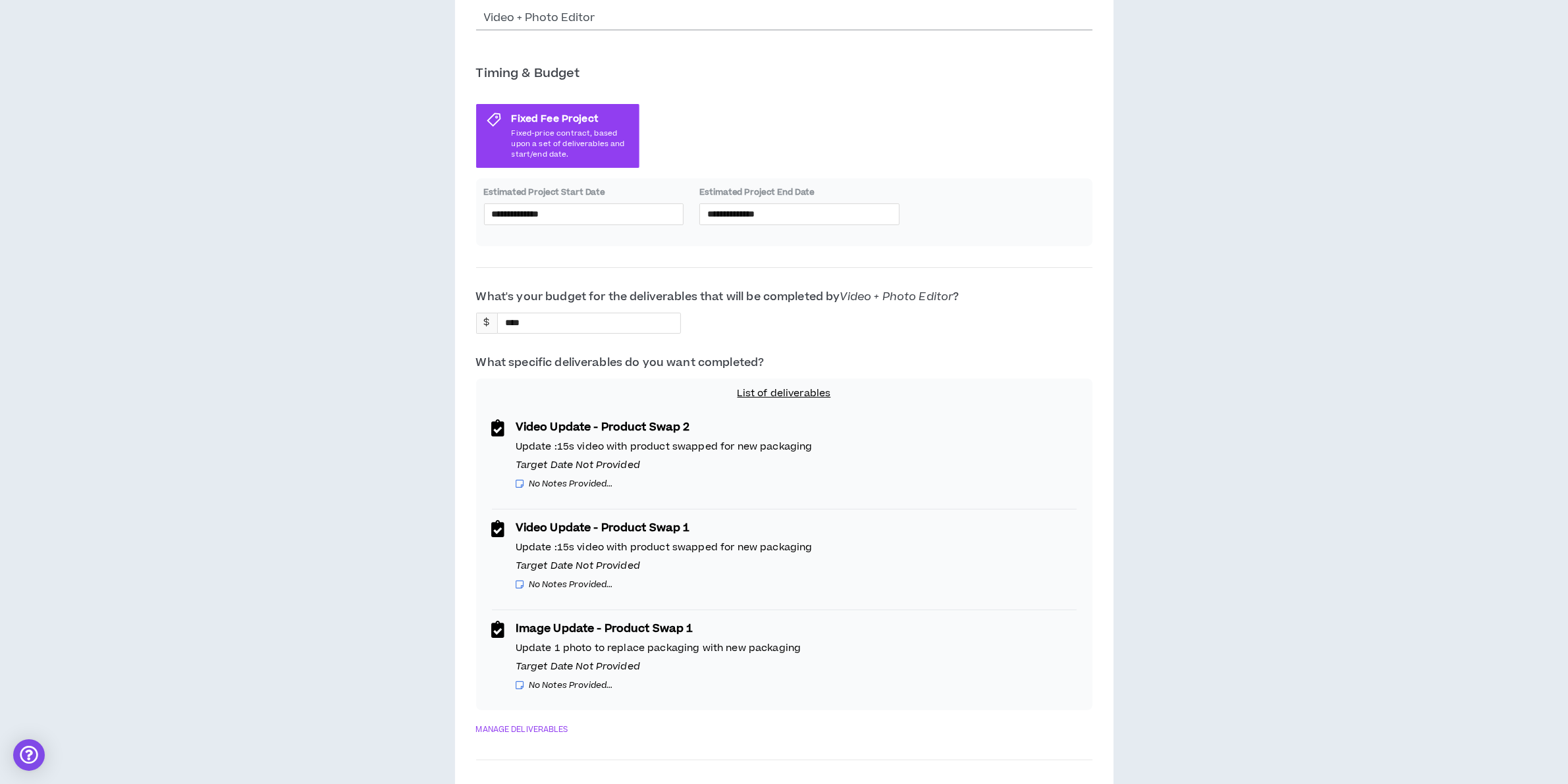
click at [576, 580] on icon "No Notes Provided..." at bounding box center [570, 585] width 84 height 12
click at [587, 488] on icon "No Notes Provided..." at bounding box center [570, 484] width 84 height 12
click at [597, 419] on p "Video Update - Product Swap 2" at bounding box center [796, 427] width 561 height 16
drag, startPoint x: 525, startPoint y: 490, endPoint x: 526, endPoint y: 476, distance: 14.0
click at [526, 485] on div "No Notes Provided..." at bounding box center [796, 484] width 561 height 13
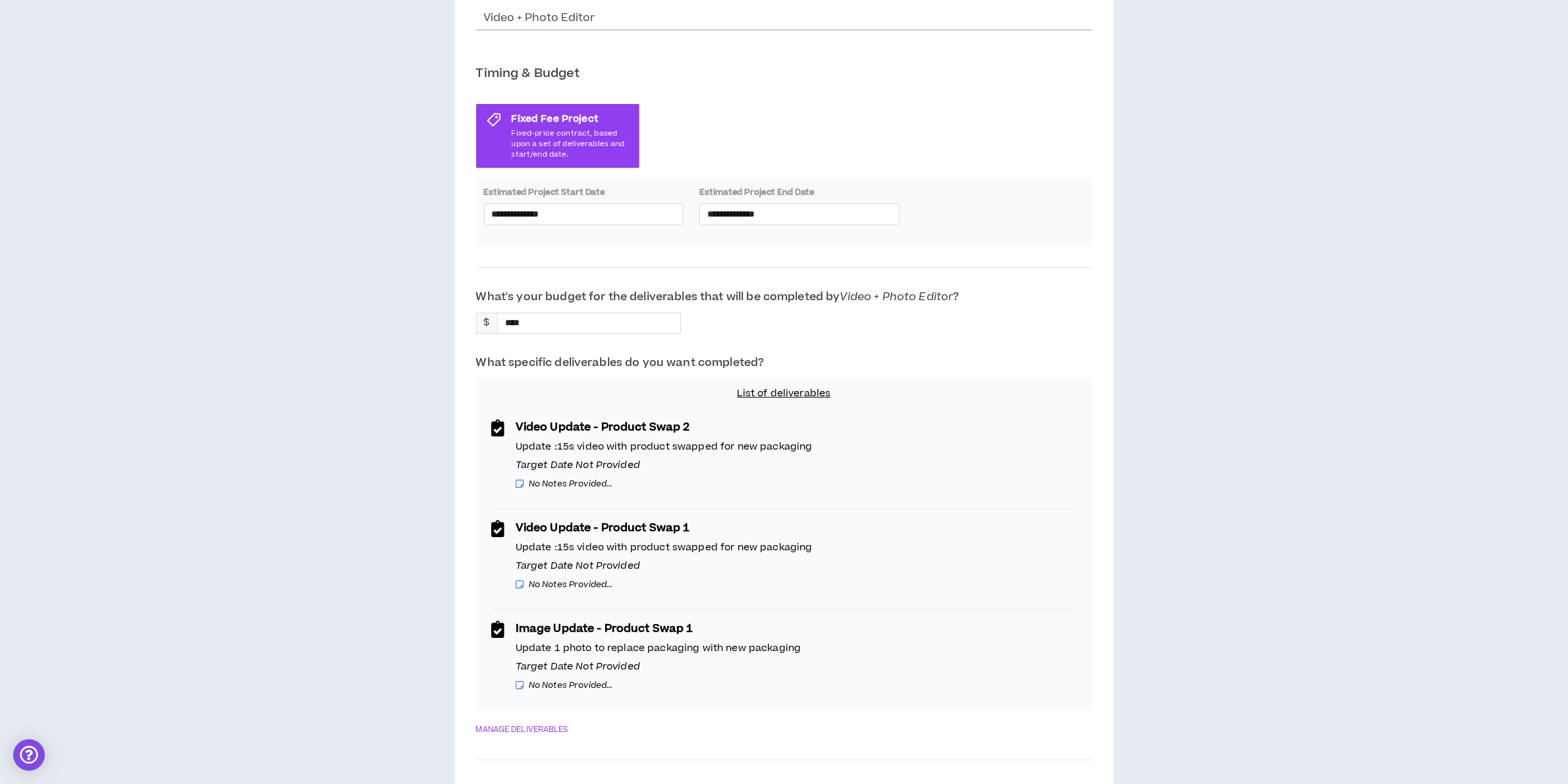
click at [520, 479] on icon at bounding box center [520, 484] width 8 height 13
click at [796, 395] on p "List of deliverables" at bounding box center [784, 393] width 601 height 14
click at [542, 725] on link "MANAGE DELIVERABLES" at bounding box center [522, 730] width 92 height 18
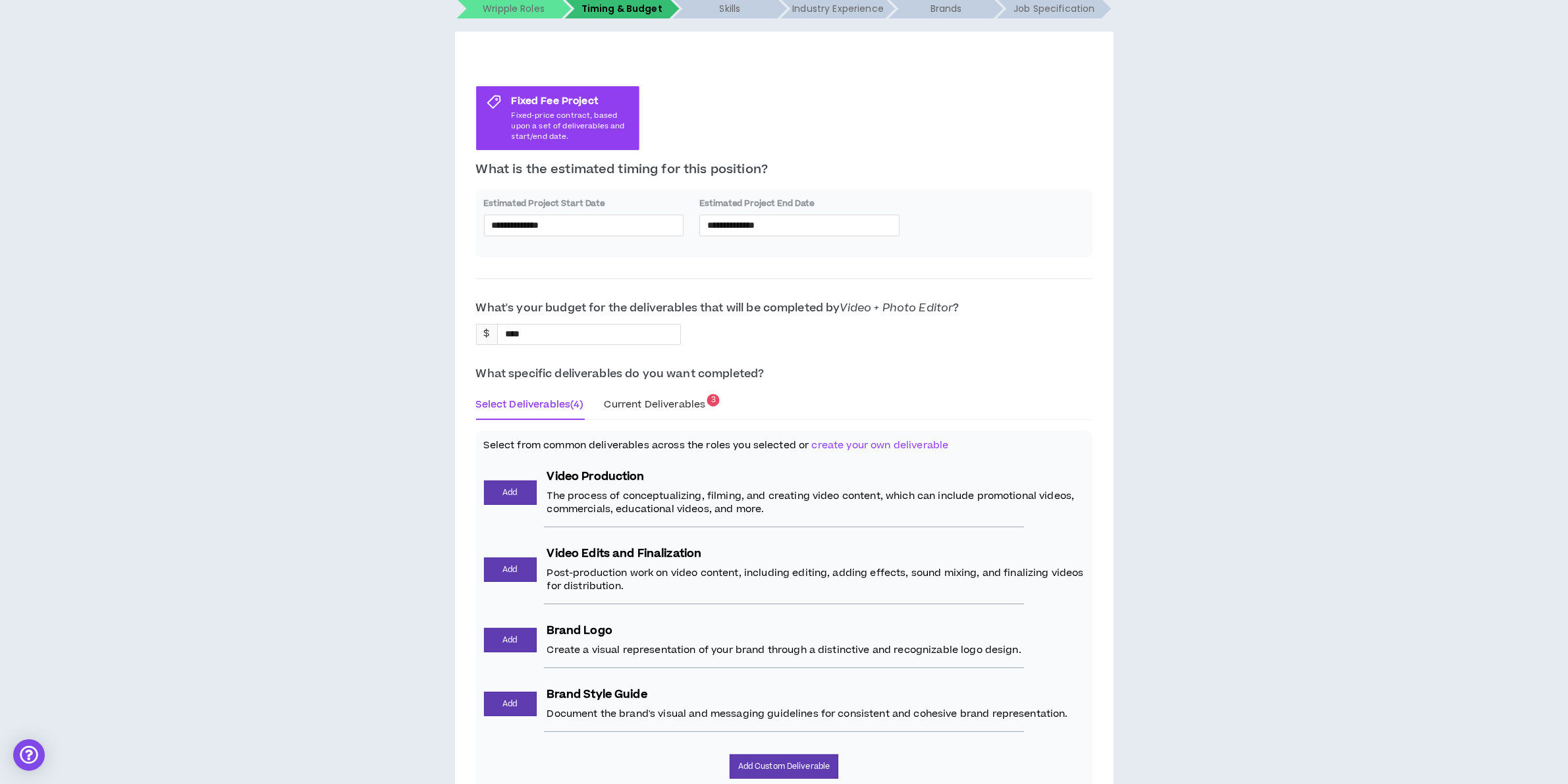
scroll to position [362, 0]
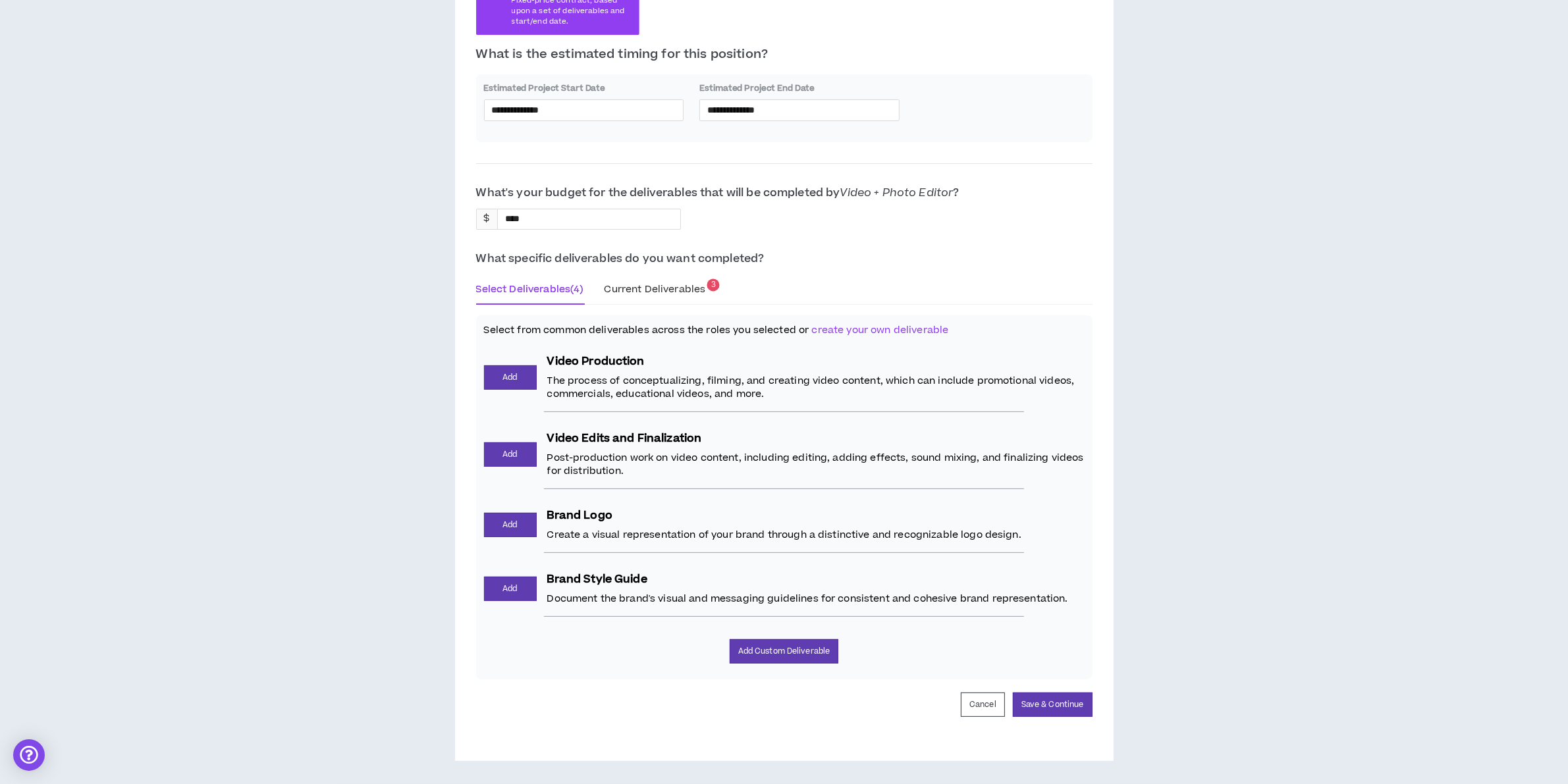
click at [637, 282] on span "Current Deliverables" at bounding box center [655, 289] width 101 height 14
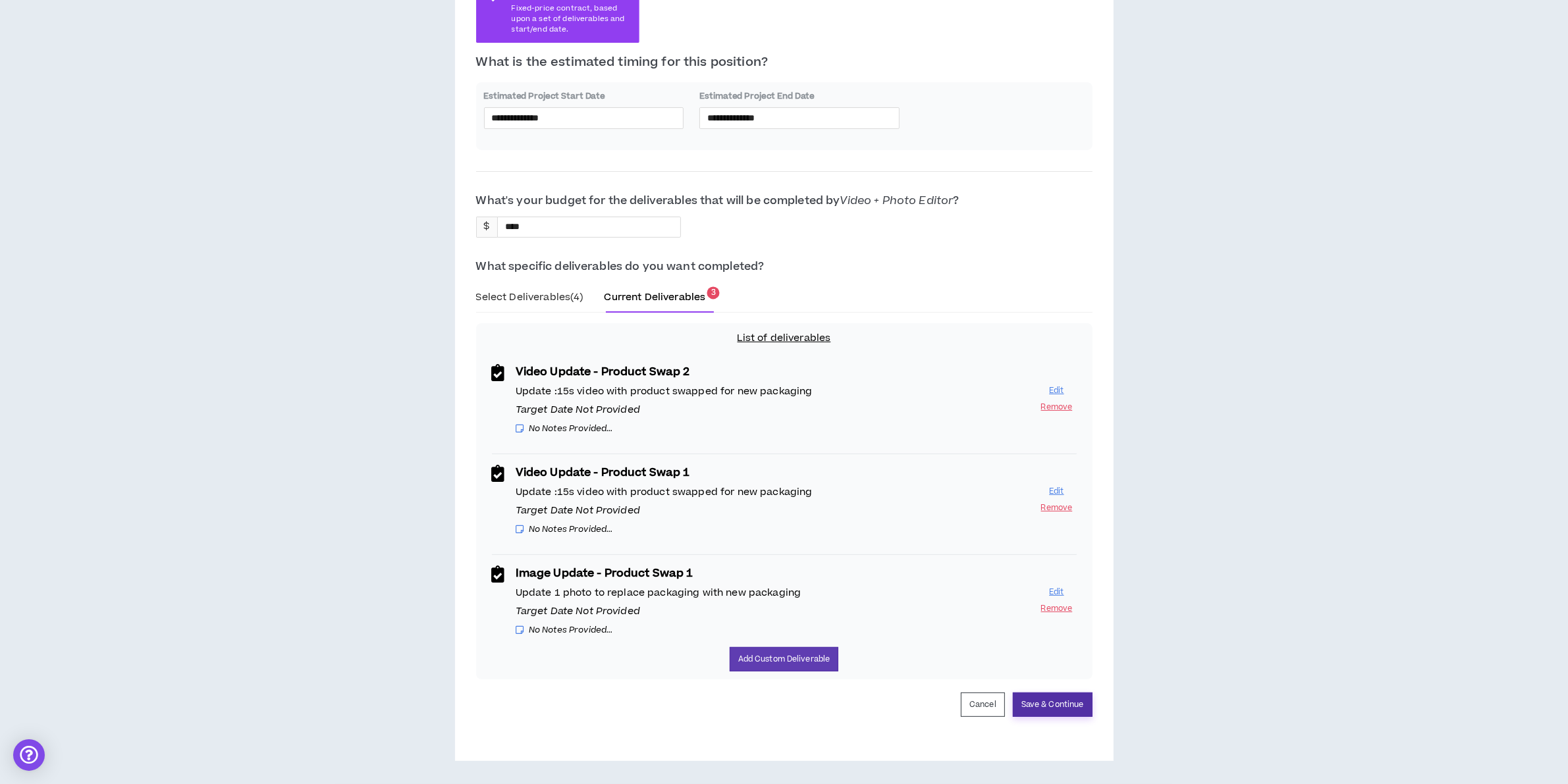
click at [1048, 698] on button "Save & Continue" at bounding box center [1052, 704] width 80 height 25
click at [1068, 707] on button "Save & Continue" at bounding box center [1052, 704] width 80 height 25
click at [1059, 387] on button "Edit" at bounding box center [1056, 390] width 39 height 13
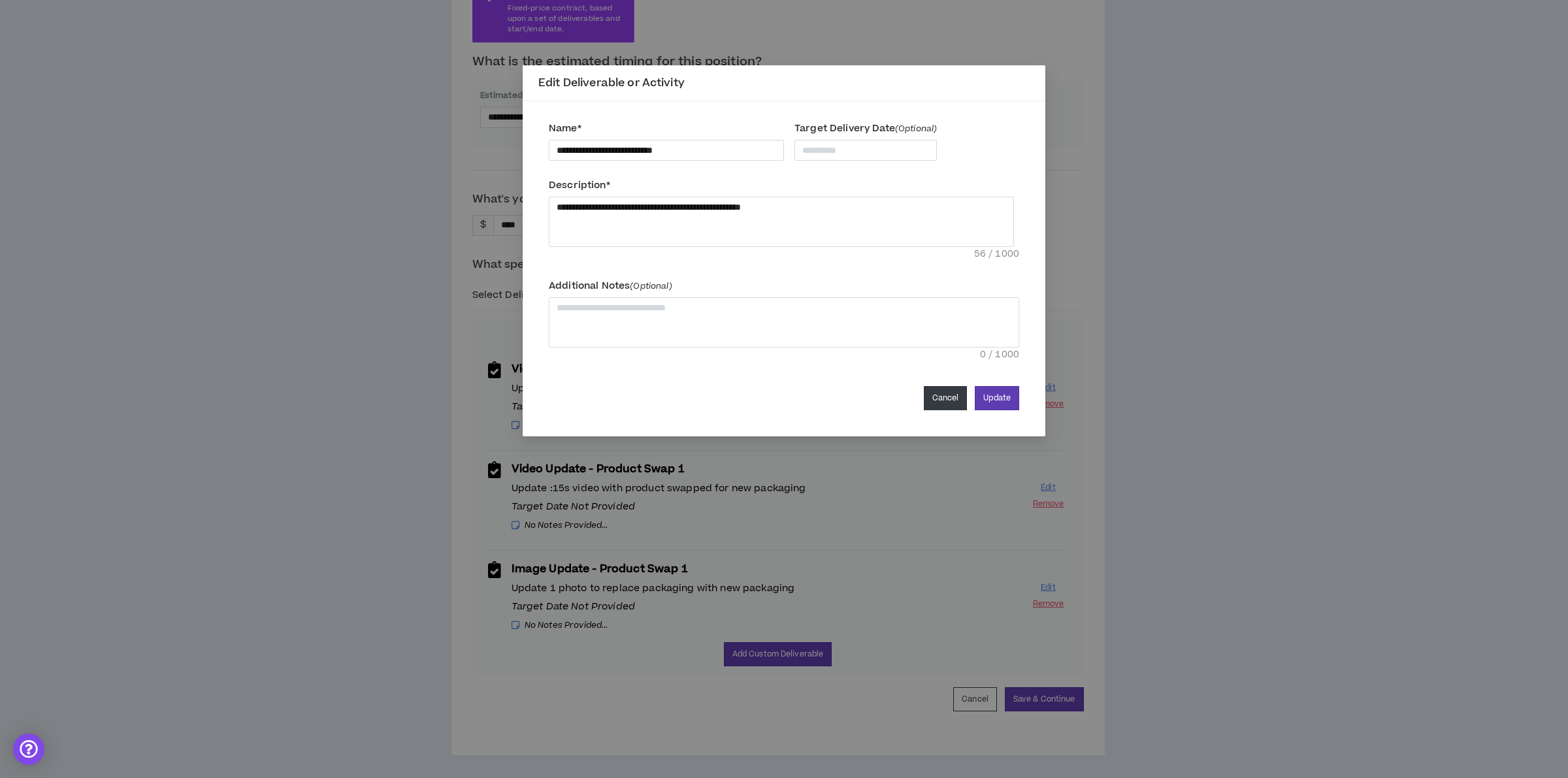
click at [940, 399] on button "Cancel" at bounding box center [946, 398] width 44 height 24
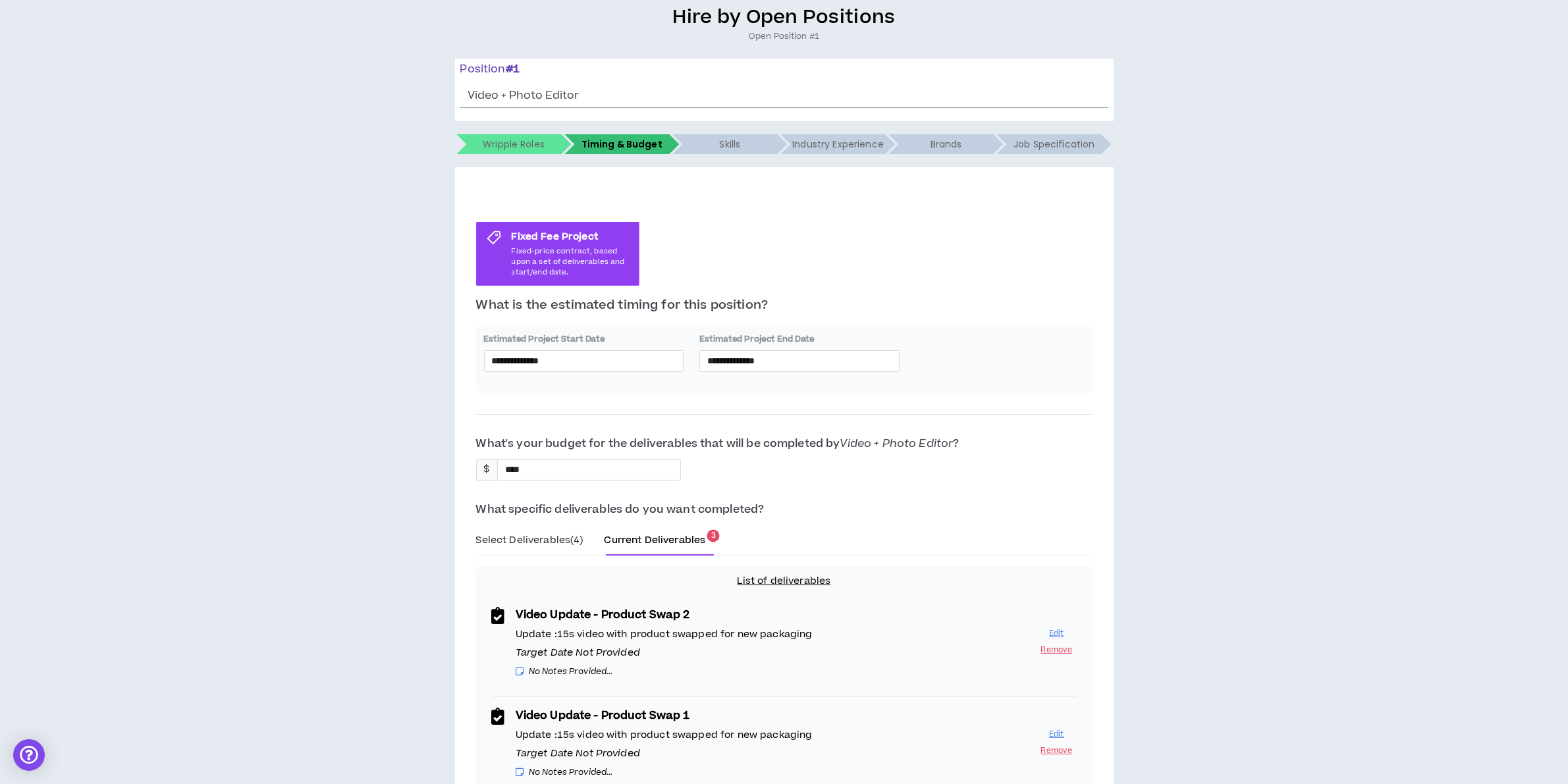
scroll to position [0, 0]
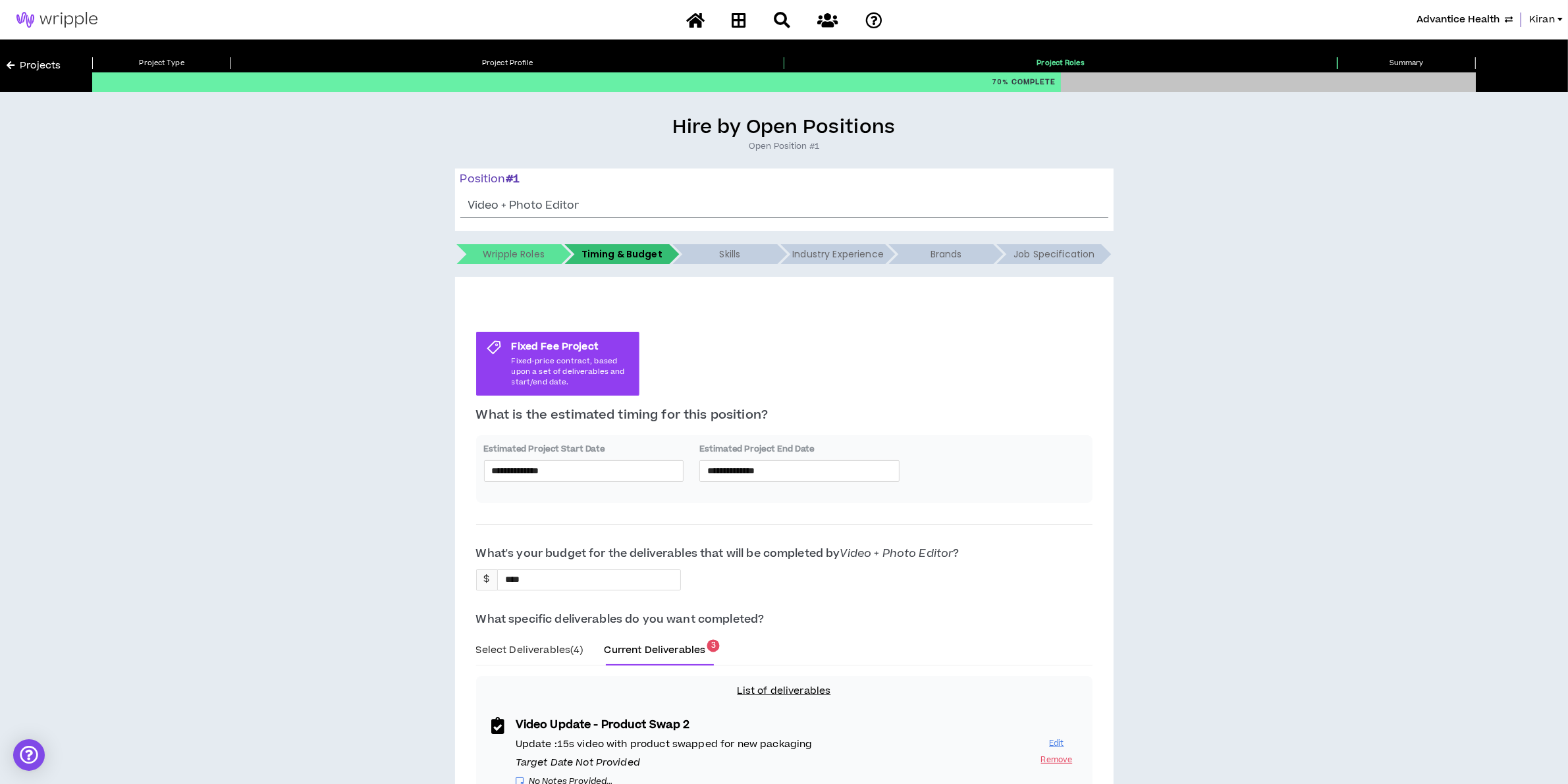
click at [1301, 291] on div "**********" at bounding box center [784, 615] width 1555 height 999
click at [1441, 30] on div "Advantice Health Kiran" at bounding box center [784, 19] width 1568 height 39
click at [1438, 20] on span "Advantice Health" at bounding box center [1458, 19] width 83 height 14
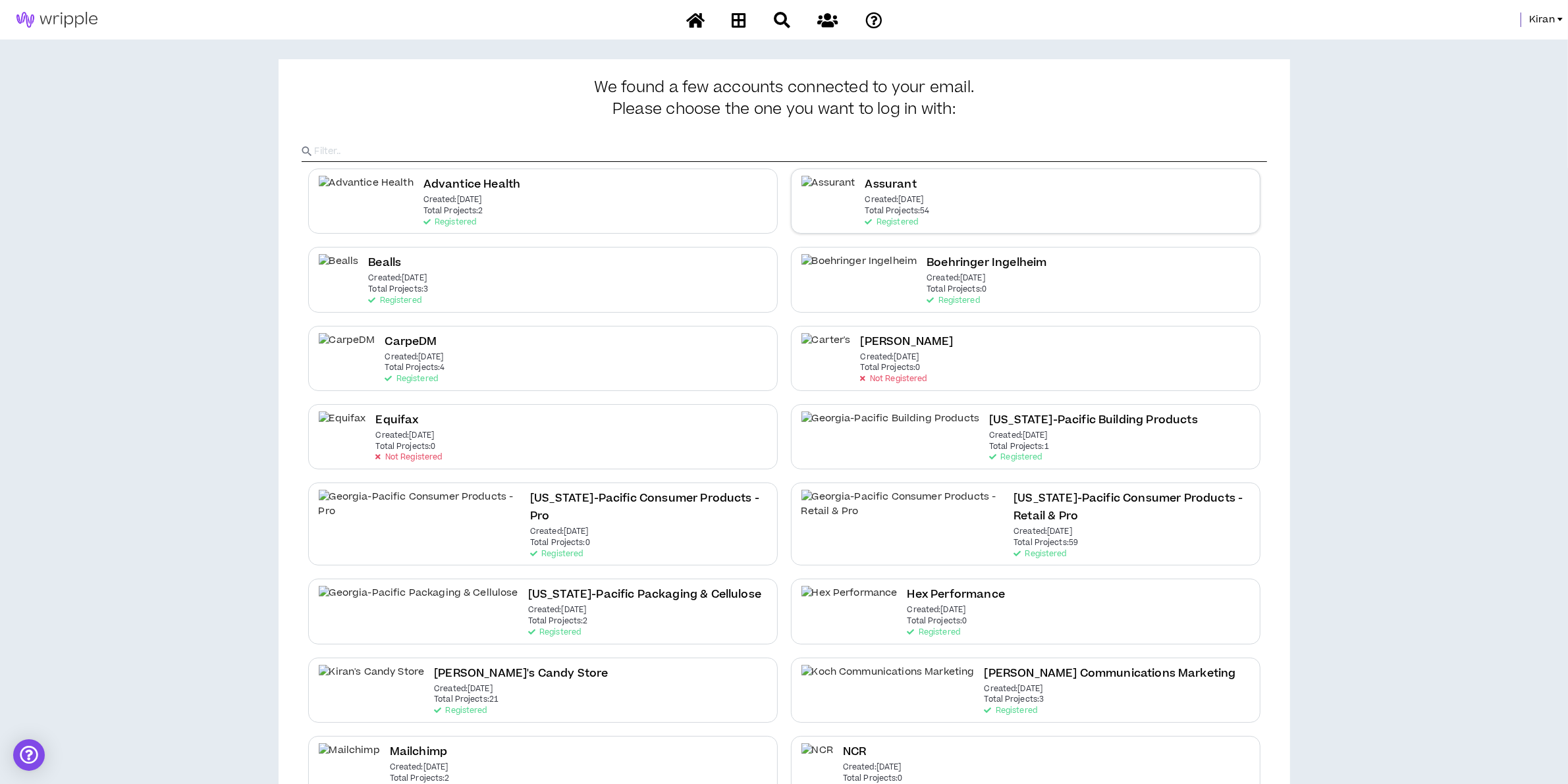
click at [865, 203] on p "Created: [DATE]" at bounding box center [894, 200] width 59 height 9
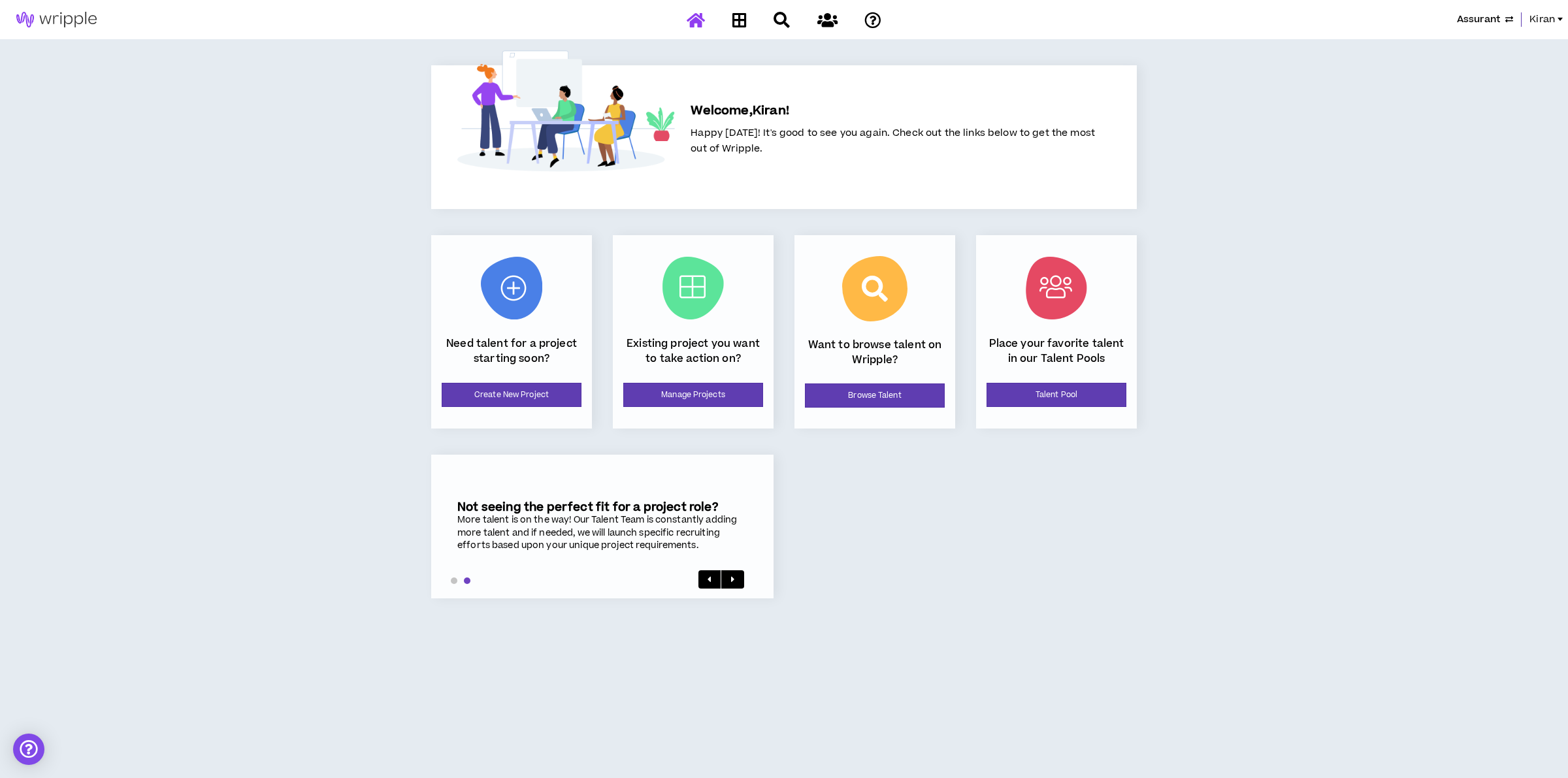
click at [656, 381] on div "Existing project you want to take action on? Manage Projects" at bounding box center [693, 332] width 161 height 193
click at [657, 397] on link "Manage Projects" at bounding box center [693, 395] width 140 height 24
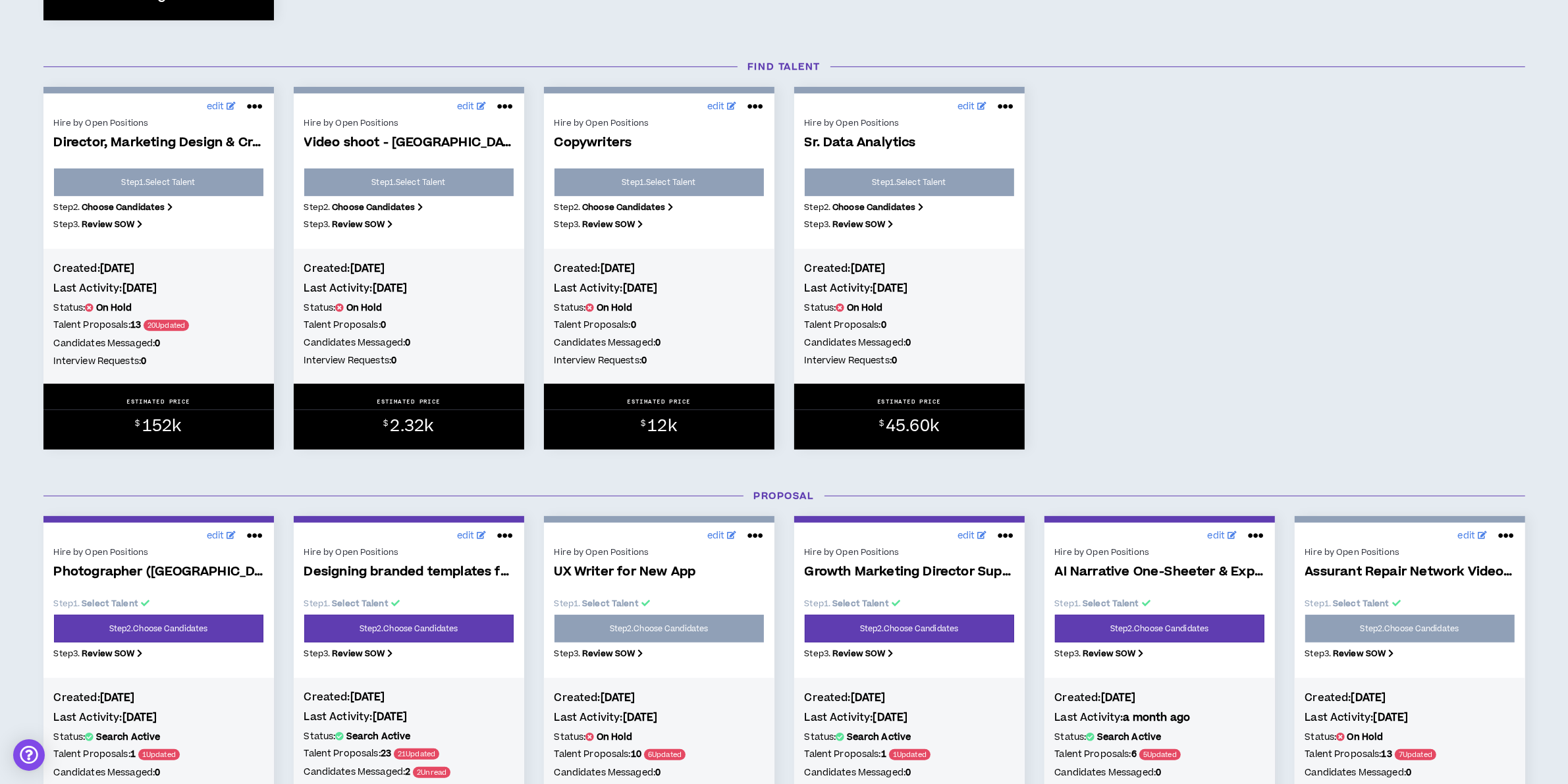
scroll to position [741, 0]
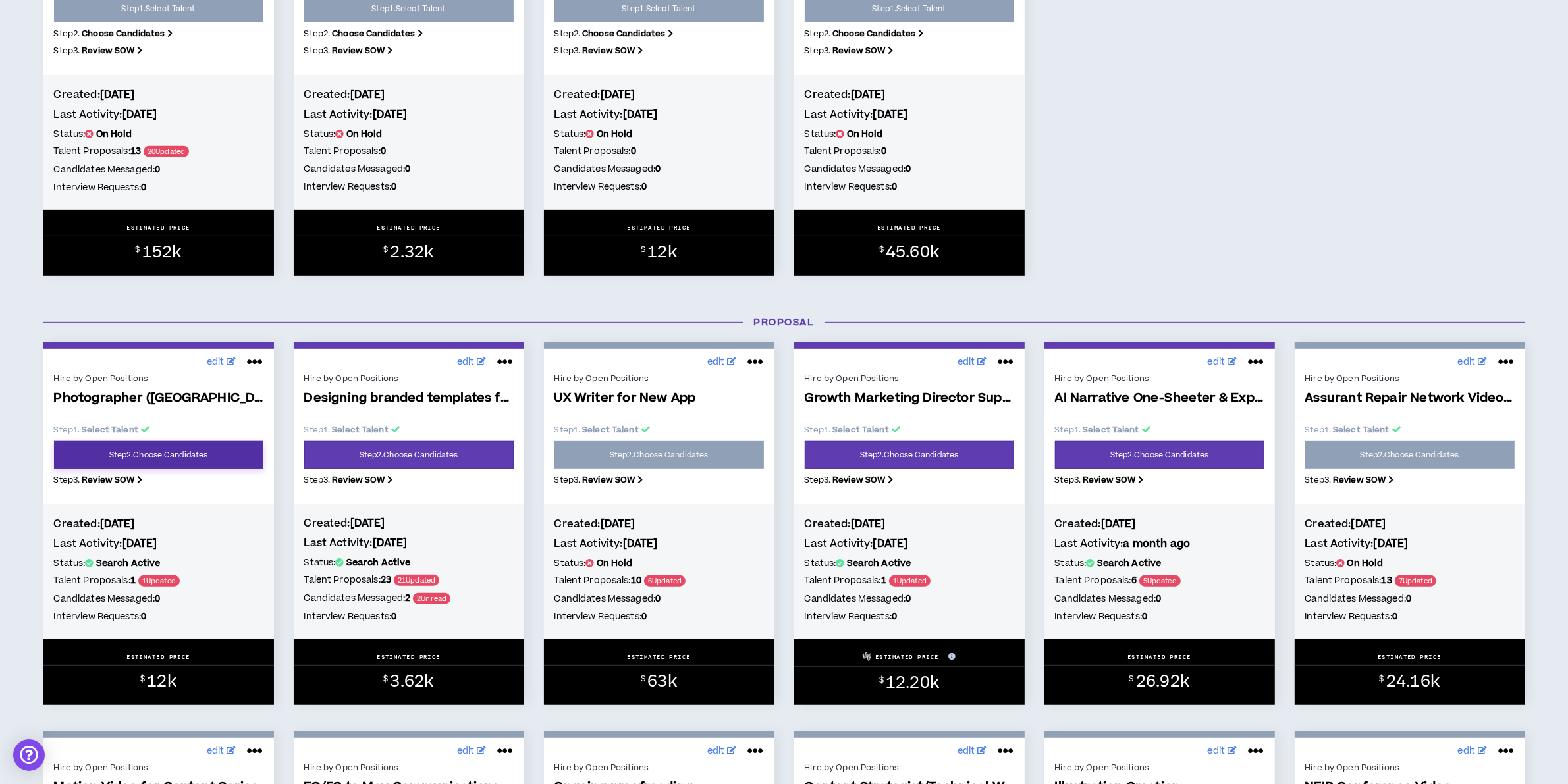
click at [191, 447] on link "Step 2 . Choose Candidates" at bounding box center [159, 455] width 210 height 27
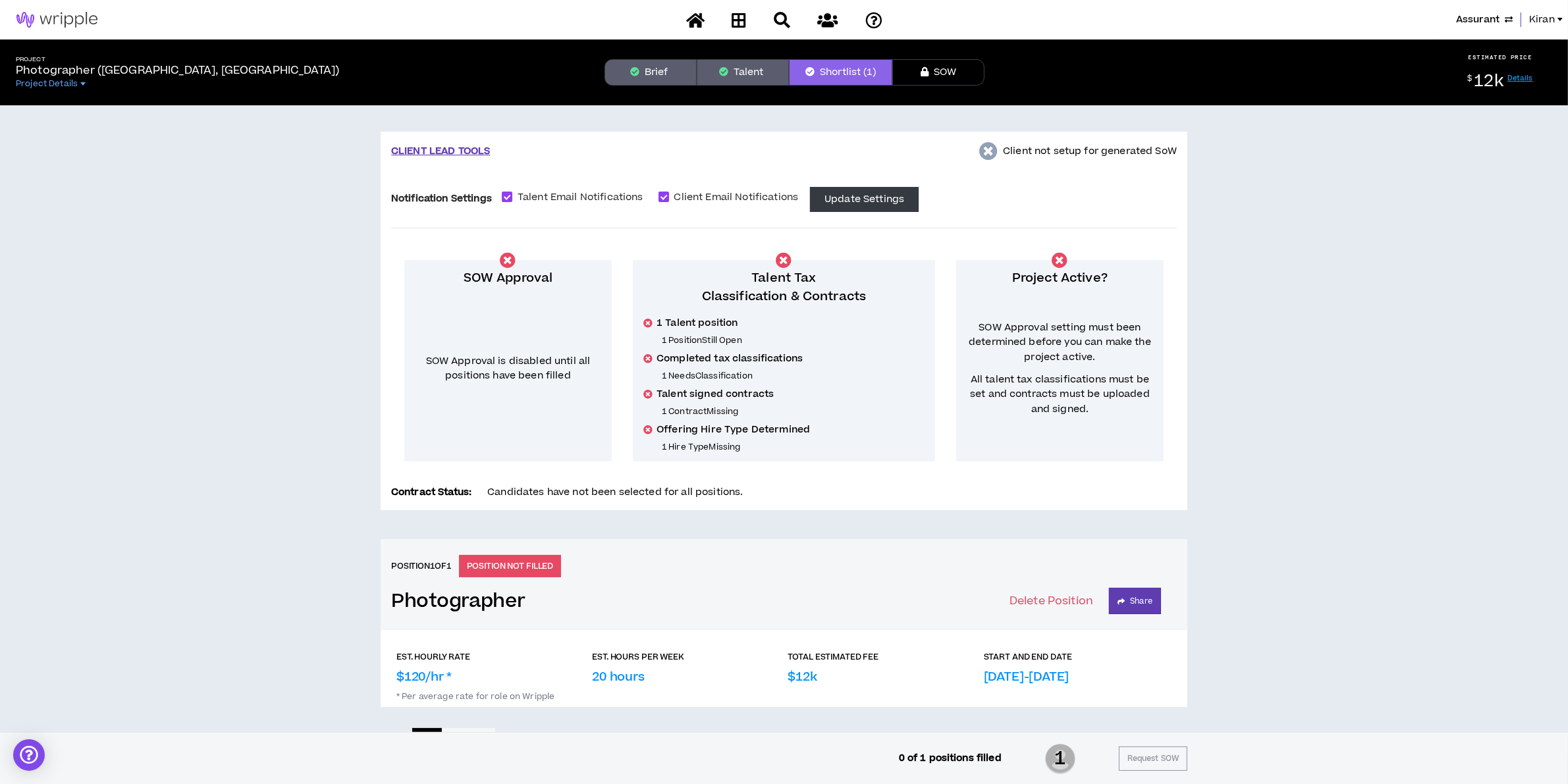
click at [753, 79] on button "Talent" at bounding box center [743, 72] width 92 height 26
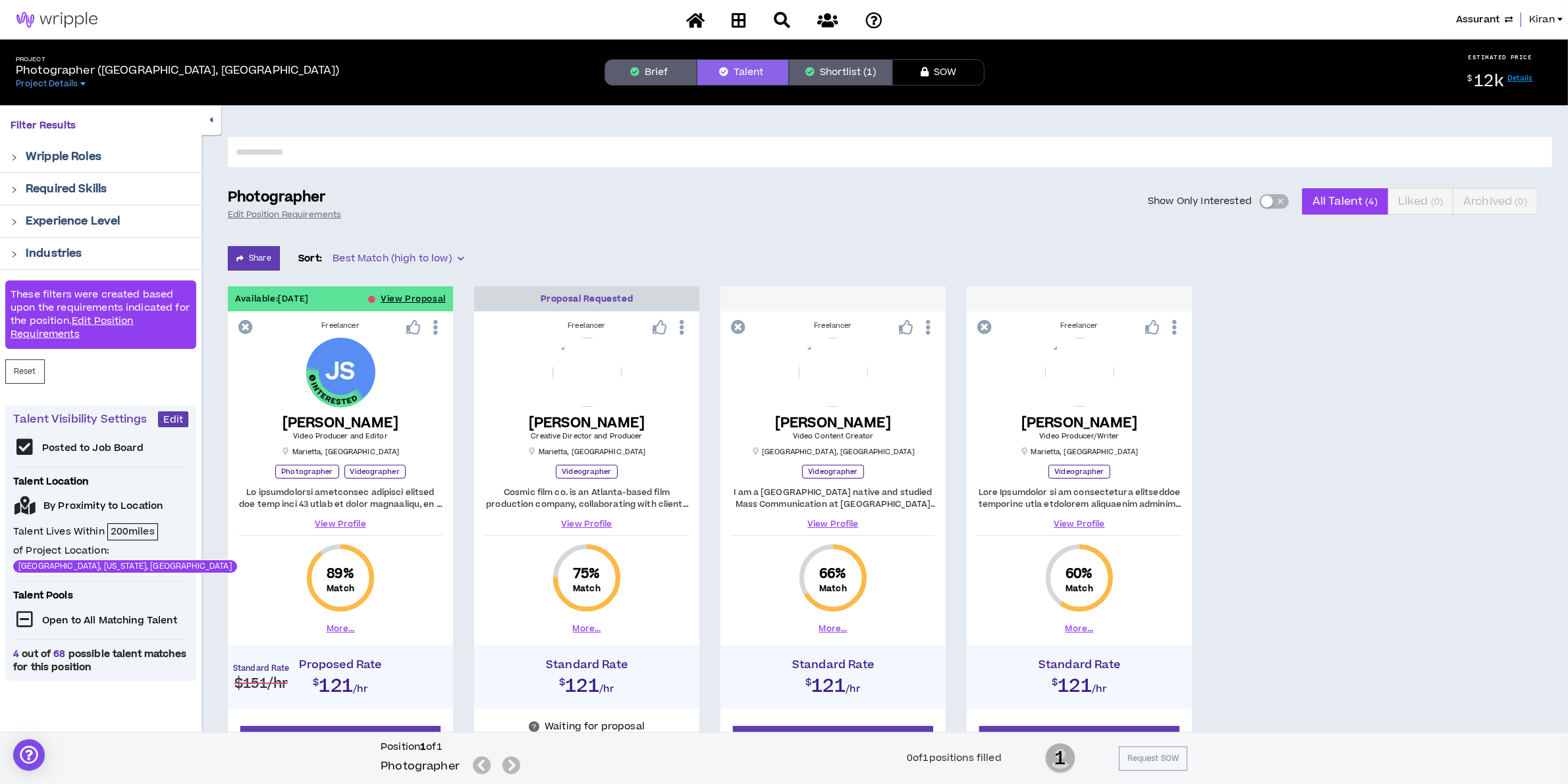
click at [89, 453] on p "Posted to Job Board" at bounding box center [93, 448] width 102 height 13
click at [175, 420] on span "Edit" at bounding box center [173, 419] width 20 height 13
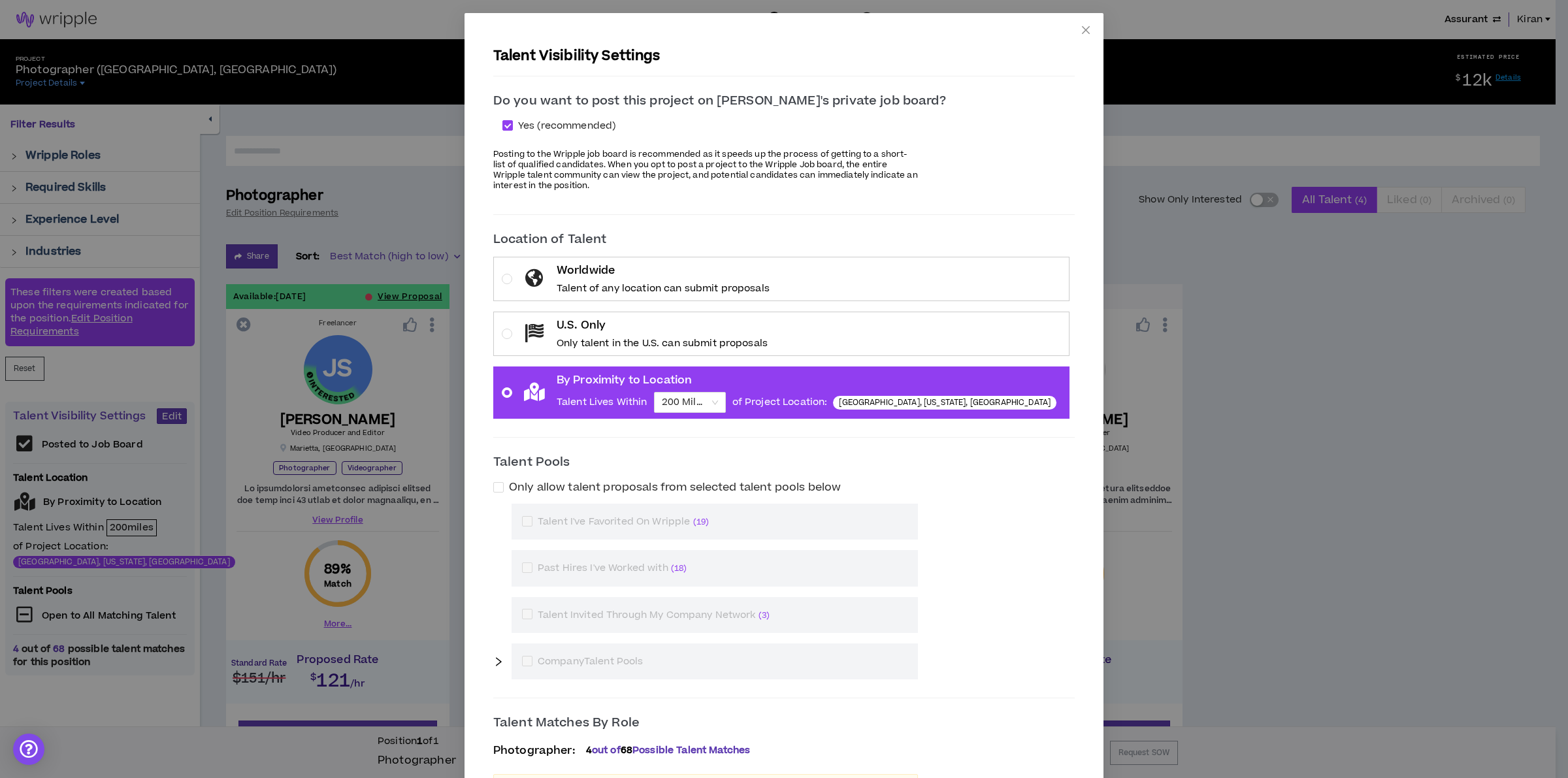
click at [544, 328] on icon at bounding box center [534, 333] width 18 height 18
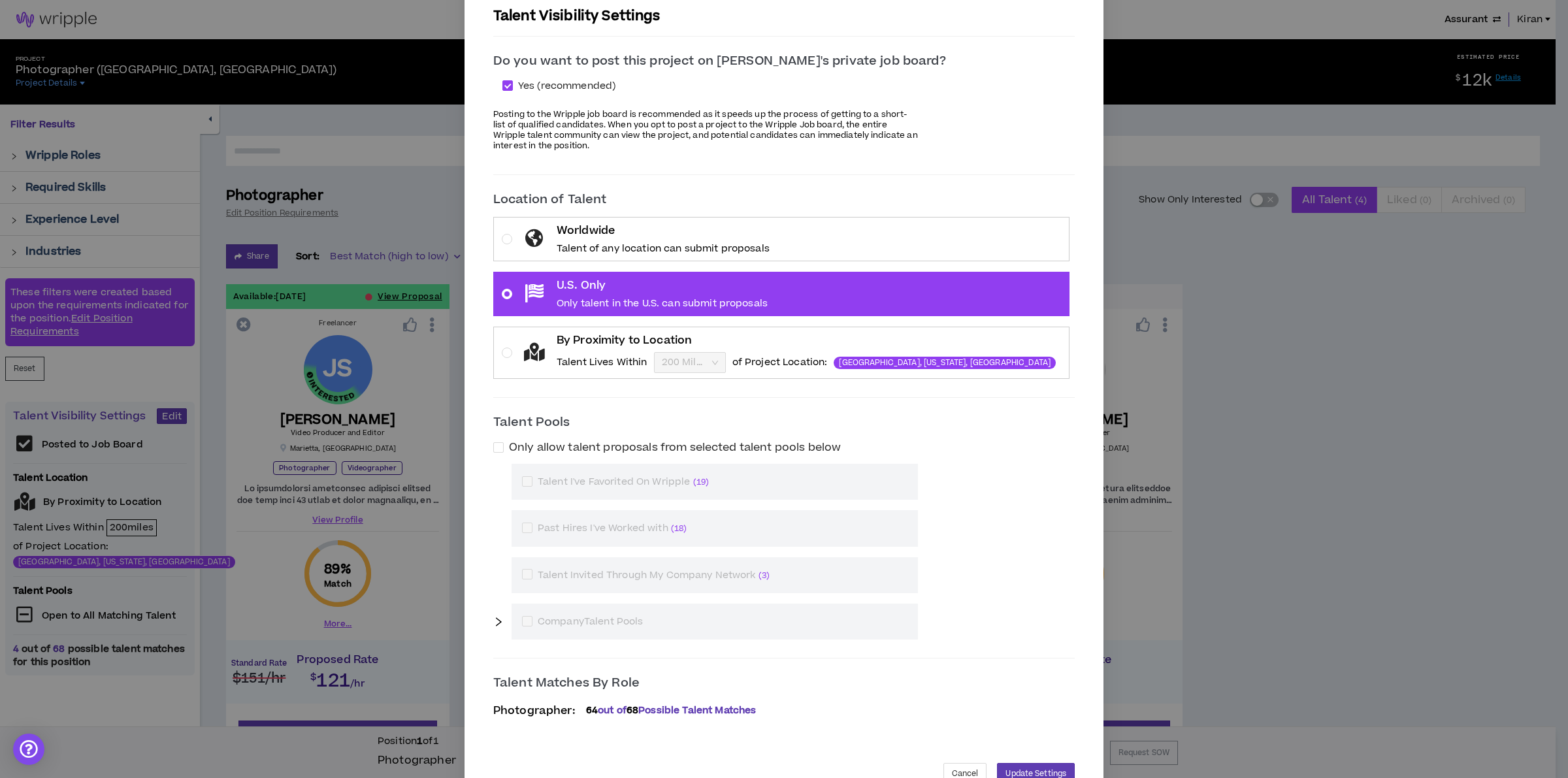
scroll to position [79, 0]
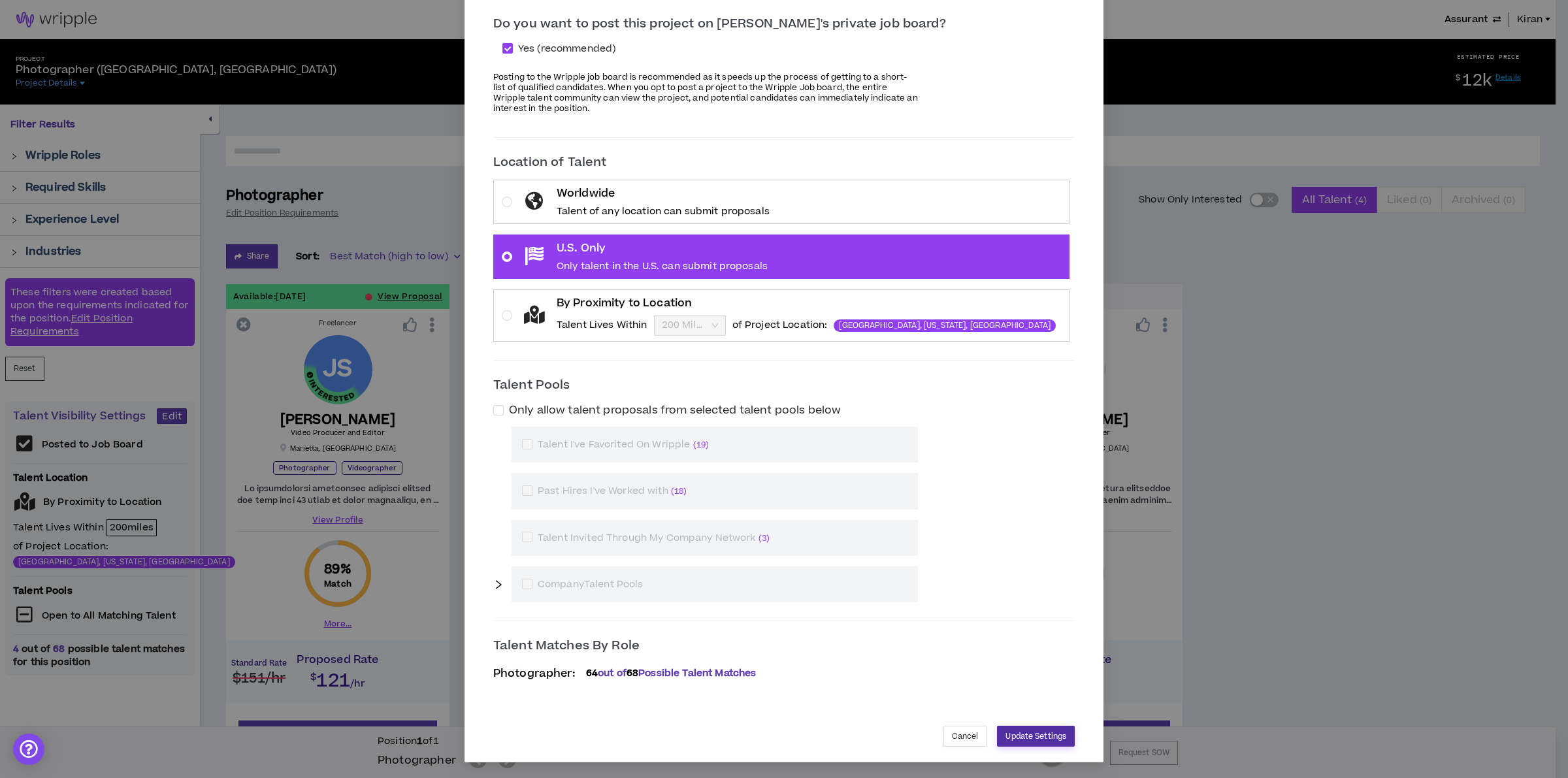
click at [1005, 730] on span "Update Settings" at bounding box center [1035, 736] width 60 height 13
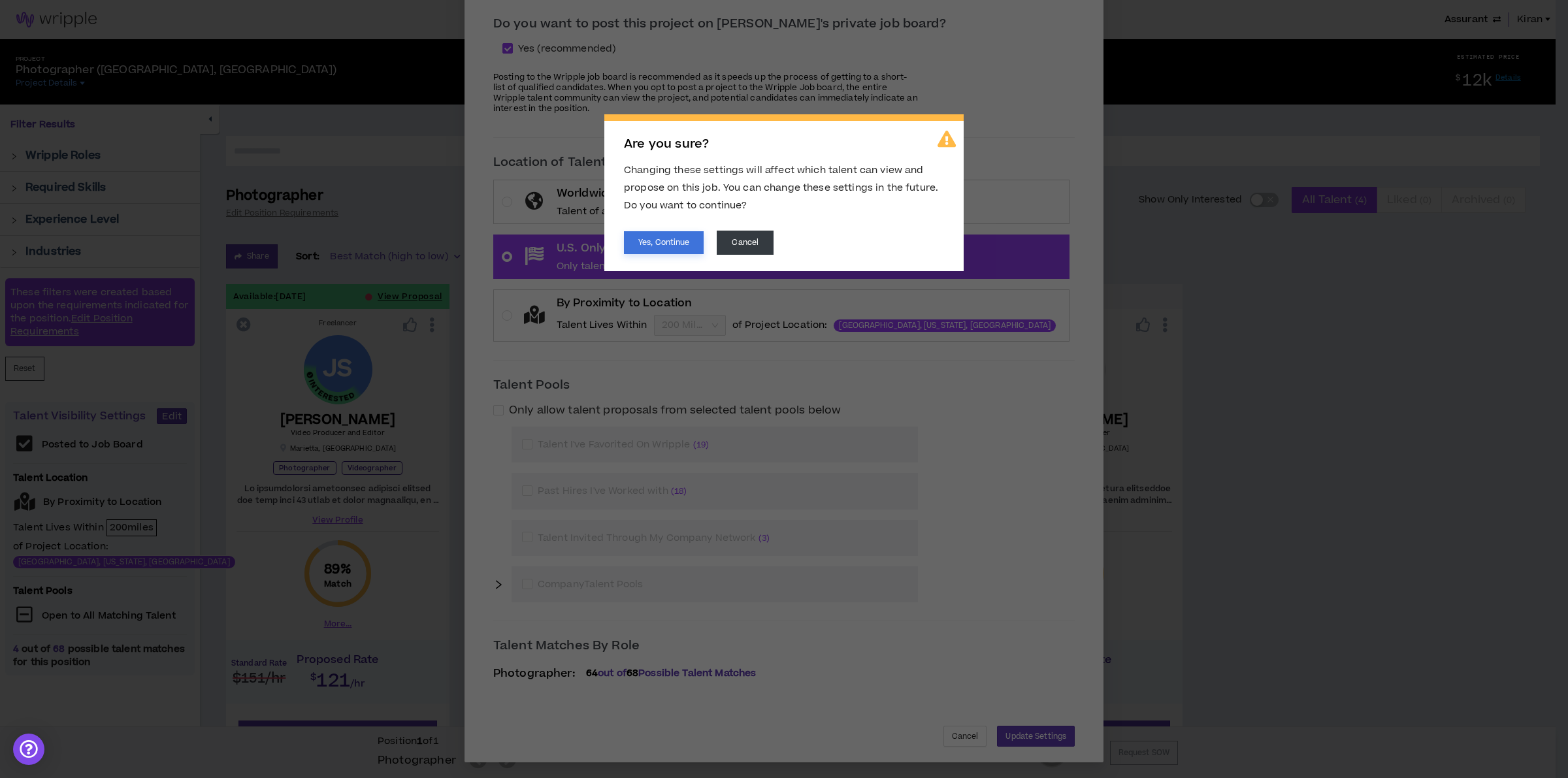
click at [658, 234] on button "Yes, Continue" at bounding box center [664, 243] width 80 height 23
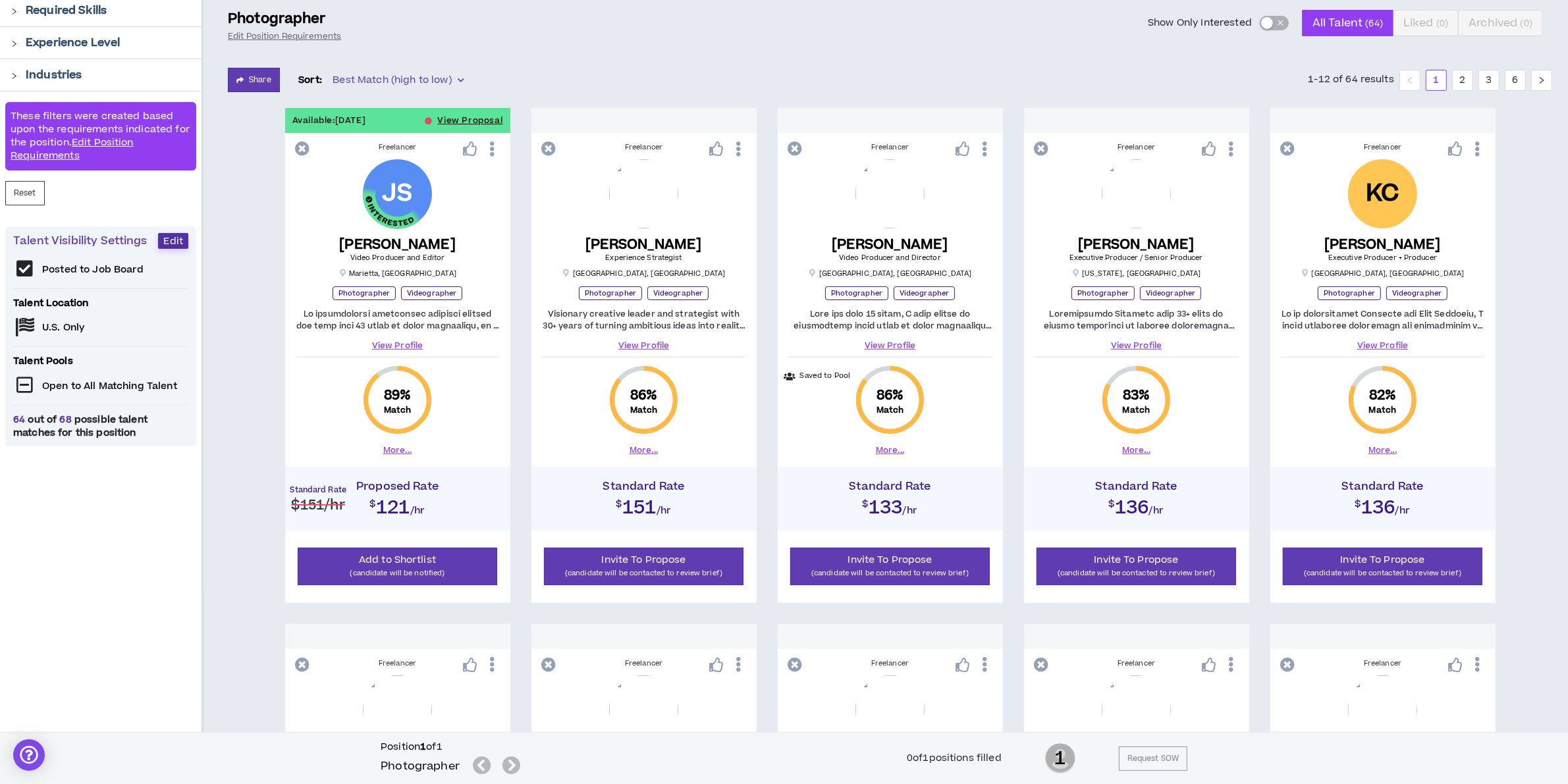
scroll to position [0, 0]
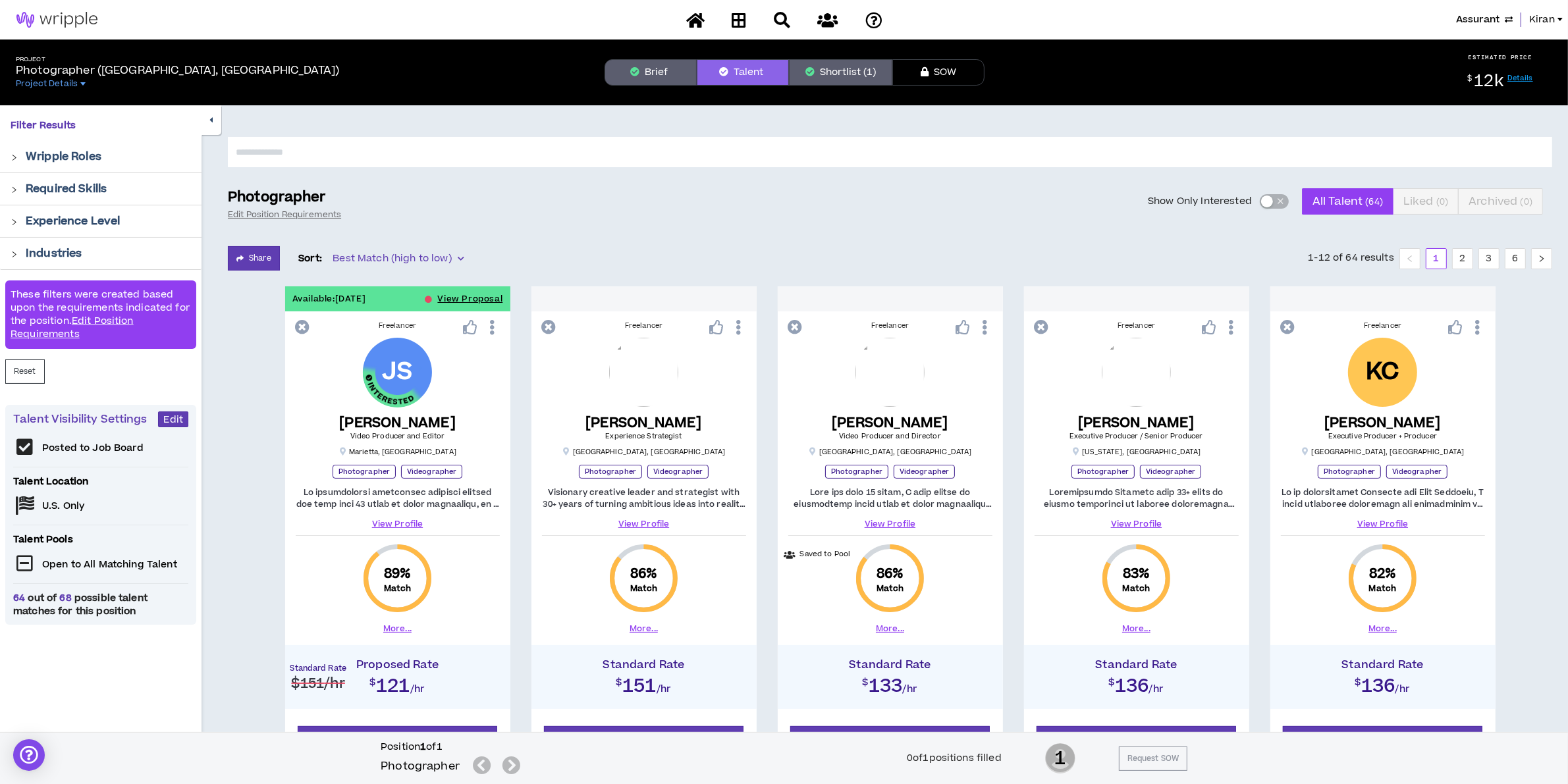
click at [626, 82] on button "Brief" at bounding box center [651, 72] width 92 height 26
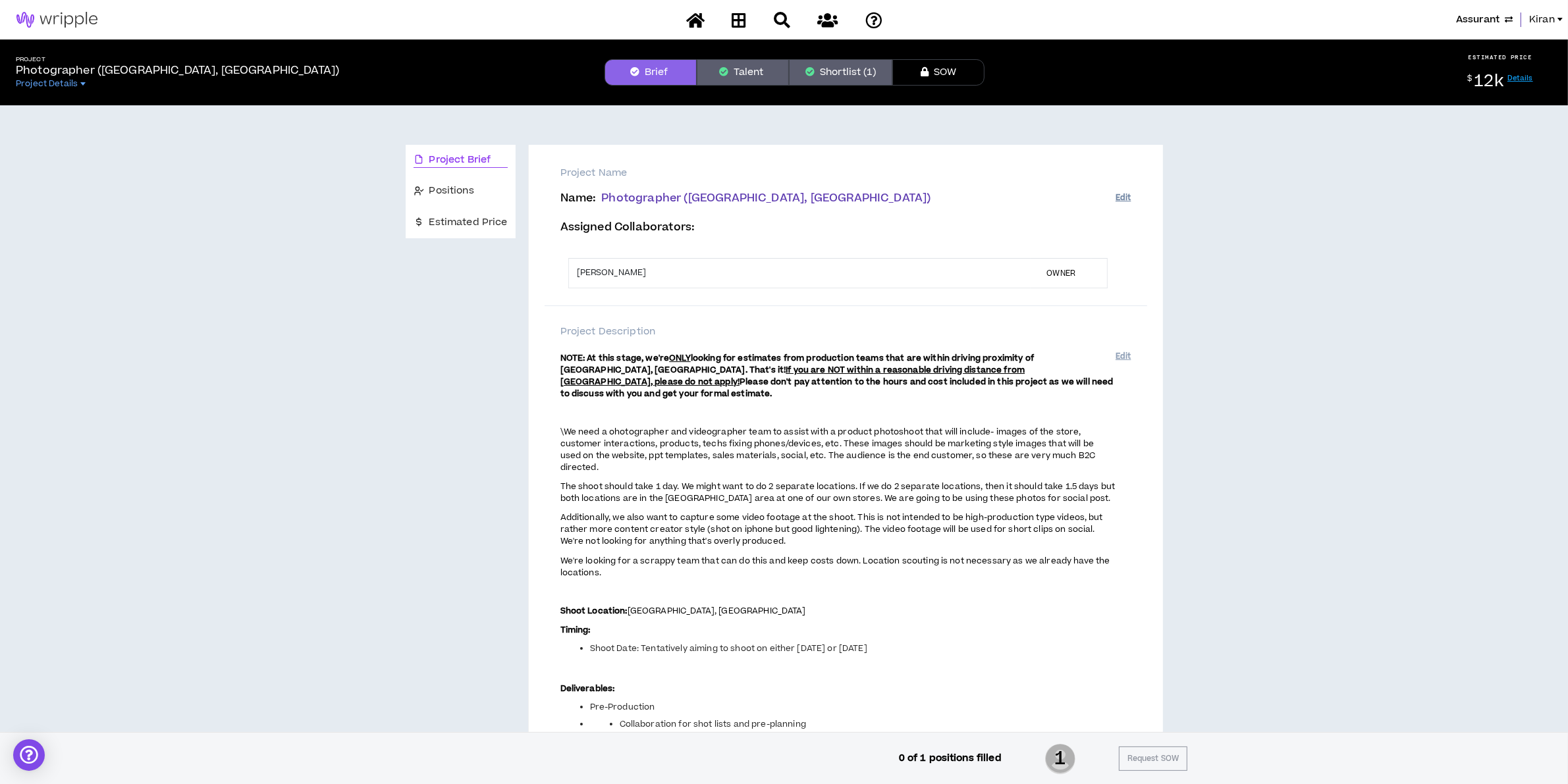
click at [1128, 193] on button "Edit" at bounding box center [1123, 198] width 15 height 22
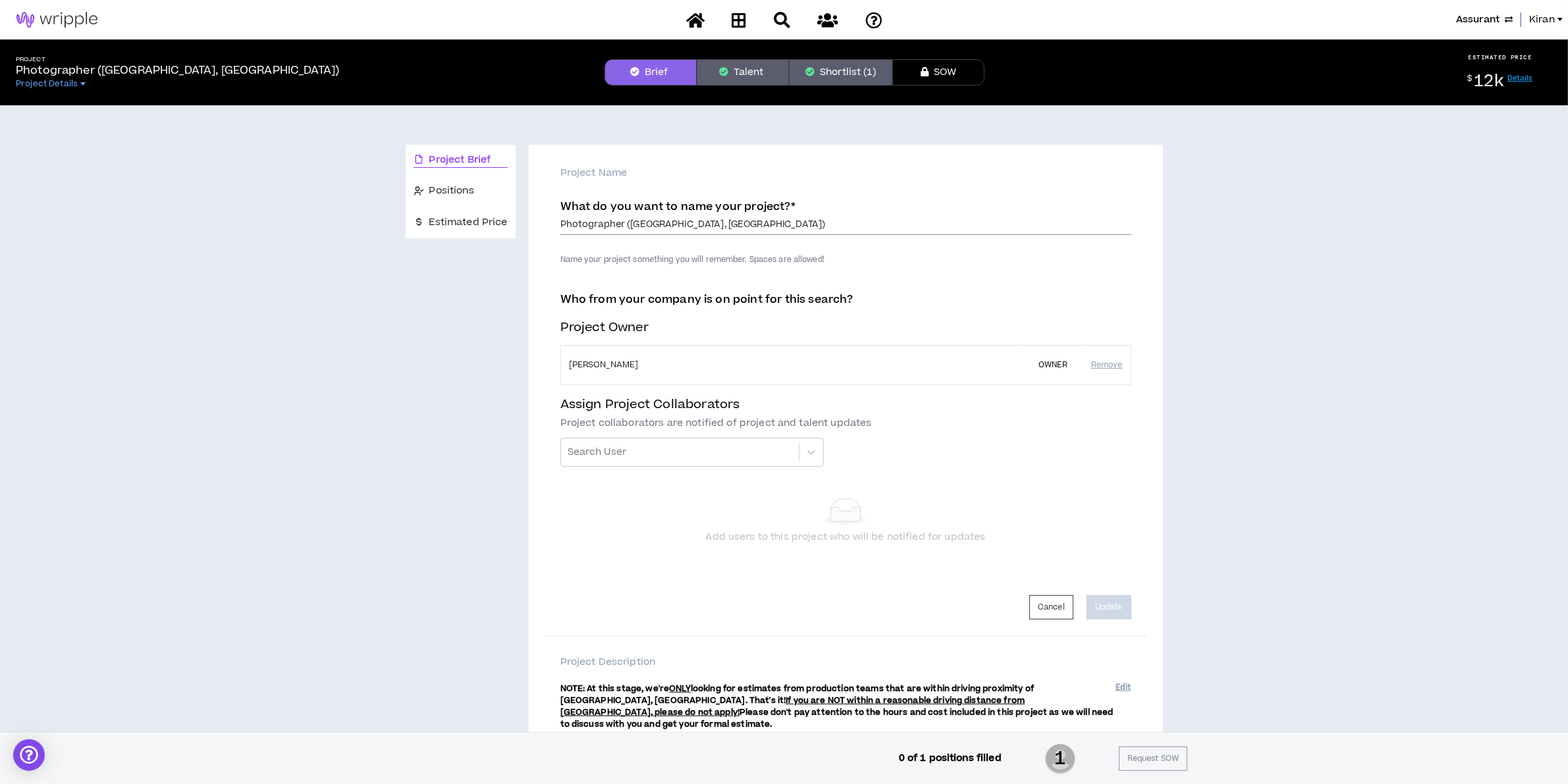
click at [624, 218] on input "Photographer ([GEOGRAPHIC_DATA], [GEOGRAPHIC_DATA])" at bounding box center [846, 225] width 571 height 20
type input "Photographer/Videographer ([GEOGRAPHIC_DATA], [GEOGRAPHIC_DATA])"
click at [1110, 612] on button "Update" at bounding box center [1109, 607] width 45 height 25
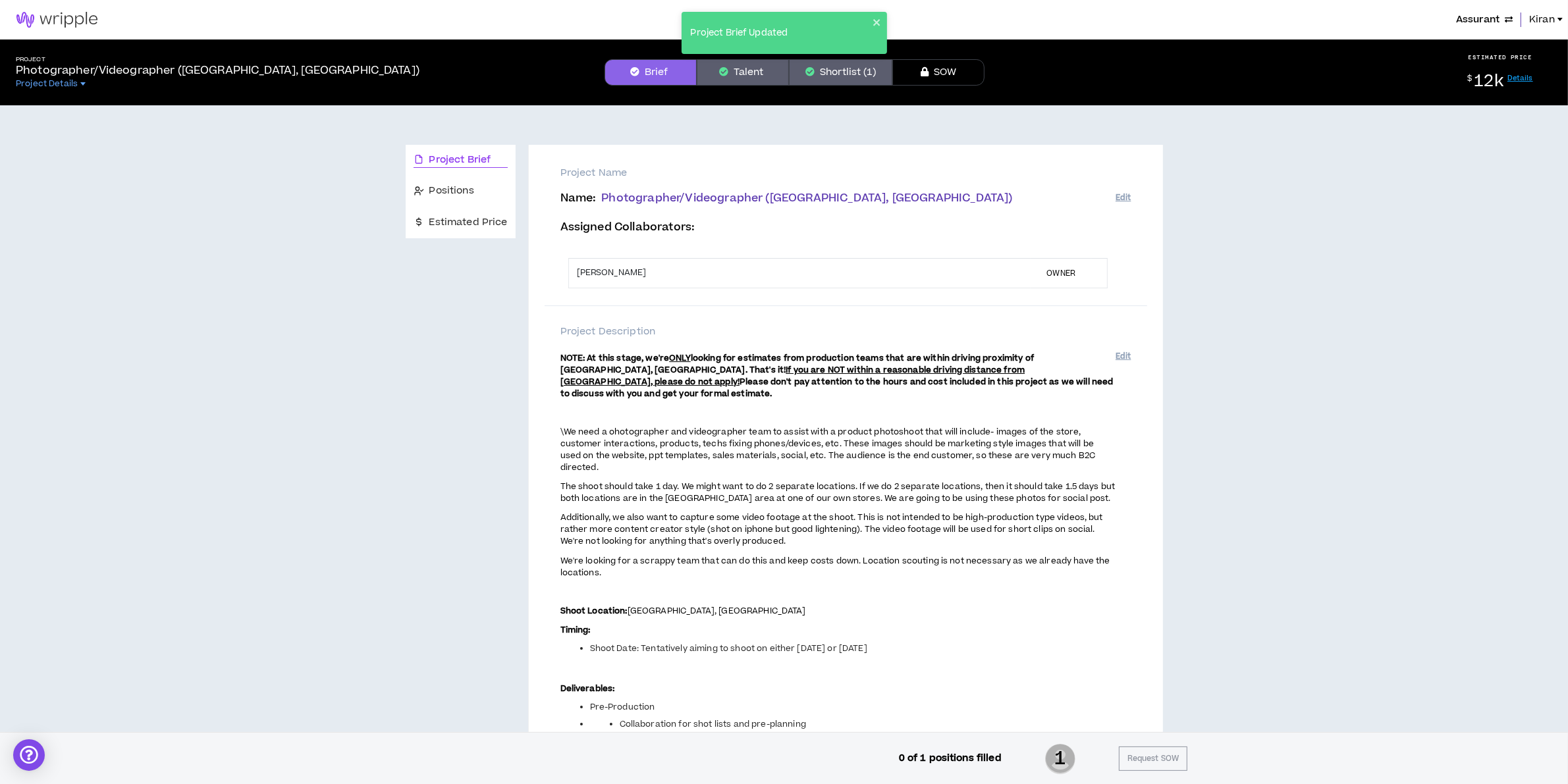
click at [878, 27] on div "Project Brief Updated" at bounding box center [784, 33] width 205 height 42
click at [745, 59] on button "Talent" at bounding box center [743, 72] width 92 height 26
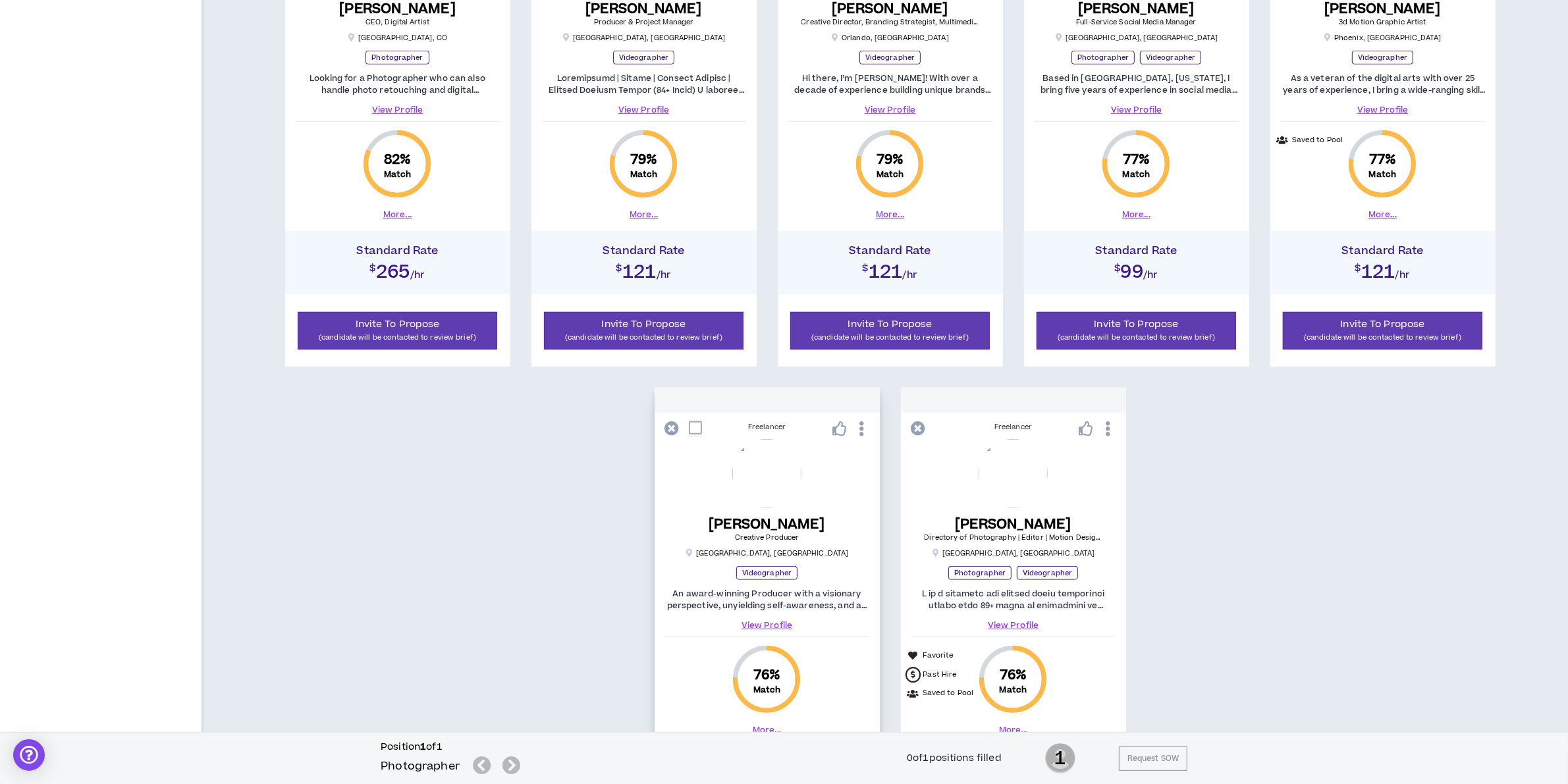
scroll to position [1170, 0]
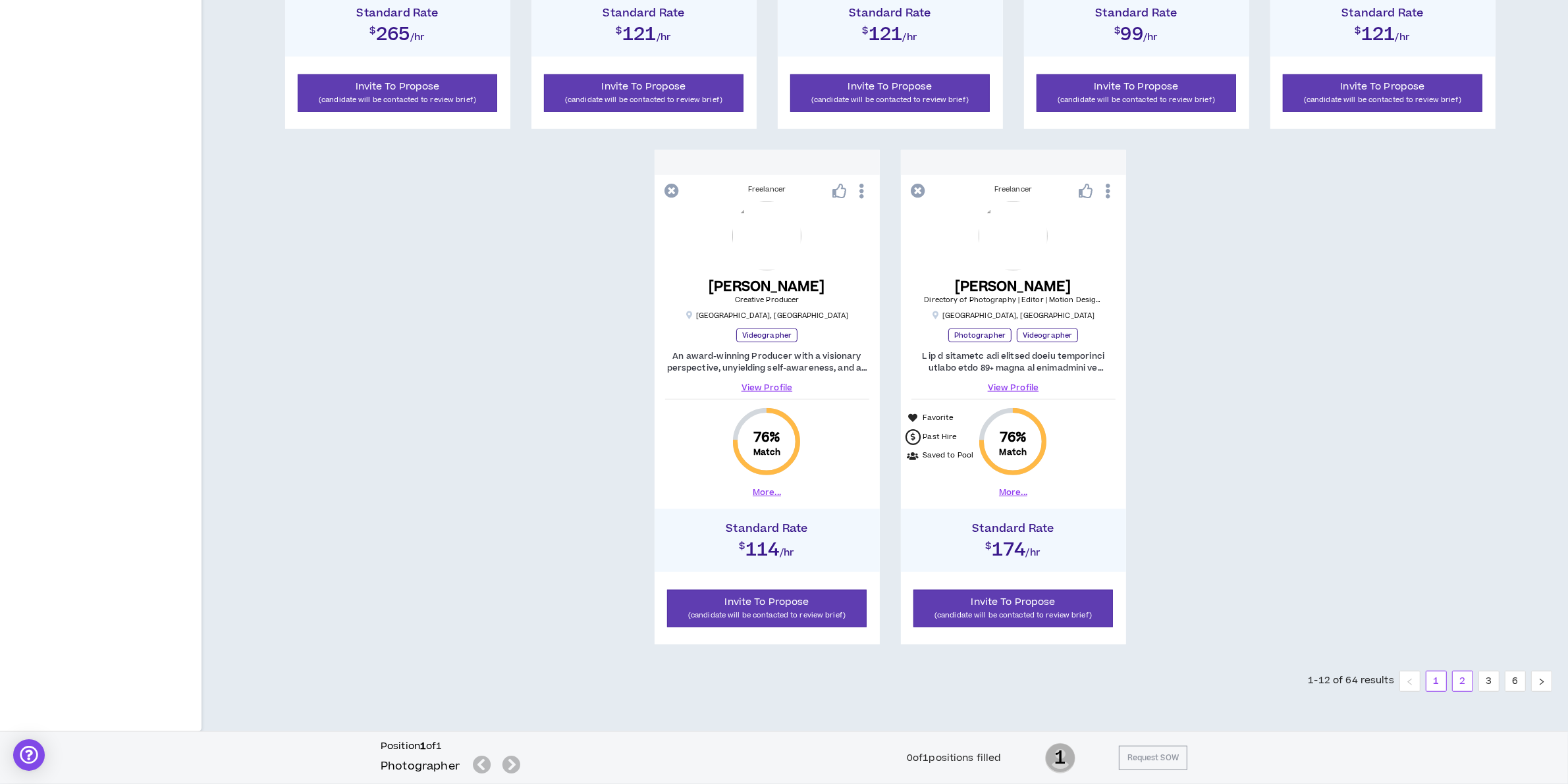
click at [1461, 673] on link "2" at bounding box center [1462, 681] width 20 height 20
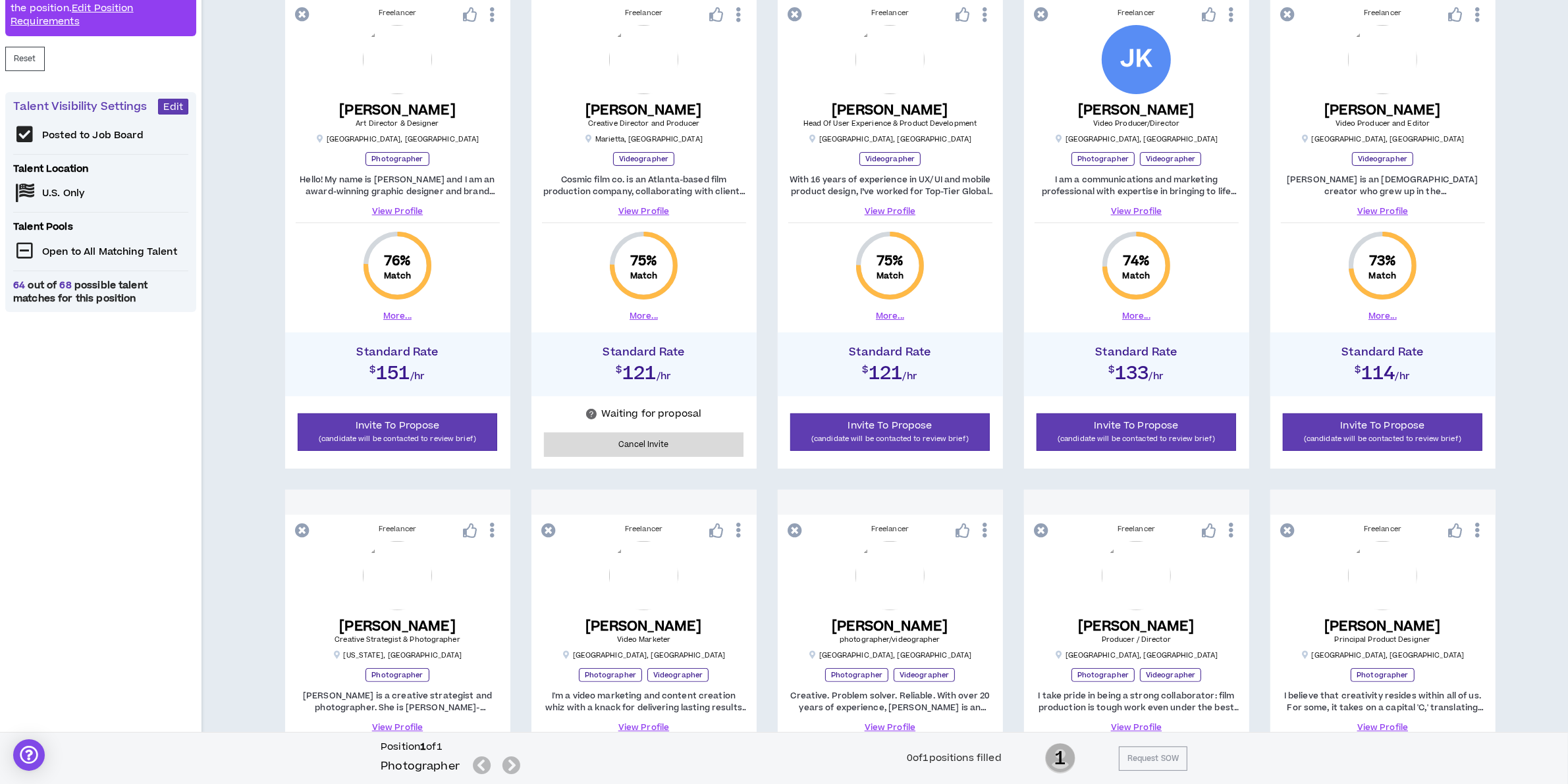
scroll to position [100, 0]
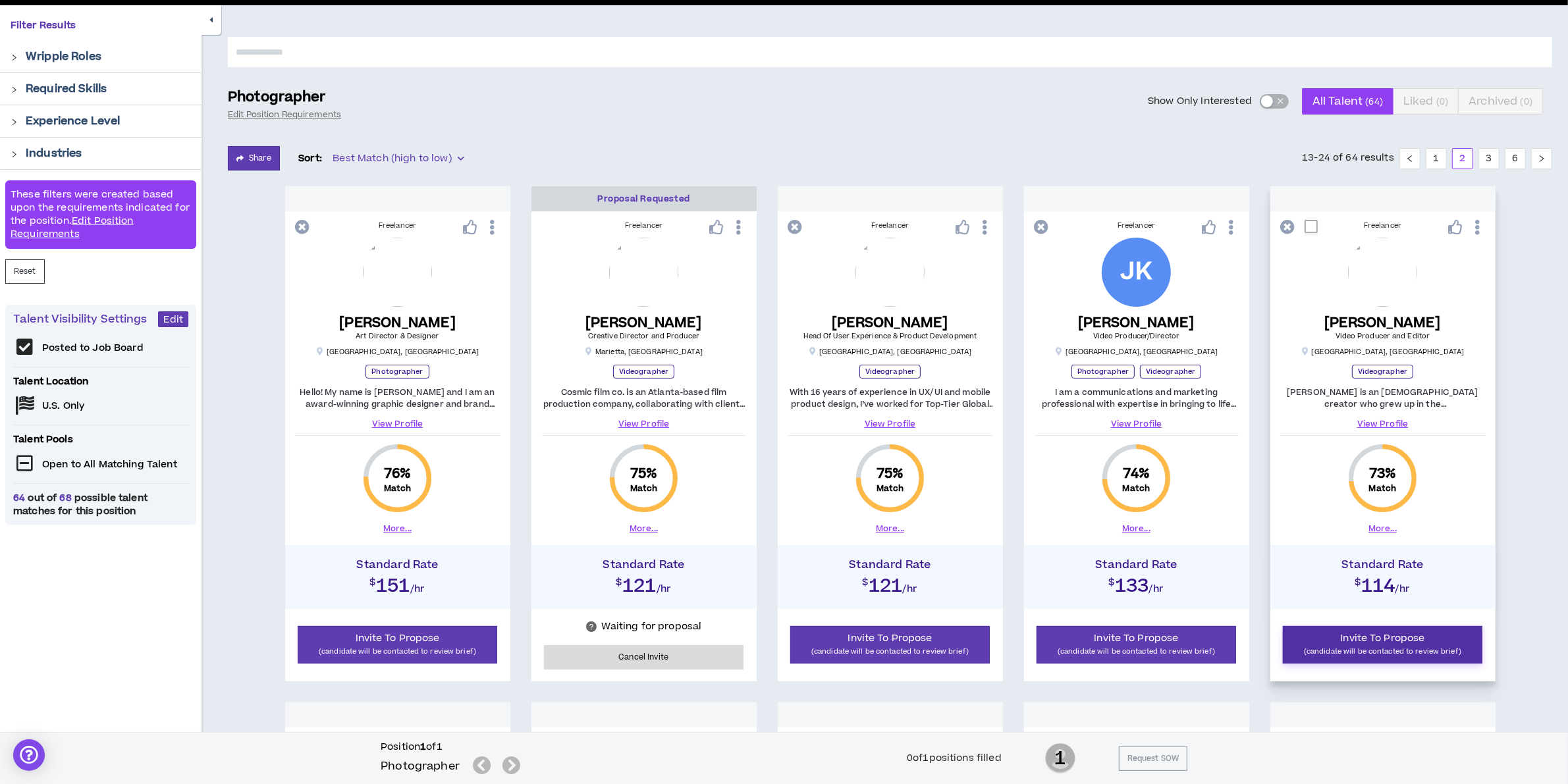
click at [1377, 647] on p "(candidate will be contacted to review brief)" at bounding box center [1383, 651] width 183 height 13
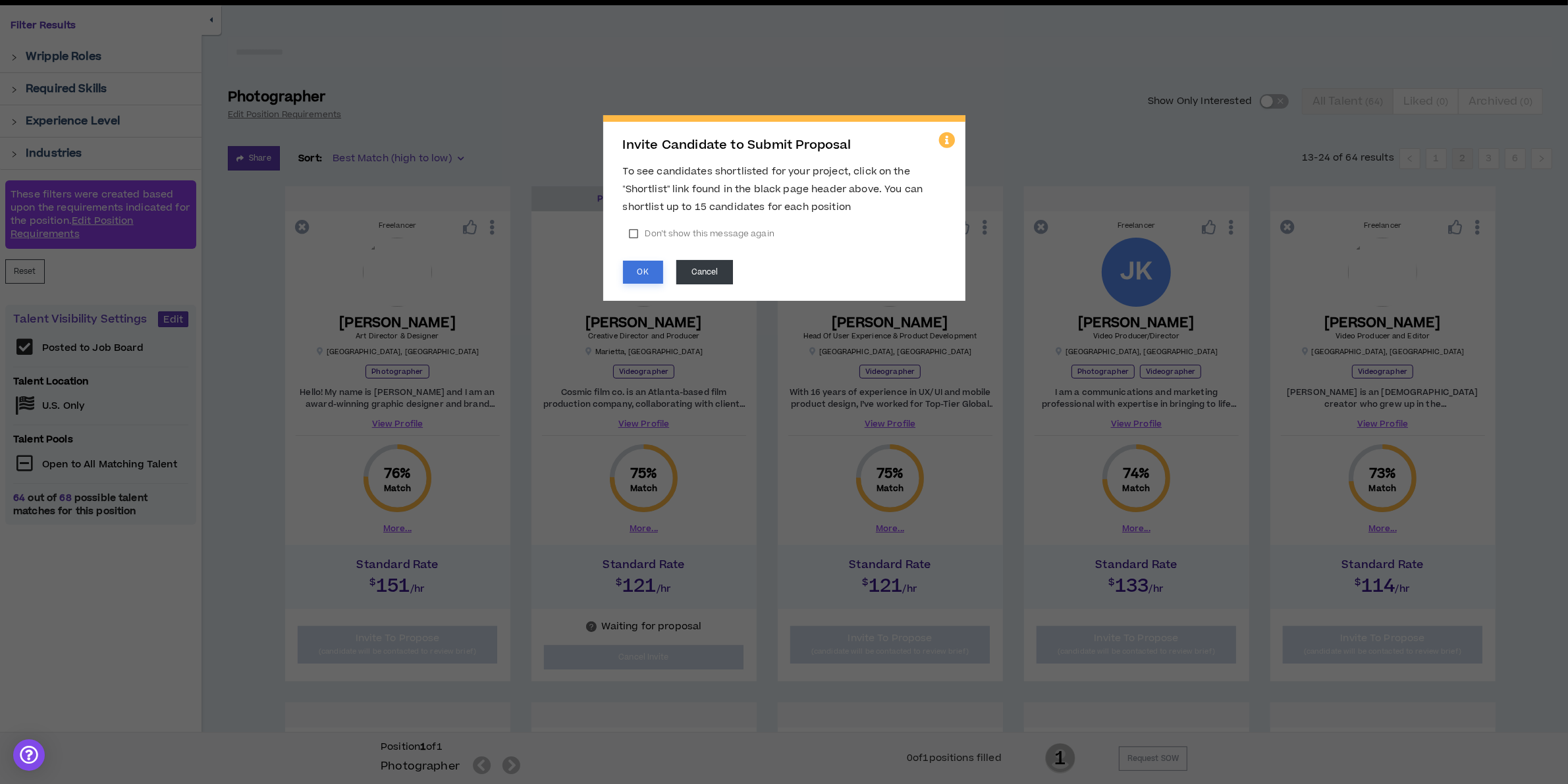
click at [653, 270] on button "OK" at bounding box center [643, 272] width 40 height 23
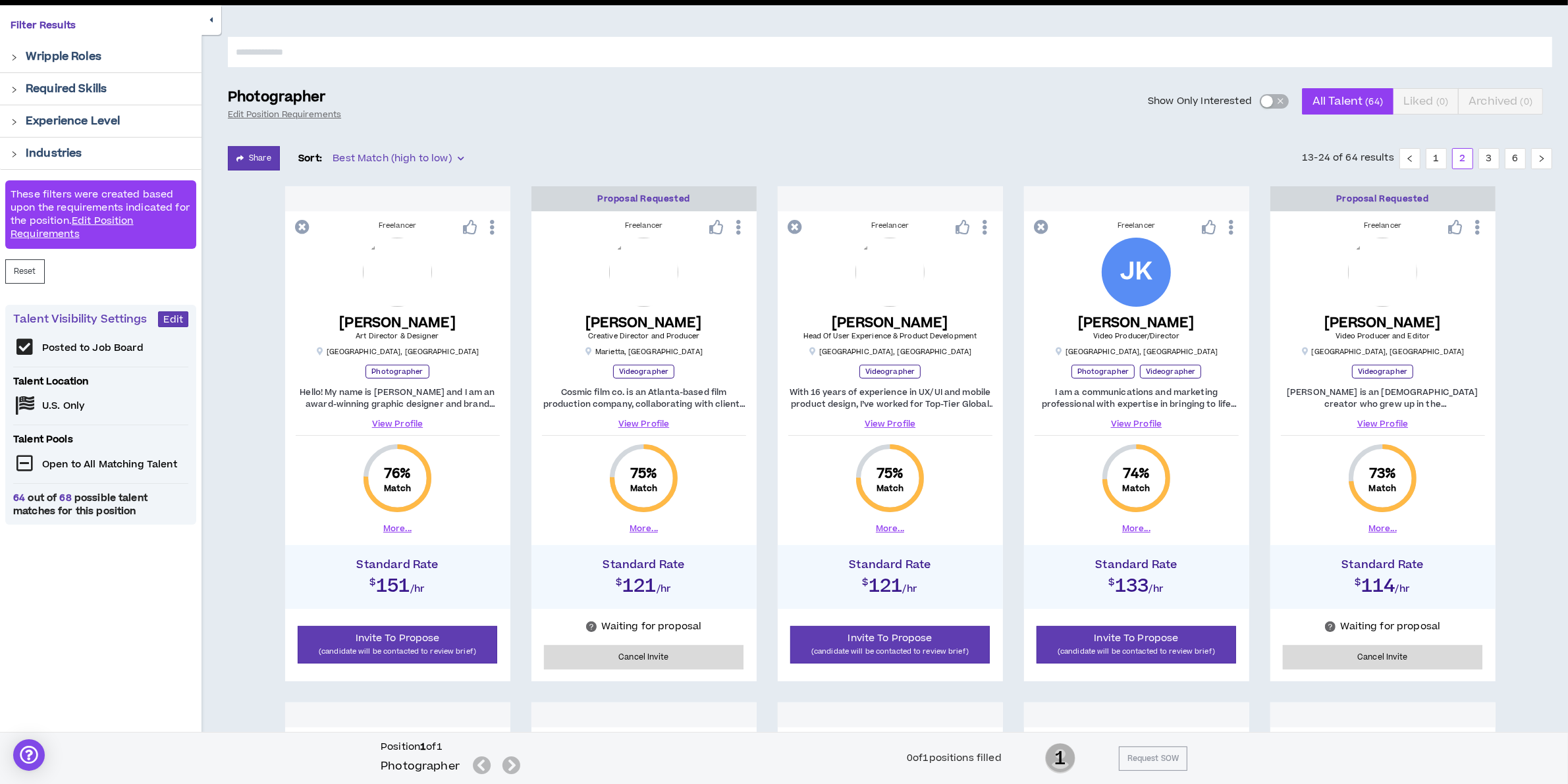
click at [793, 226] on icon at bounding box center [795, 227] width 14 height 14
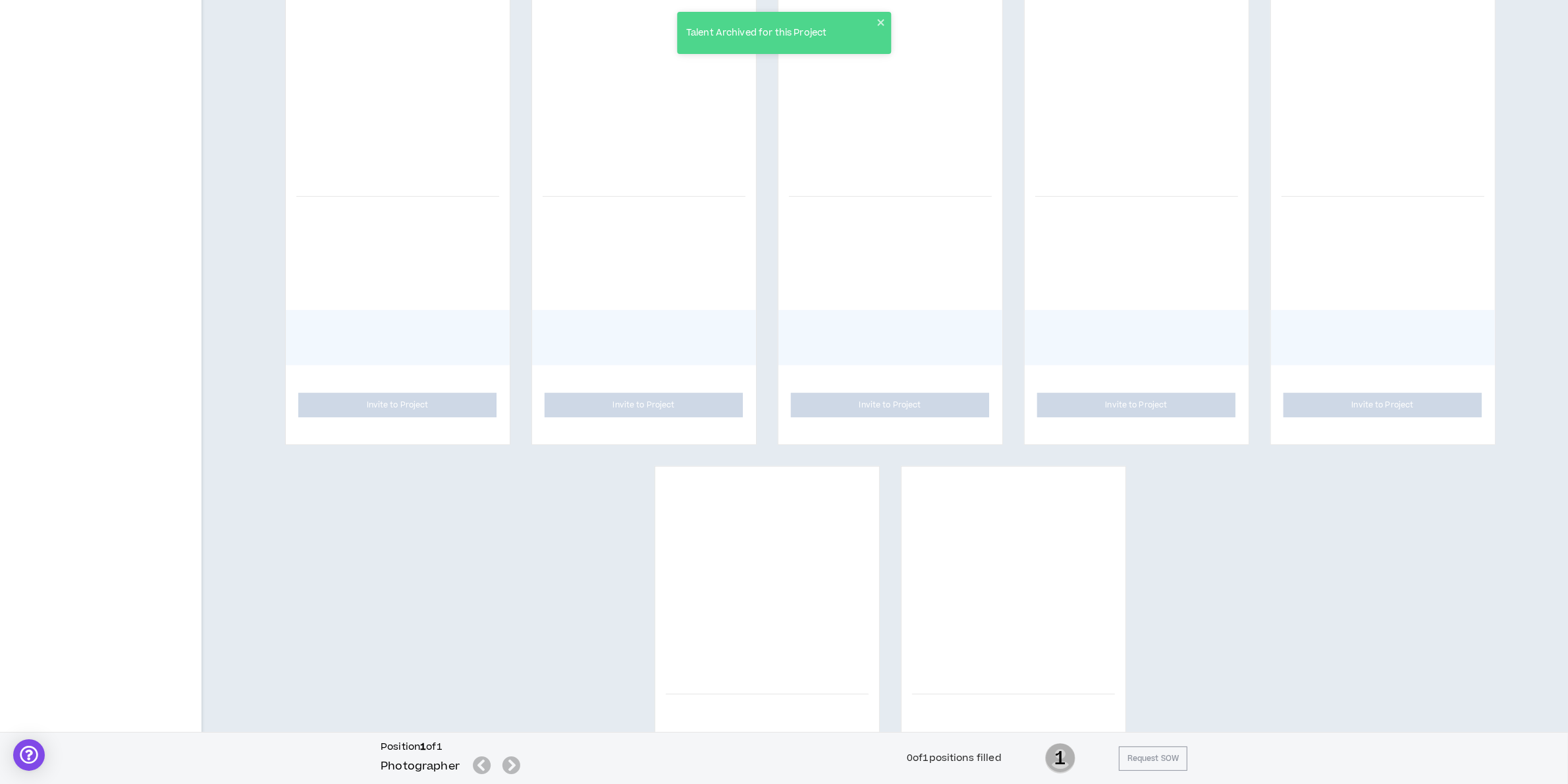
scroll to position [580, 0]
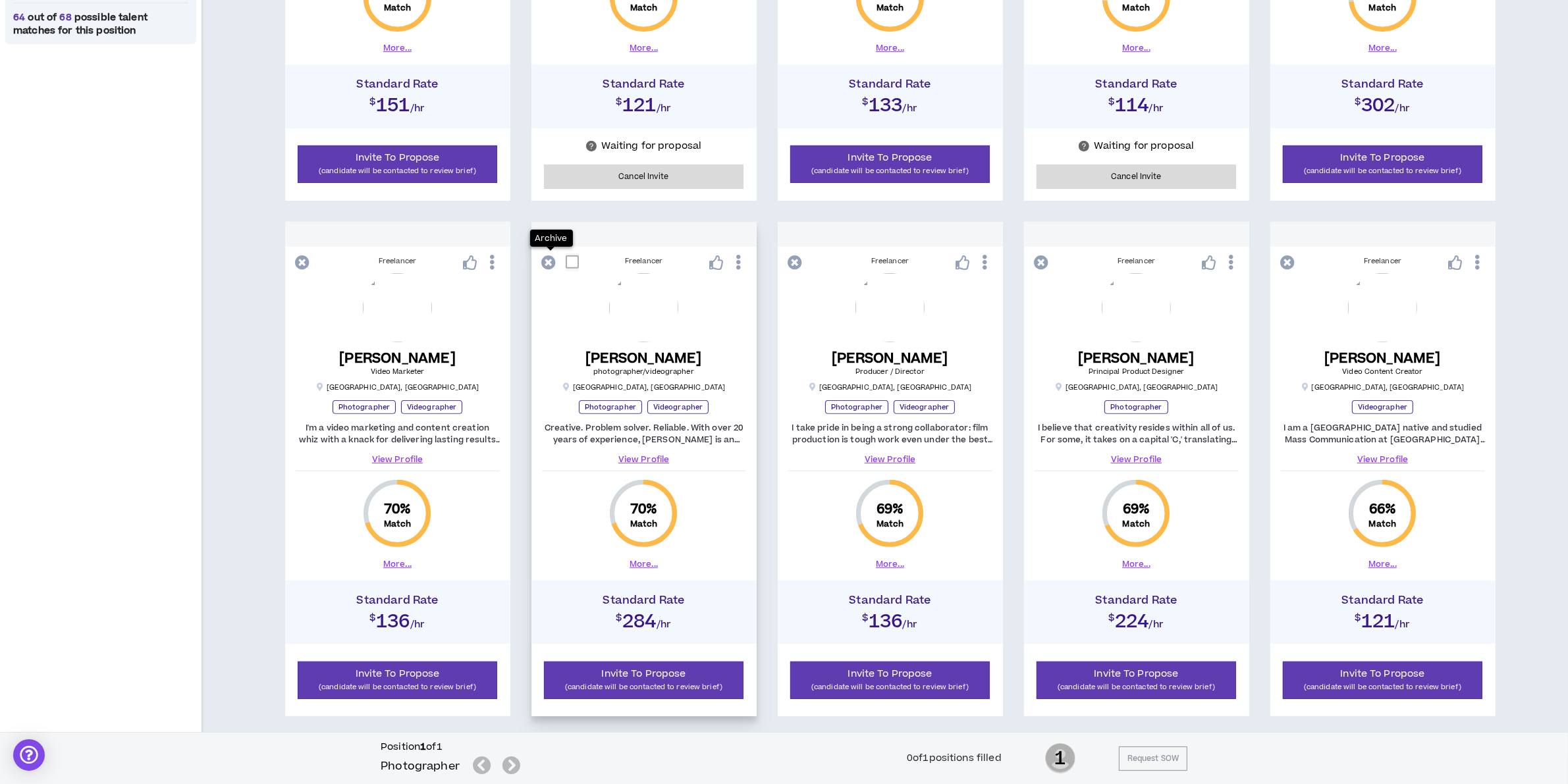
click at [548, 264] on icon at bounding box center [549, 262] width 14 height 14
